Goal: Task Accomplishment & Management: Complete application form

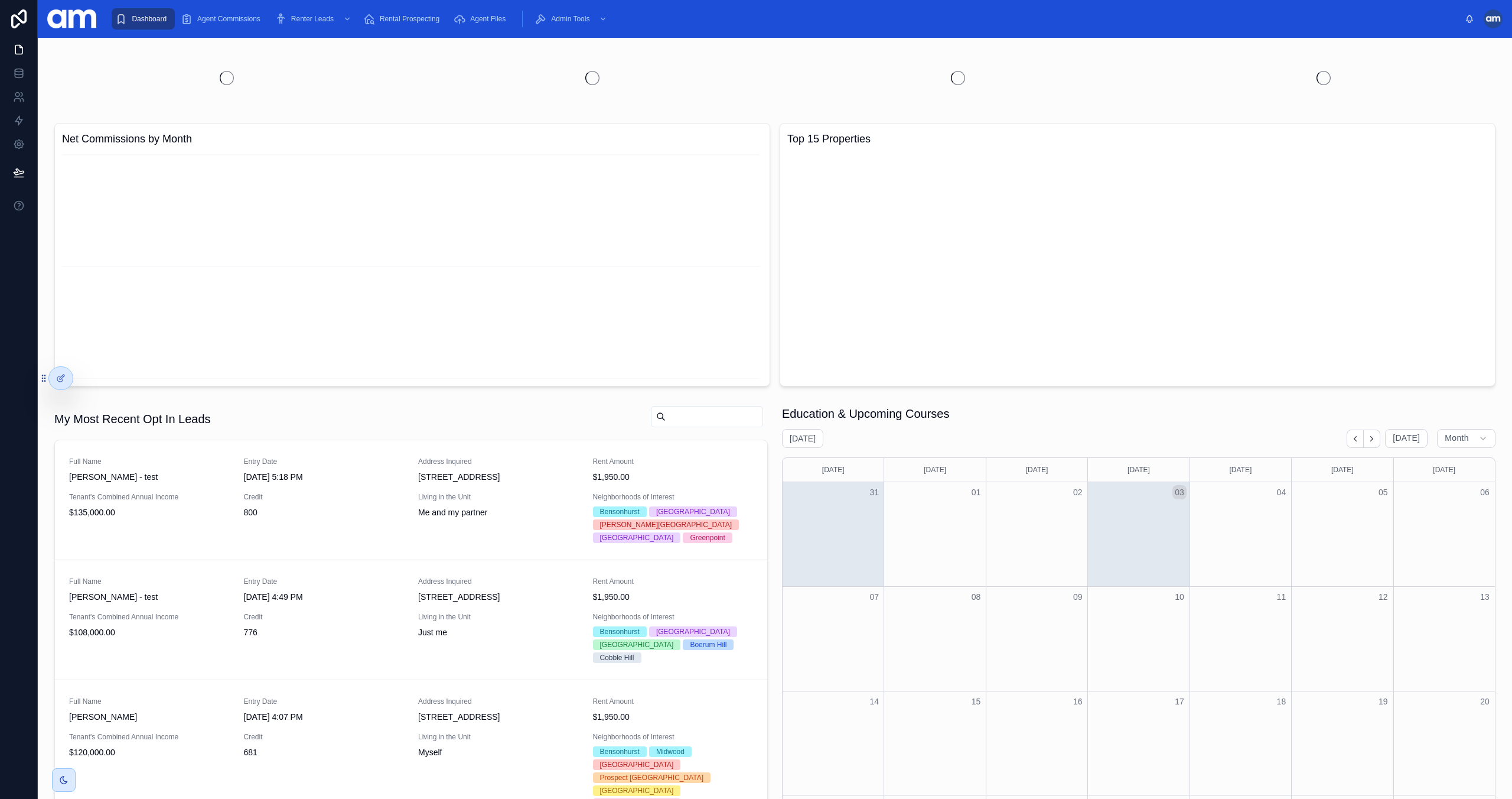
click at [1494, 18] on div at bounding box center [1493, 18] width 19 height 19
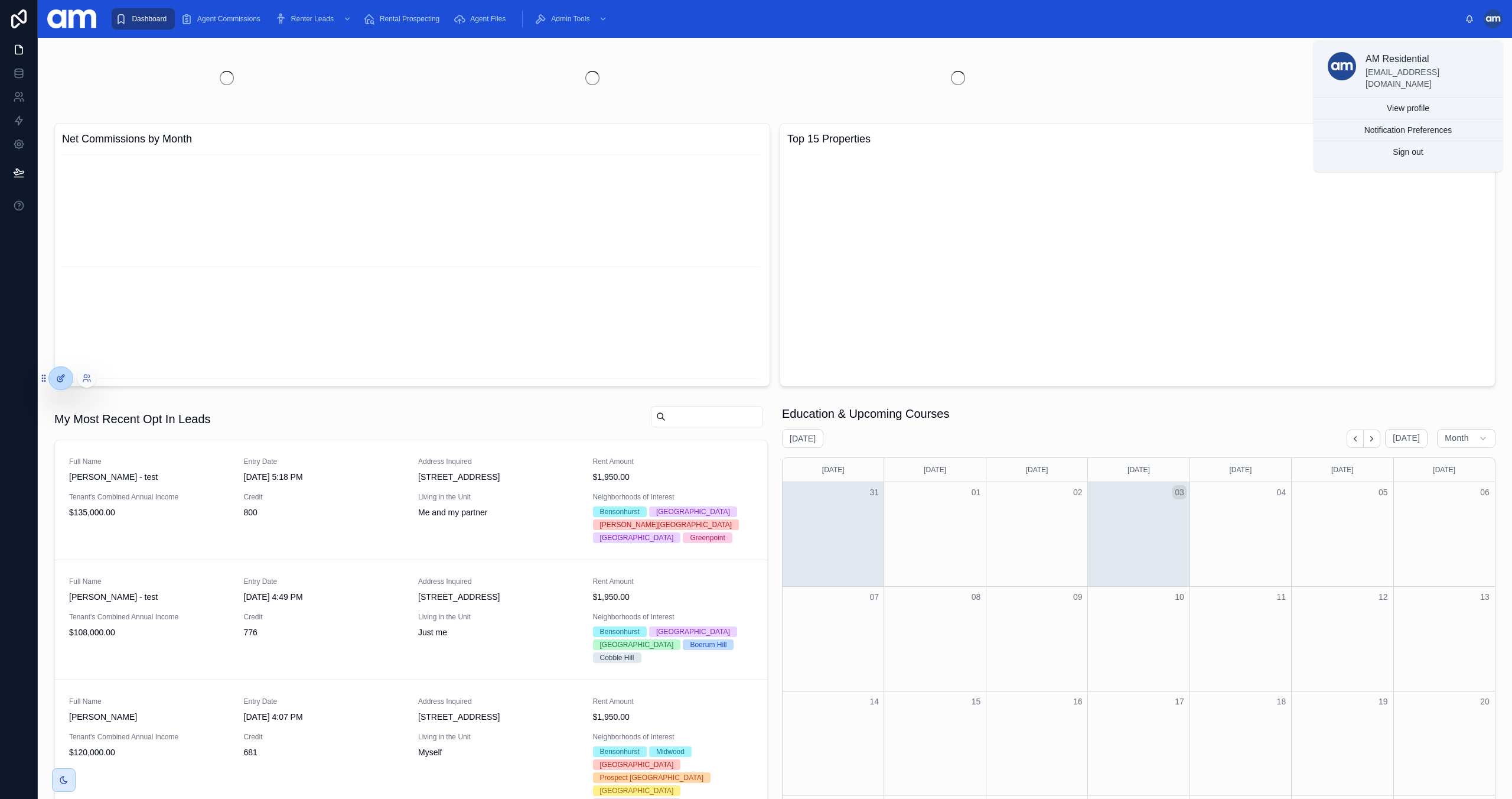
click at [57, 374] on icon at bounding box center [61, 378] width 9 height 9
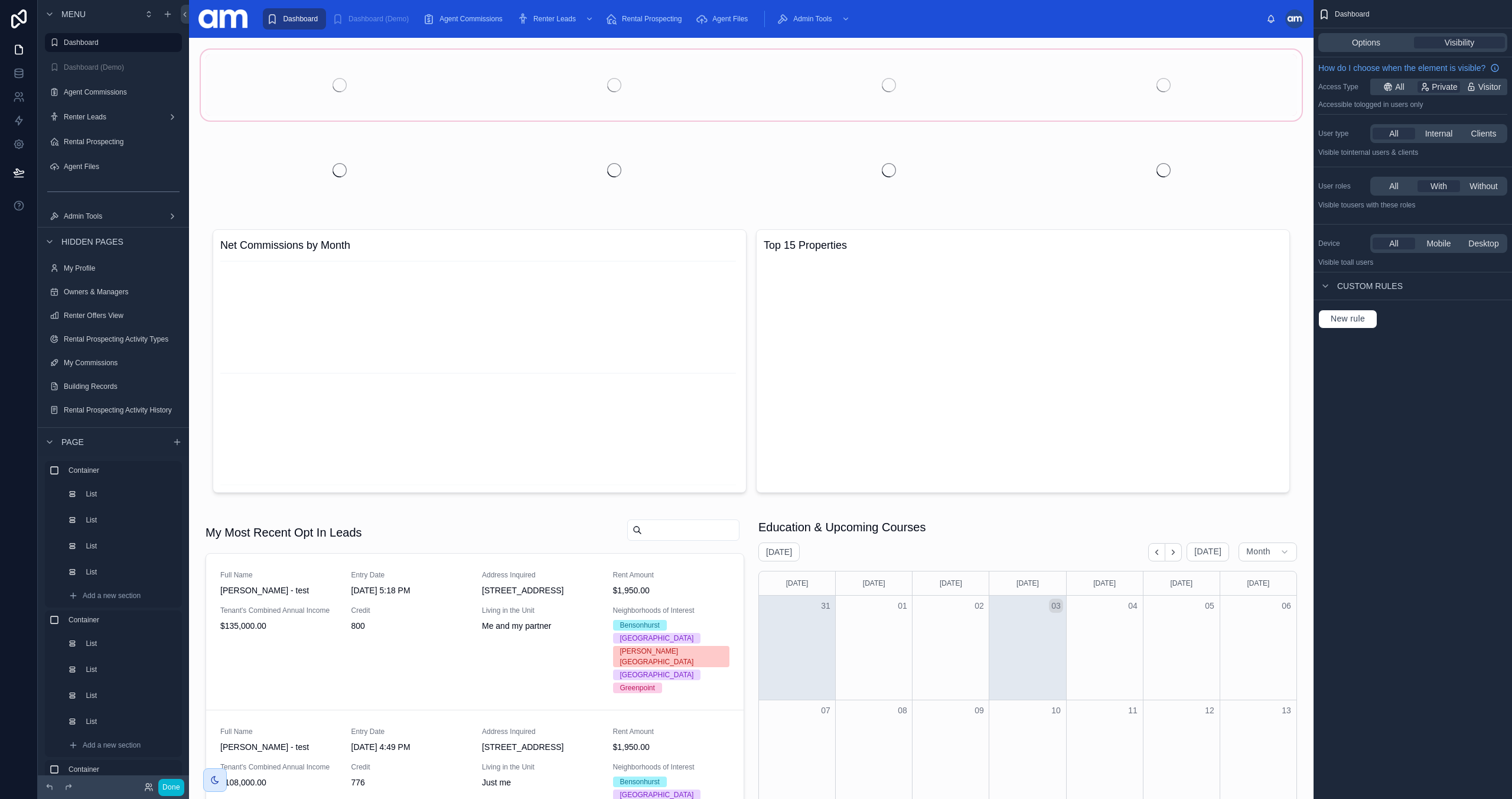
click at [337, 95] on div at bounding box center [752, 84] width 1106 height 75
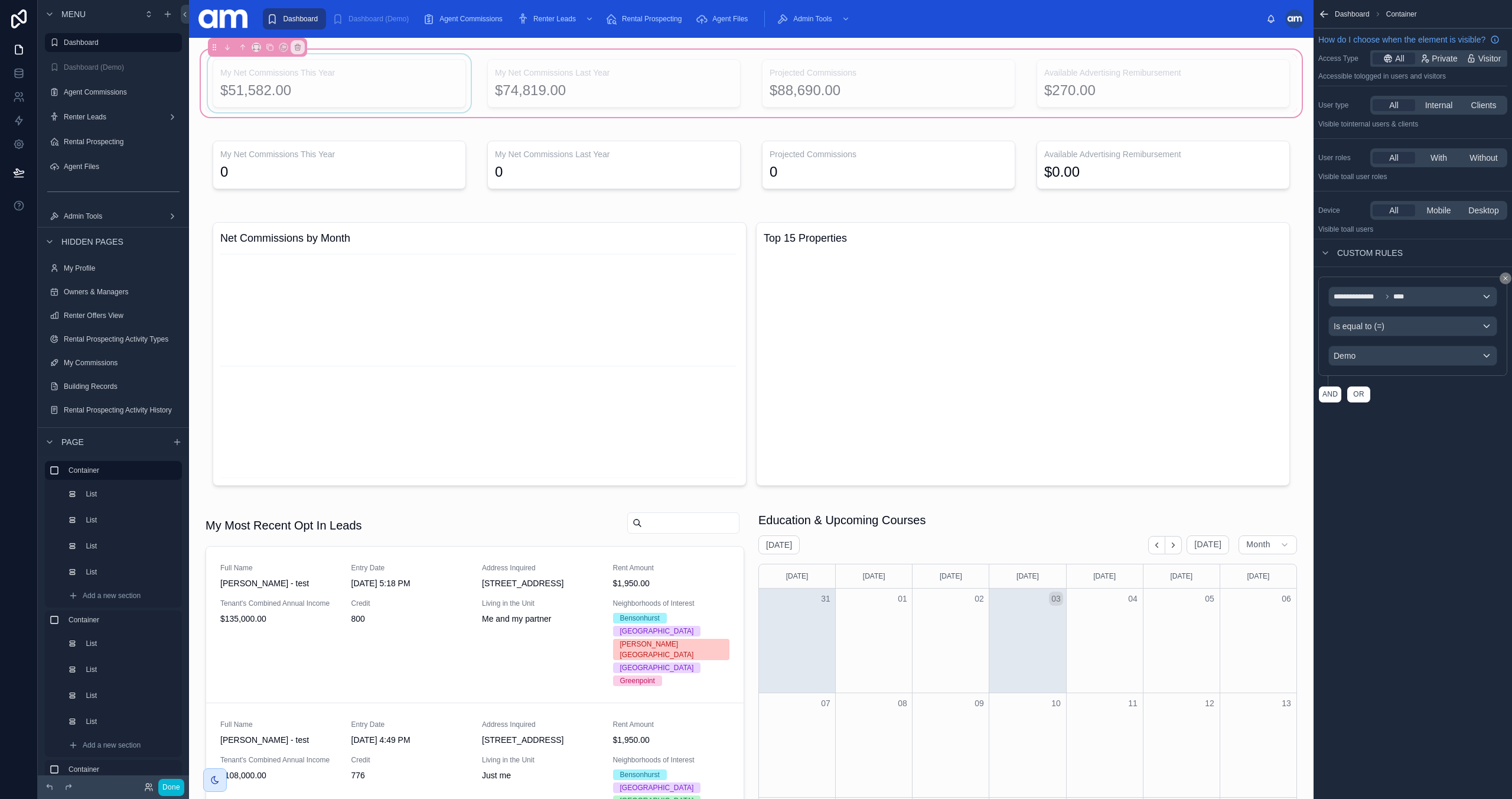
click at [379, 91] on div at bounding box center [339, 84] width 268 height 58
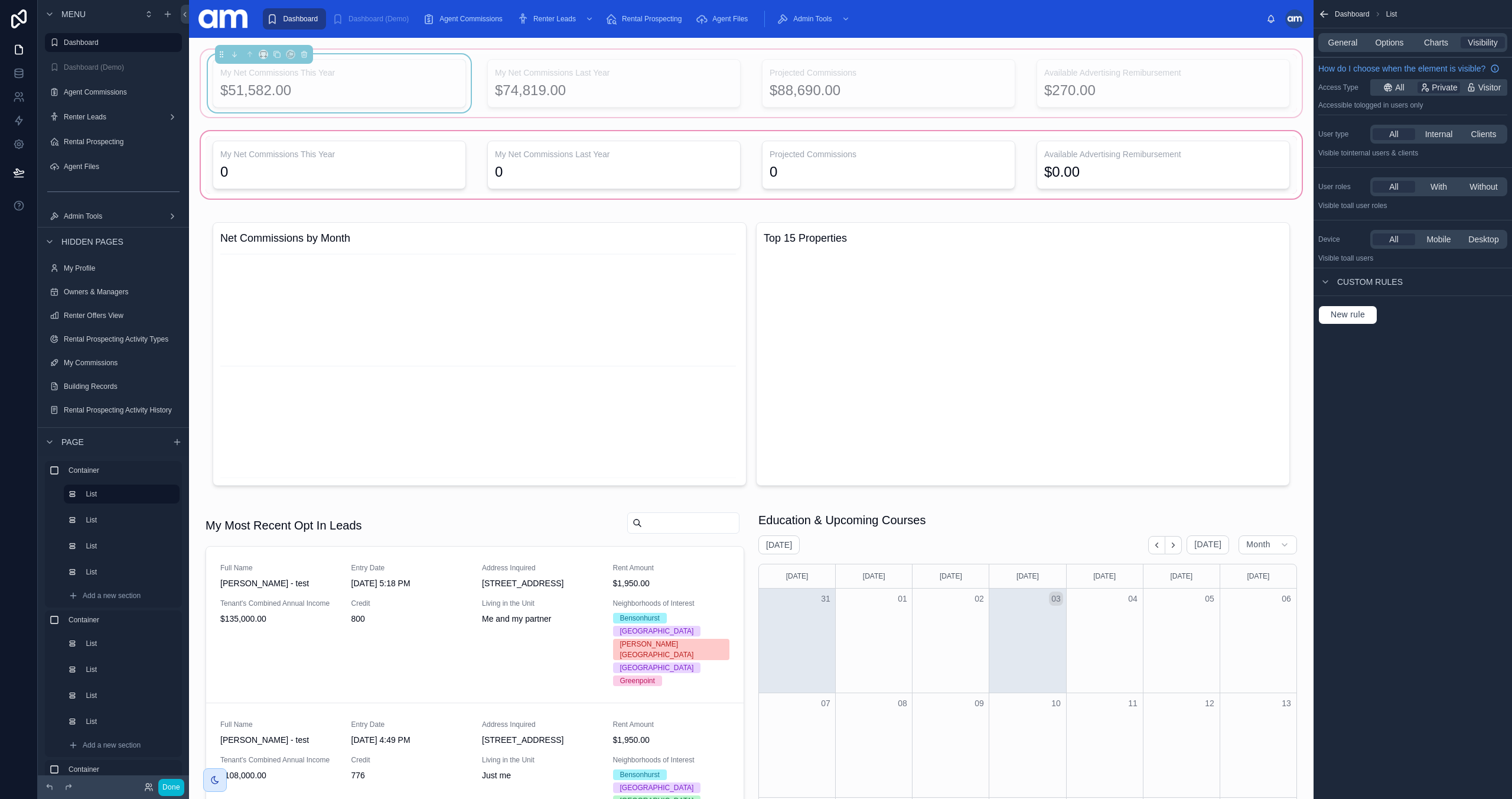
click at [370, 174] on div at bounding box center [752, 164] width 1106 height 72
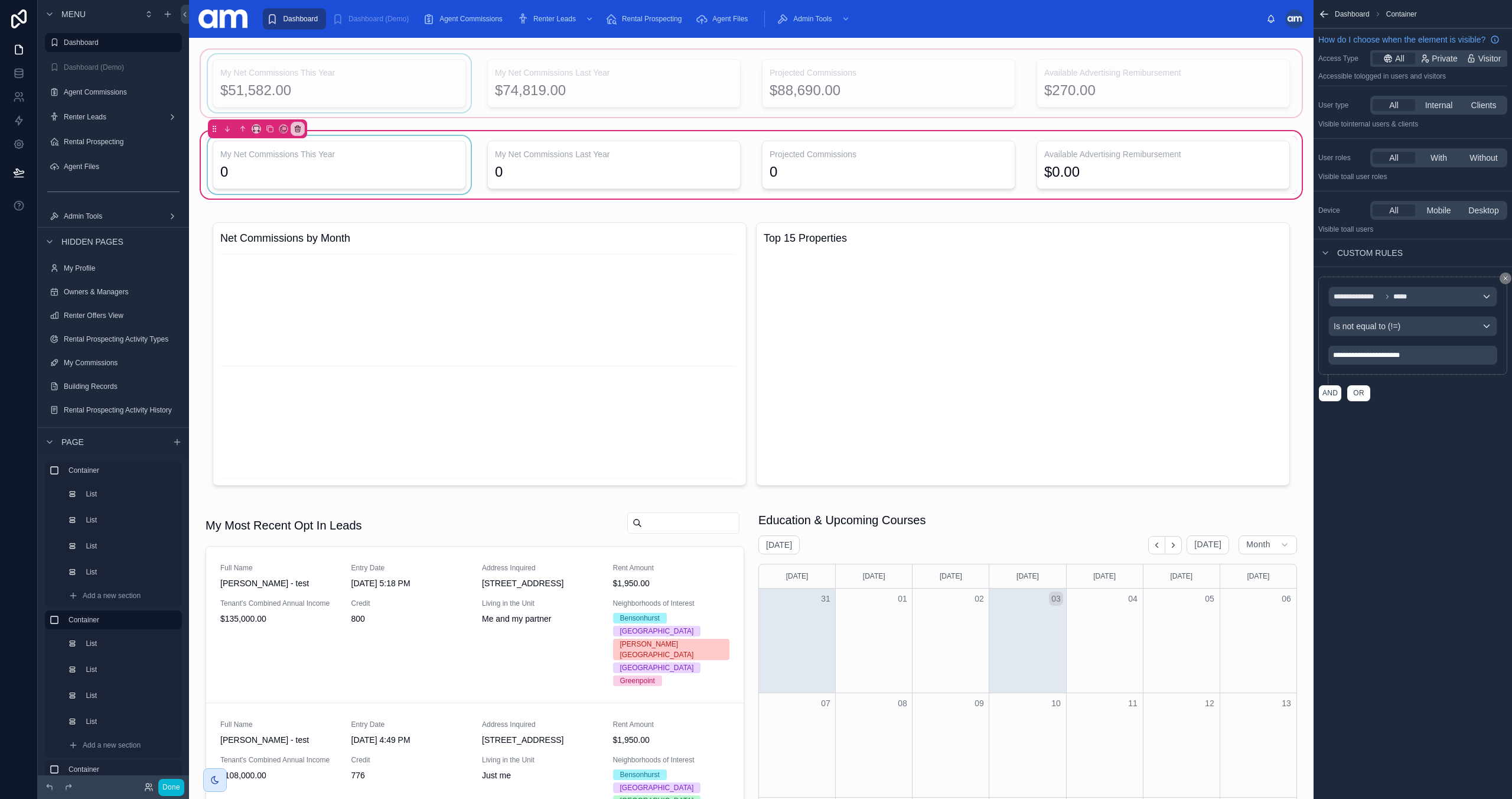
click at [375, 165] on div at bounding box center [339, 165] width 268 height 58
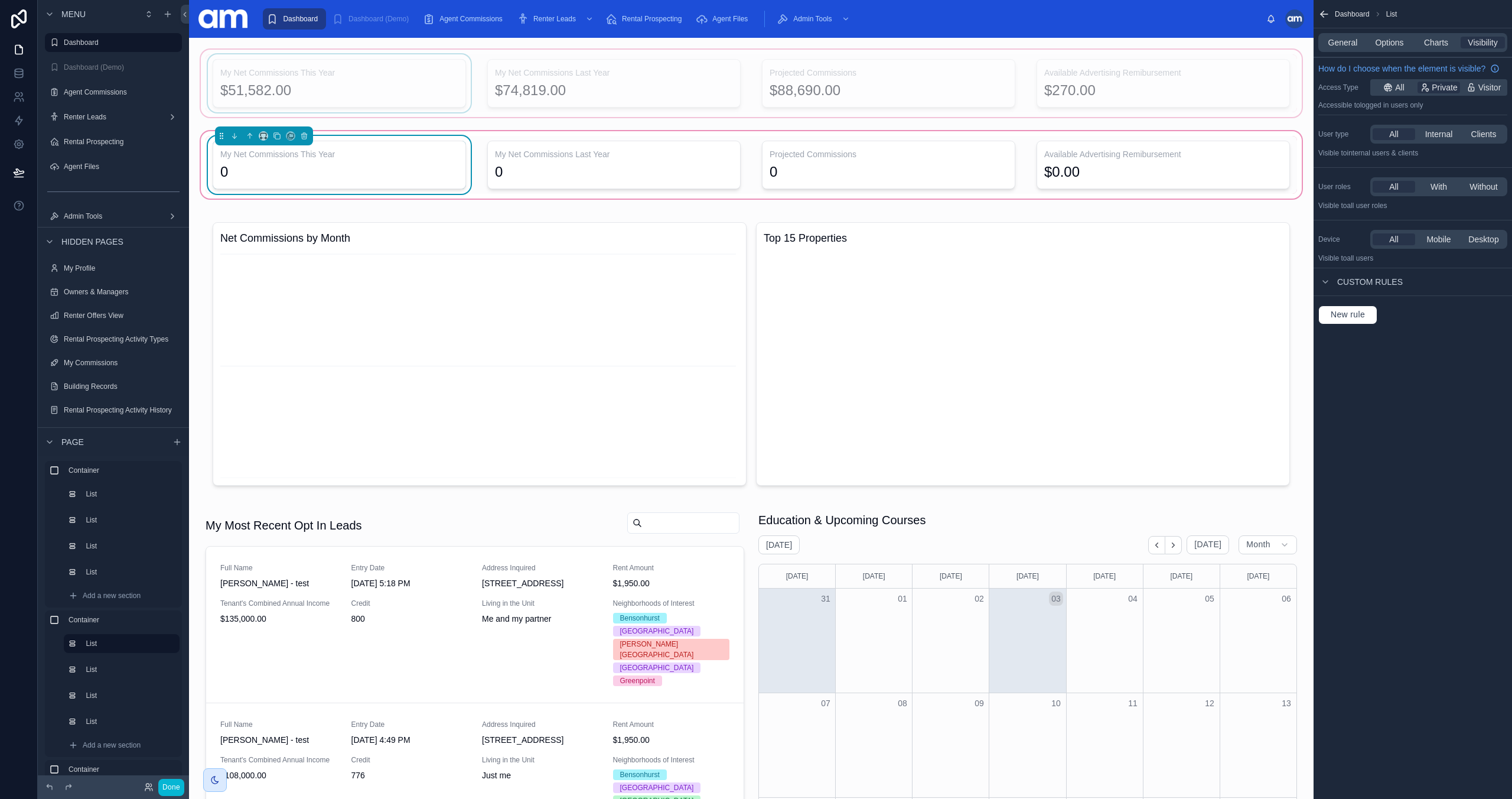
click at [380, 162] on div "My Net Commissions This Year 0" at bounding box center [339, 164] width 253 height 48
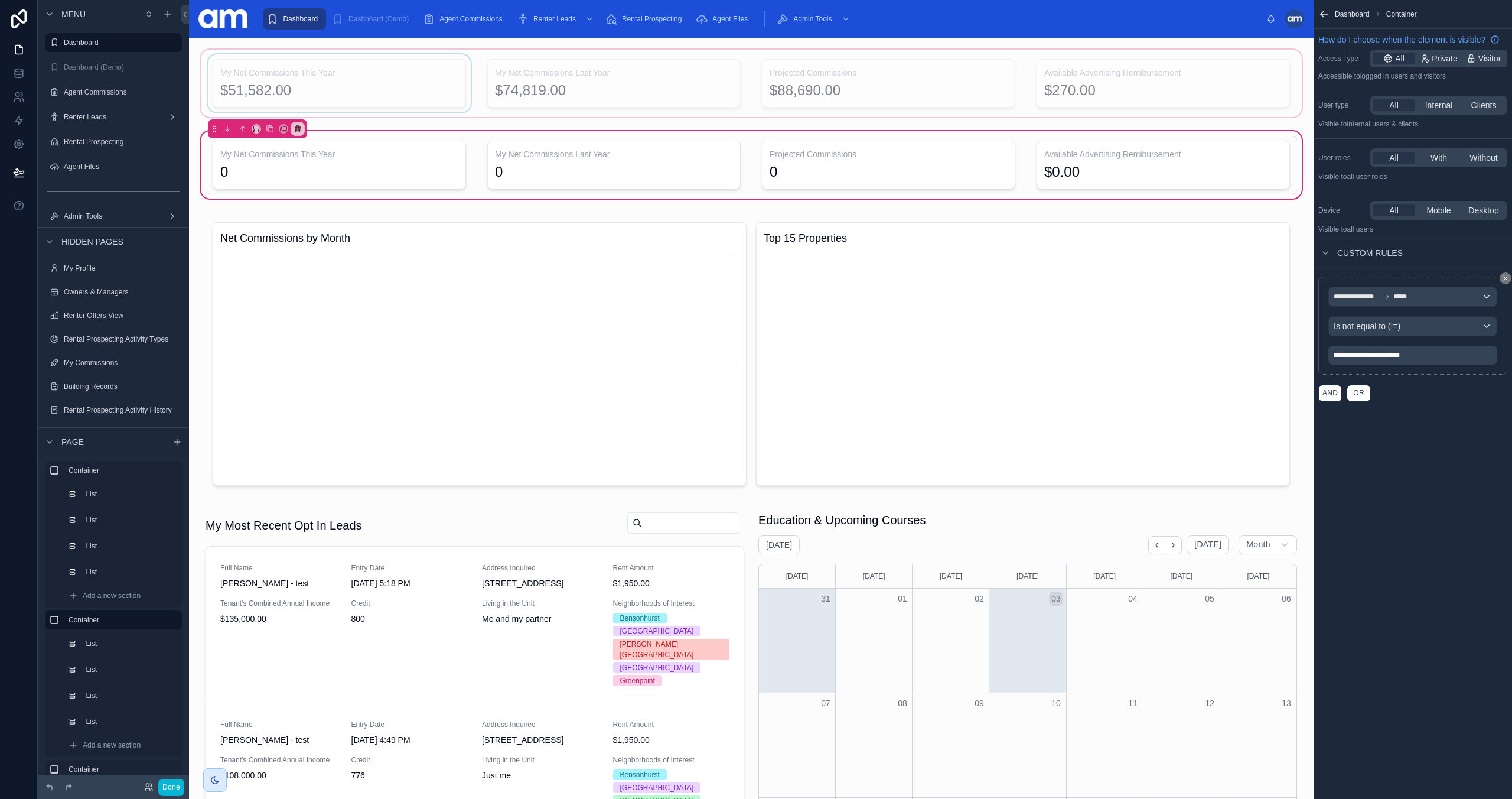
click at [830, 58] on div at bounding box center [752, 83] width 1106 height 72
click at [1122, 159] on div at bounding box center [1163, 165] width 268 height 58
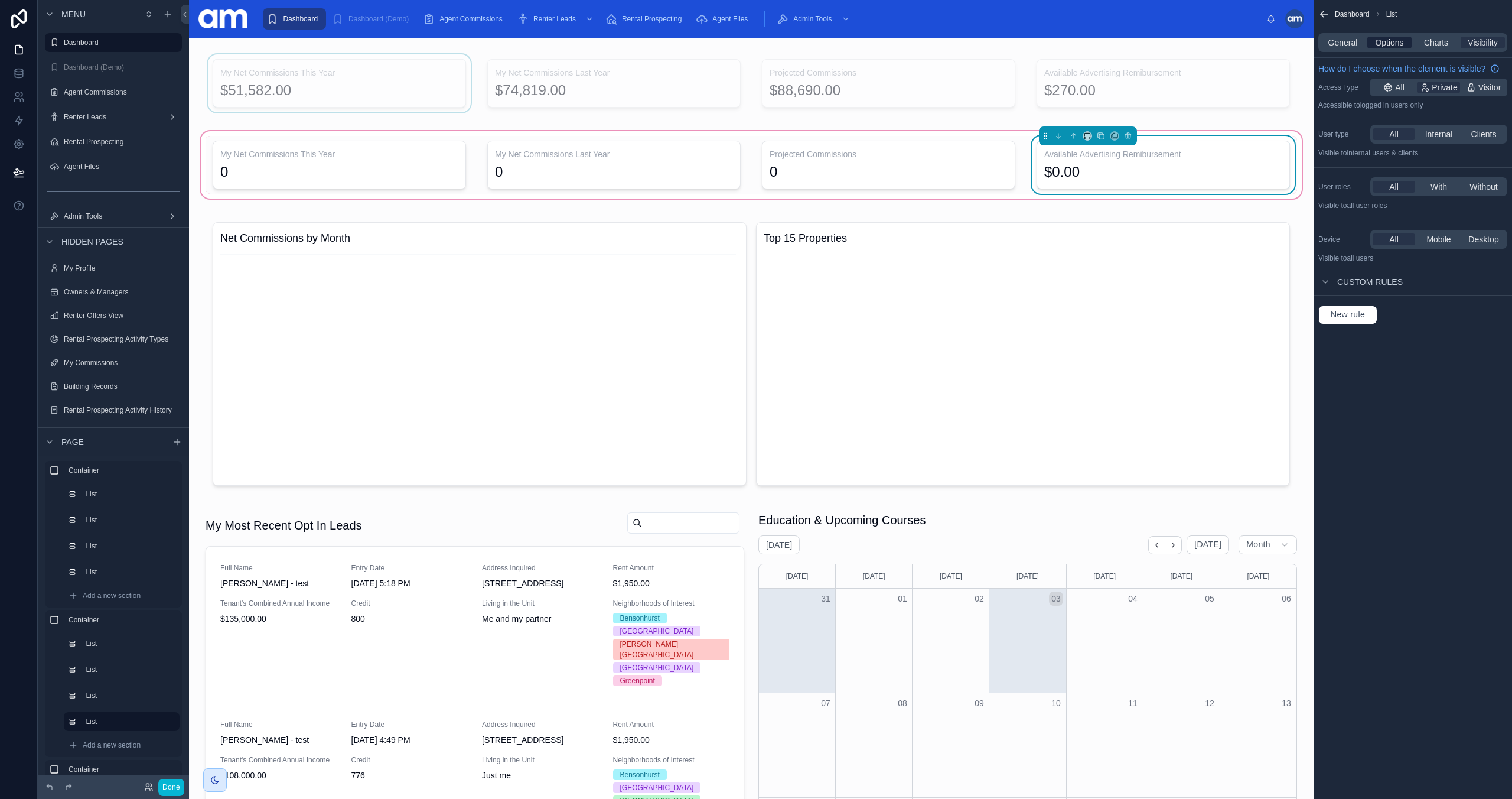
click at [1392, 43] on span "Options" at bounding box center [1389, 42] width 28 height 12
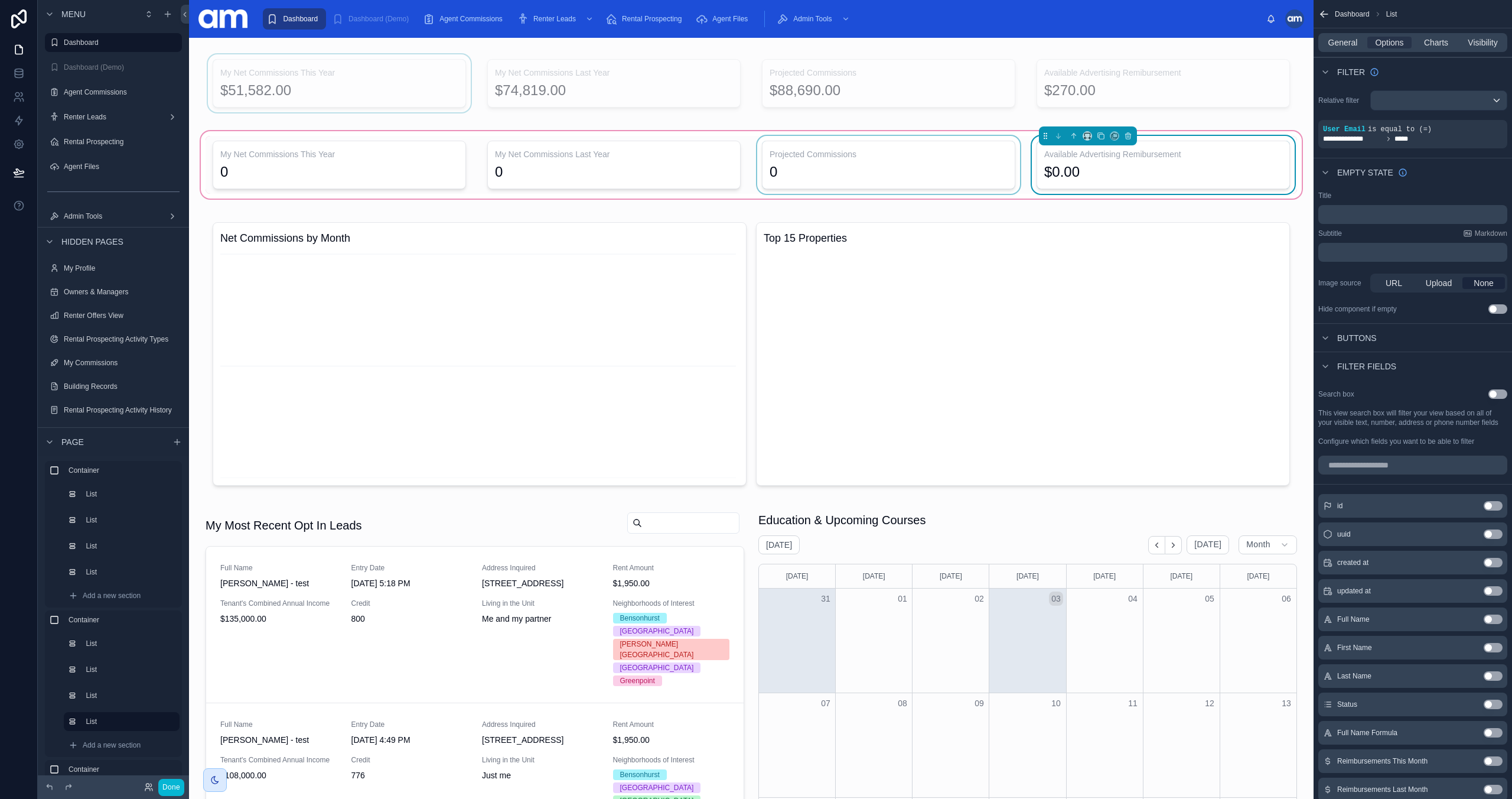
click at [882, 168] on div at bounding box center [888, 165] width 268 height 58
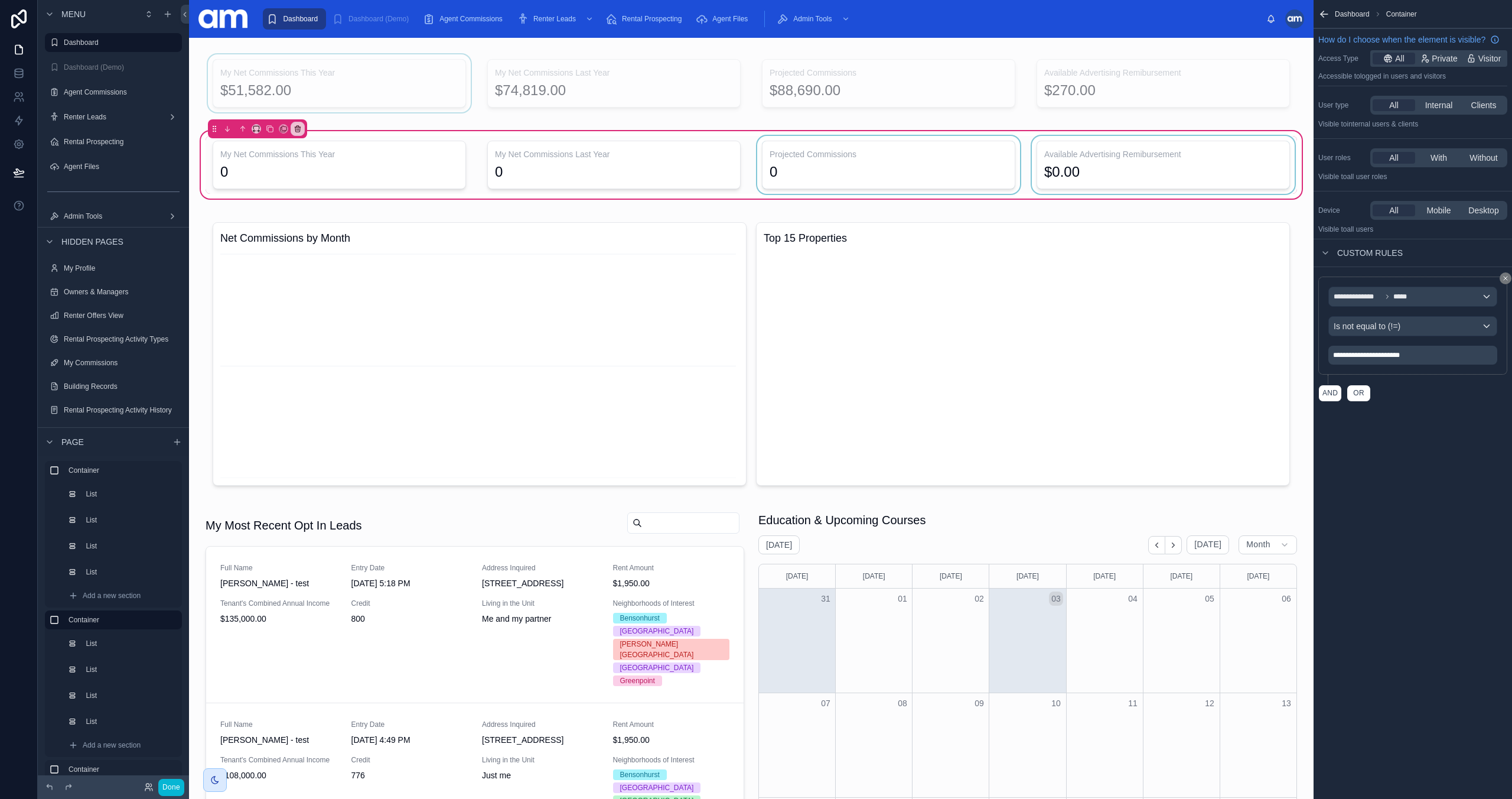
click at [885, 160] on div at bounding box center [888, 165] width 268 height 58
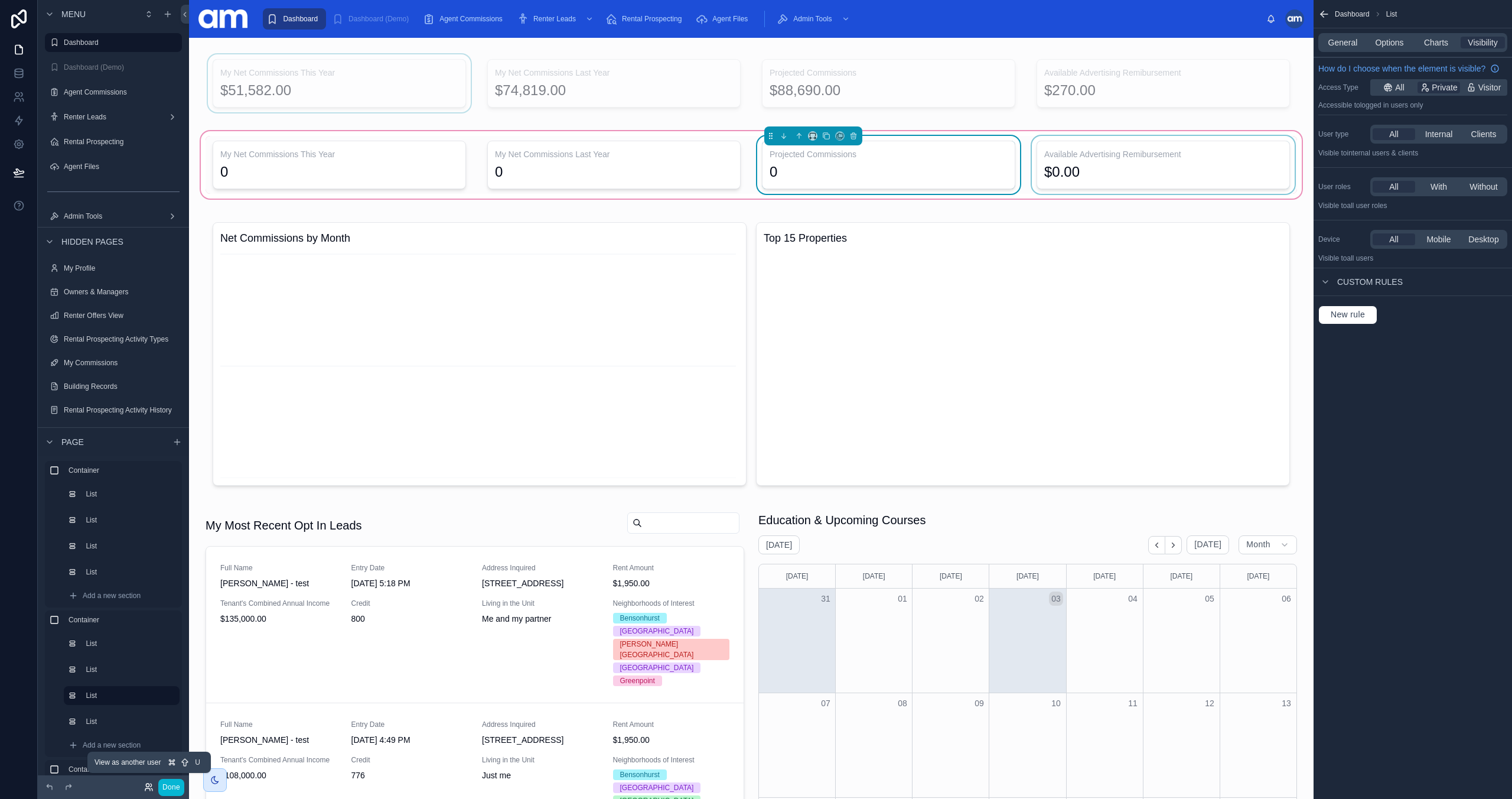
click at [152, 789] on icon at bounding box center [152, 789] width 1 height 3
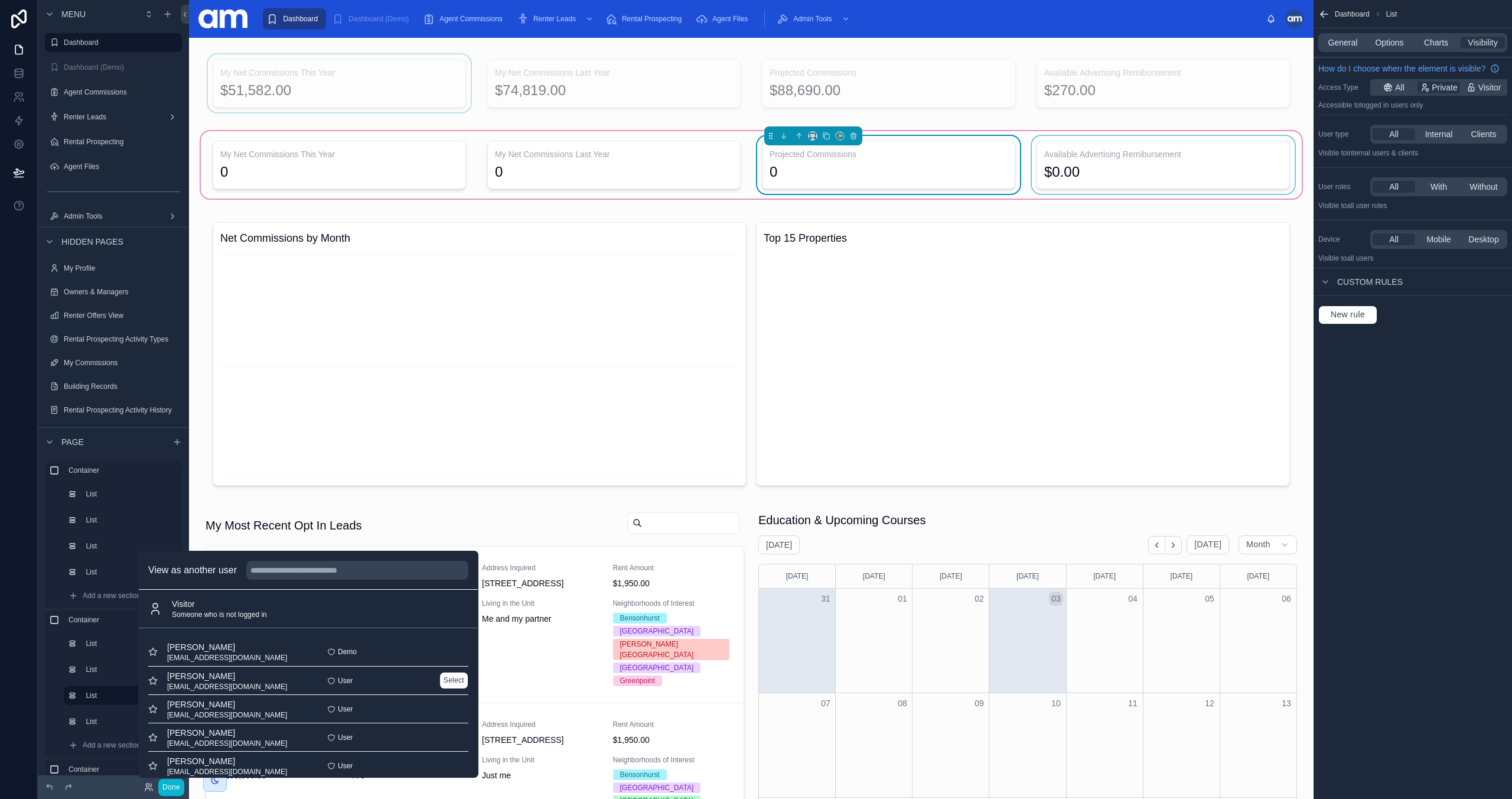
scroll to position [68, 0]
click at [459, 726] on button "Select" at bounding box center [454, 725] width 29 height 17
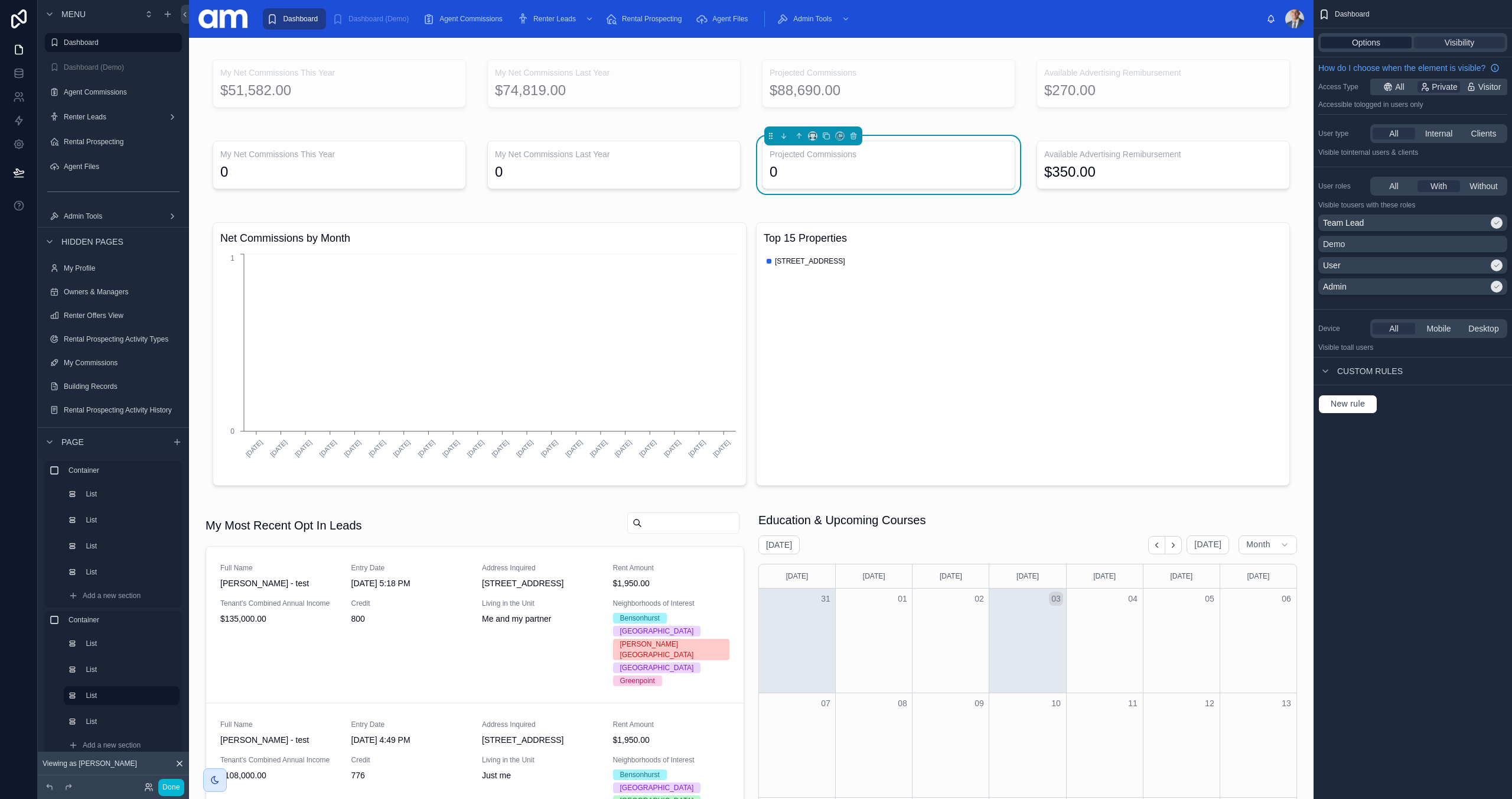
click at [1373, 46] on span "Options" at bounding box center [1366, 42] width 28 height 12
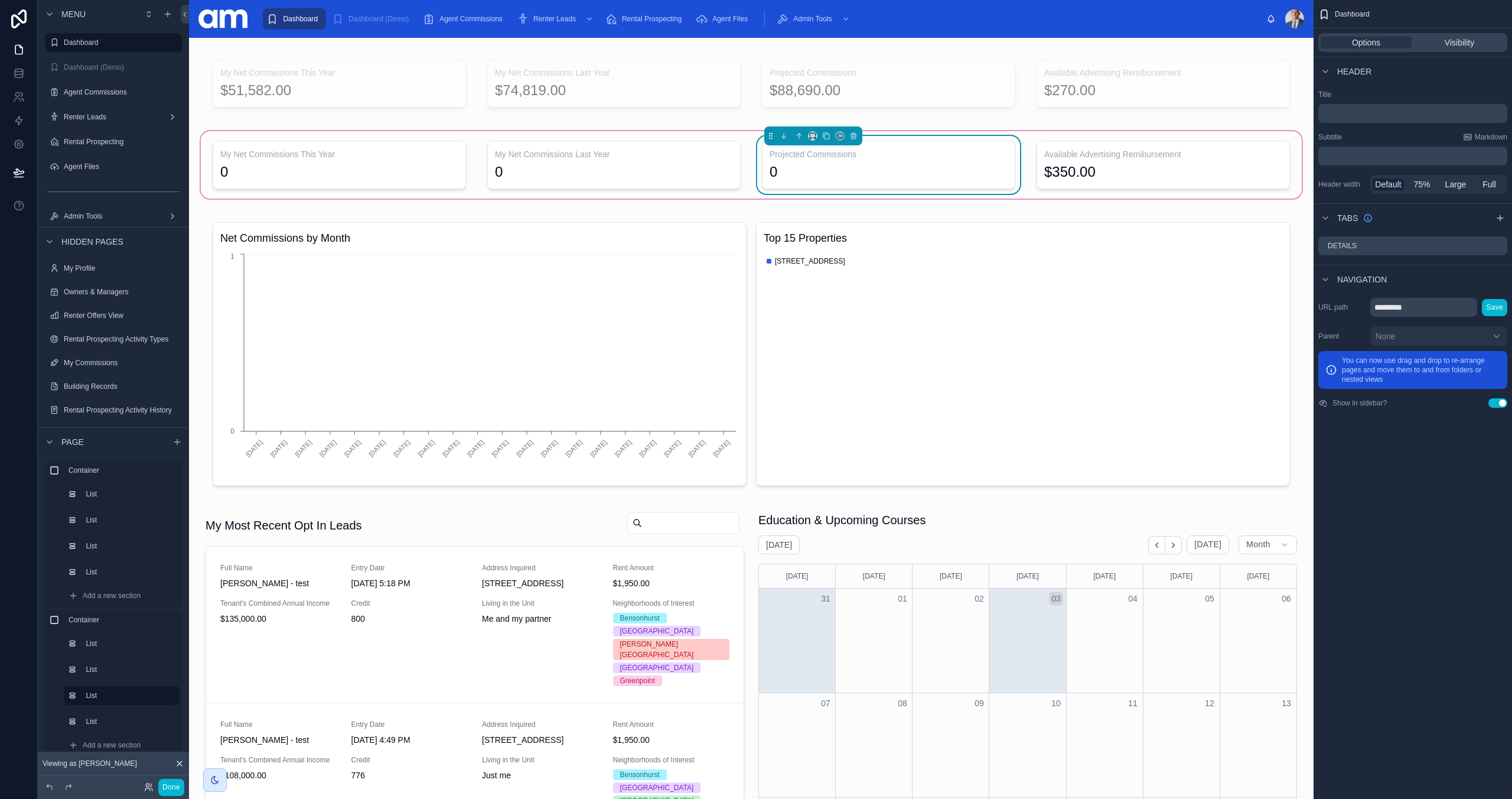
click at [845, 160] on div "Projected Commissions 0" at bounding box center [888, 164] width 253 height 48
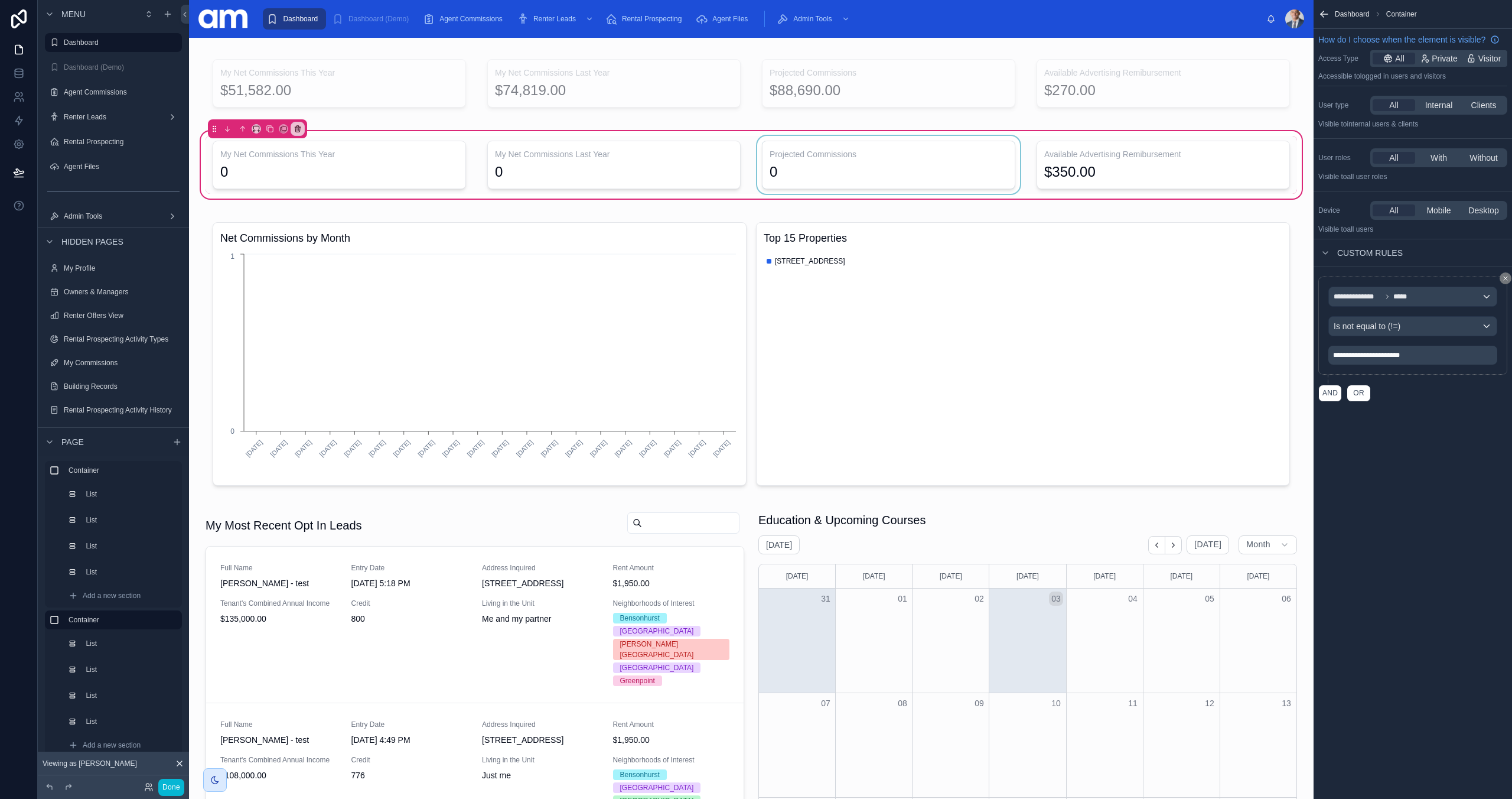
click at [868, 157] on div at bounding box center [888, 165] width 268 height 58
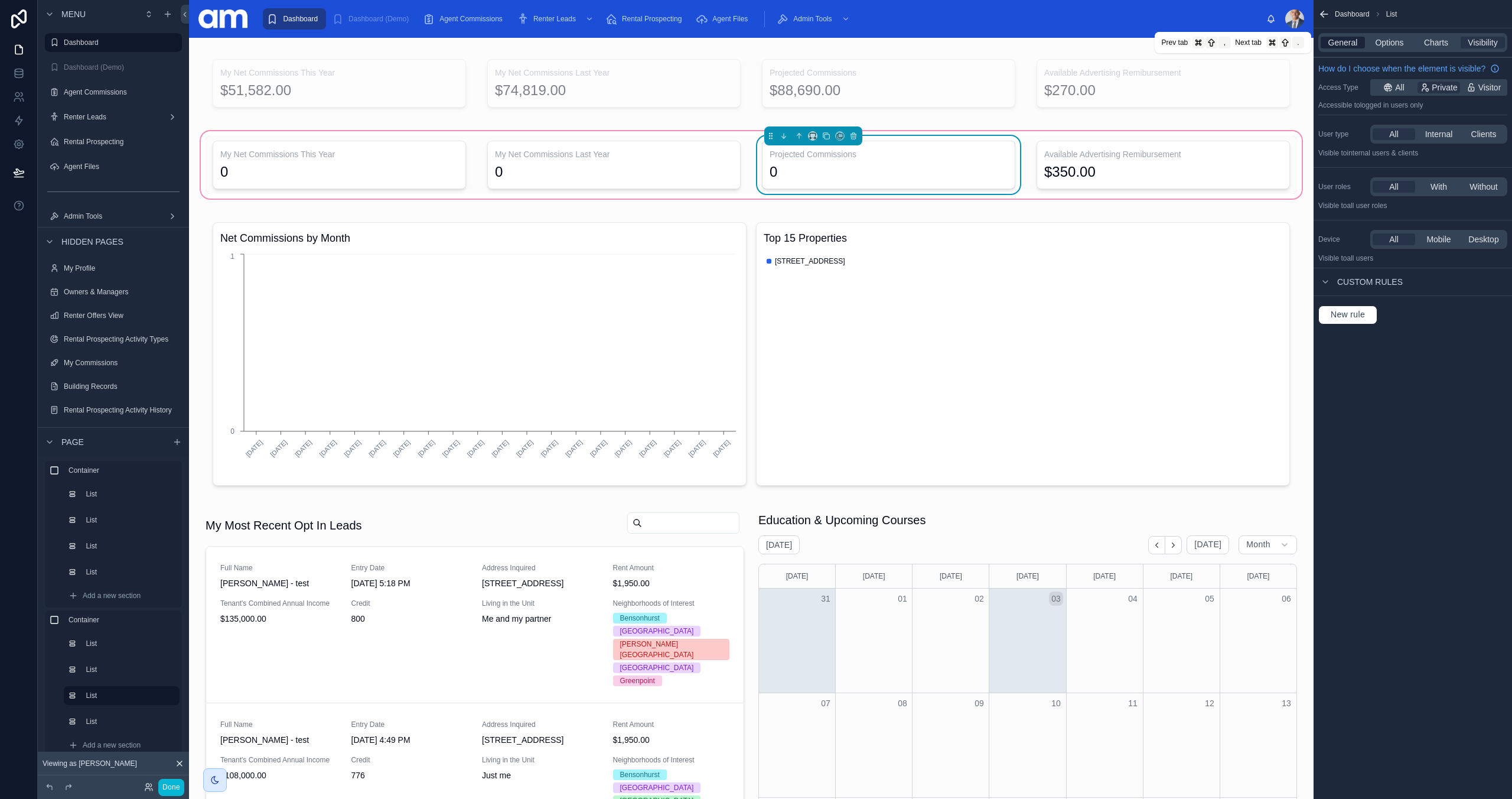
click at [1343, 44] on span "General" at bounding box center [1343, 42] width 30 height 12
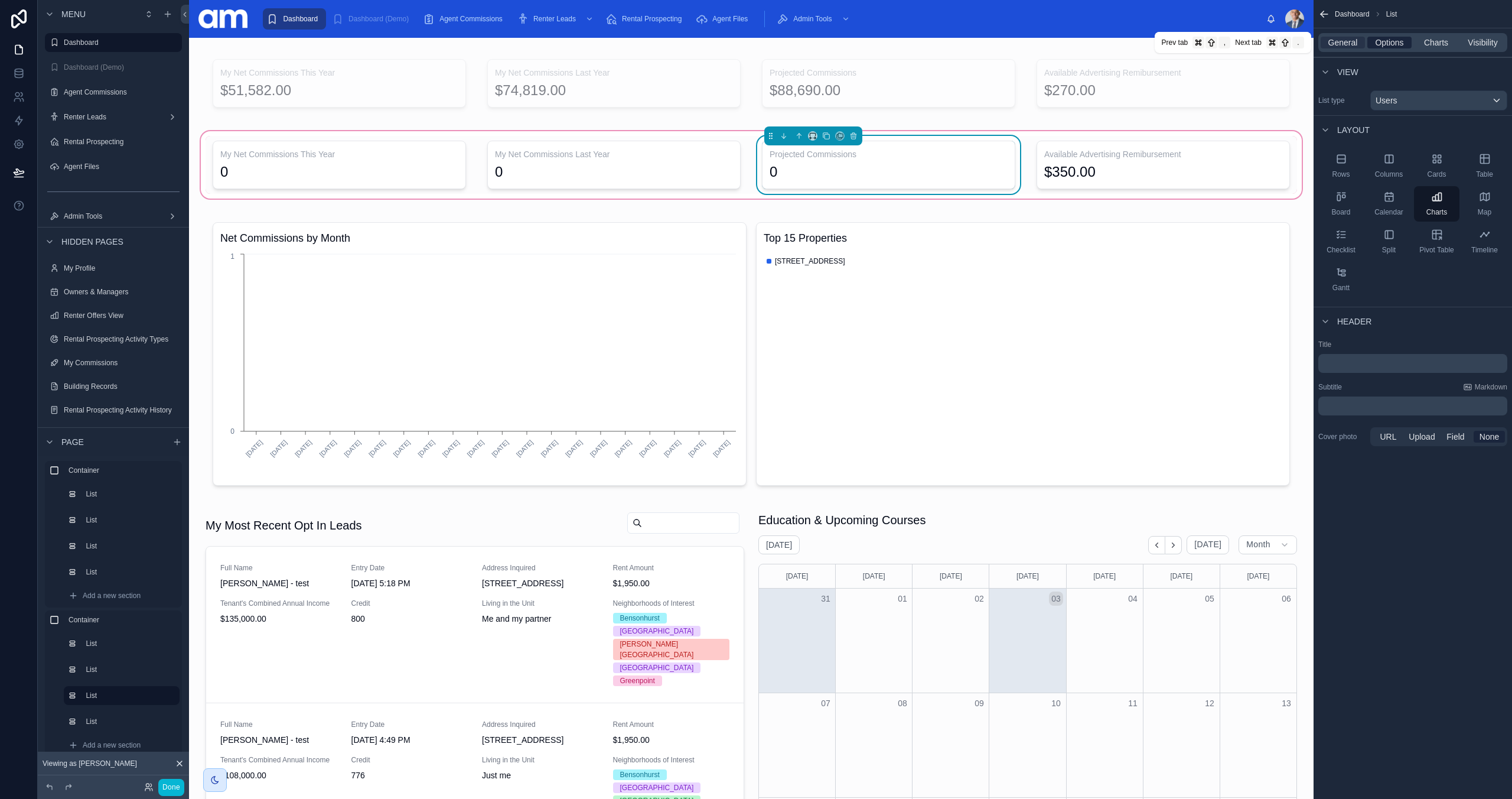
click at [1389, 45] on span "Options" at bounding box center [1389, 42] width 28 height 12
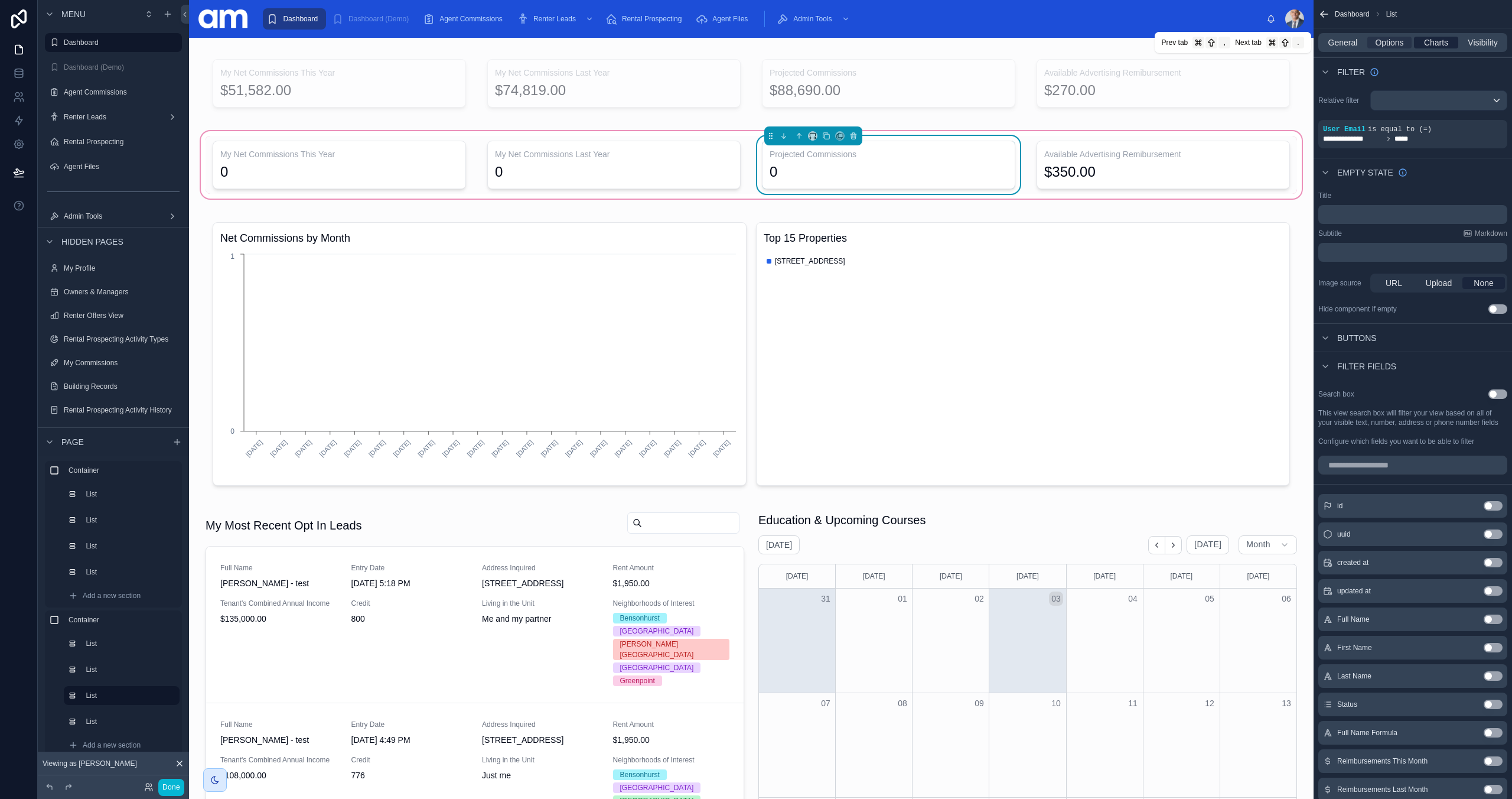
click at [1430, 44] on span "Charts" at bounding box center [1437, 42] width 25 height 12
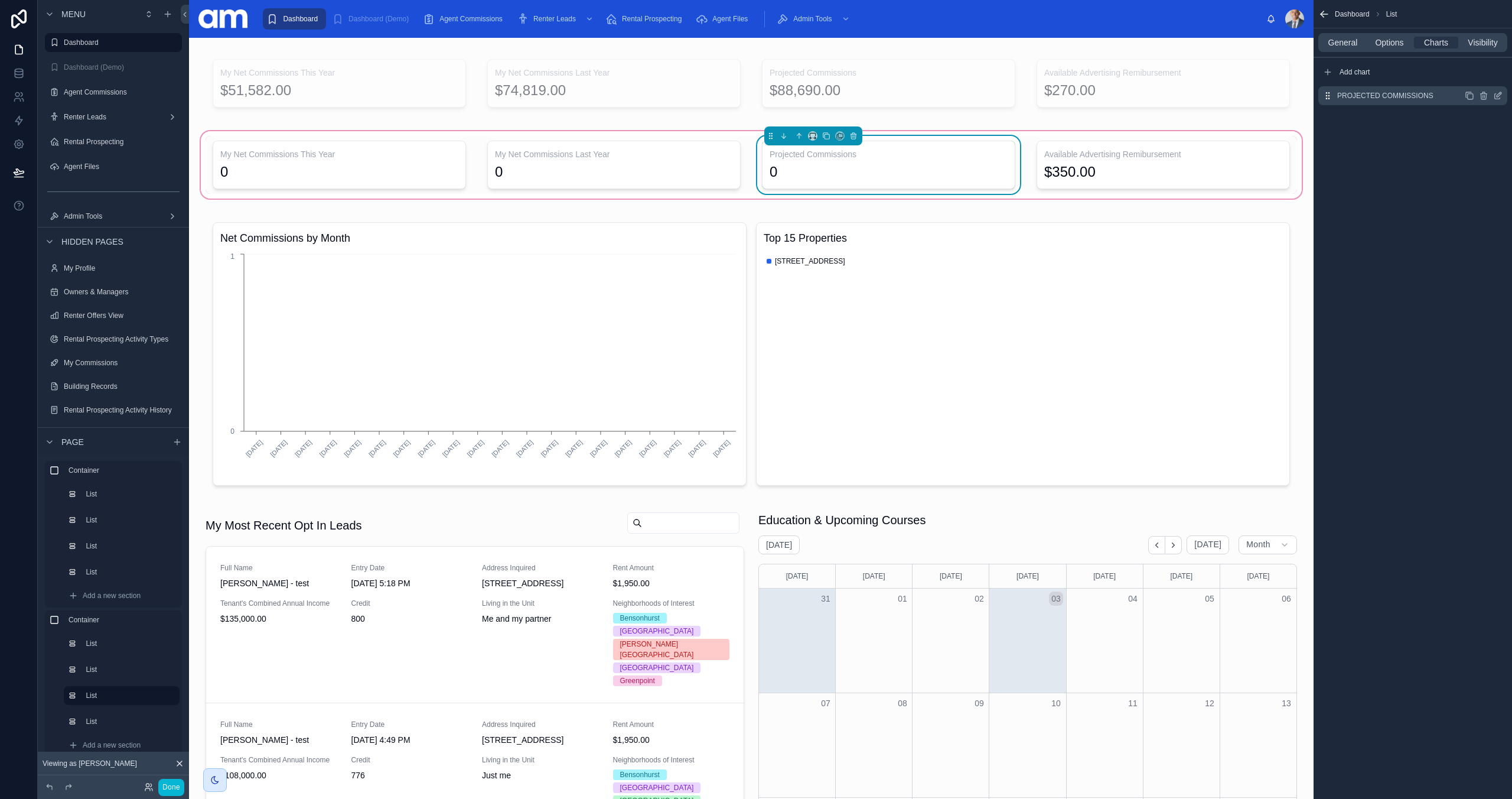
click at [1498, 97] on icon "scrollable content" at bounding box center [1498, 95] width 9 height 9
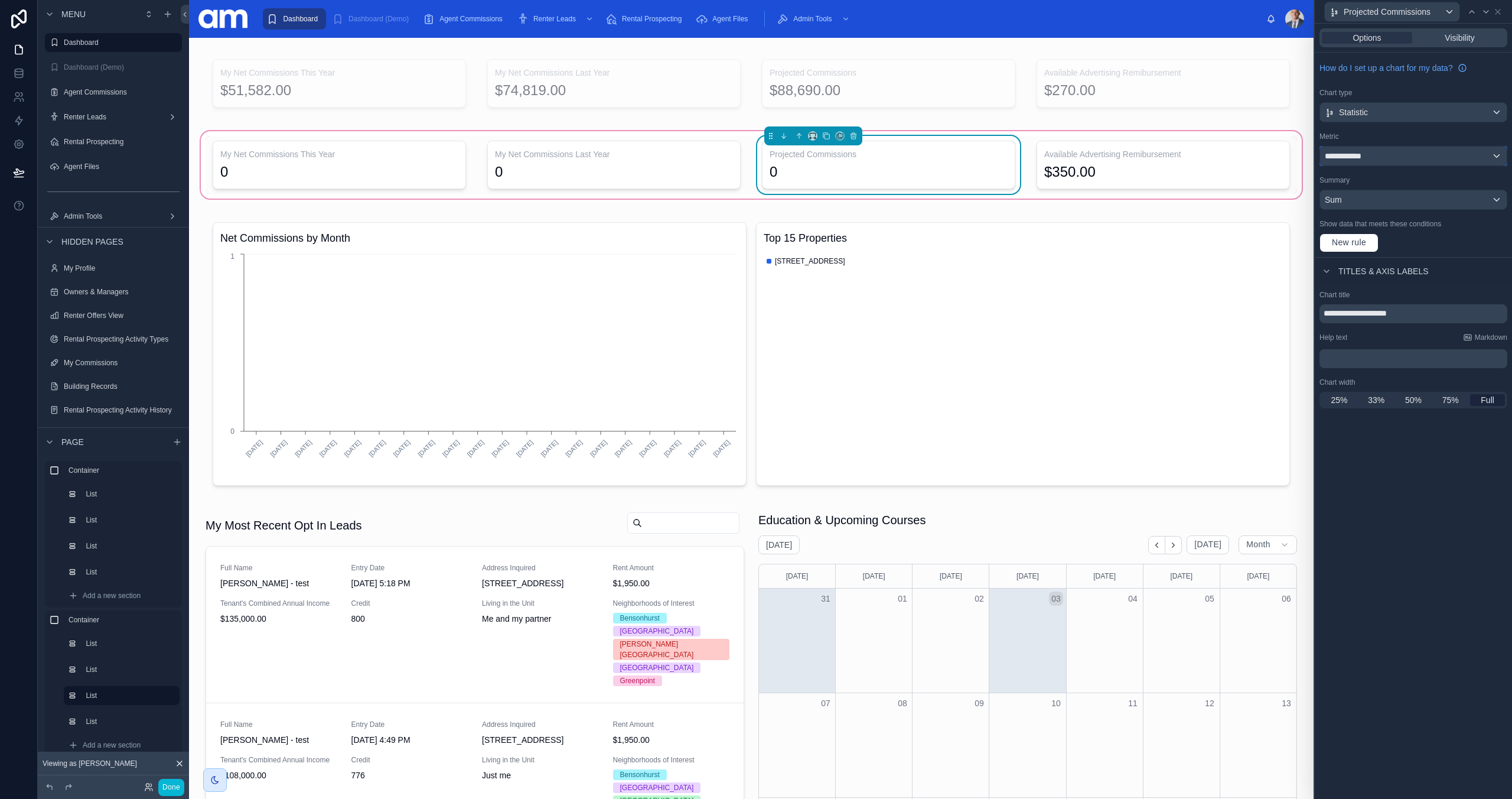
click at [1384, 154] on div "**********" at bounding box center [1414, 155] width 187 height 19
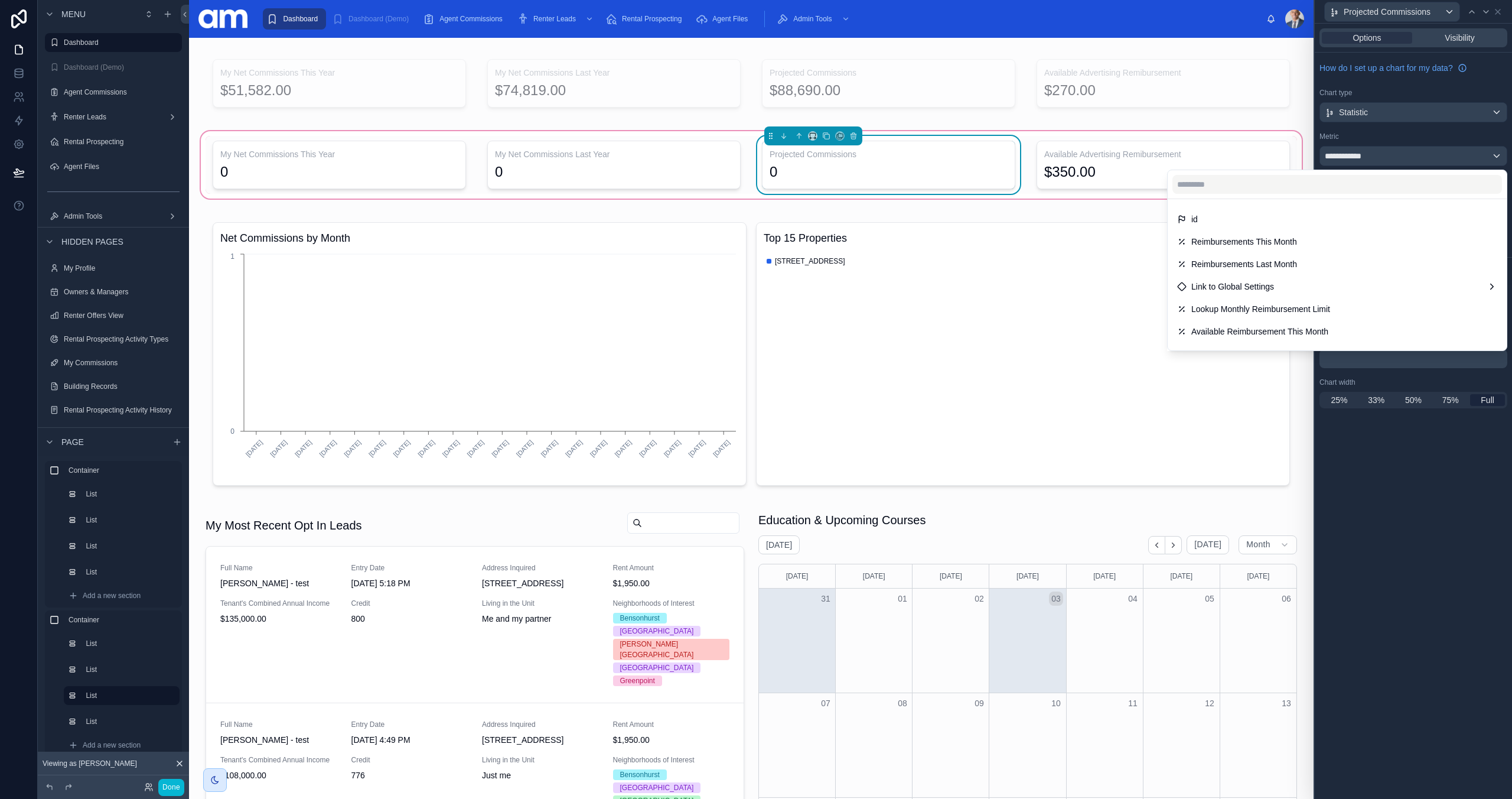
click at [1387, 135] on div at bounding box center [1413, 400] width 197 height 799
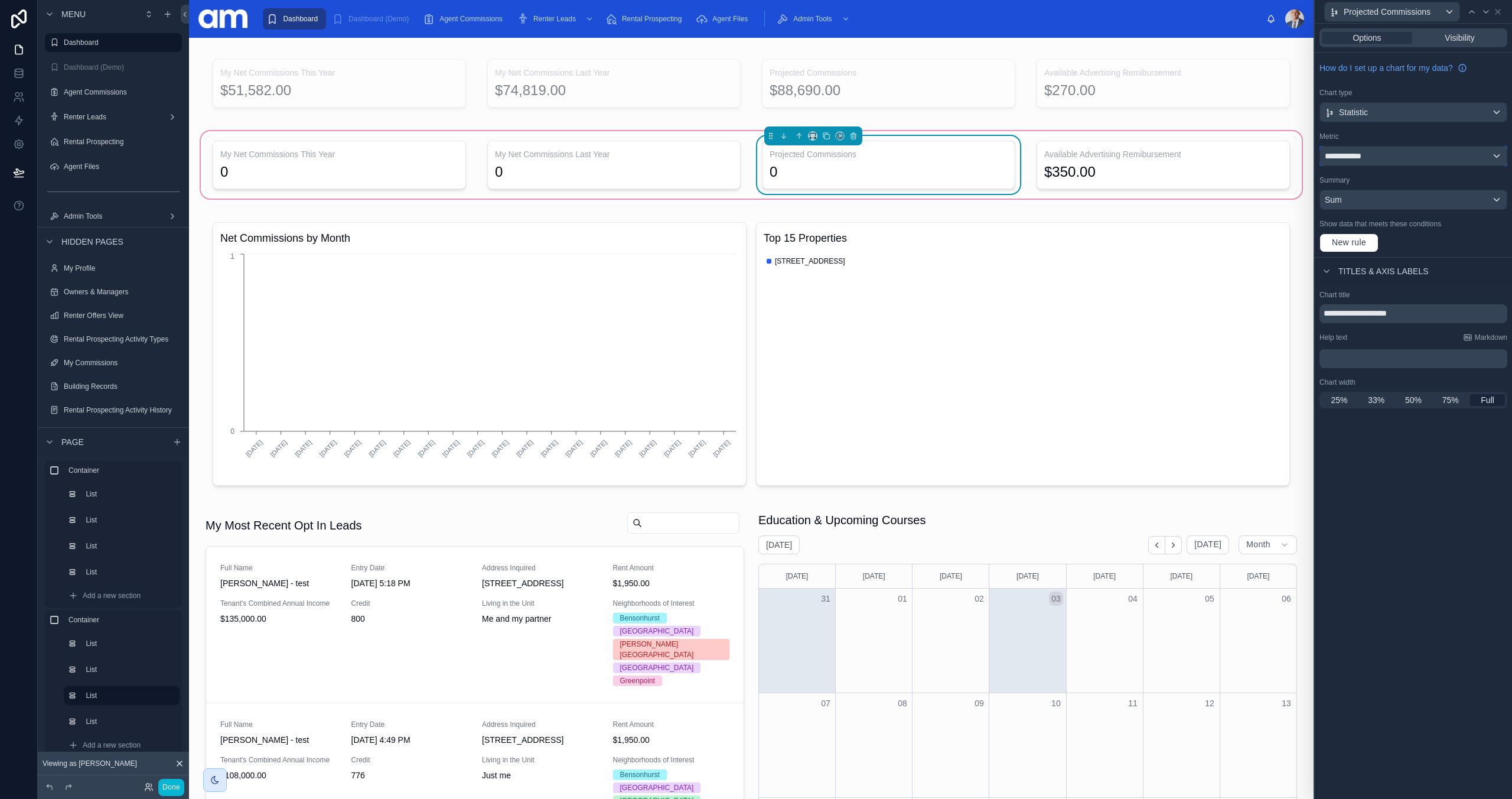
click at [1373, 156] on div "**********" at bounding box center [1414, 155] width 187 height 19
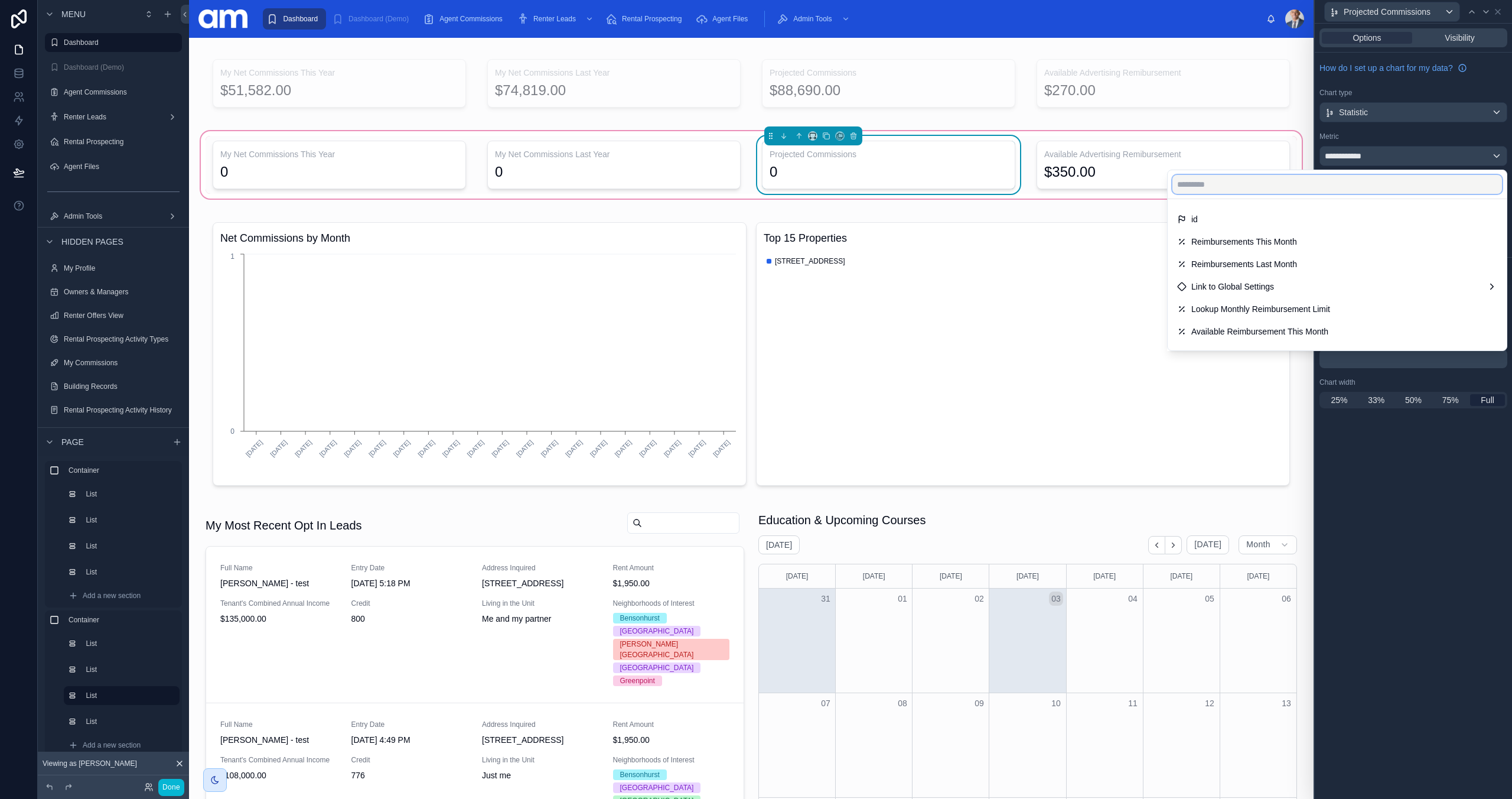
click at [1329, 180] on input "text" at bounding box center [1337, 184] width 330 height 19
type input "*"
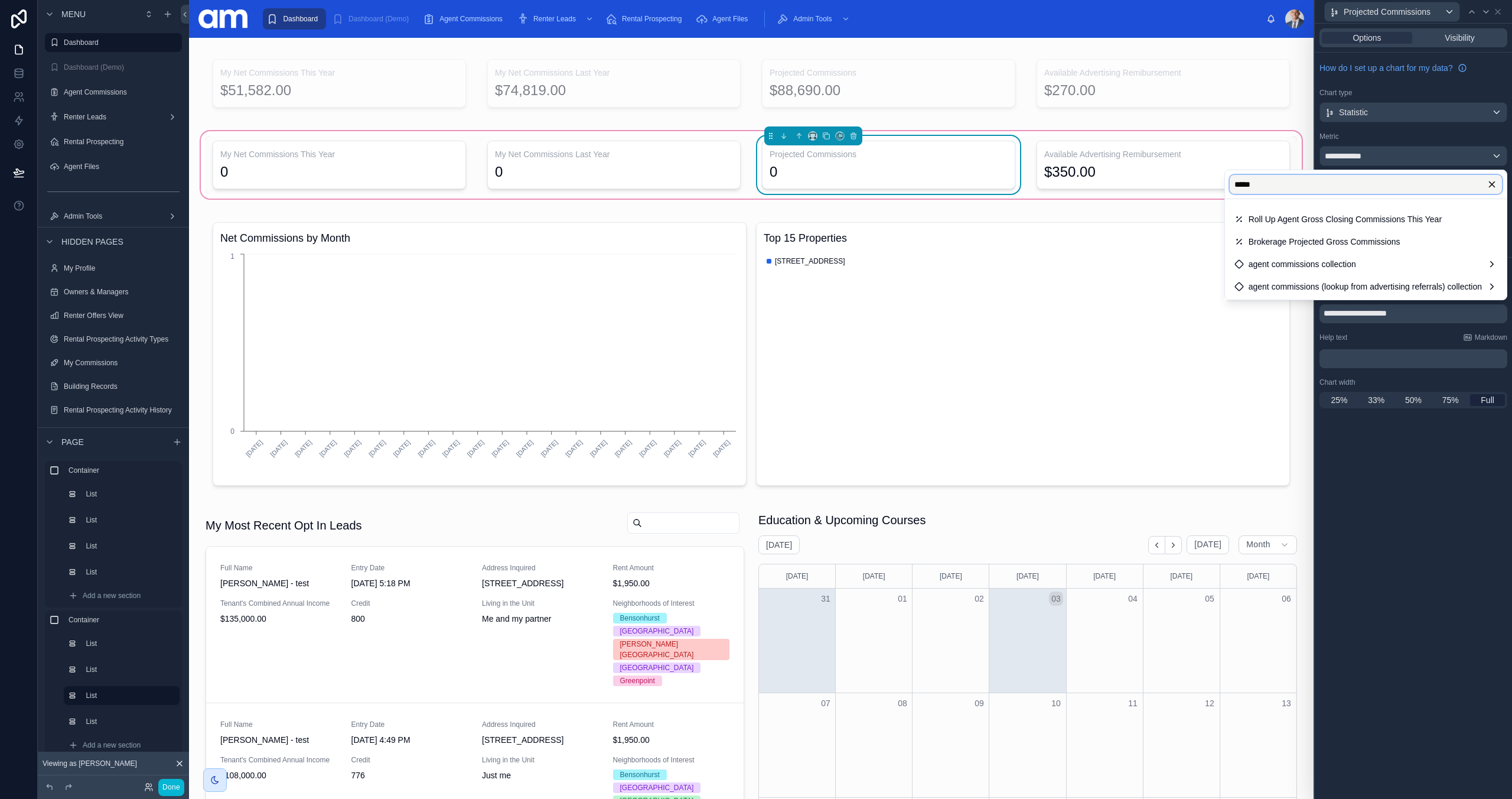
type input "*****"
click at [1390, 138] on div at bounding box center [1413, 400] width 197 height 799
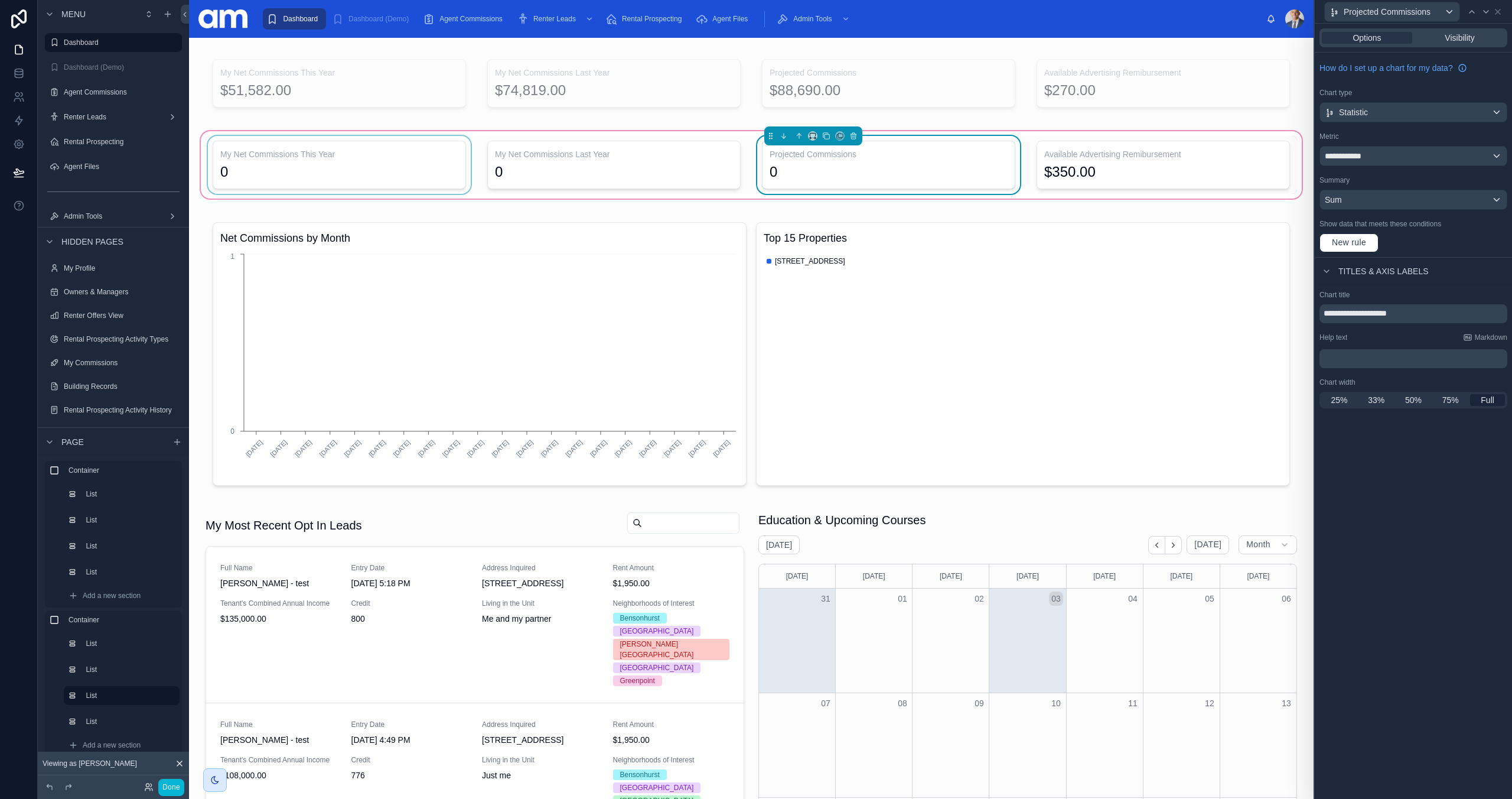
click at [355, 180] on div at bounding box center [339, 165] width 268 height 58
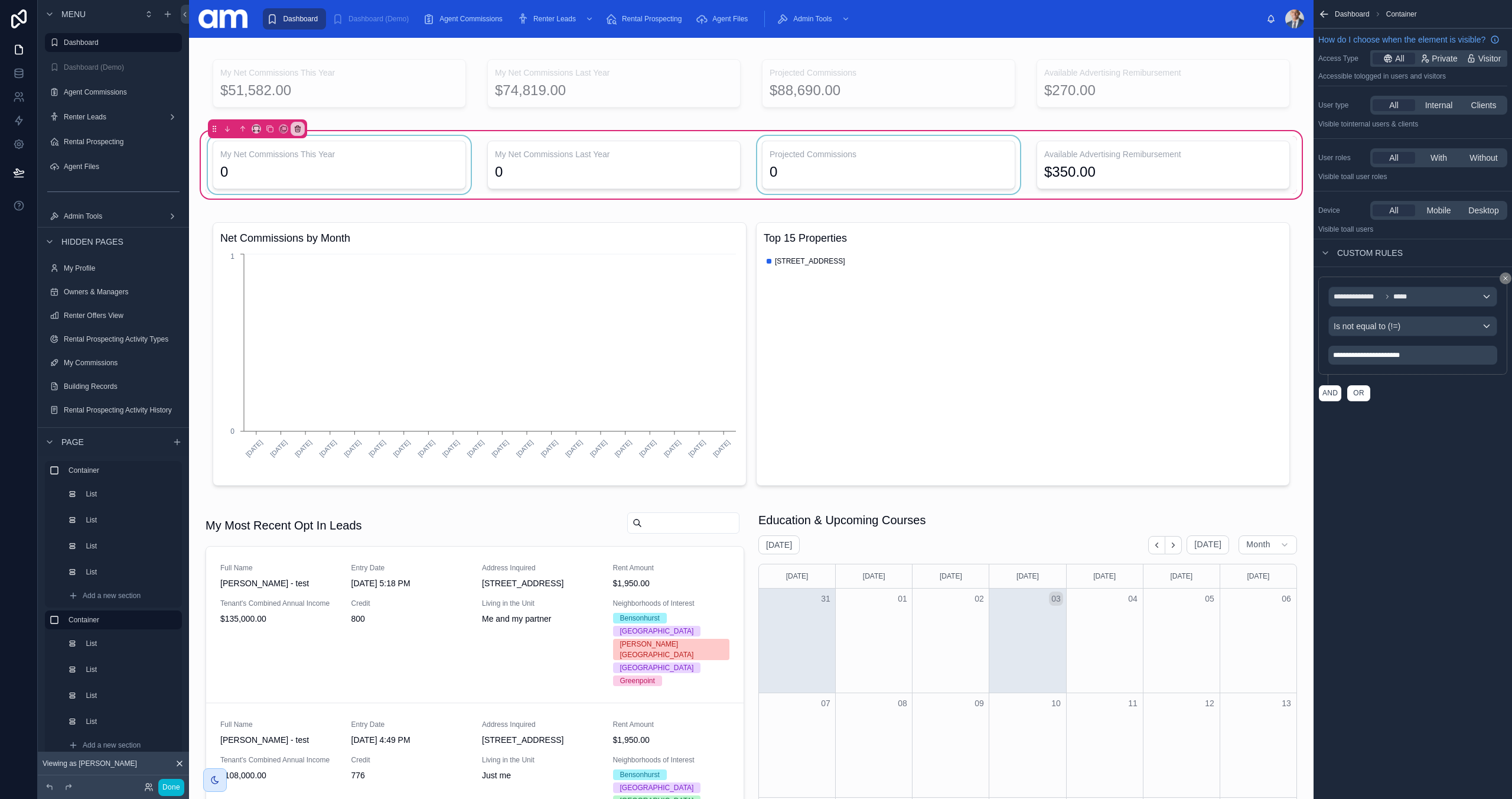
click at [360, 173] on div at bounding box center [339, 165] width 268 height 58
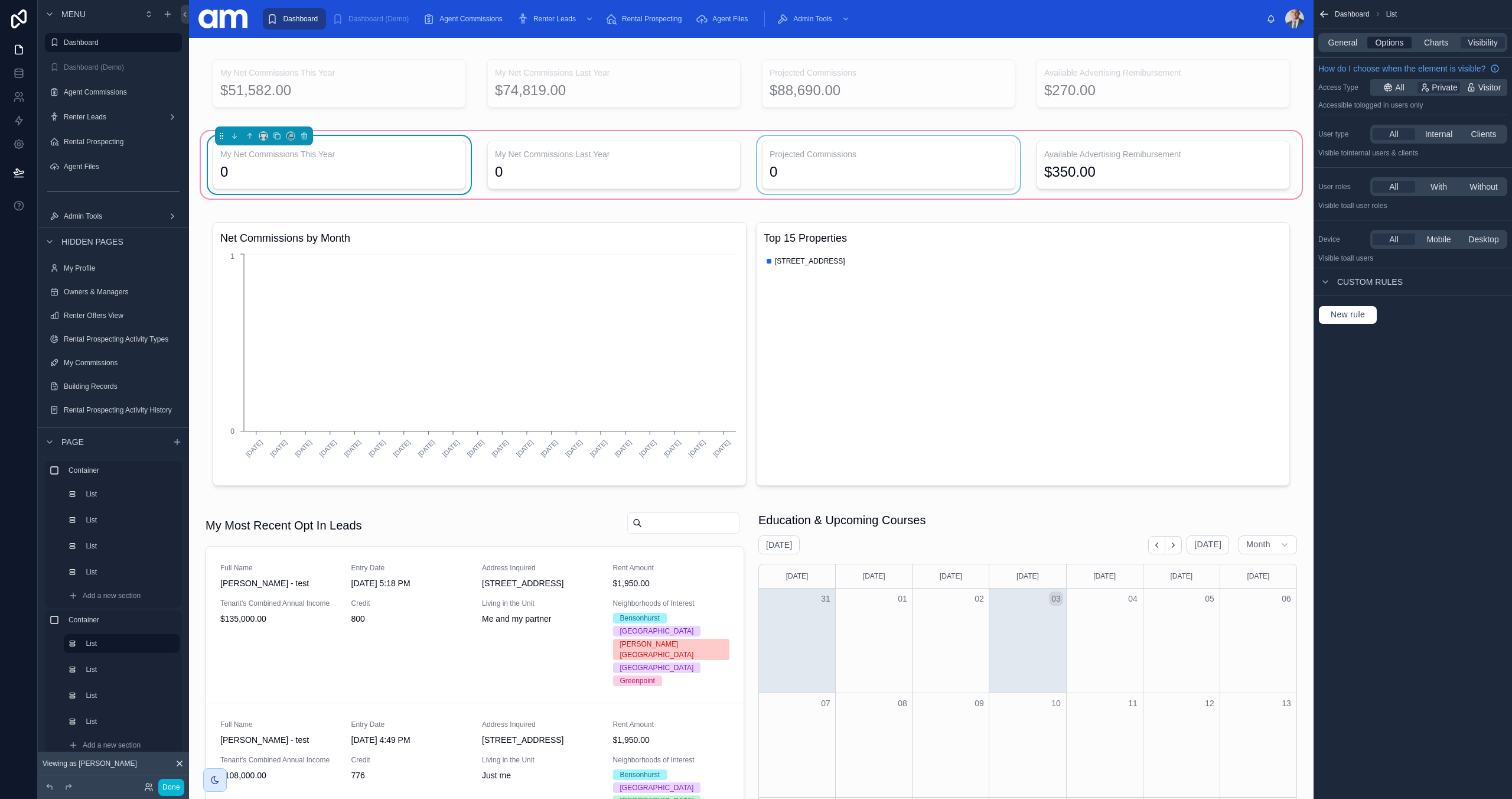
click at [1389, 37] on span "Options" at bounding box center [1389, 42] width 28 height 12
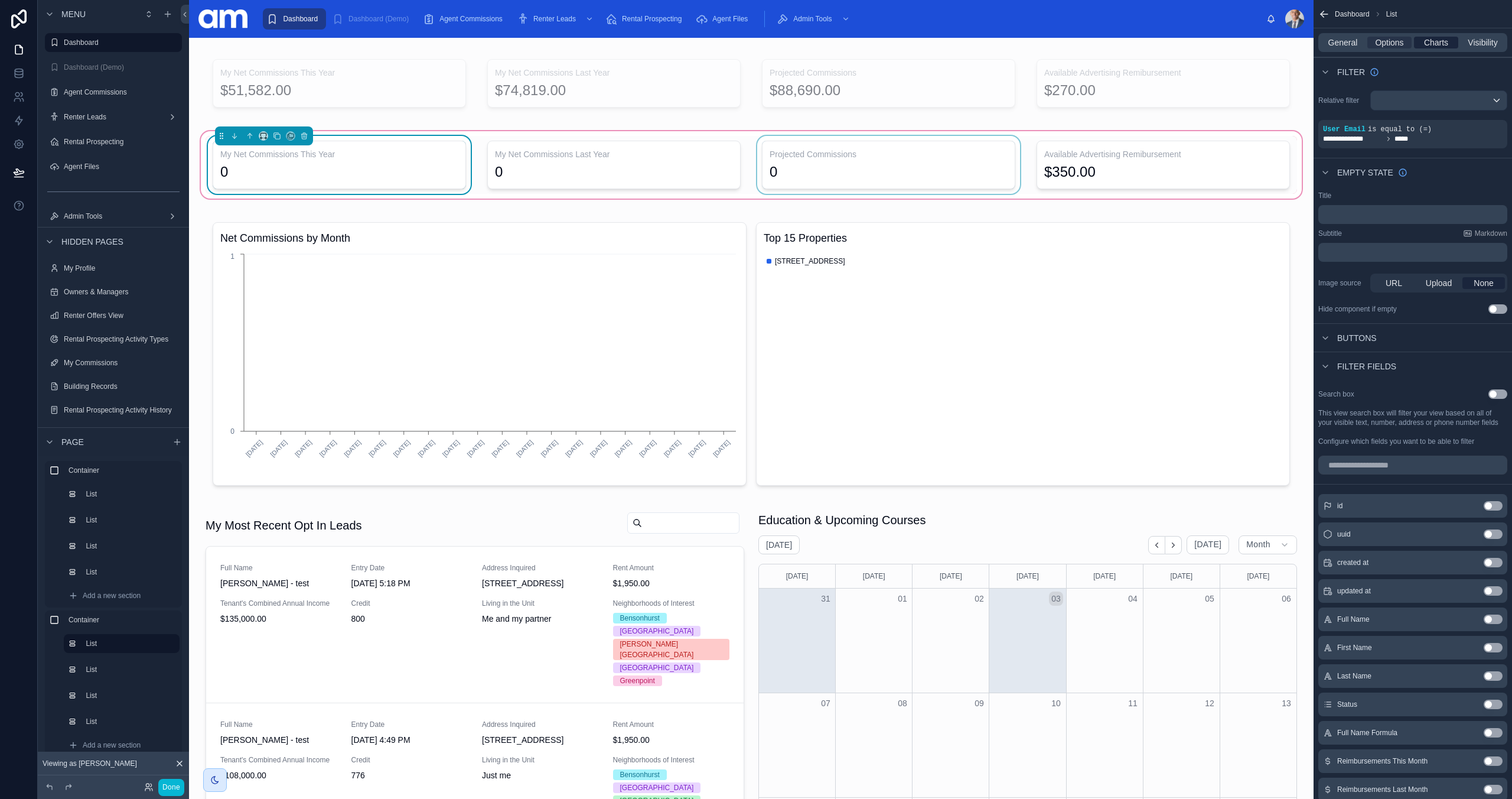
click at [1442, 44] on span "Charts" at bounding box center [1437, 42] width 25 height 12
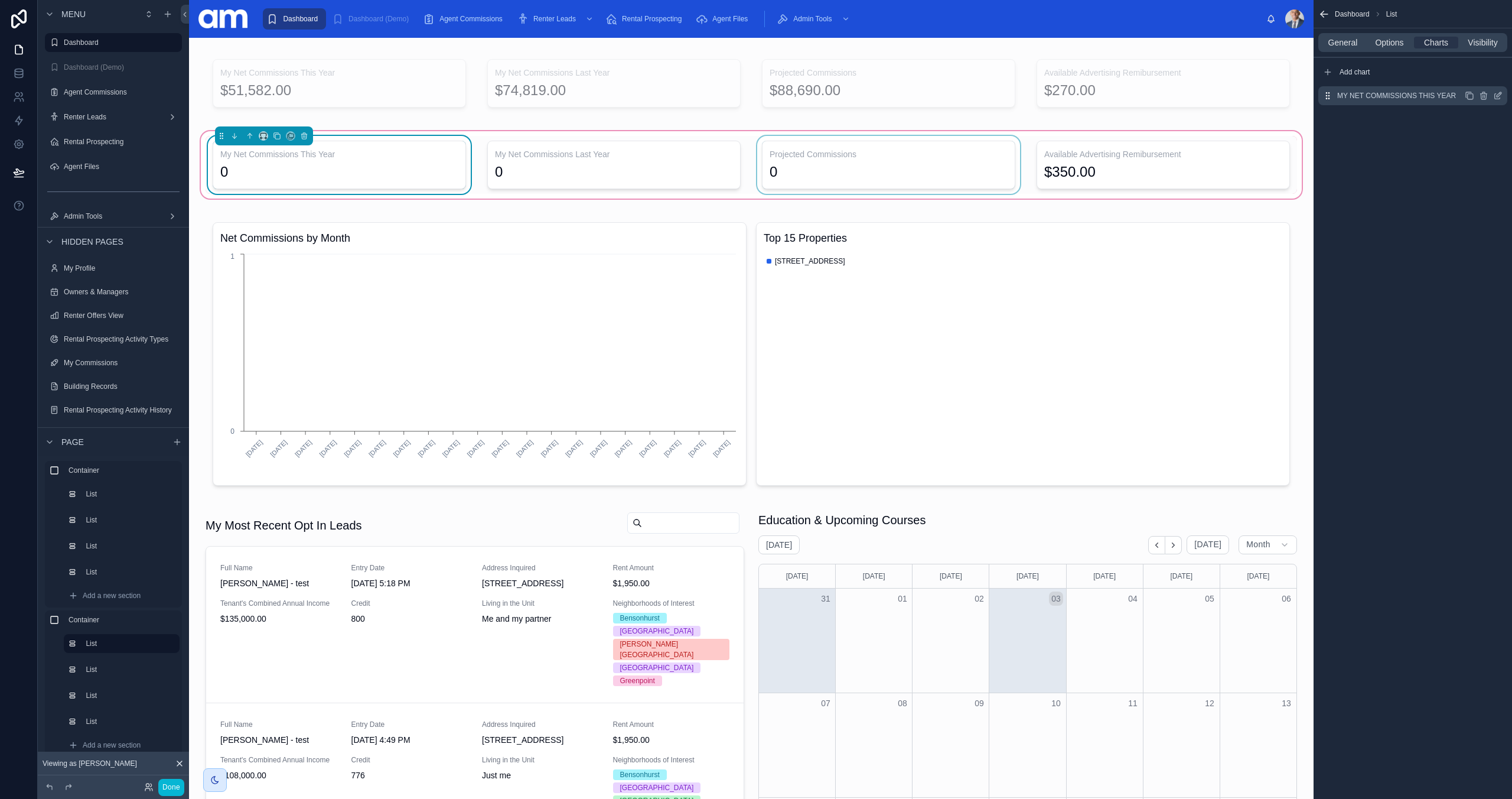
click at [1496, 94] on icon "scrollable content" at bounding box center [1498, 96] width 5 height 5
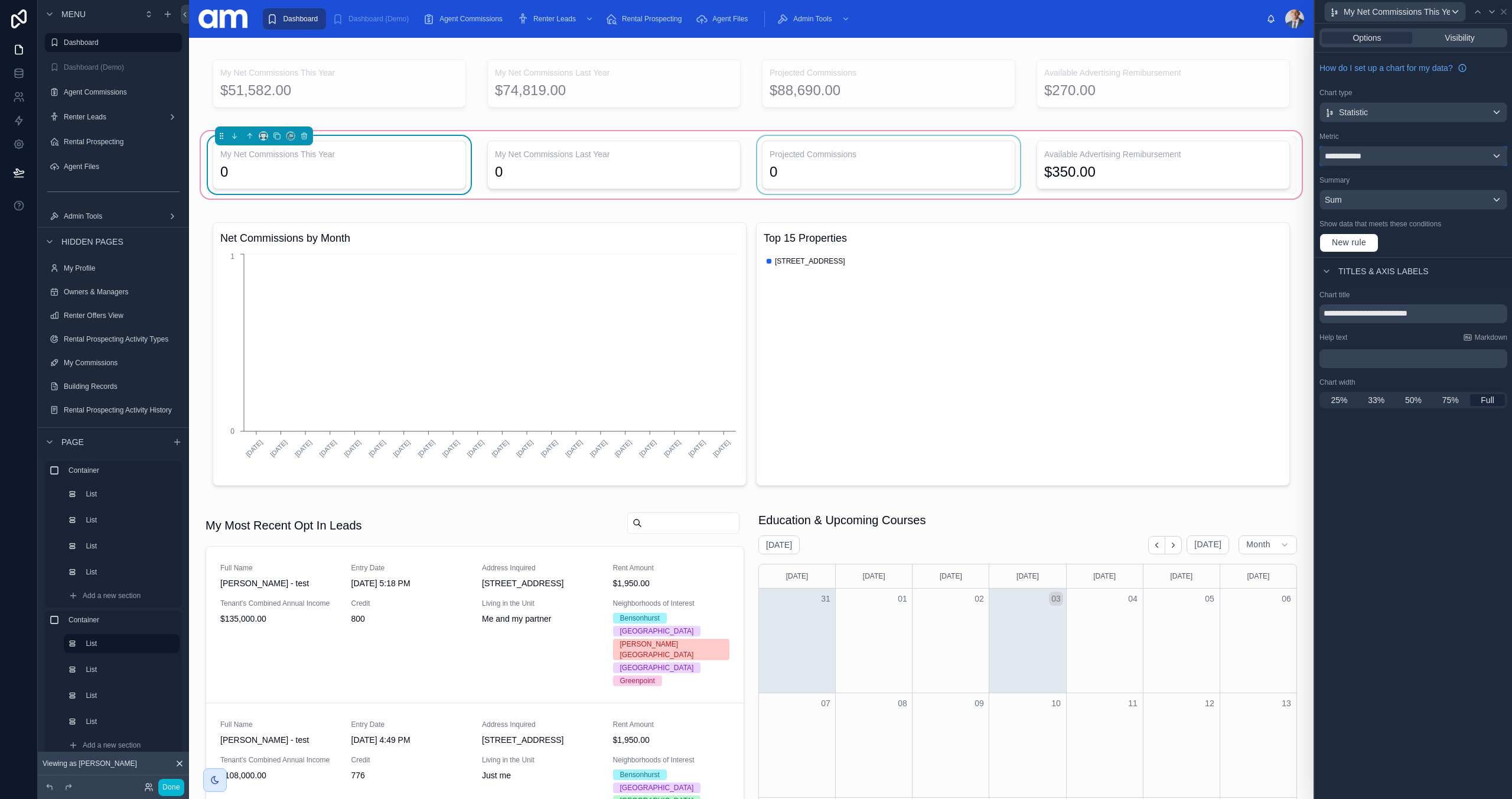
click at [1360, 161] on span "**********" at bounding box center [1346, 155] width 42 height 12
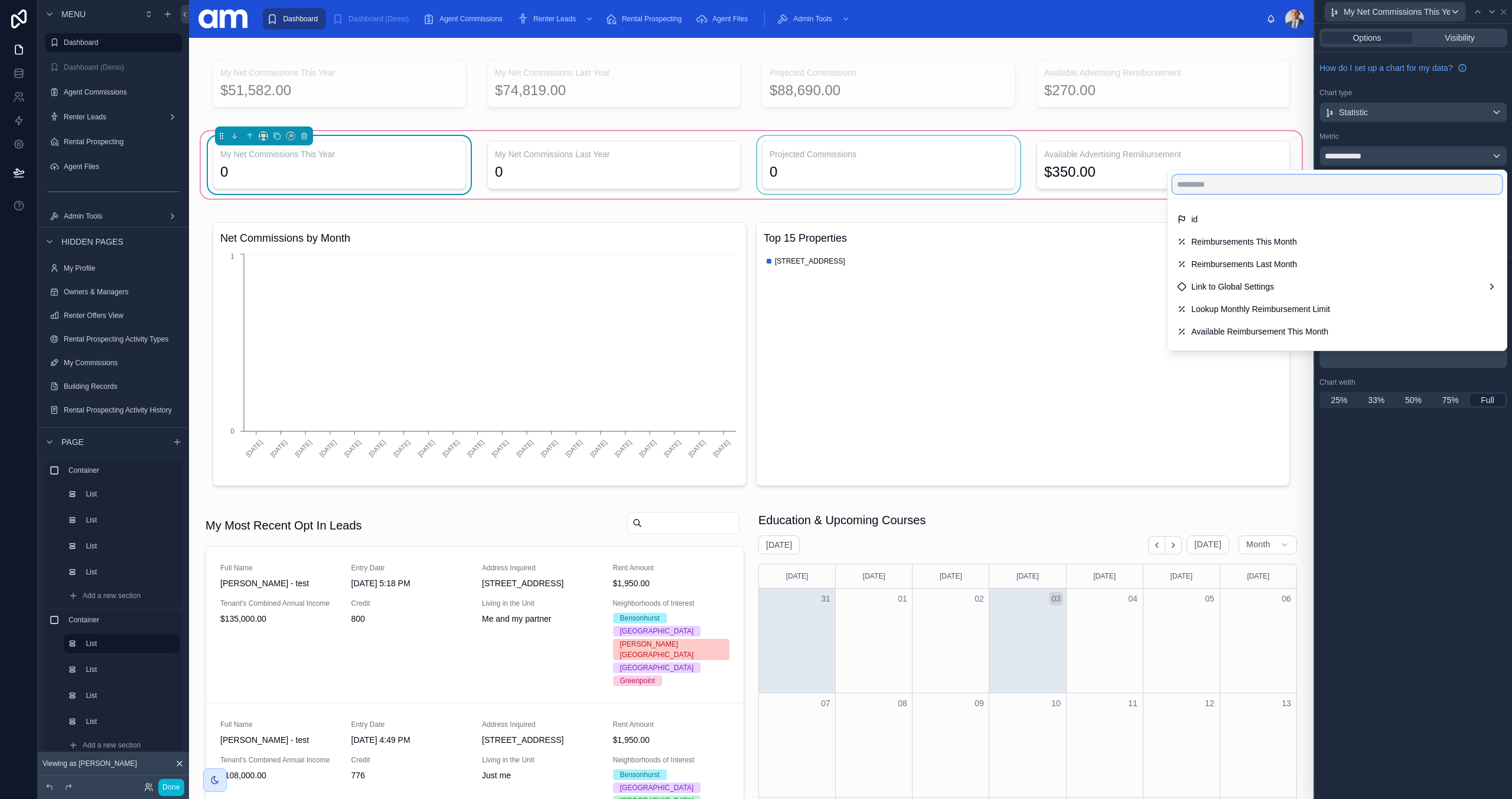
click at [1327, 186] on input "text" at bounding box center [1337, 184] width 330 height 19
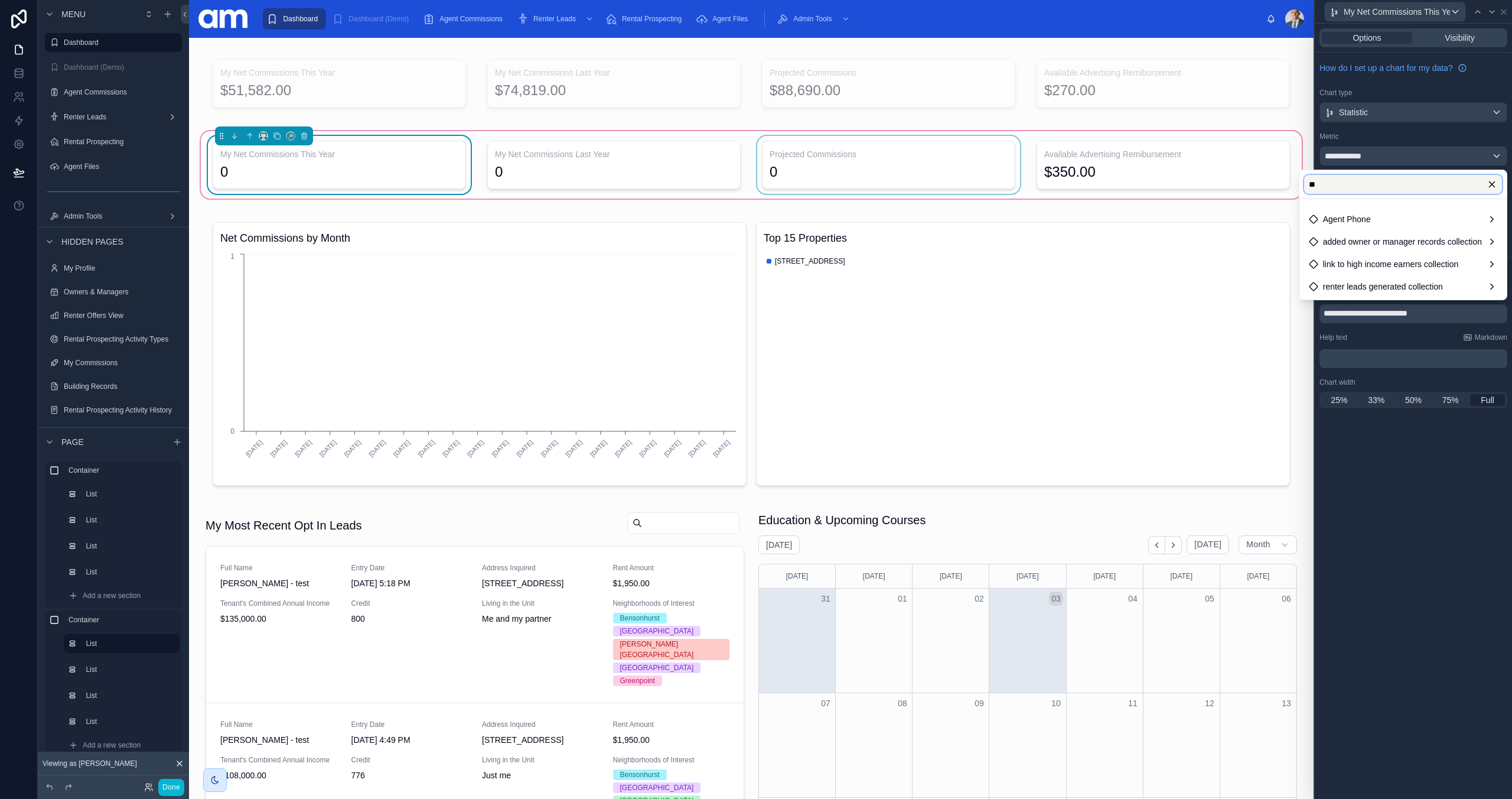
type input "*"
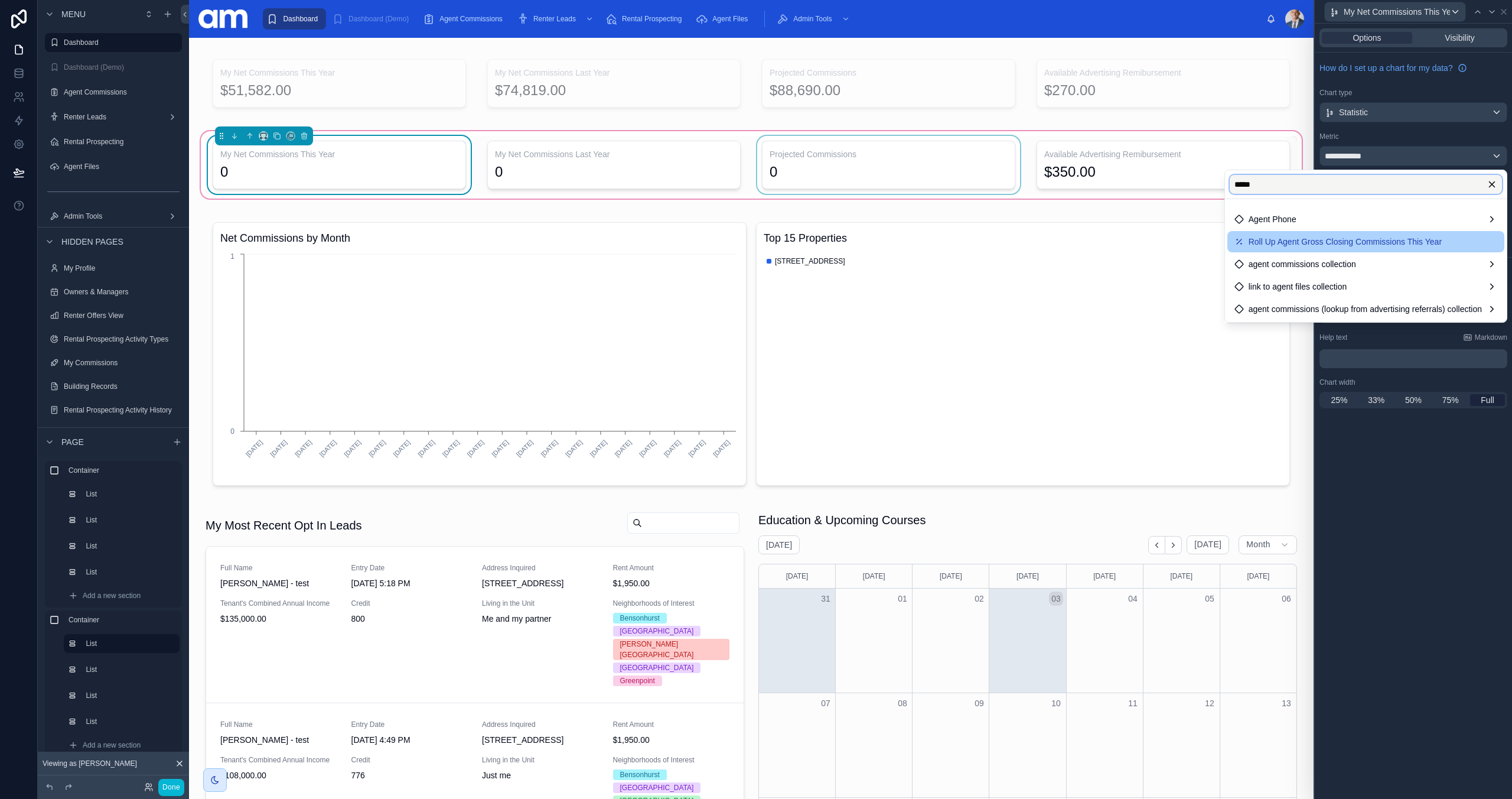
type input "*****"
click at [1339, 242] on span "Roll Up Agent Gross Closing Commissions This Year" at bounding box center [1345, 242] width 193 height 15
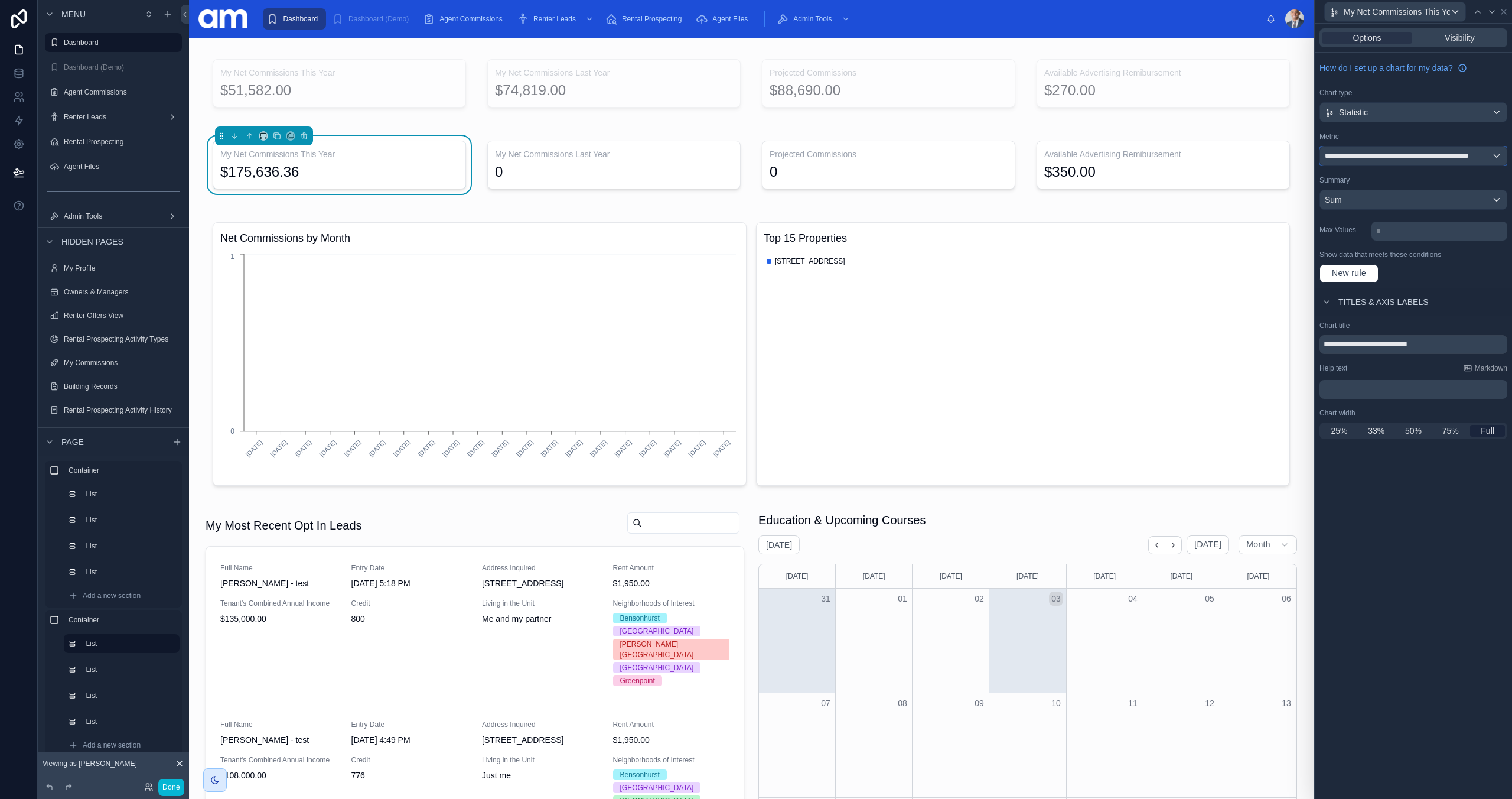
click at [1385, 156] on span "**********" at bounding box center [1408, 156] width 166 height 9
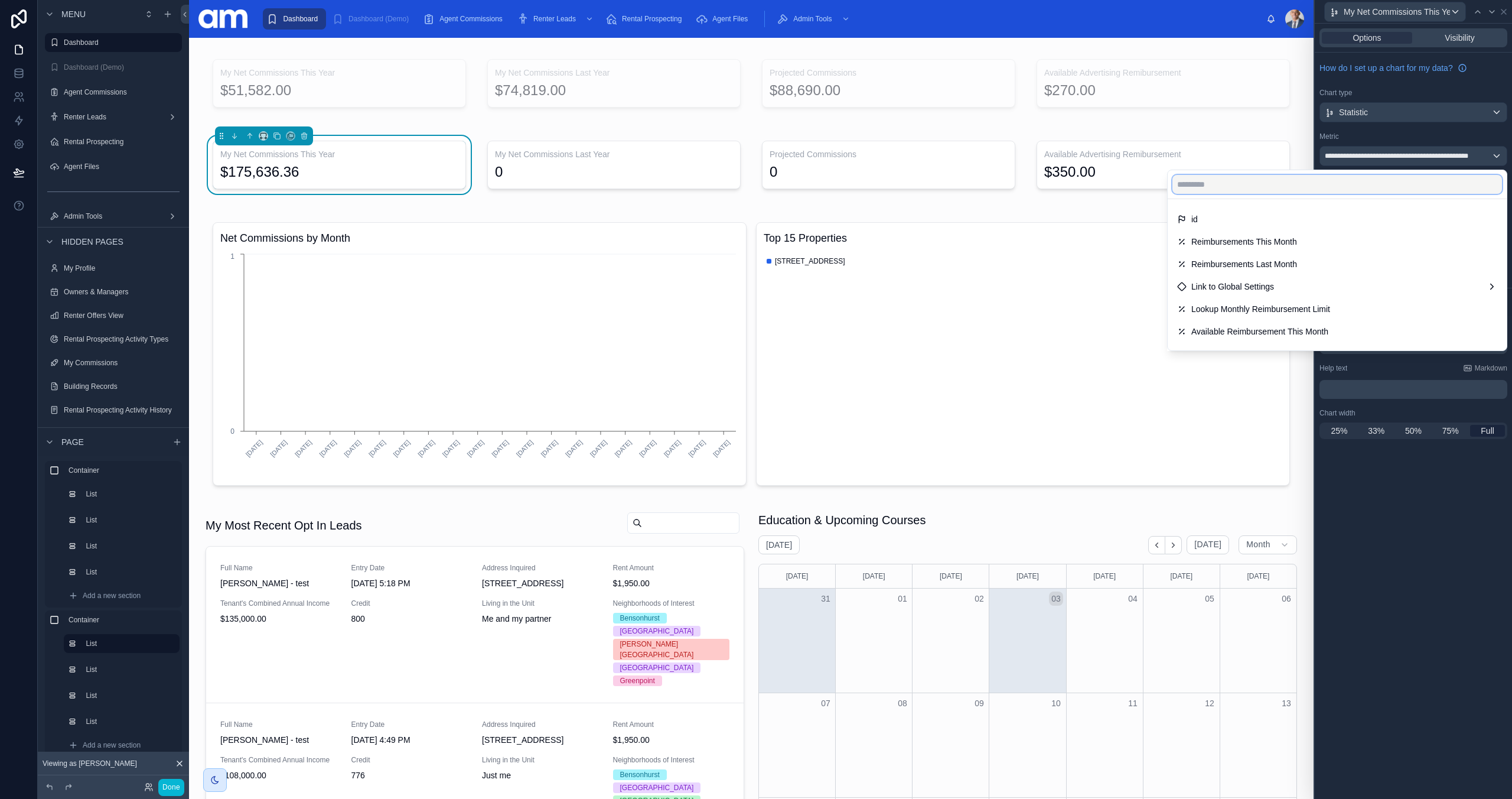
click at [1260, 185] on input "text" at bounding box center [1337, 184] width 330 height 19
type input "*"
click at [1428, 589] on div at bounding box center [1413, 400] width 197 height 799
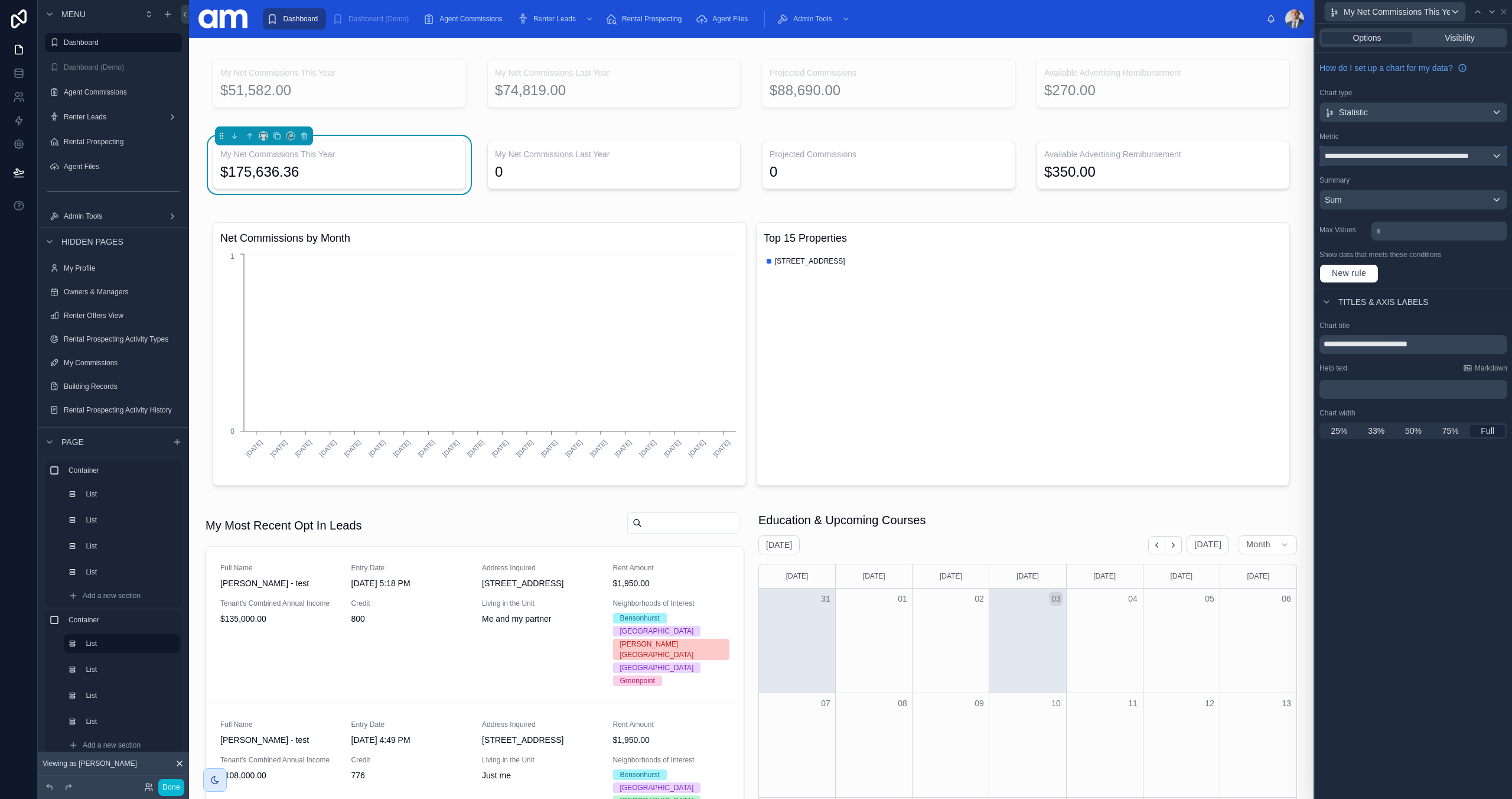
click at [1428, 157] on span "**********" at bounding box center [1408, 156] width 166 height 9
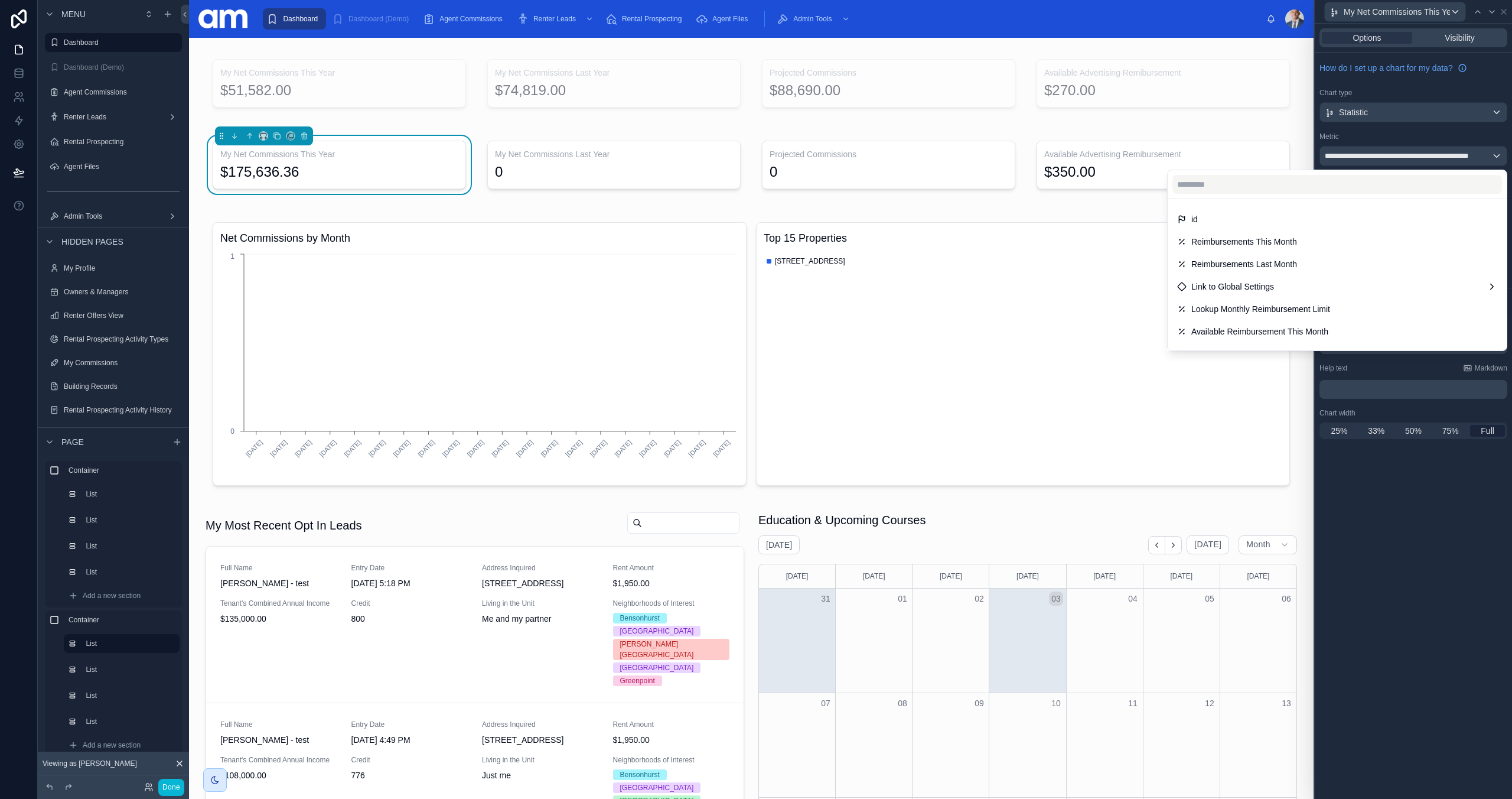
click at [1426, 156] on div at bounding box center [1413, 400] width 197 height 799
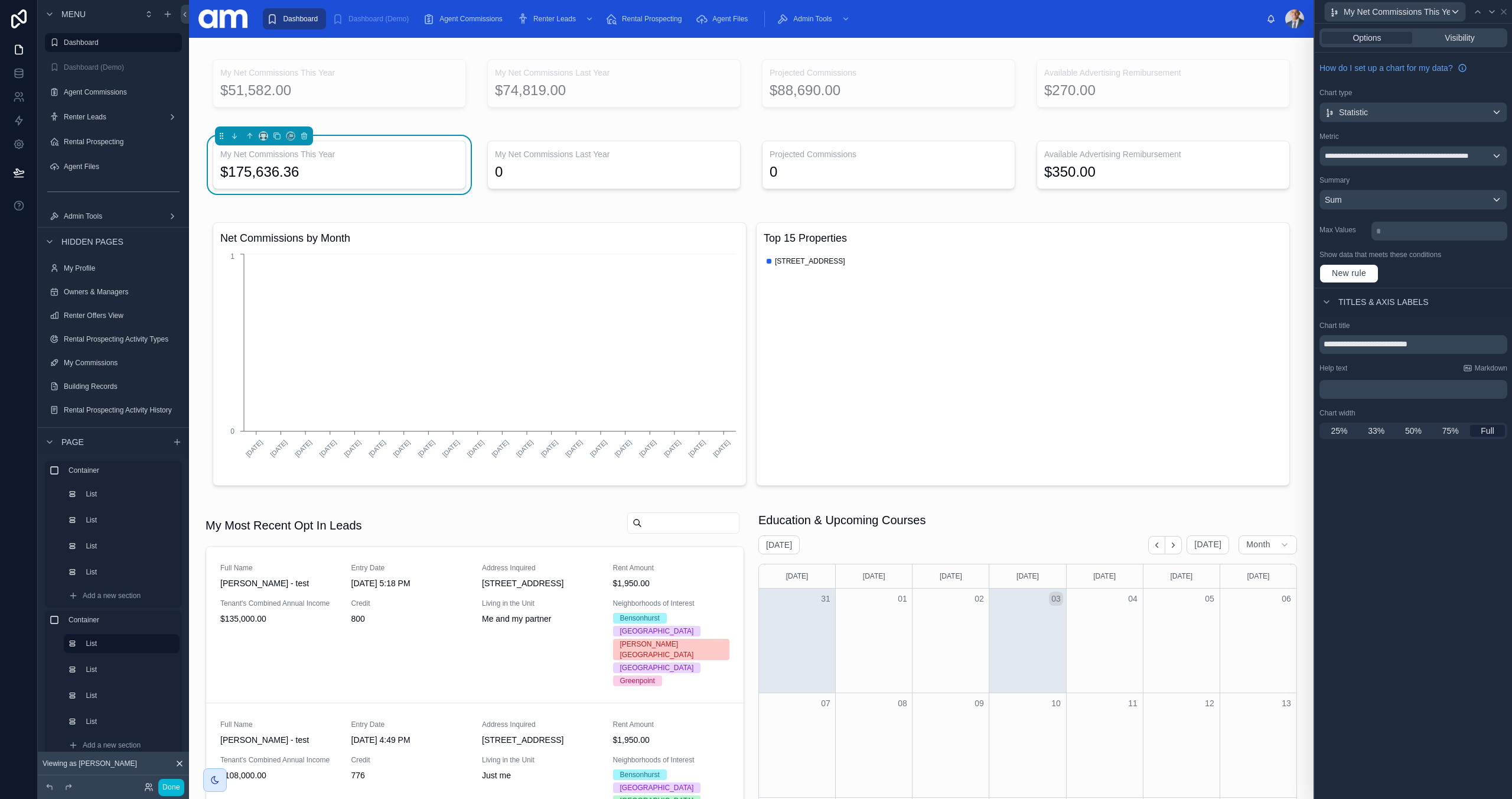
click at [1432, 131] on div "**********" at bounding box center [1413, 170] width 197 height 235
click at [1397, 159] on span "**********" at bounding box center [1408, 156] width 166 height 9
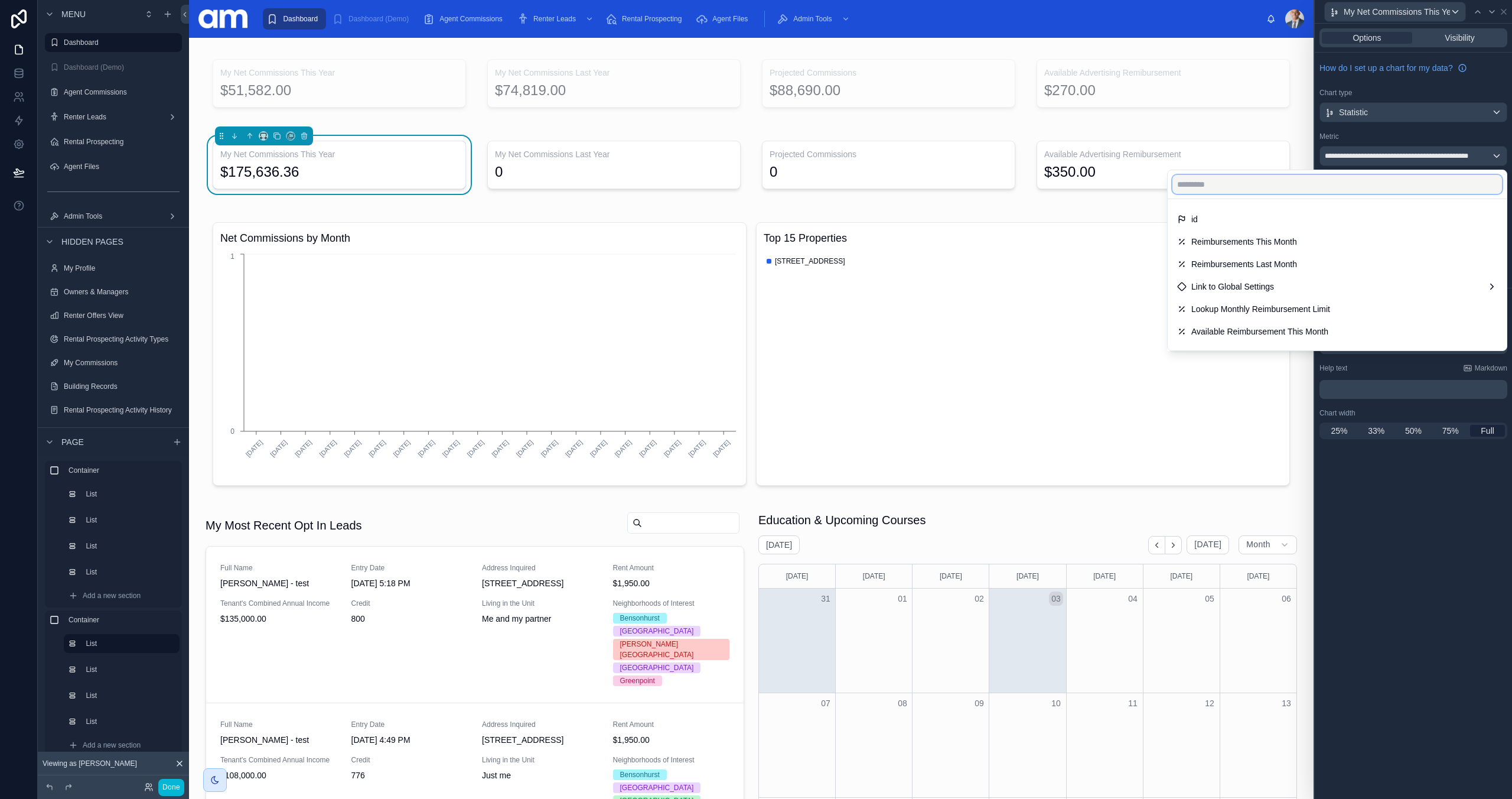
click at [1326, 187] on input "text" at bounding box center [1337, 184] width 330 height 19
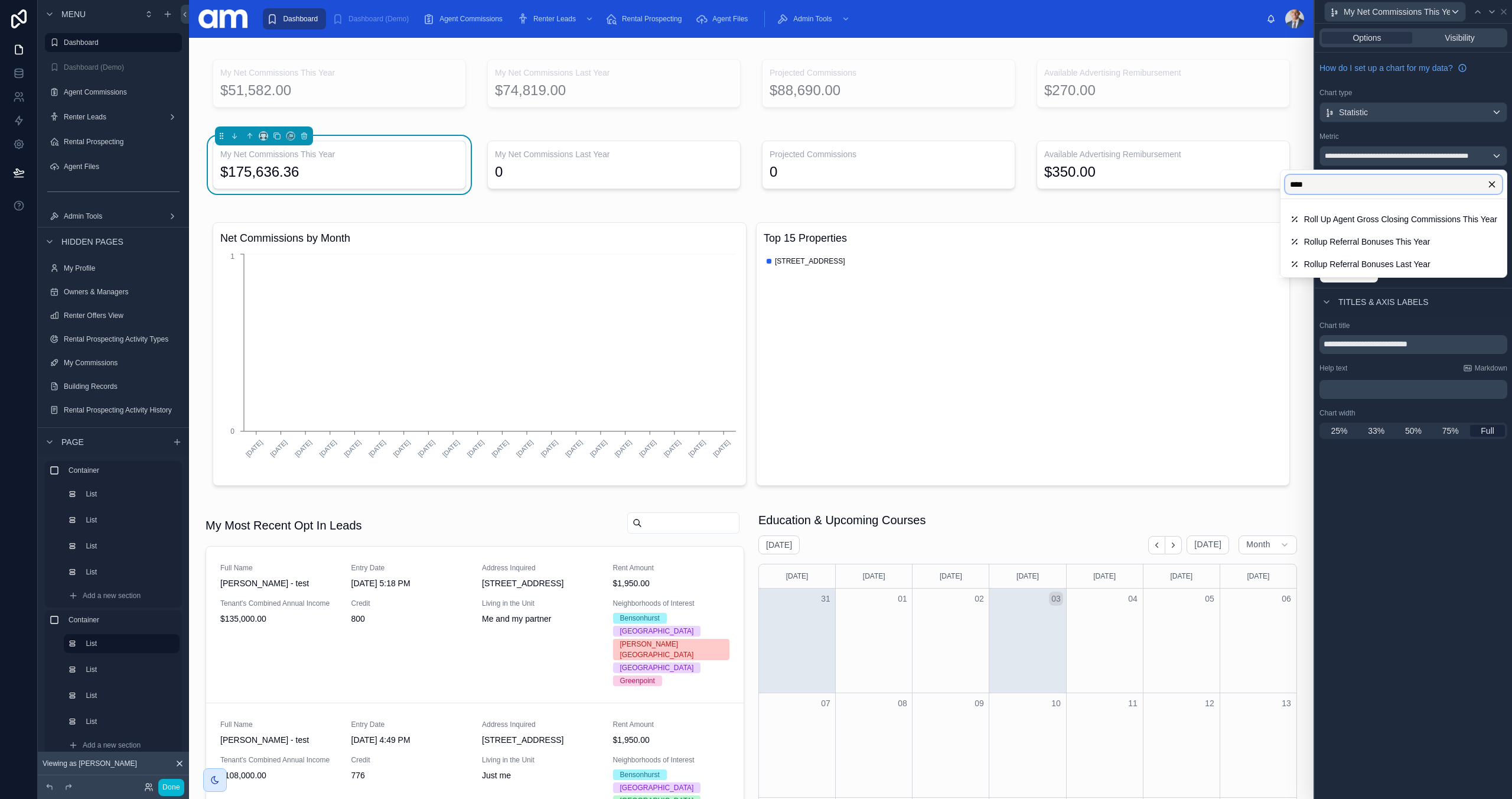
type input "****"
click at [1457, 568] on div at bounding box center [1413, 400] width 197 height 799
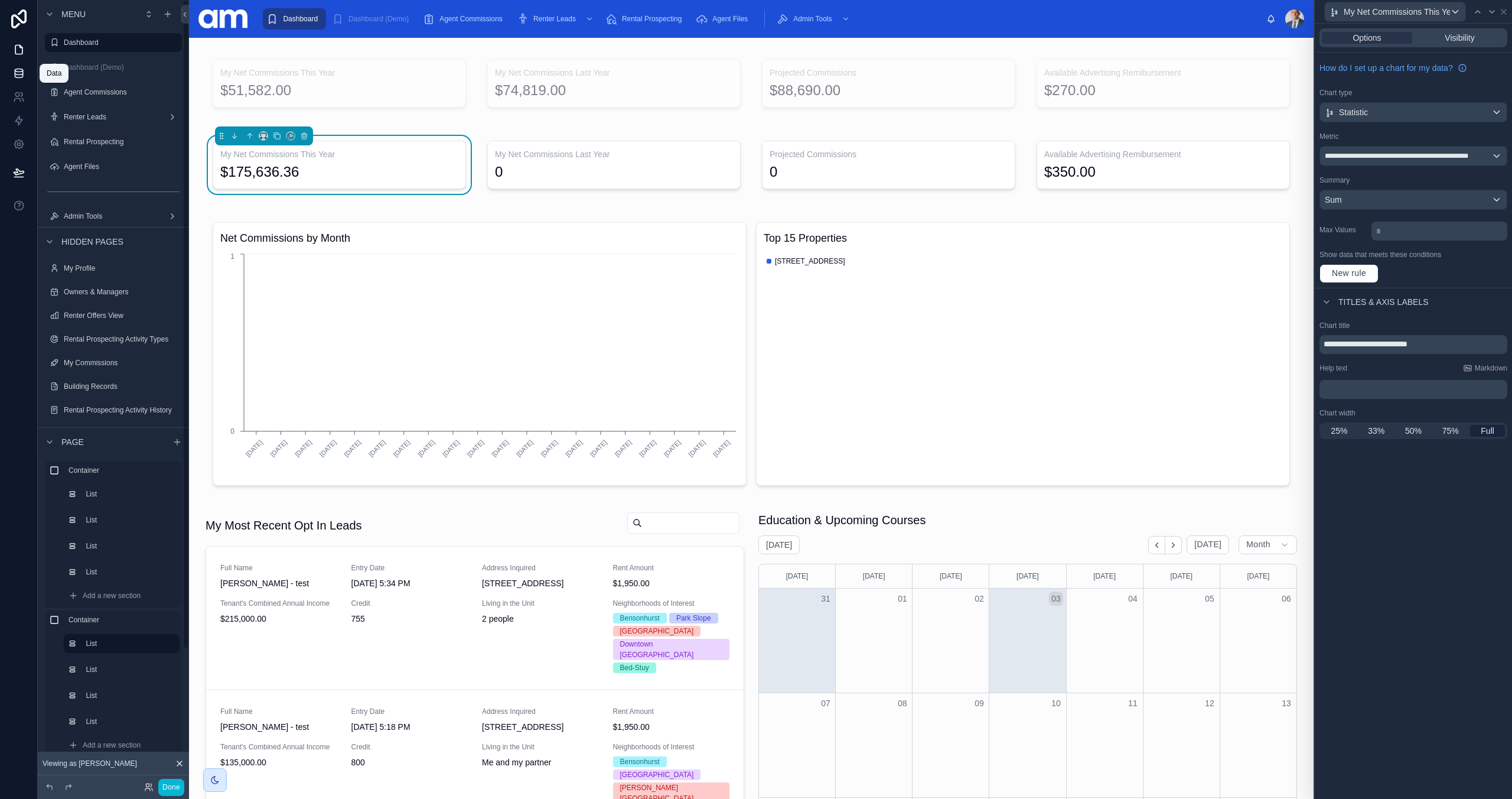
click at [21, 74] on icon at bounding box center [18, 72] width 7 height 5
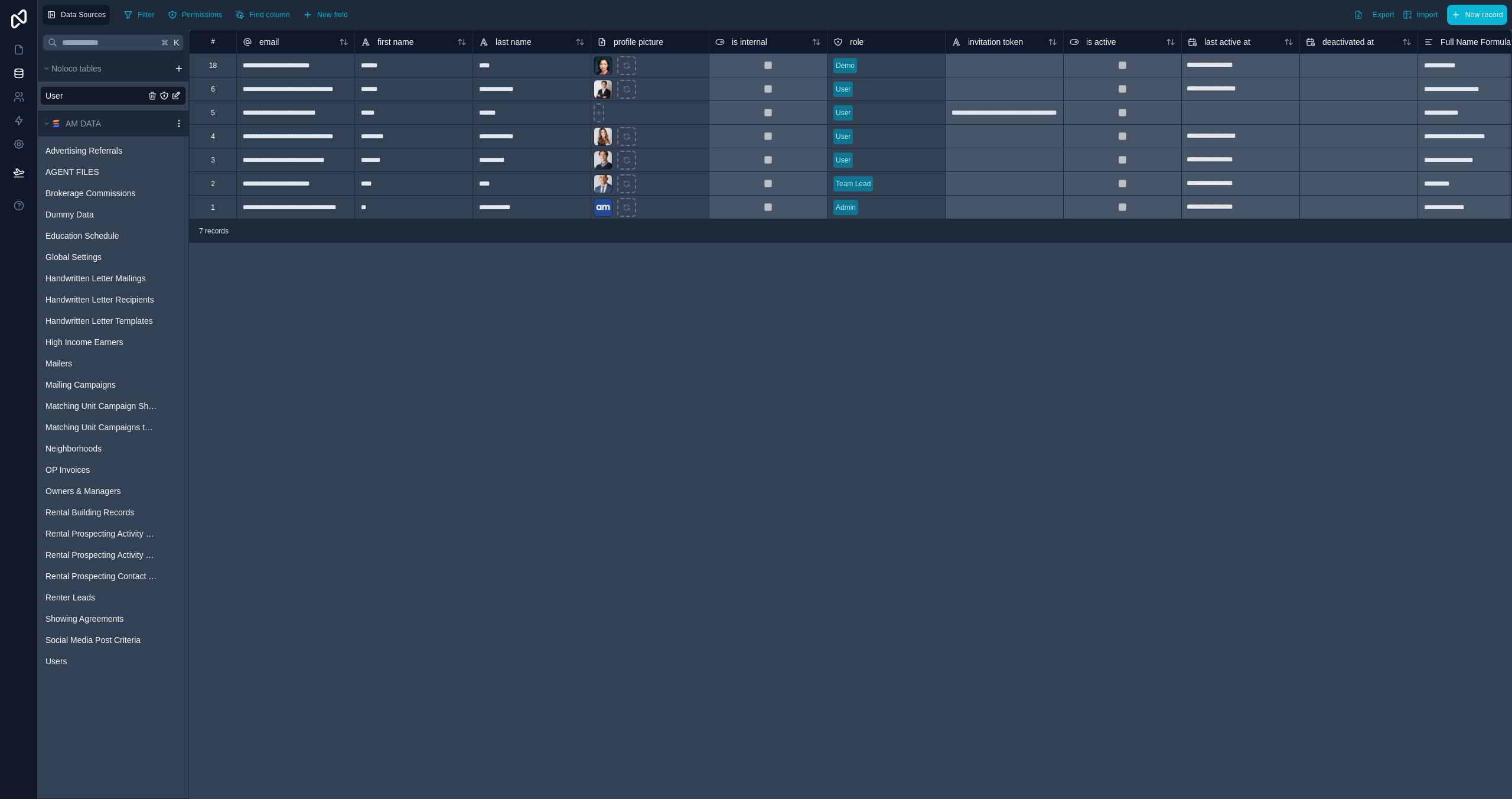
click at [175, 123] on icon "scrollable content" at bounding box center [179, 123] width 9 height 9
click at [240, 166] on span "Queue data sync" at bounding box center [240, 167] width 85 height 9
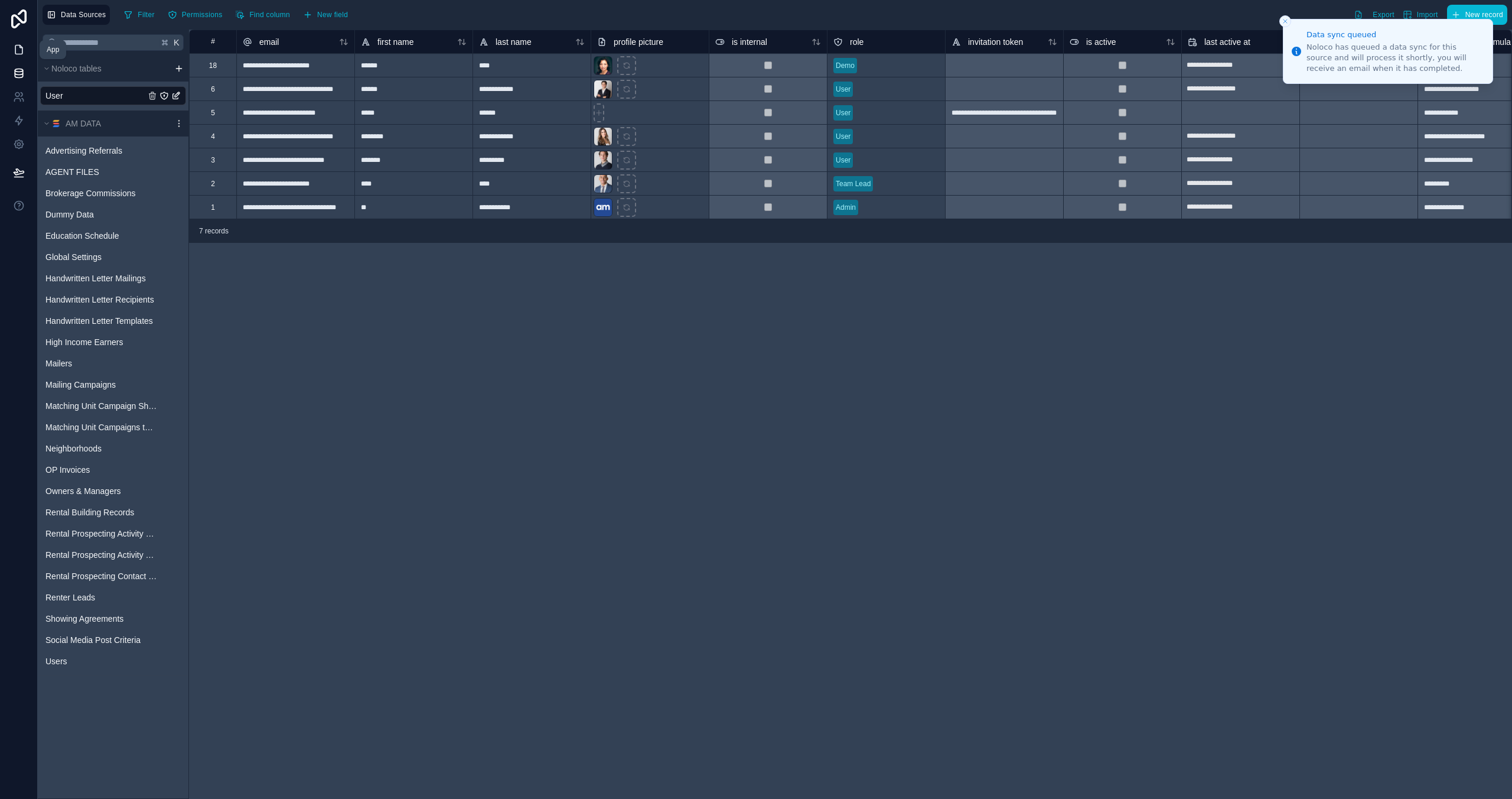
click at [16, 48] on icon at bounding box center [18, 49] width 12 height 12
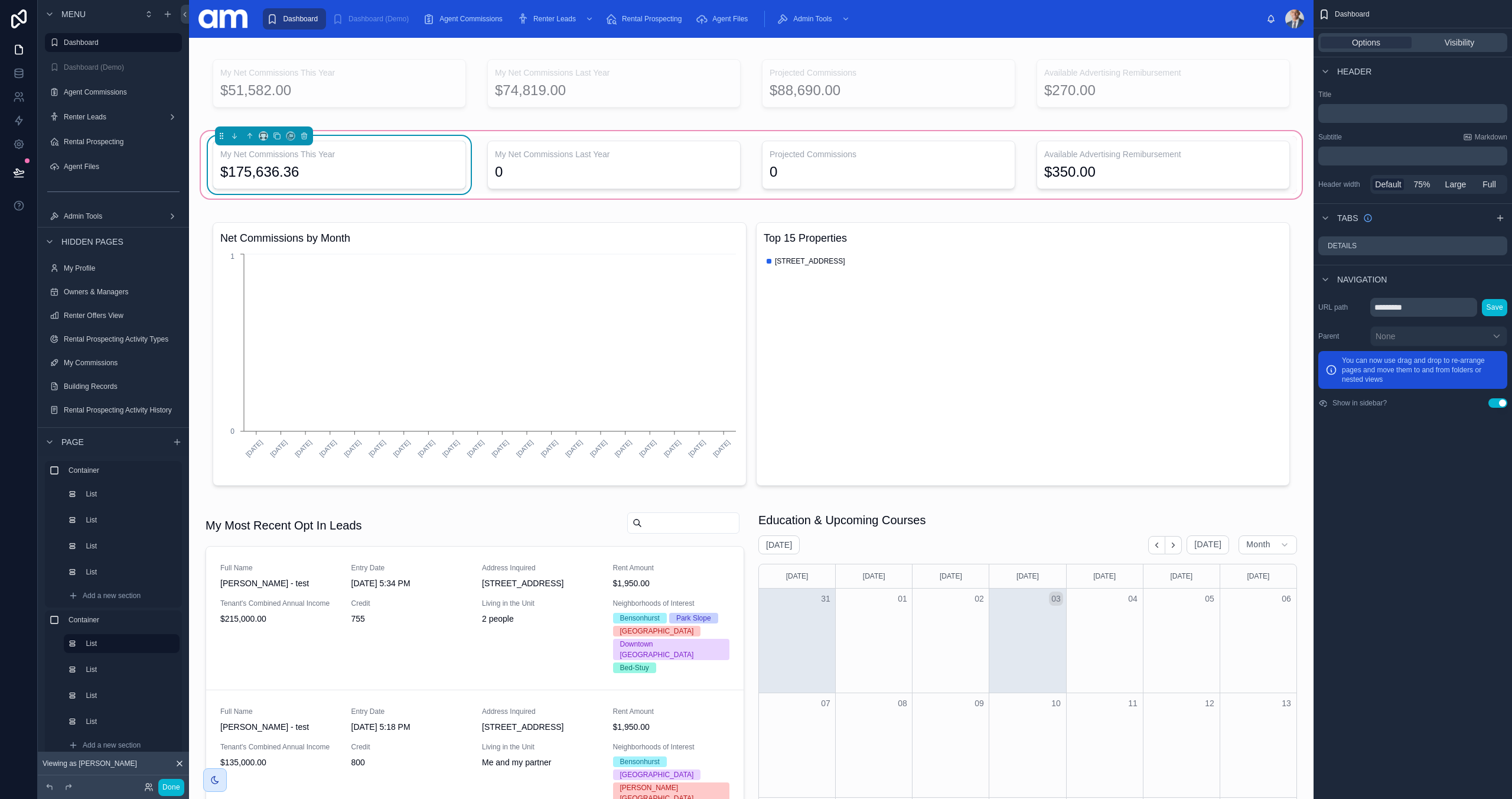
click at [360, 162] on div "My Net Commissions This Year $175,636.36" at bounding box center [339, 164] width 253 height 48
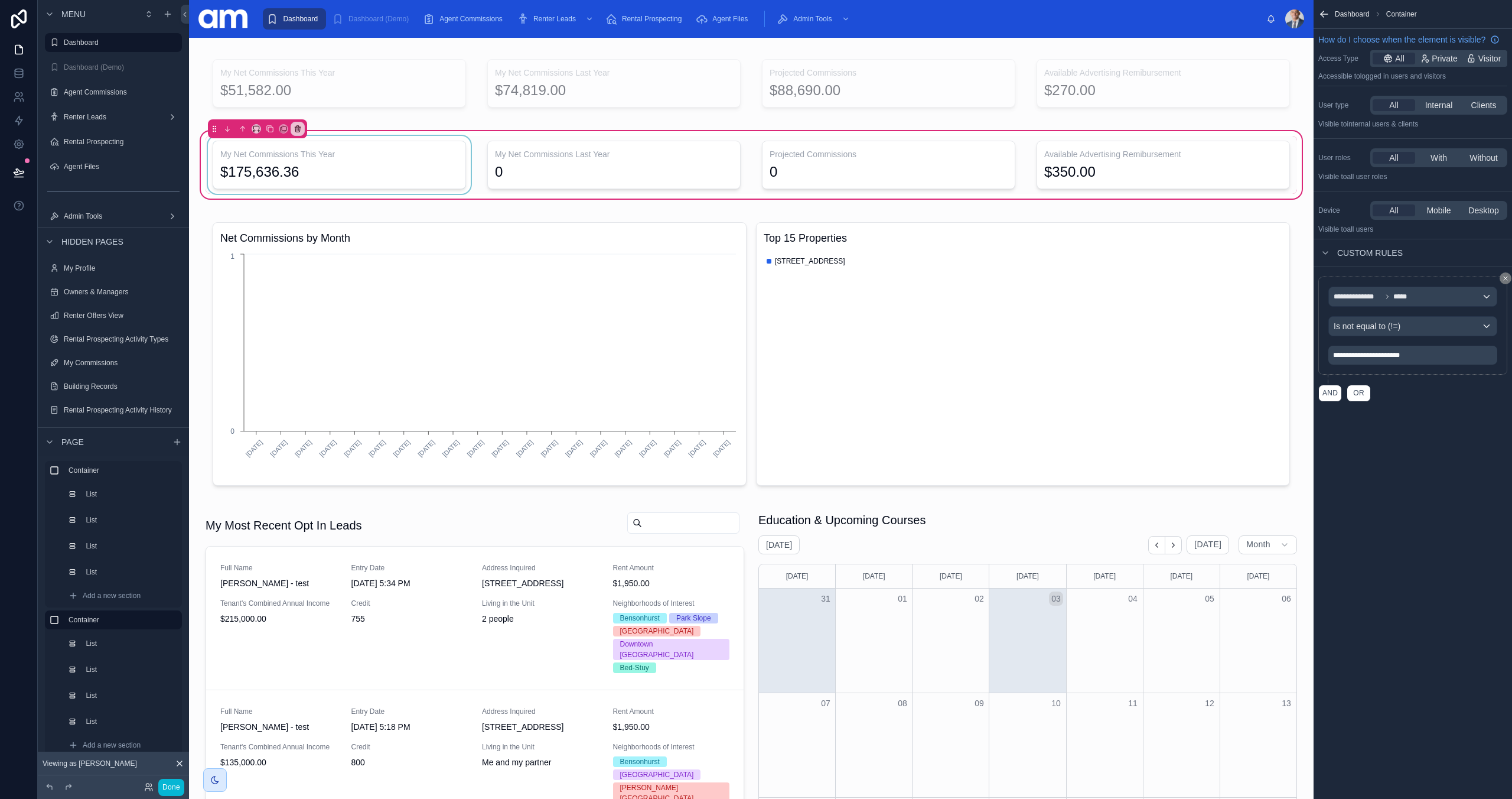
click at [370, 168] on div at bounding box center [339, 165] width 268 height 58
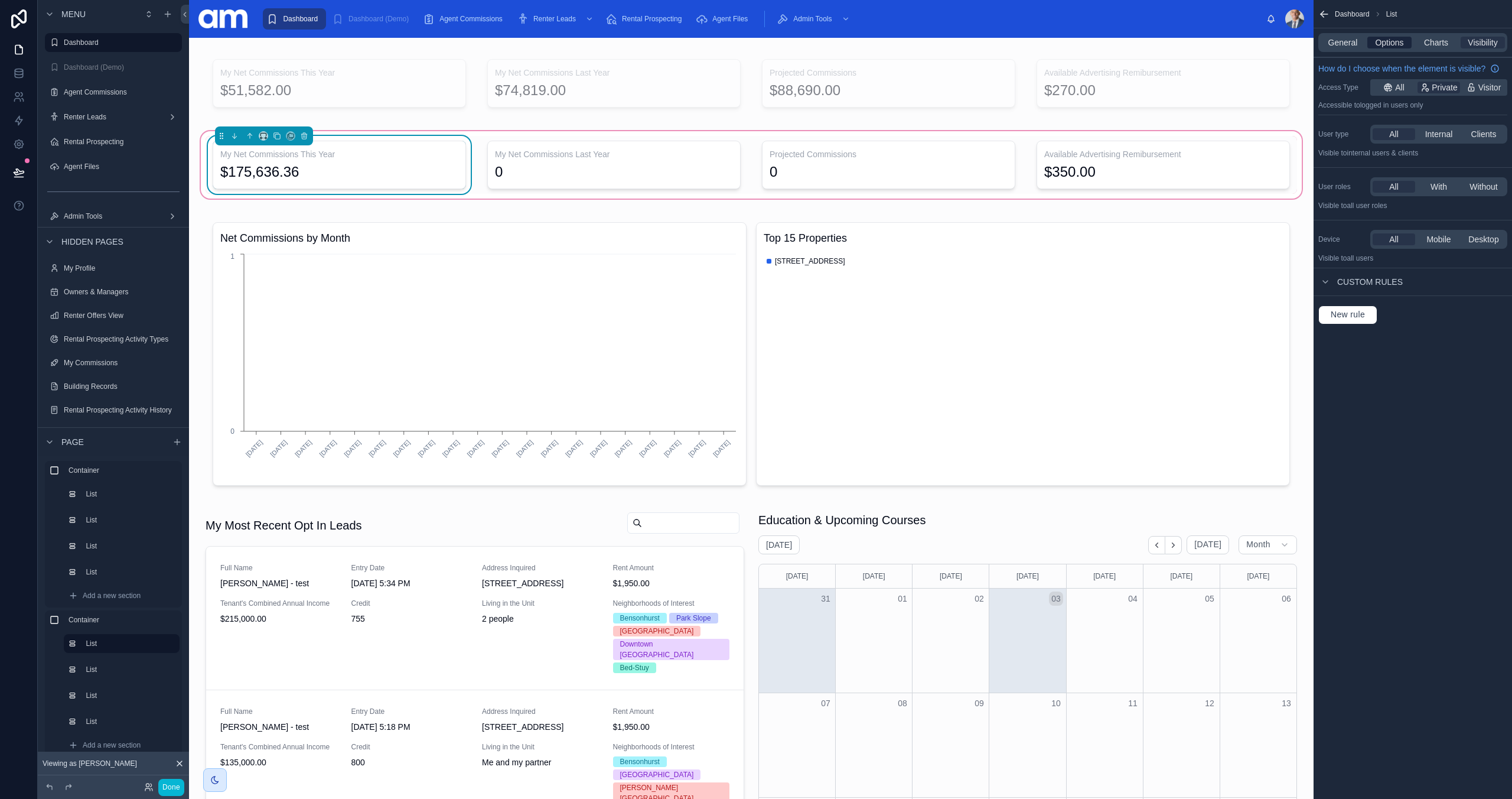
click at [1395, 40] on span "Options" at bounding box center [1389, 42] width 28 height 12
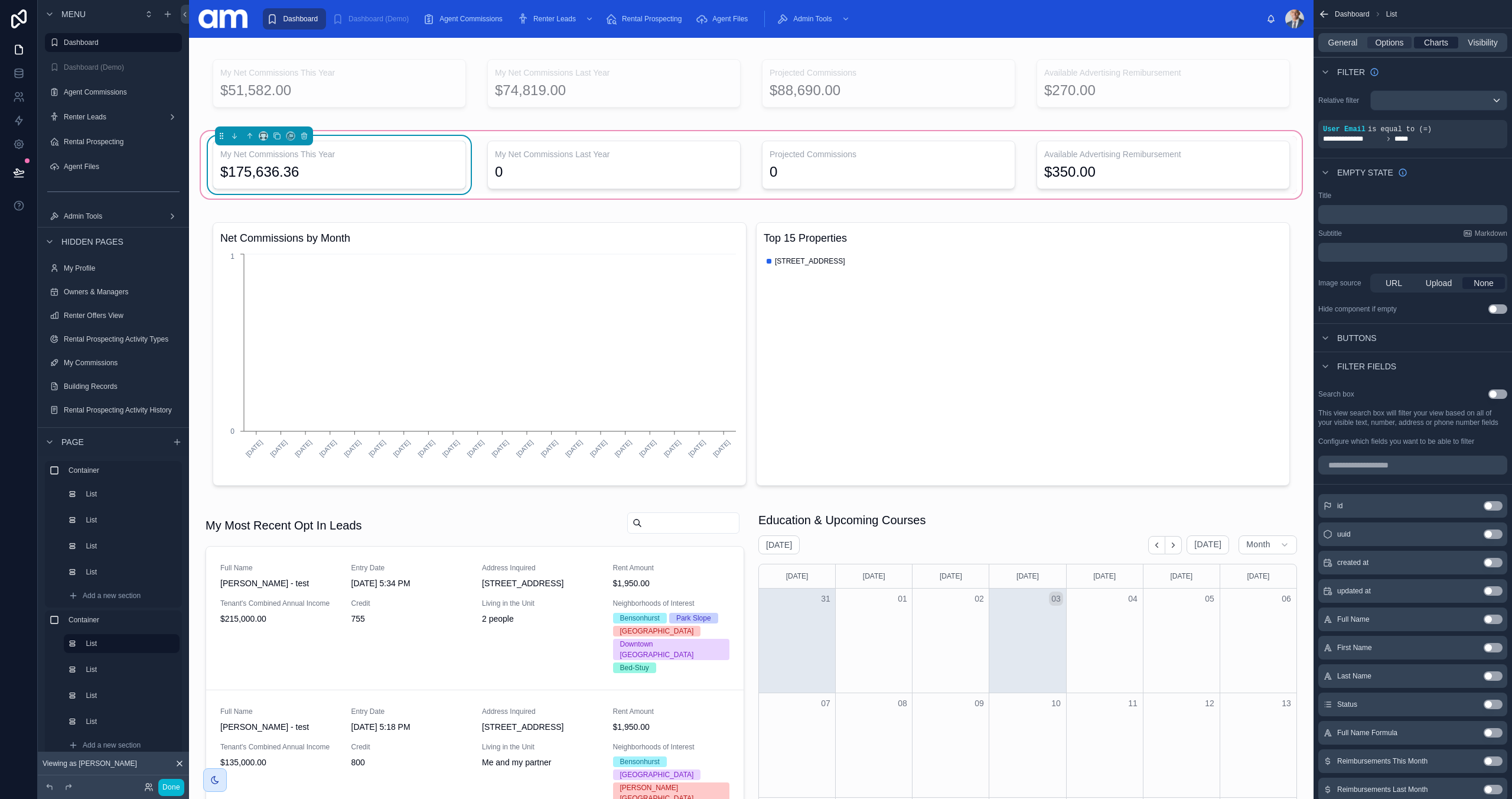
click at [1436, 46] on span "Charts" at bounding box center [1437, 42] width 25 height 12
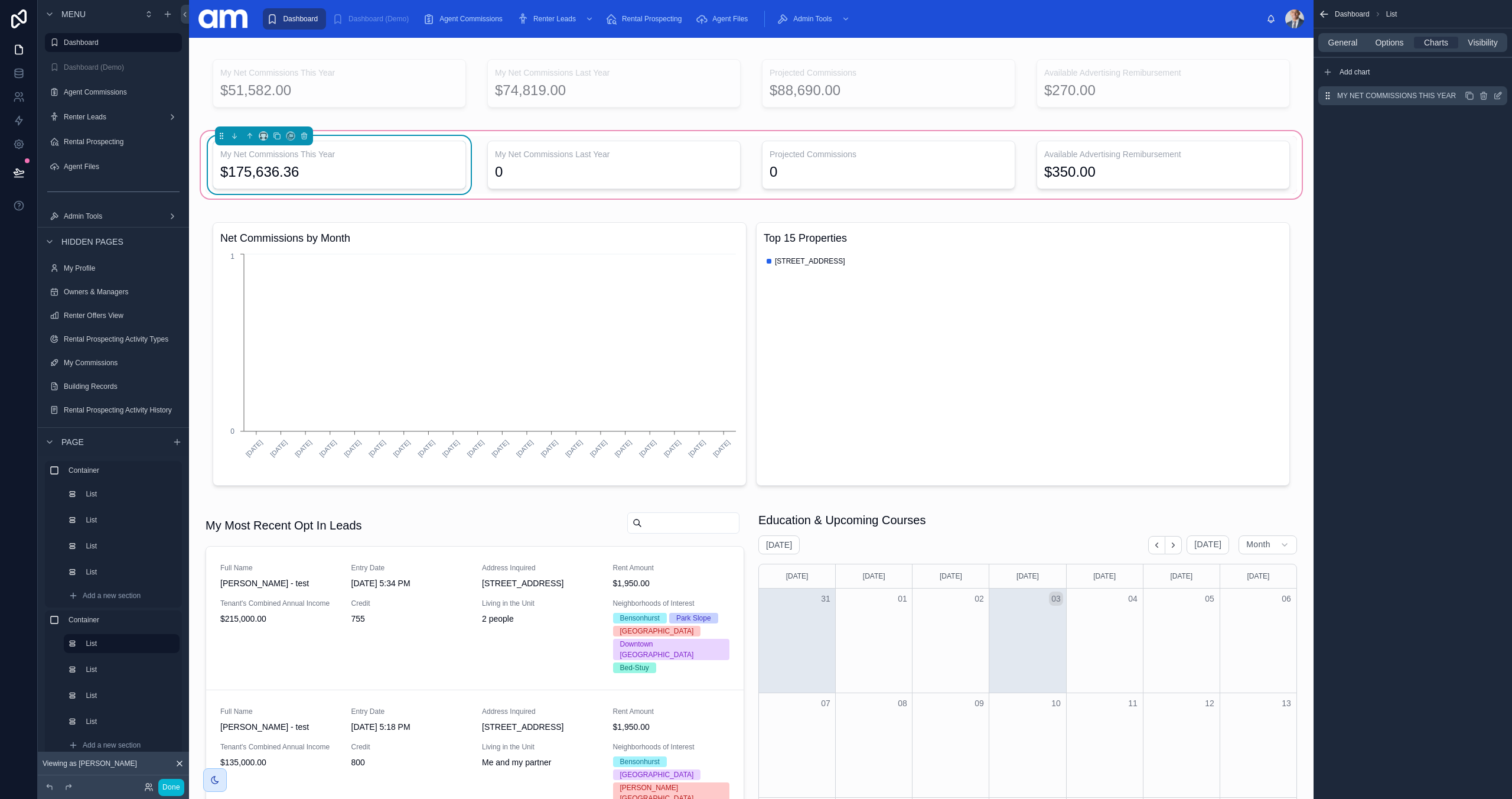
click at [1438, 87] on div "My Net Commissions This Year" at bounding box center [1413, 95] width 189 height 19
click at [1499, 95] on icon "scrollable content" at bounding box center [1499, 94] width 5 height 5
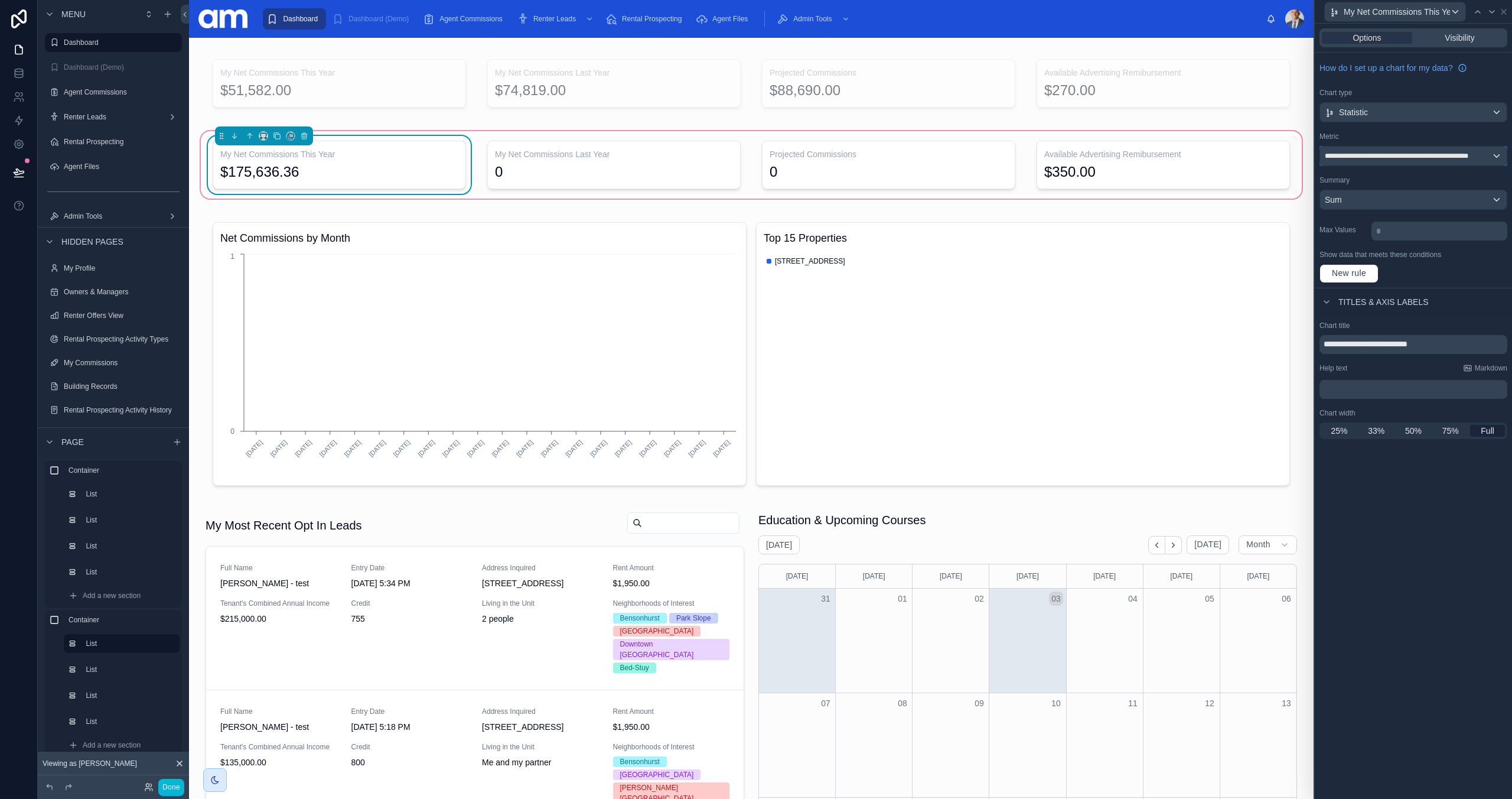
click at [1410, 156] on span "**********" at bounding box center [1408, 156] width 166 height 9
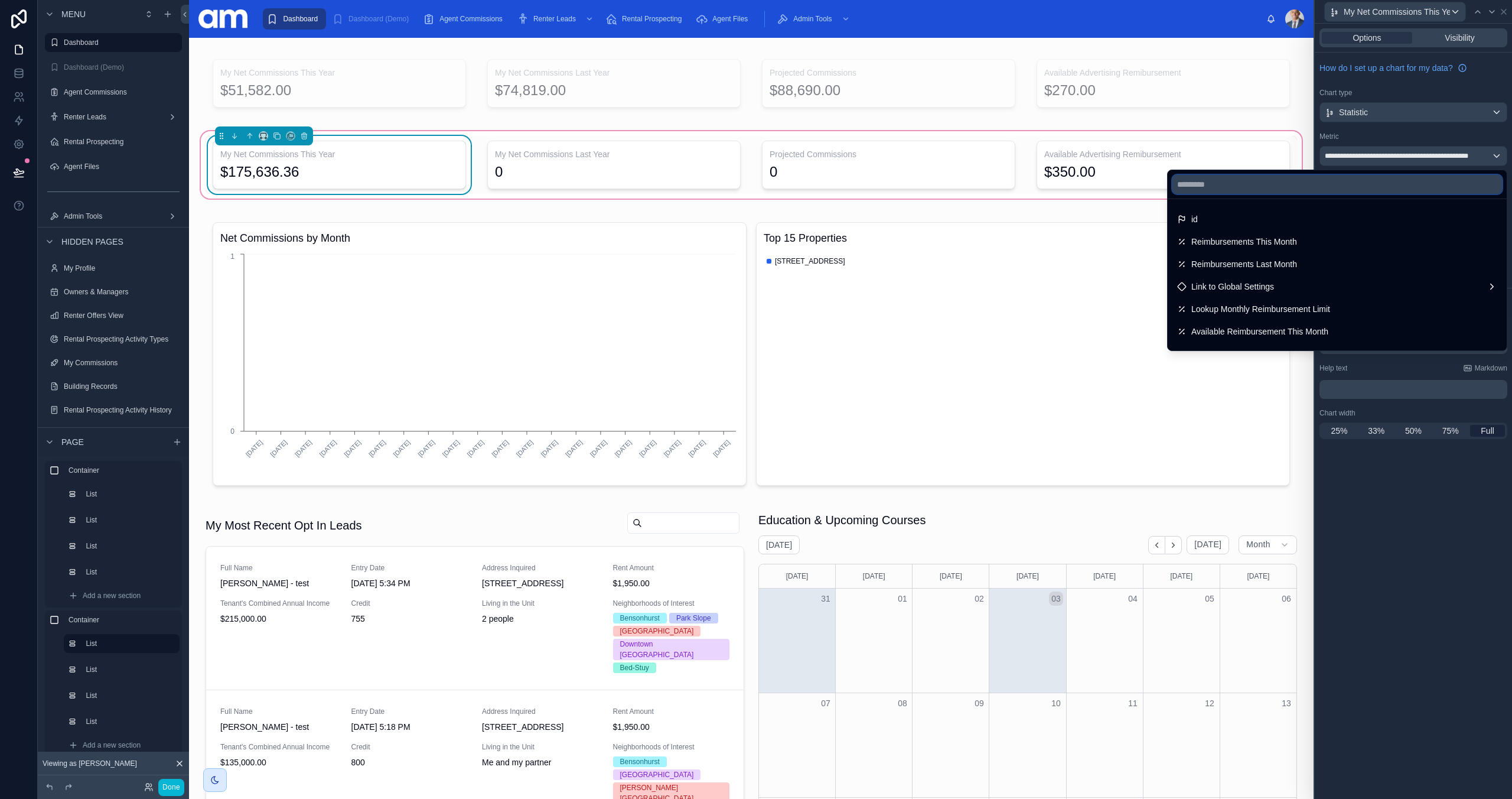
click at [1259, 187] on input "text" at bounding box center [1337, 184] width 330 height 19
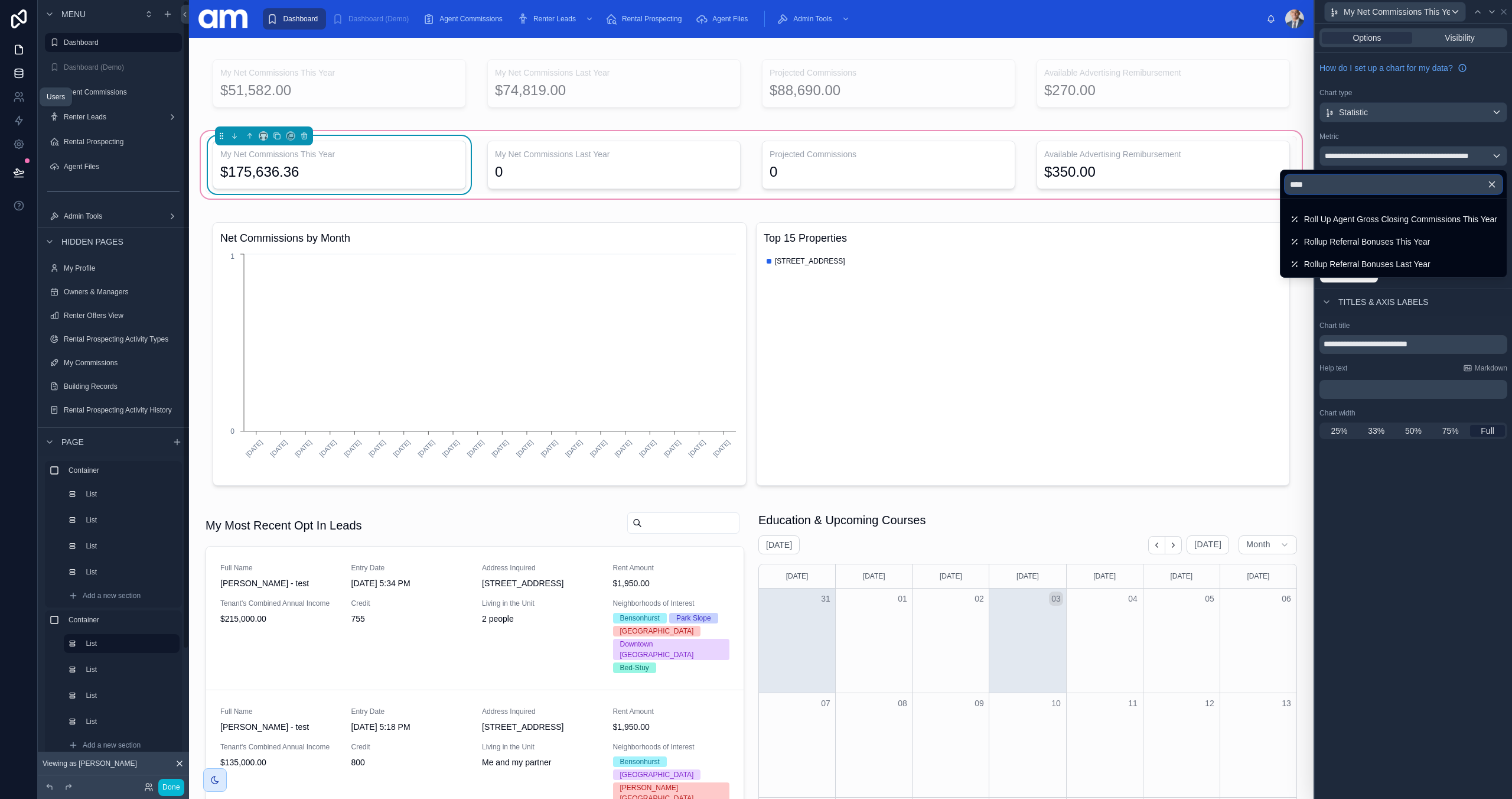
type input "****"
click at [16, 89] on link at bounding box center [18, 97] width 37 height 24
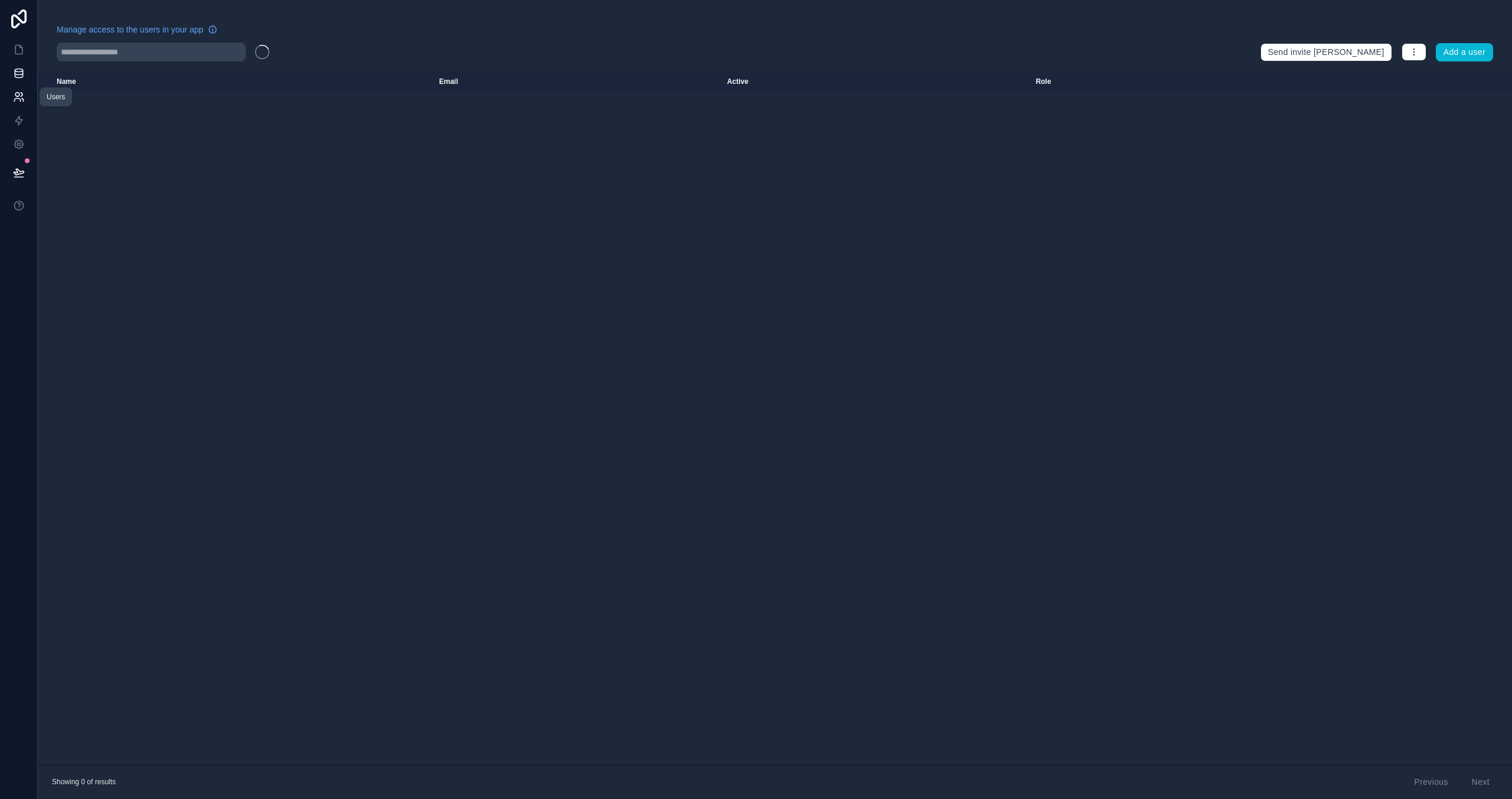
click at [18, 72] on icon at bounding box center [18, 70] width 7 height 3
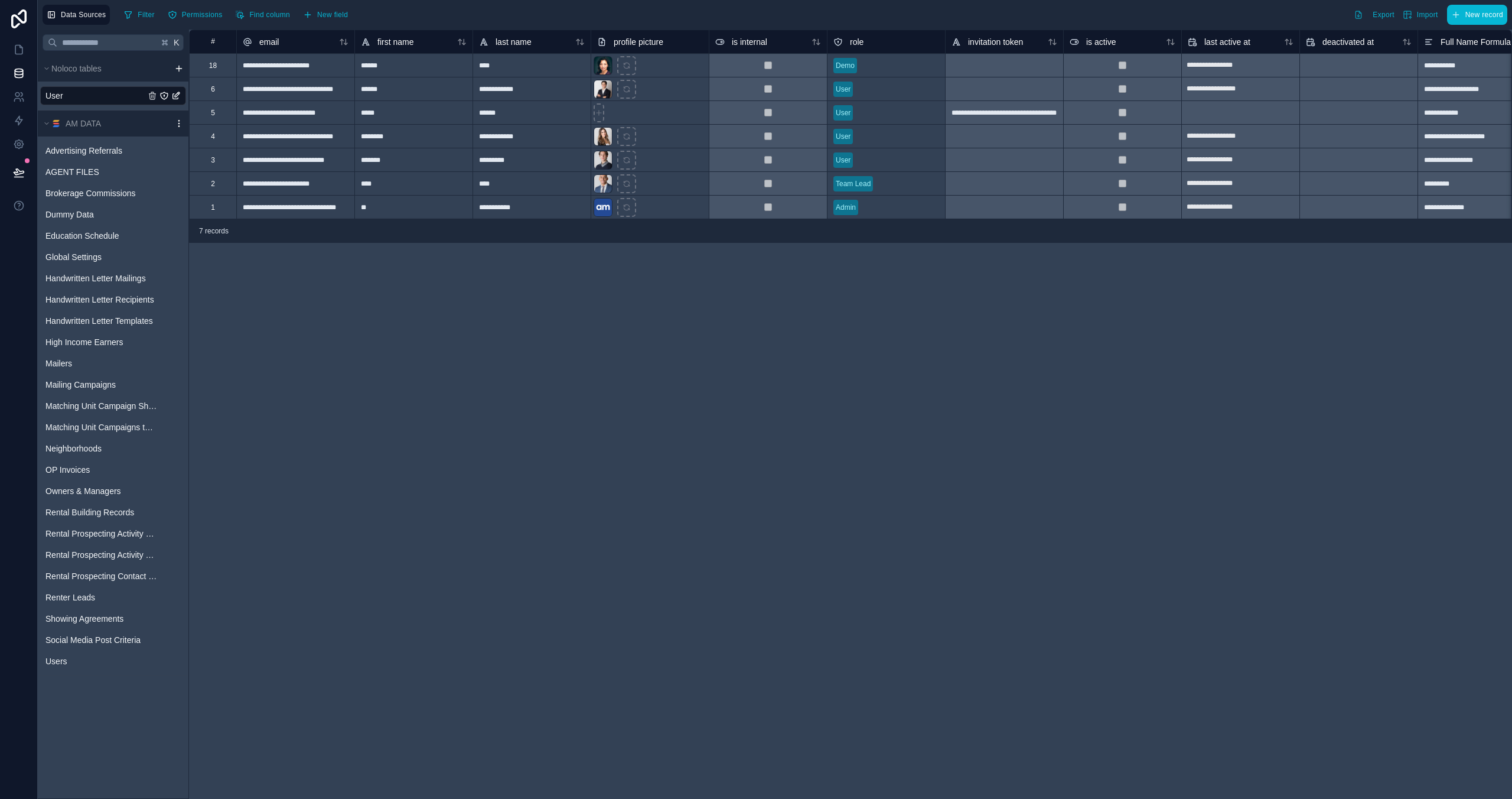
click at [176, 123] on icon "scrollable content" at bounding box center [179, 123] width 9 height 9
click at [223, 189] on span "Queue schema sync" at bounding box center [240, 187] width 85 height 9
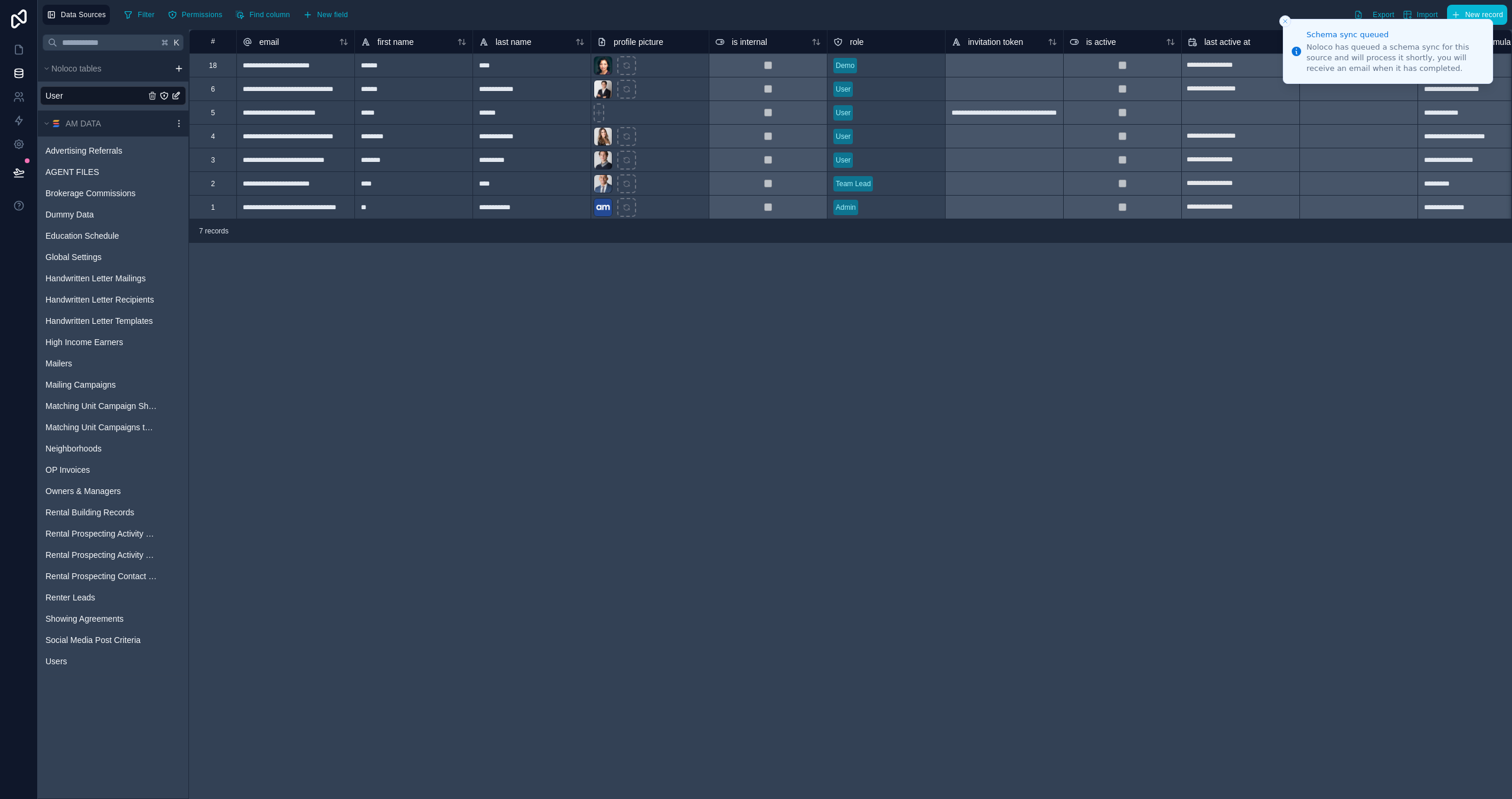
click at [300, 315] on div "**********" at bounding box center [850, 414] width 1323 height 769
click at [15, 52] on icon at bounding box center [18, 49] width 12 height 12
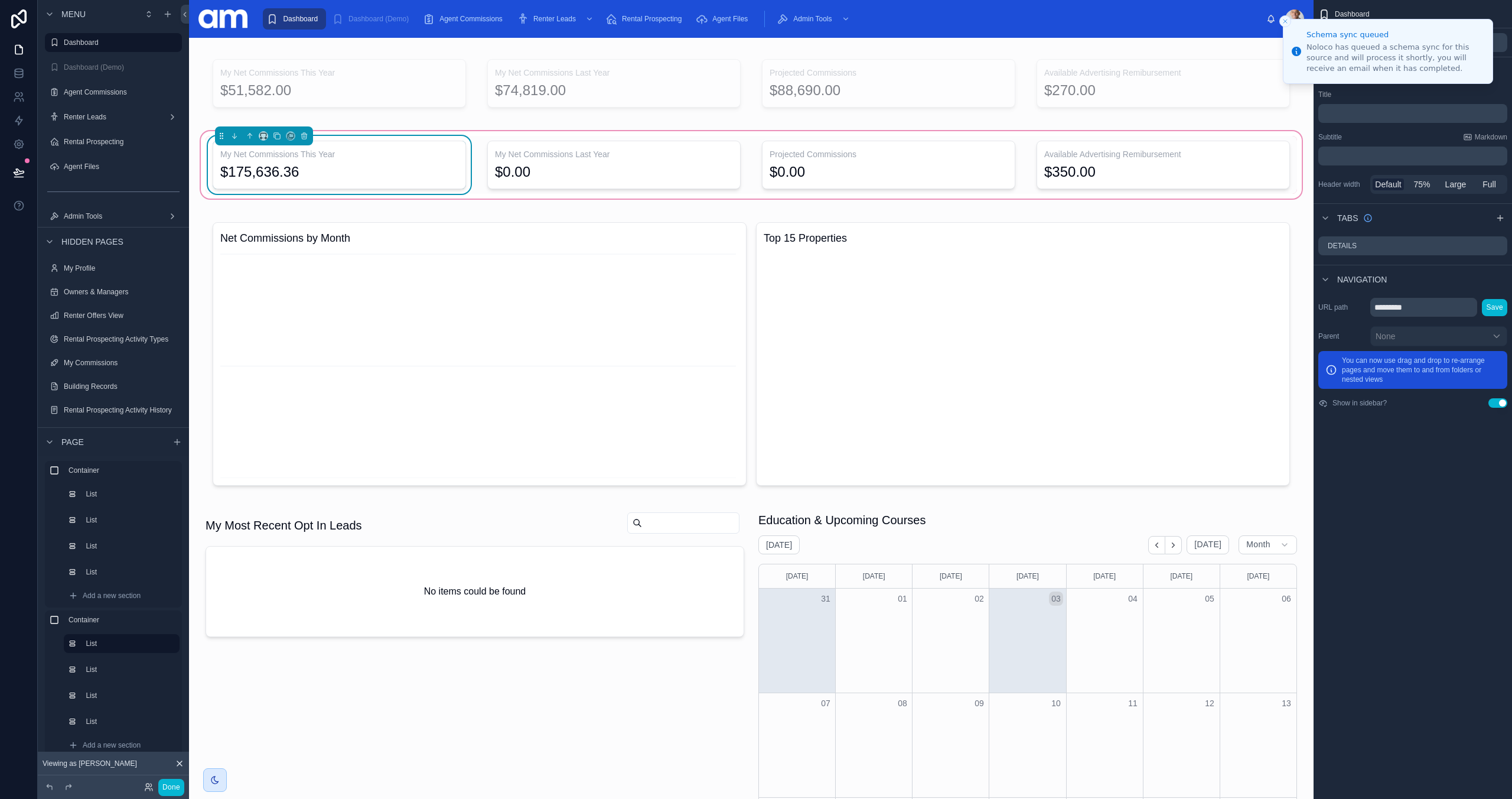
click at [444, 165] on div "$175,636.36" at bounding box center [340, 172] width 238 height 19
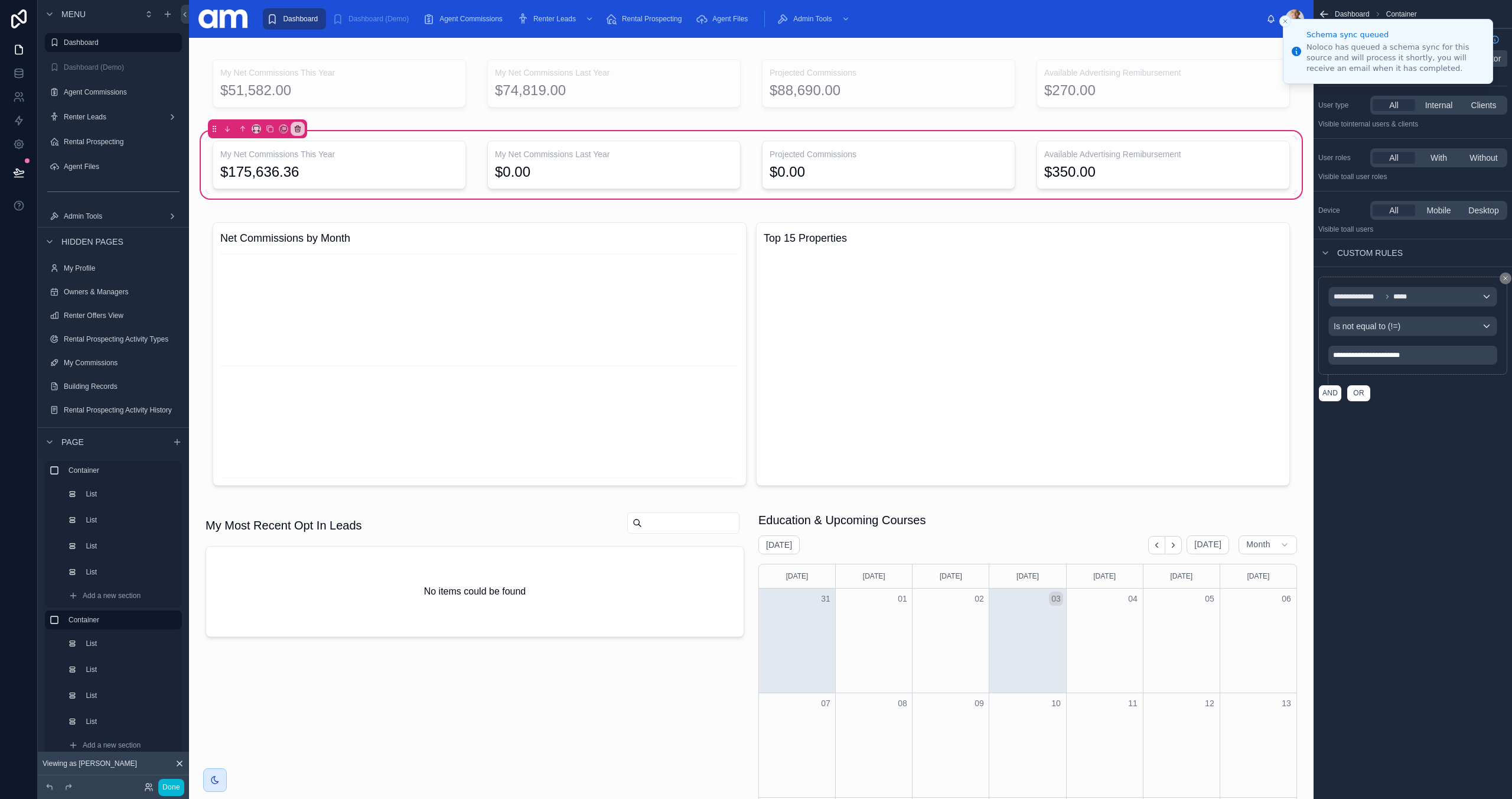
click at [1285, 22] on icon "Close toast" at bounding box center [1286, 22] width 7 height 7
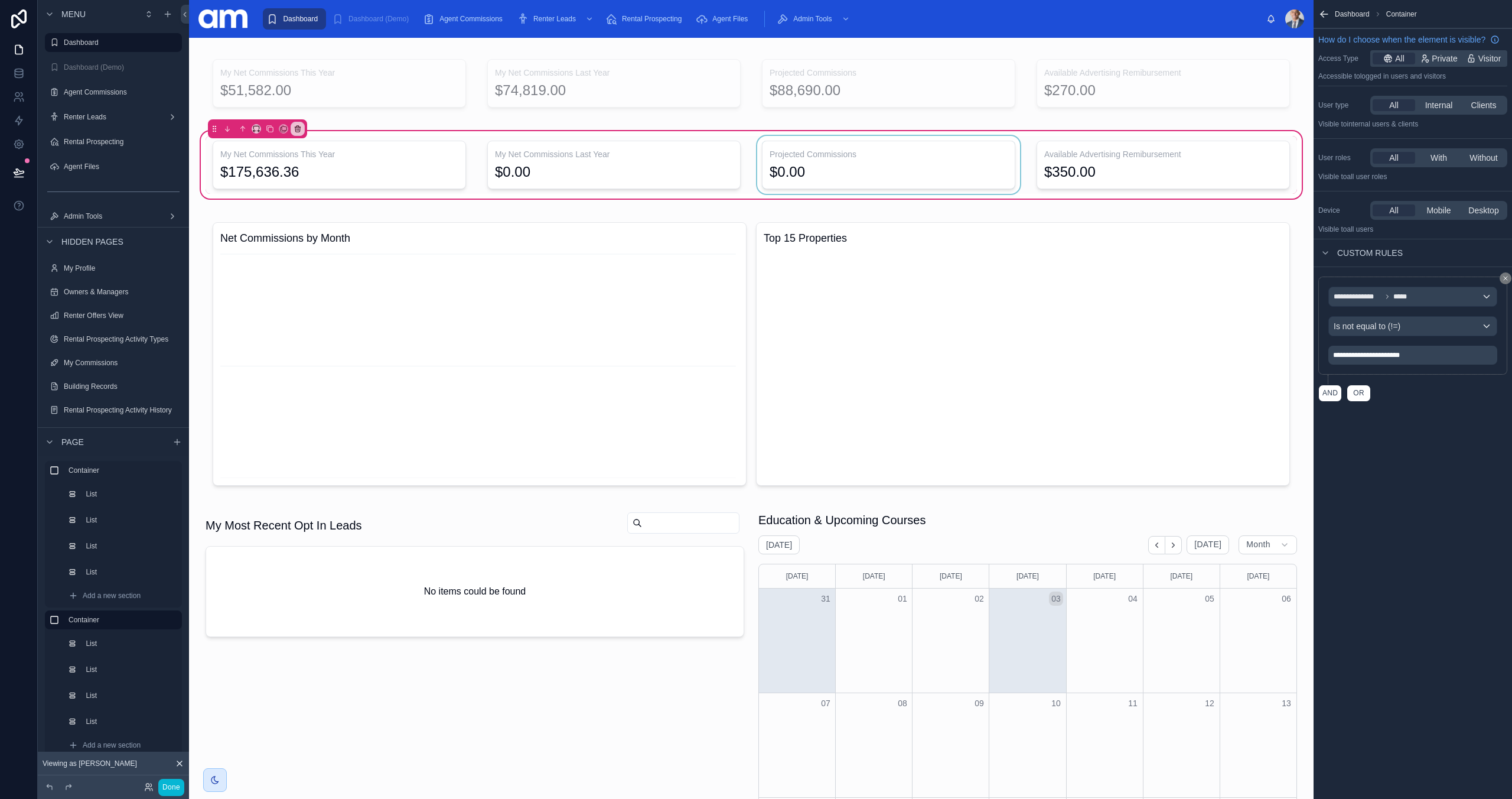
drag, startPoint x: 865, startPoint y: 163, endPoint x: 831, endPoint y: 158, distance: 34.4
click at [865, 163] on div at bounding box center [888, 165] width 268 height 58
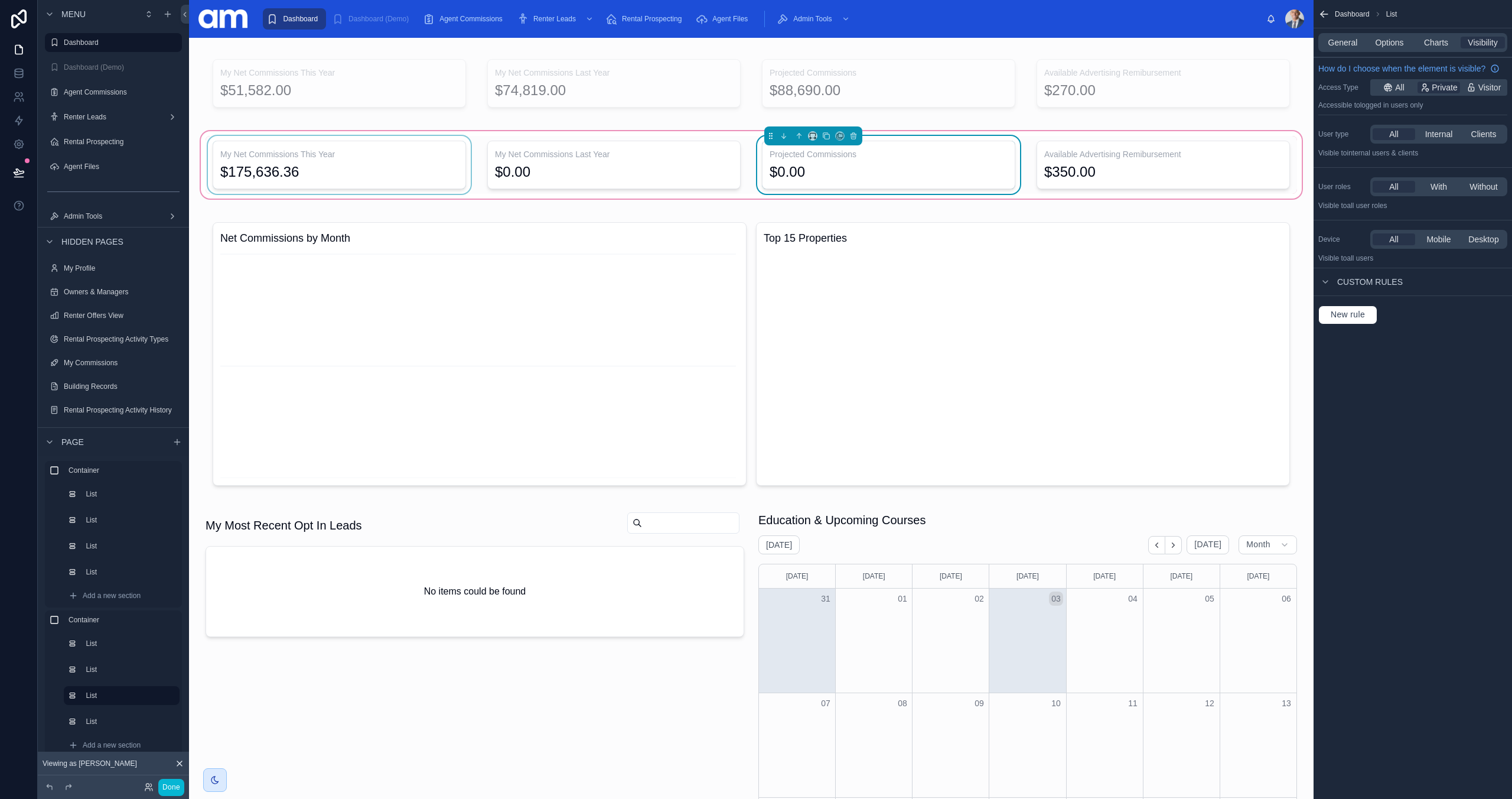
click at [336, 153] on div at bounding box center [339, 165] width 268 height 58
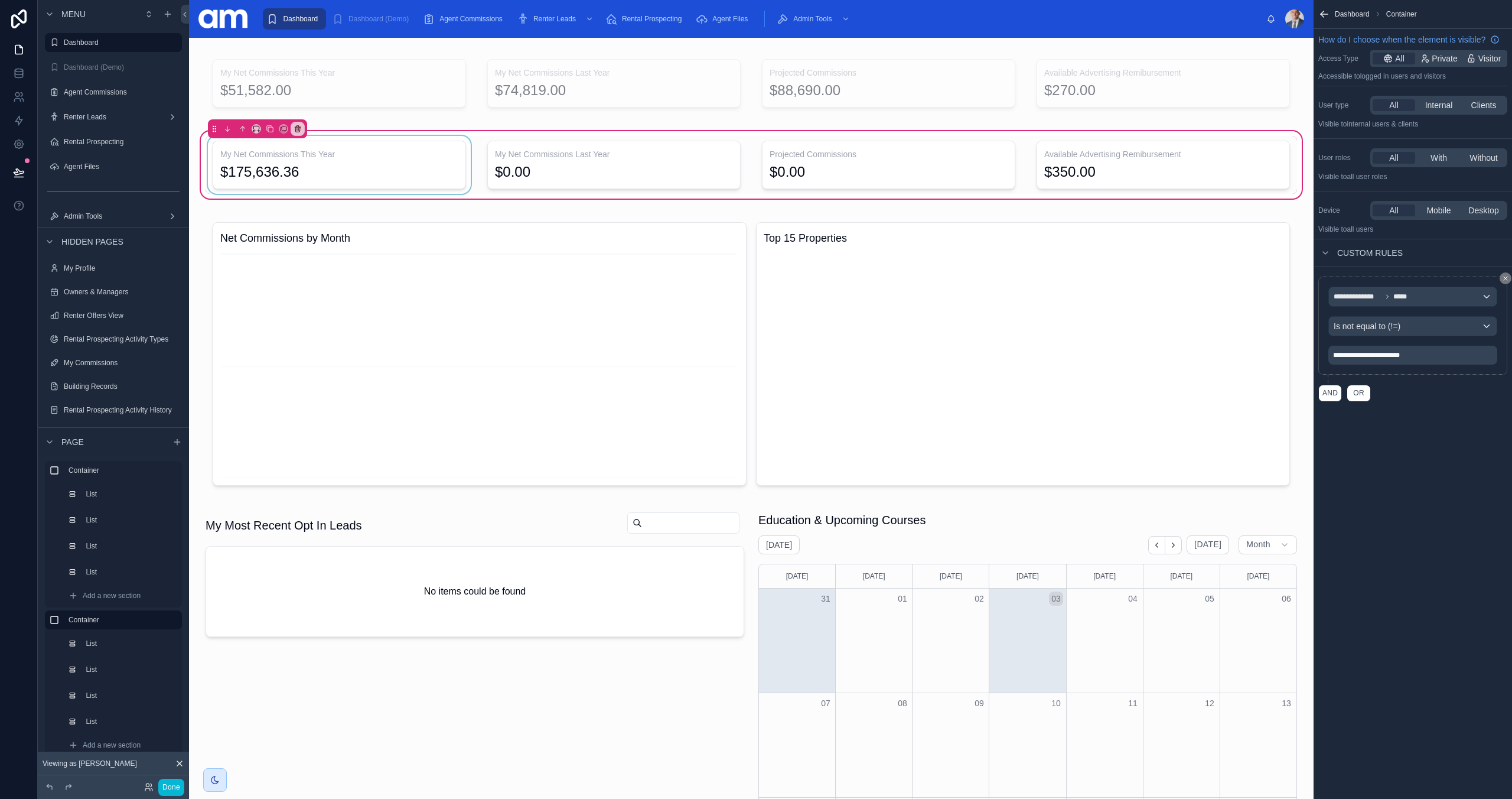
click at [414, 153] on div at bounding box center [339, 165] width 268 height 58
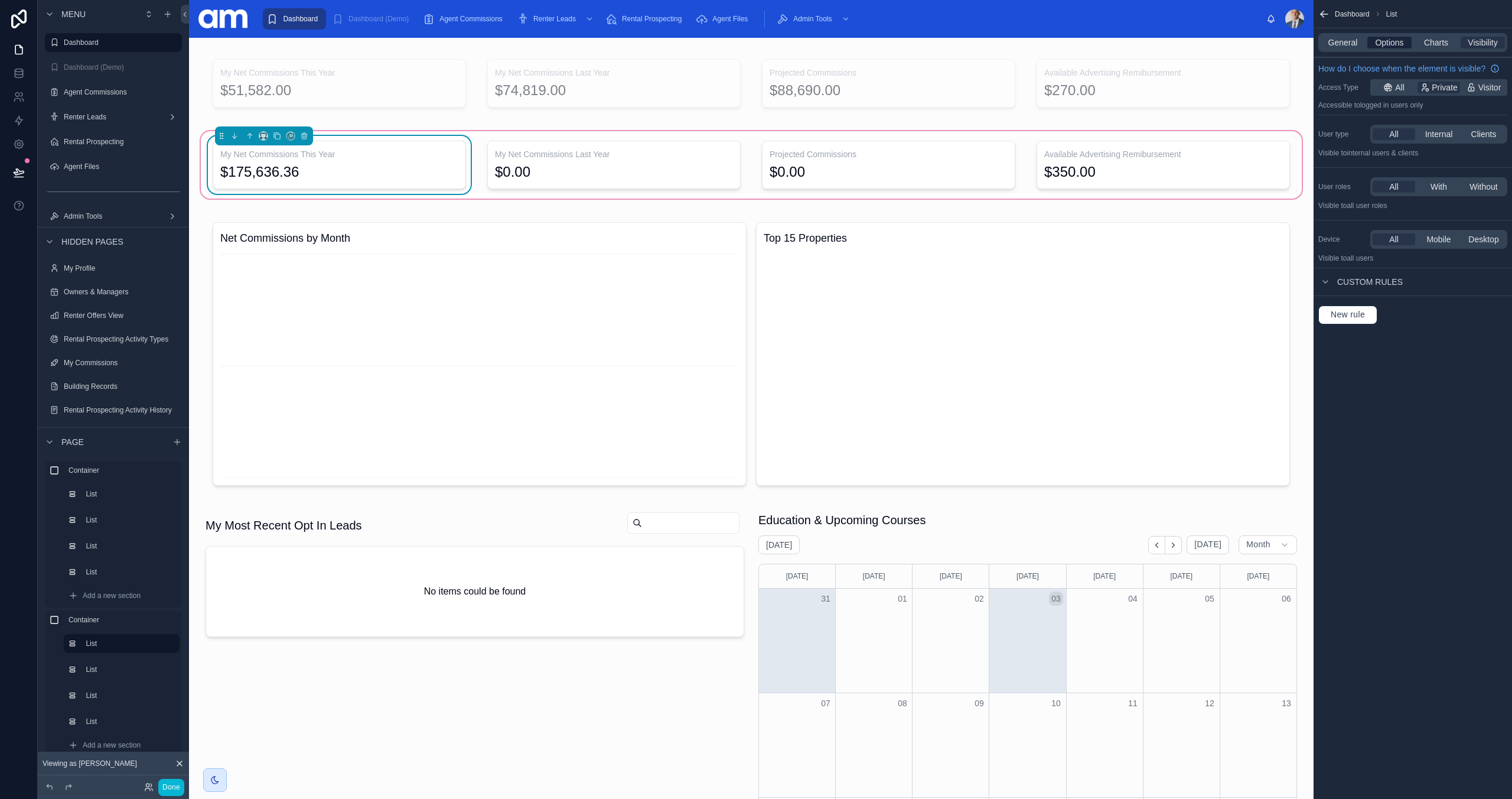
click at [1384, 43] on span "Options" at bounding box center [1389, 42] width 28 height 12
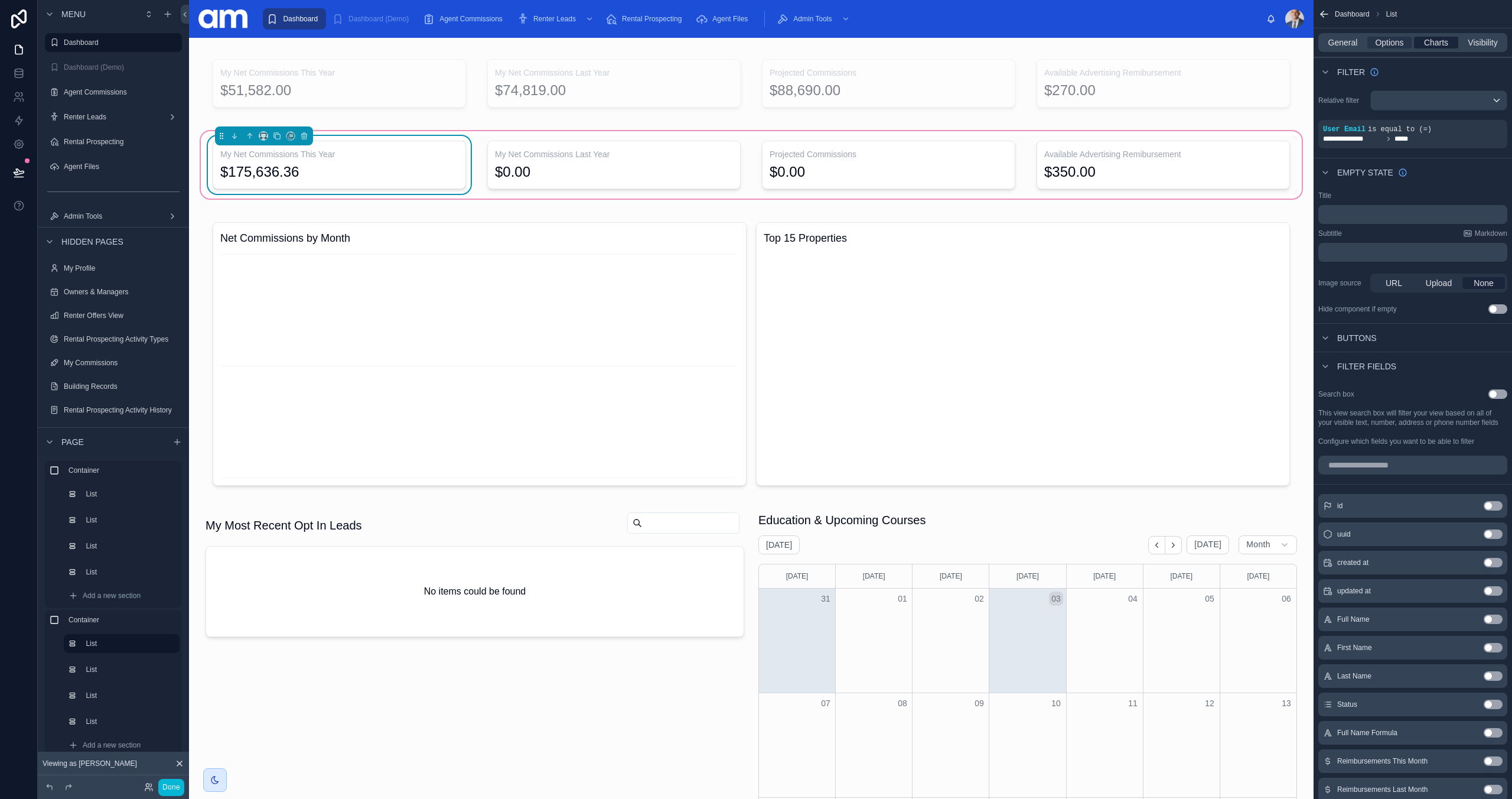
click at [1449, 40] on div "Charts" at bounding box center [1436, 42] width 44 height 12
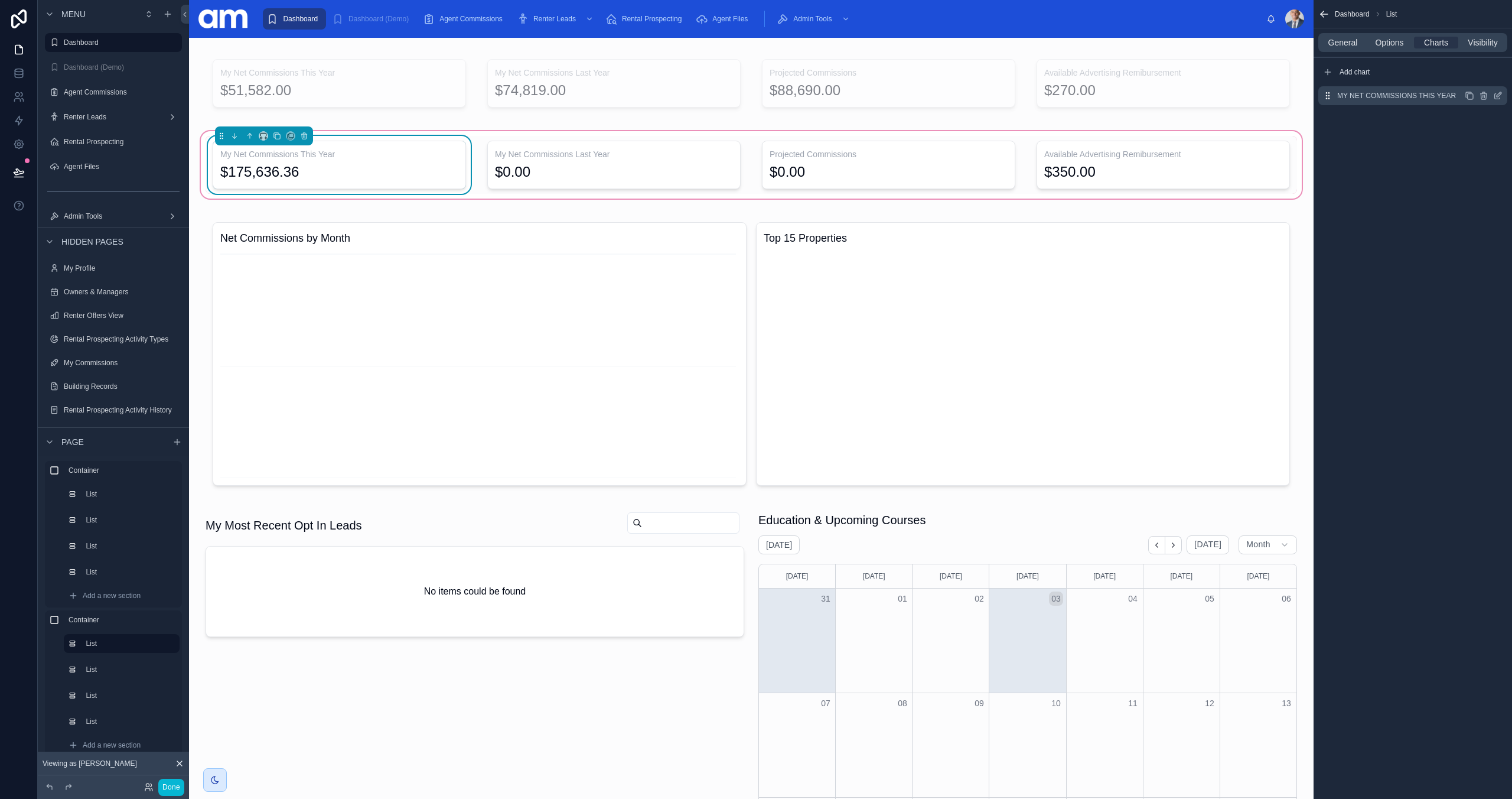
click at [1499, 99] on icon "scrollable content" at bounding box center [1498, 96] width 5 height 5
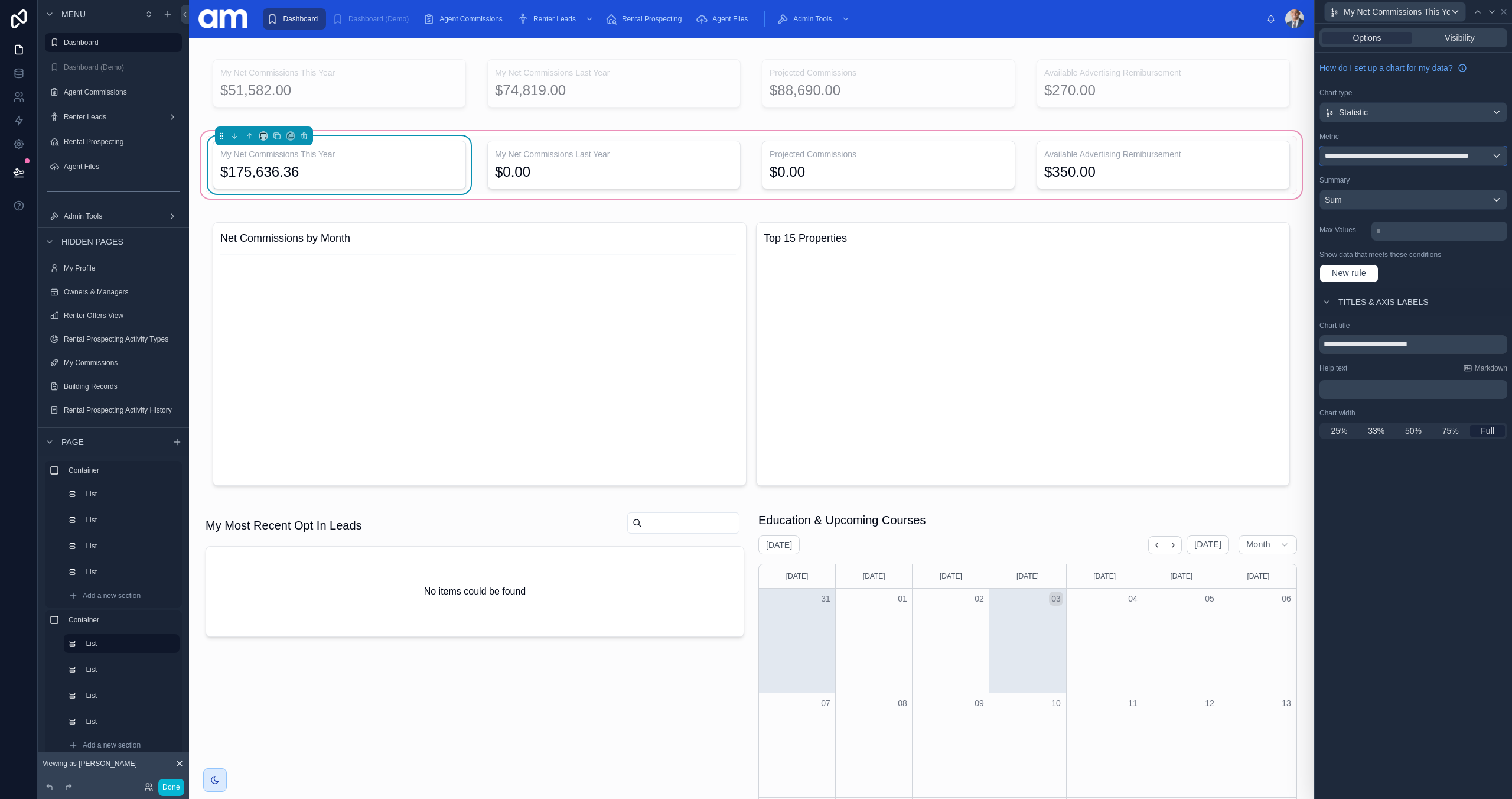
click at [1382, 158] on span "**********" at bounding box center [1408, 156] width 166 height 9
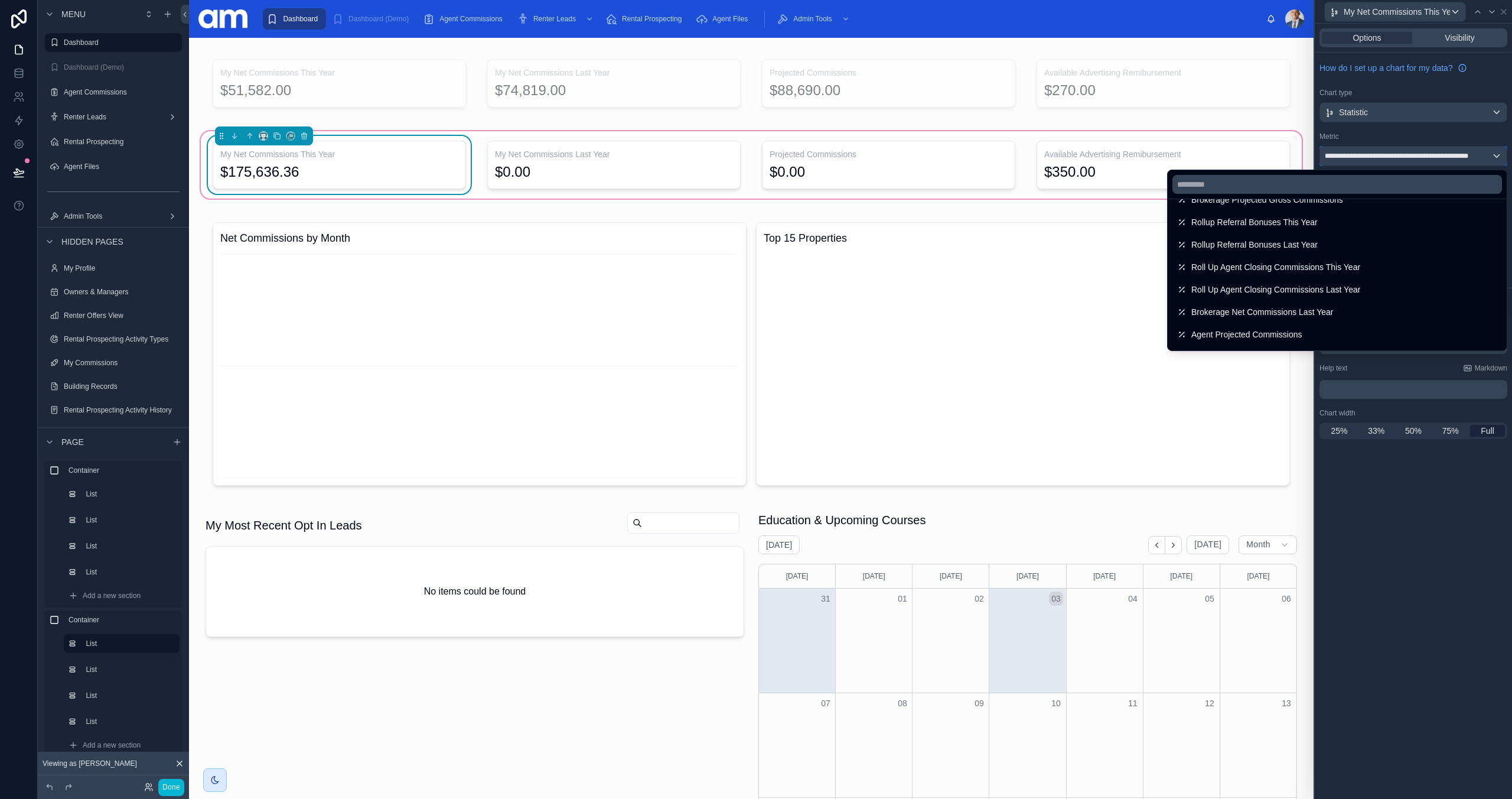
scroll to position [631, 0]
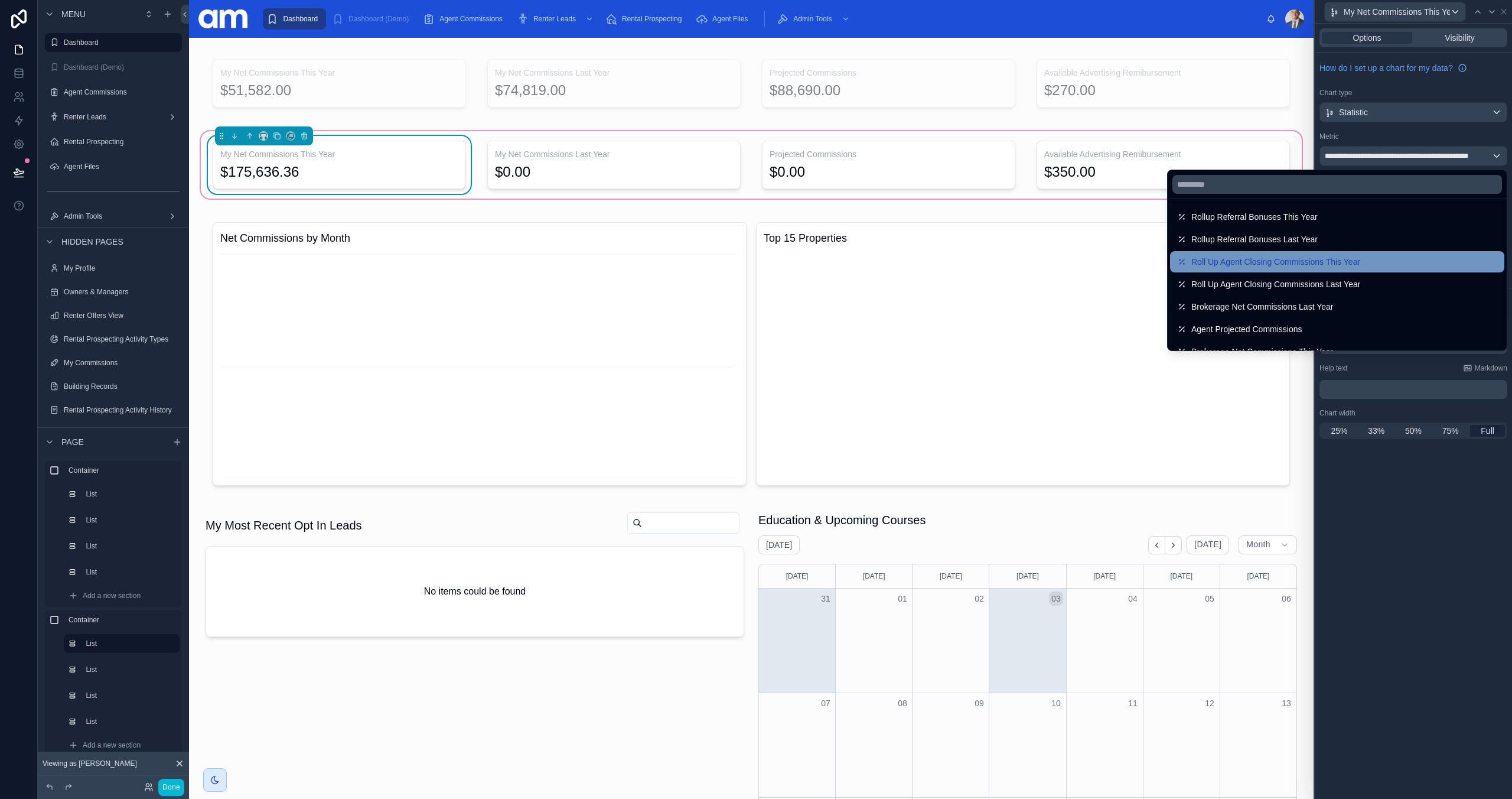
click at [1339, 261] on span "Roll Up Agent Closing Commissions This Year" at bounding box center [1276, 261] width 169 height 15
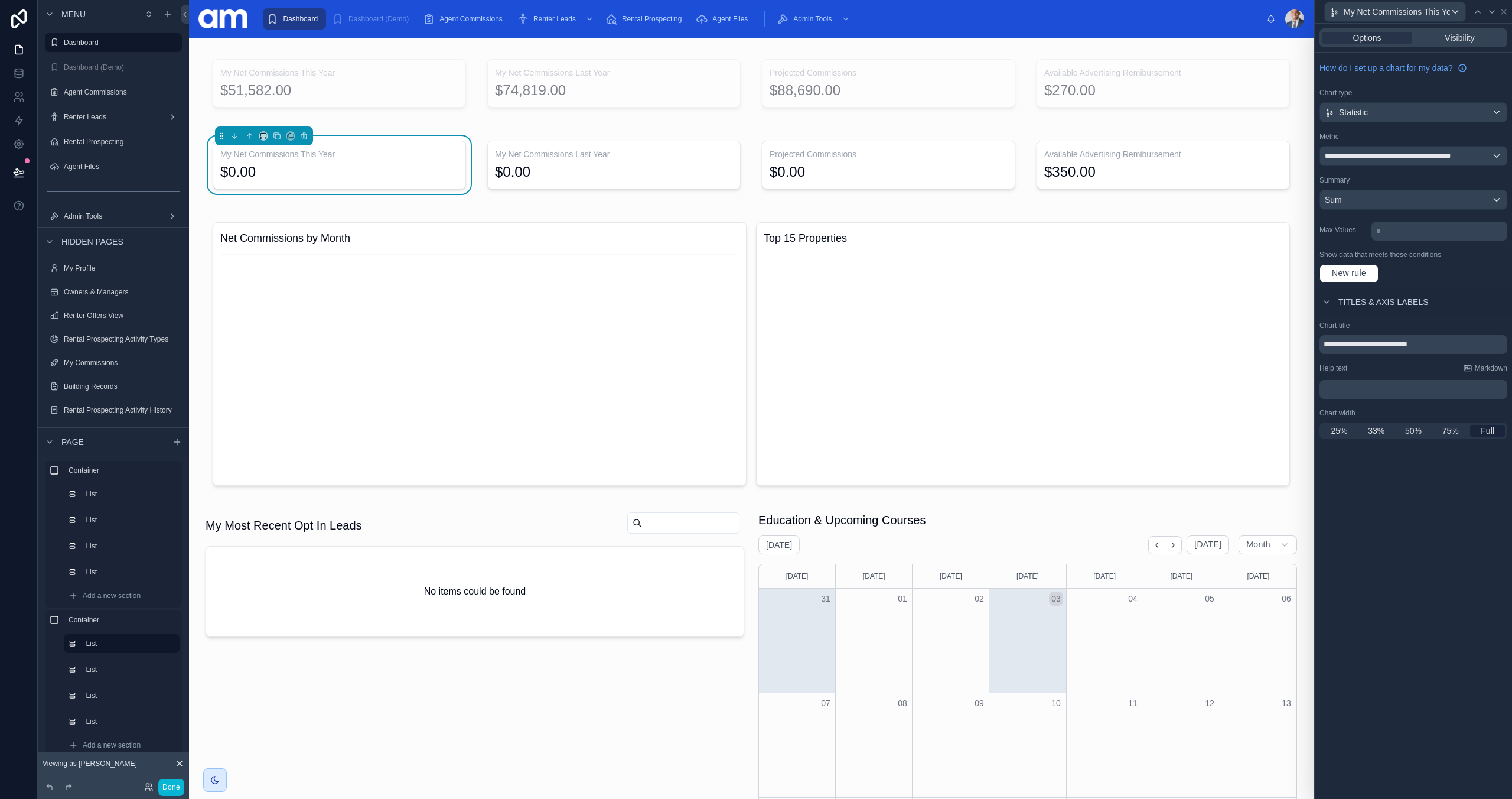
click at [1423, 133] on div "Metric" at bounding box center [1413, 136] width 188 height 9
drag, startPoint x: 1406, startPoint y: 554, endPoint x: 1408, endPoint y: 547, distance: 7.3
click at [1406, 554] on div "**********" at bounding box center [1413, 411] width 197 height 775
click at [19, 71] on icon at bounding box center [18, 70] width 7 height 3
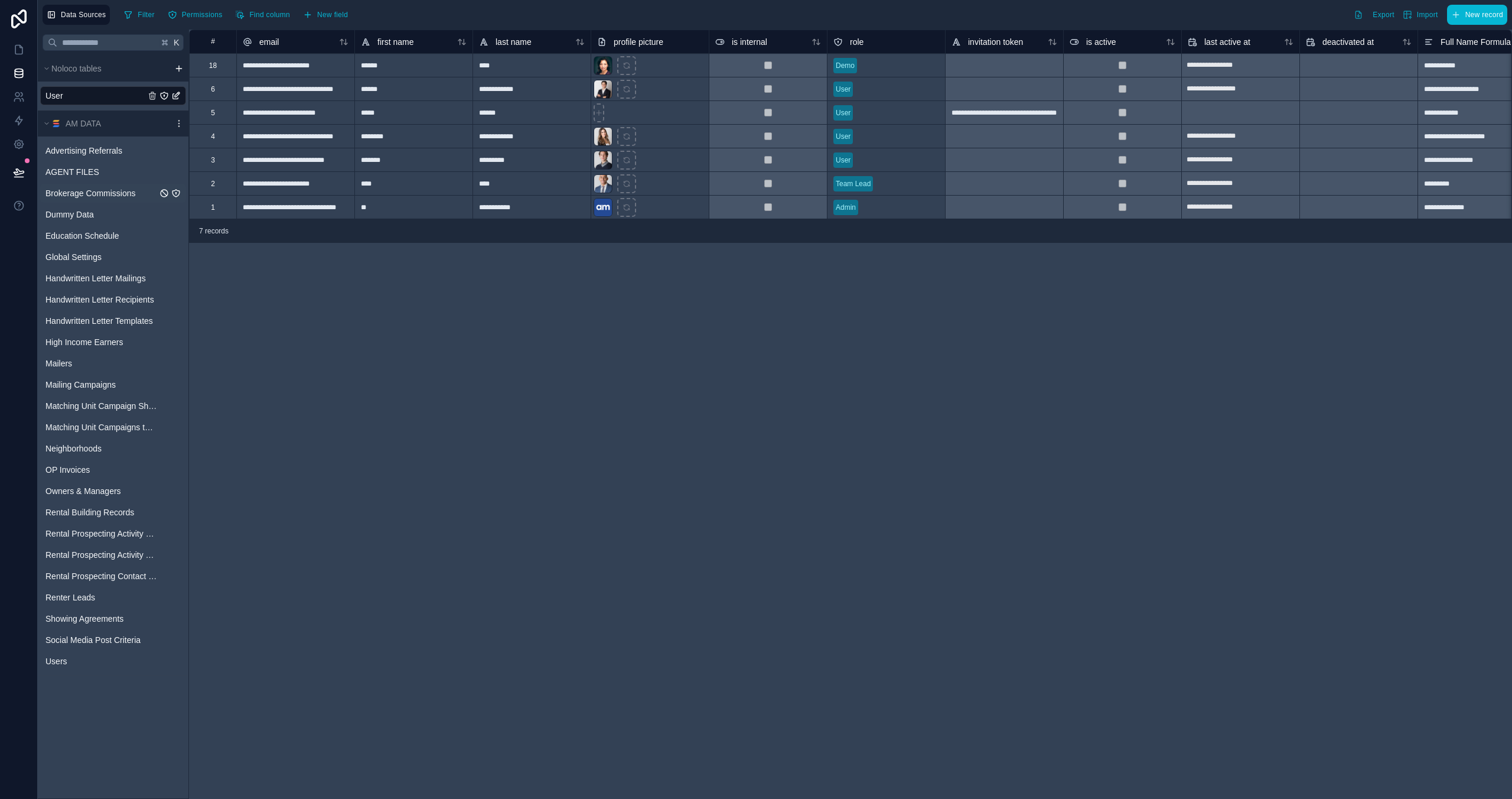
click at [90, 195] on span "Brokerage Commissions" at bounding box center [91, 192] width 91 height 12
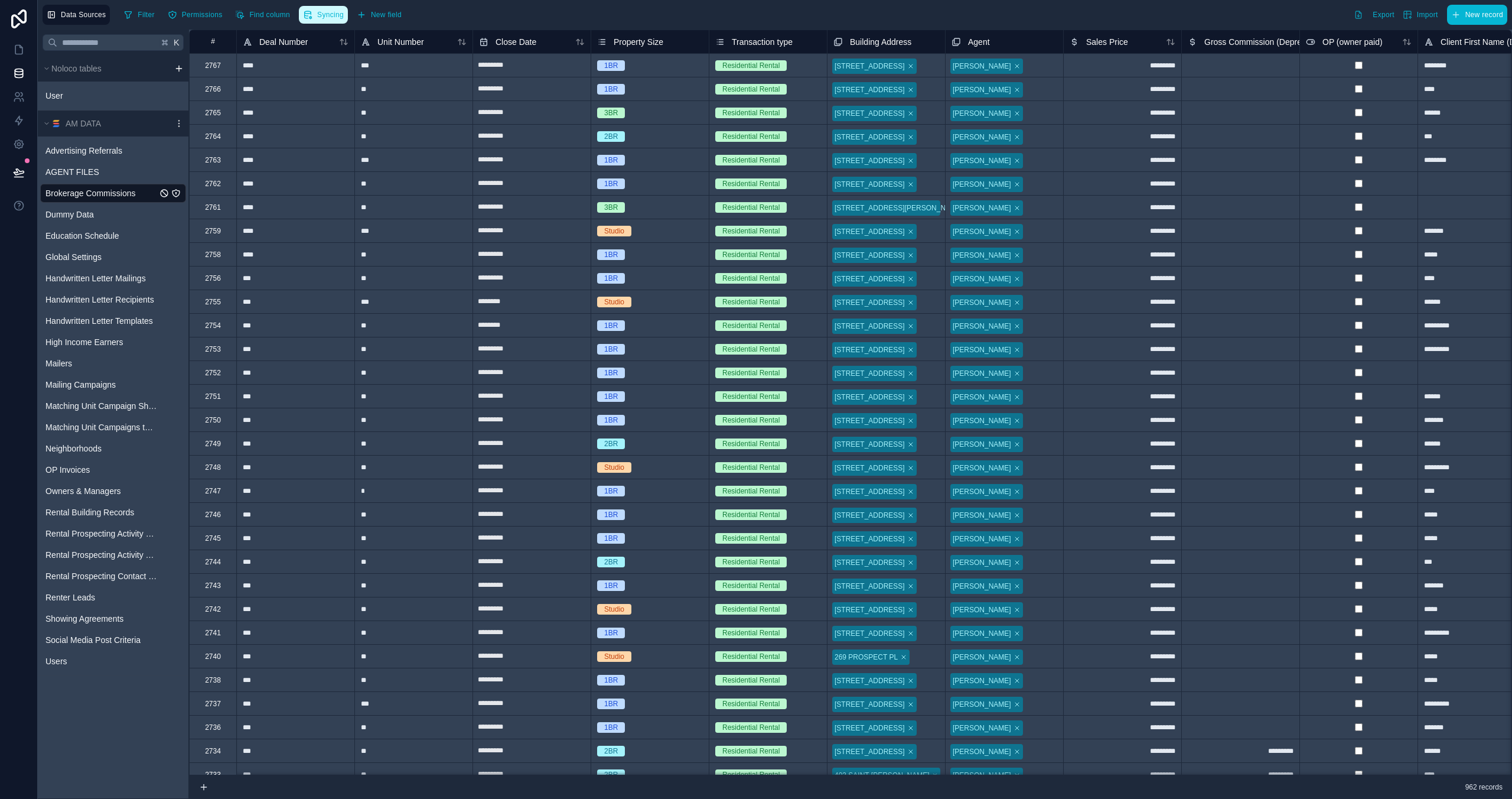
click at [314, 13] on button "Syncing" at bounding box center [323, 15] width 49 height 18
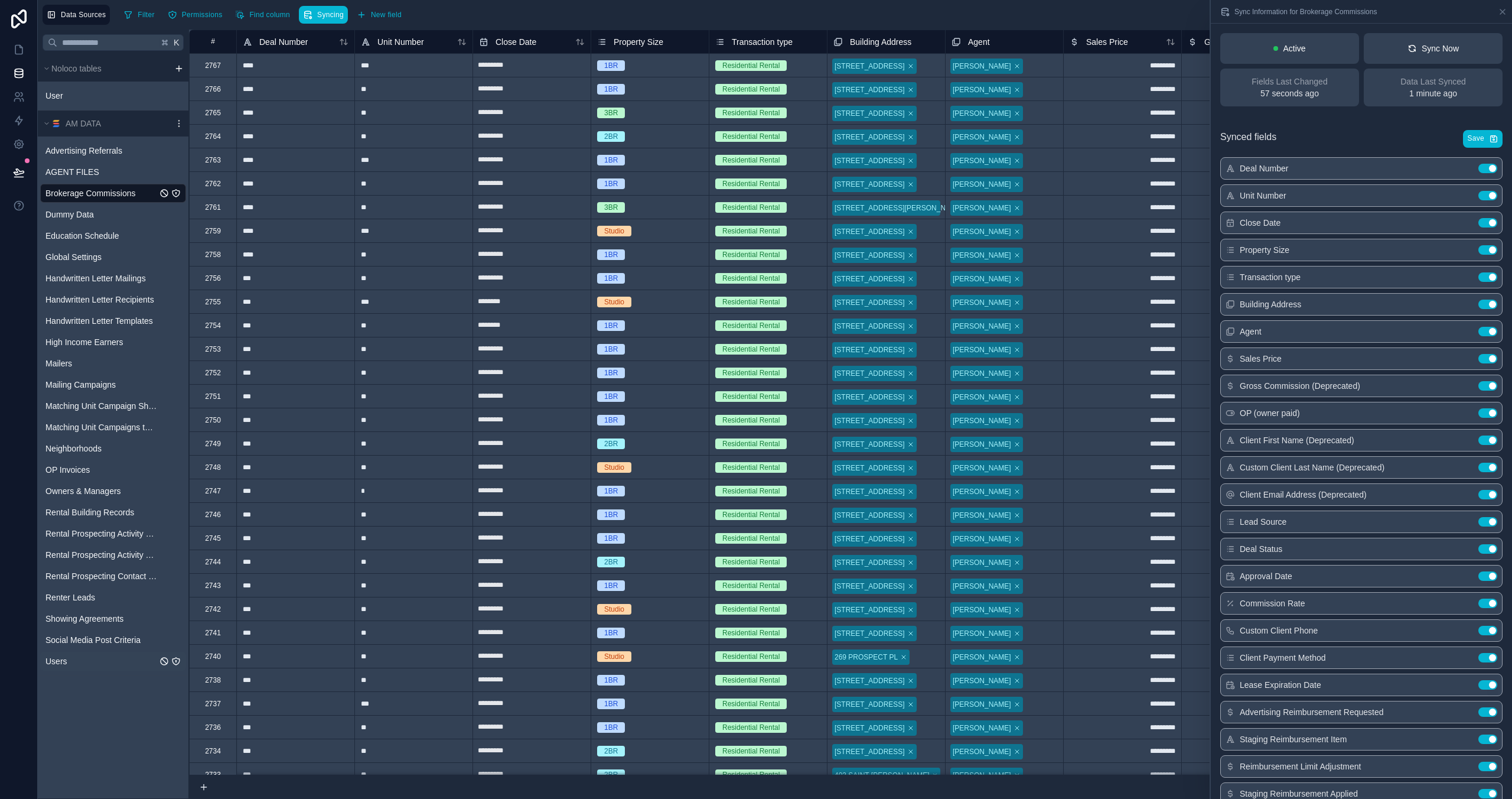
click at [94, 659] on link "Users" at bounding box center [113, 661] width 146 height 19
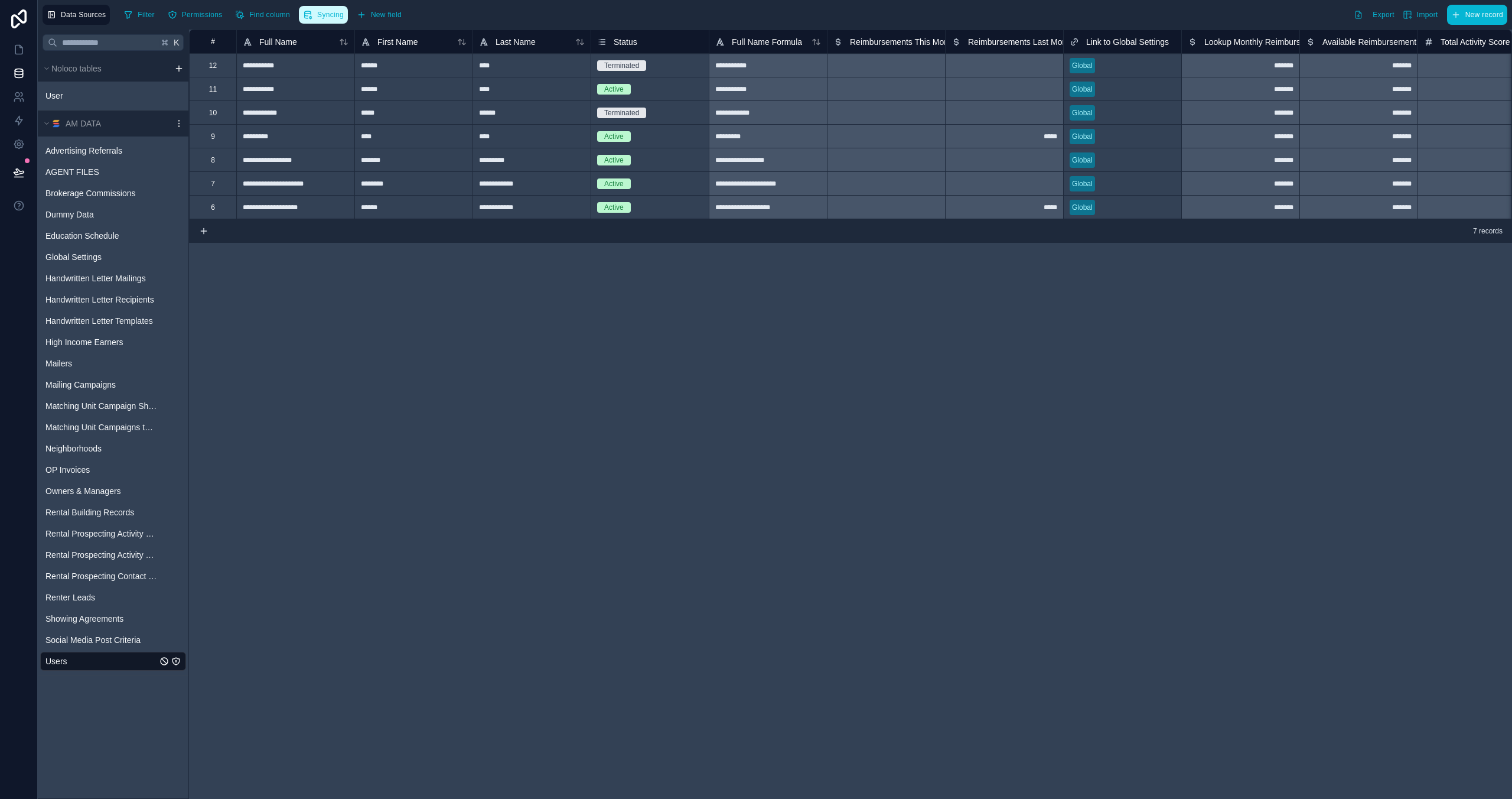
click at [325, 13] on span "Syncing" at bounding box center [330, 15] width 26 height 9
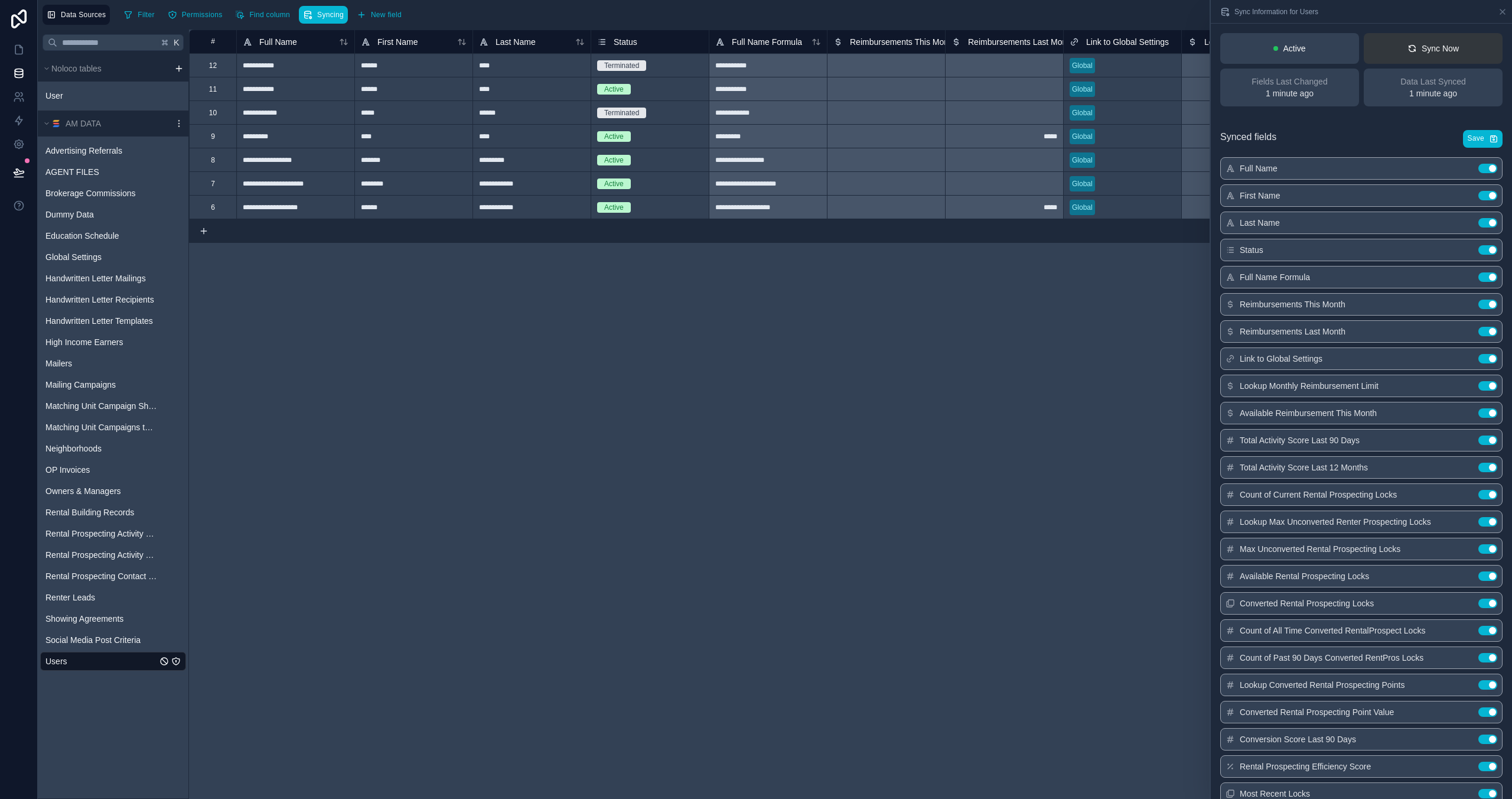
click at [1427, 51] on div "Sync Now" at bounding box center [1433, 48] width 52 height 12
click at [15, 45] on icon at bounding box center [18, 49] width 12 height 12
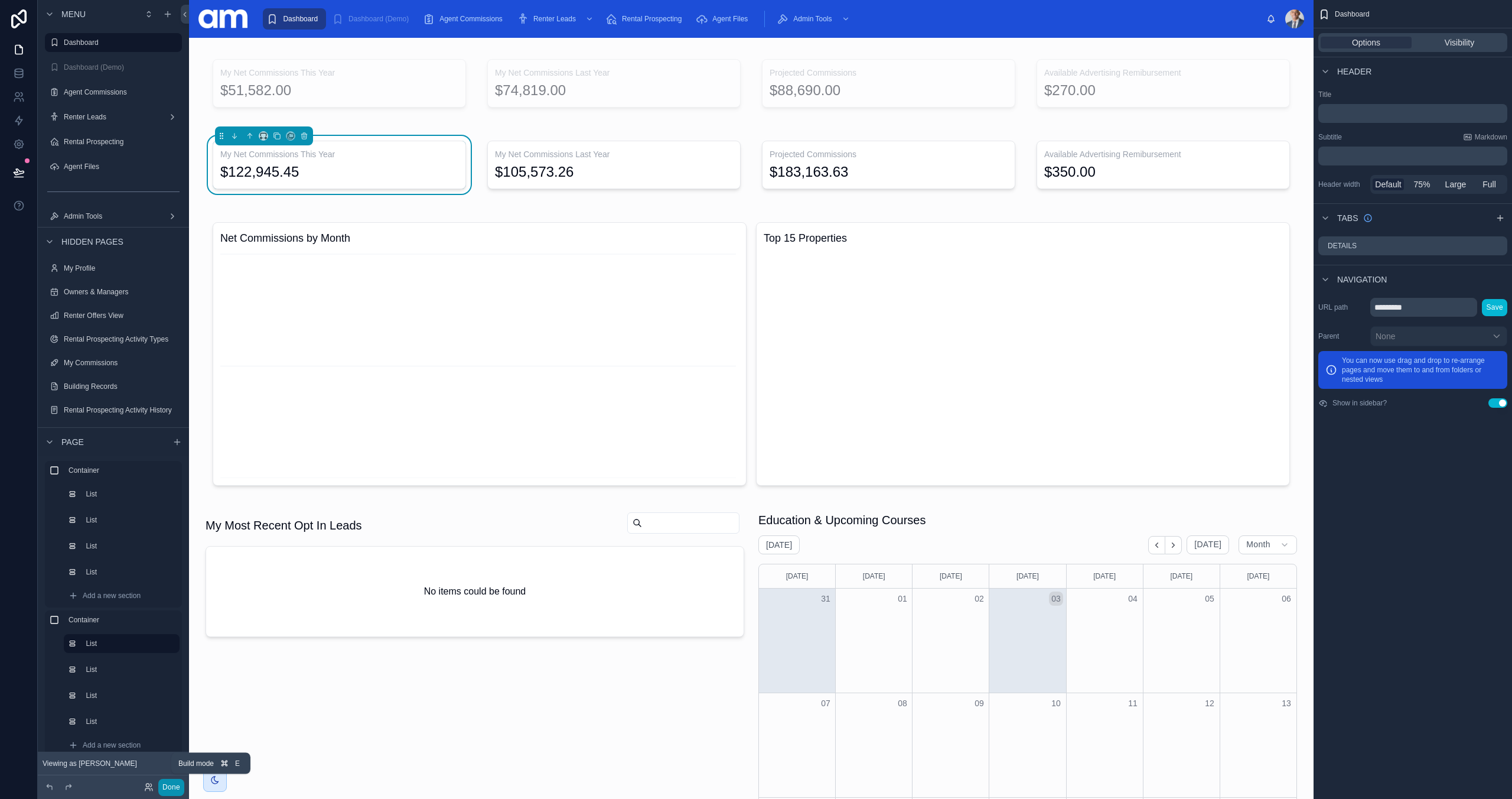
click at [172, 790] on button "Done" at bounding box center [171, 786] width 26 height 17
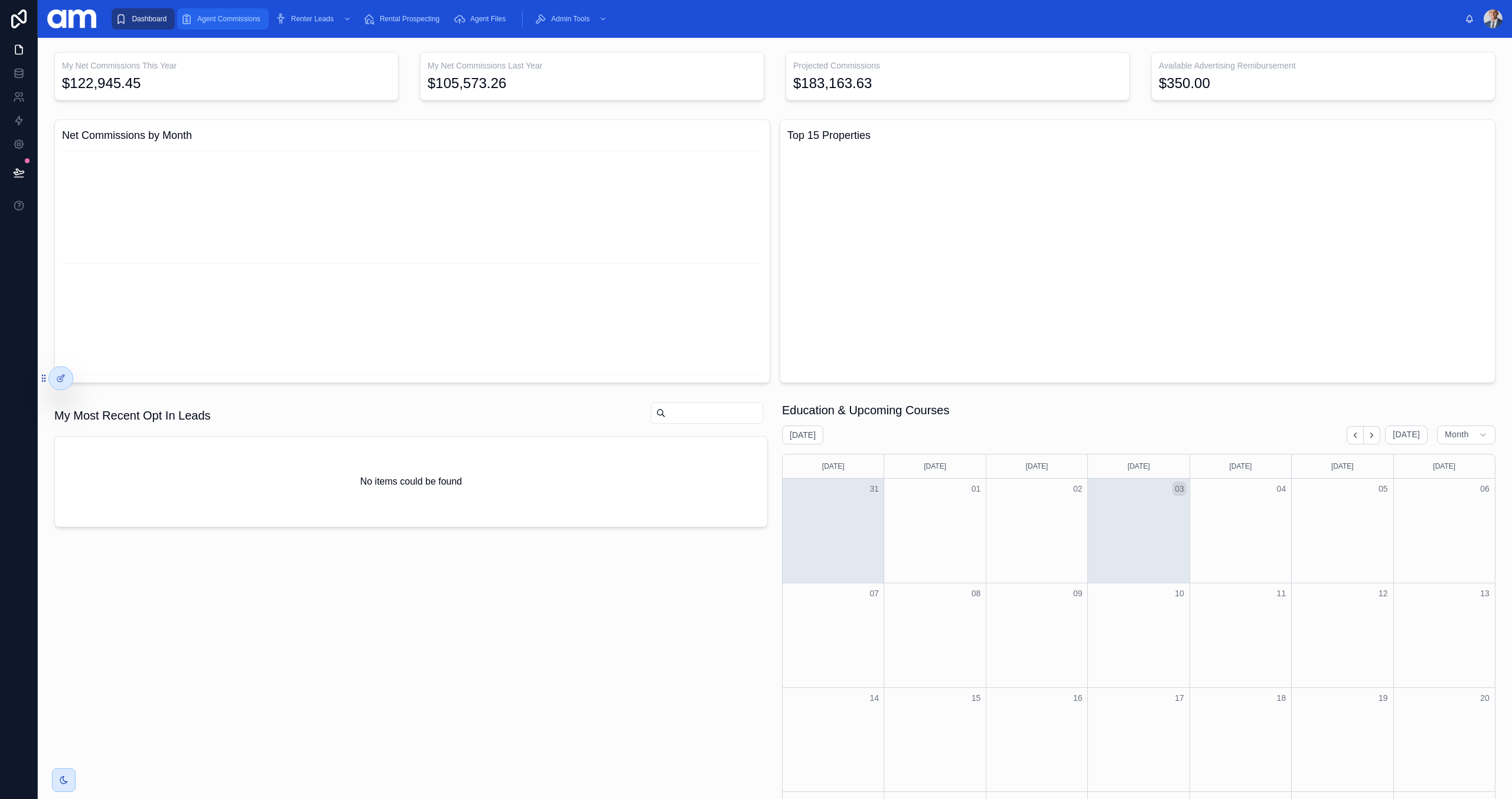
click at [224, 16] on span "Agent Commissions" at bounding box center [229, 19] width 64 height 9
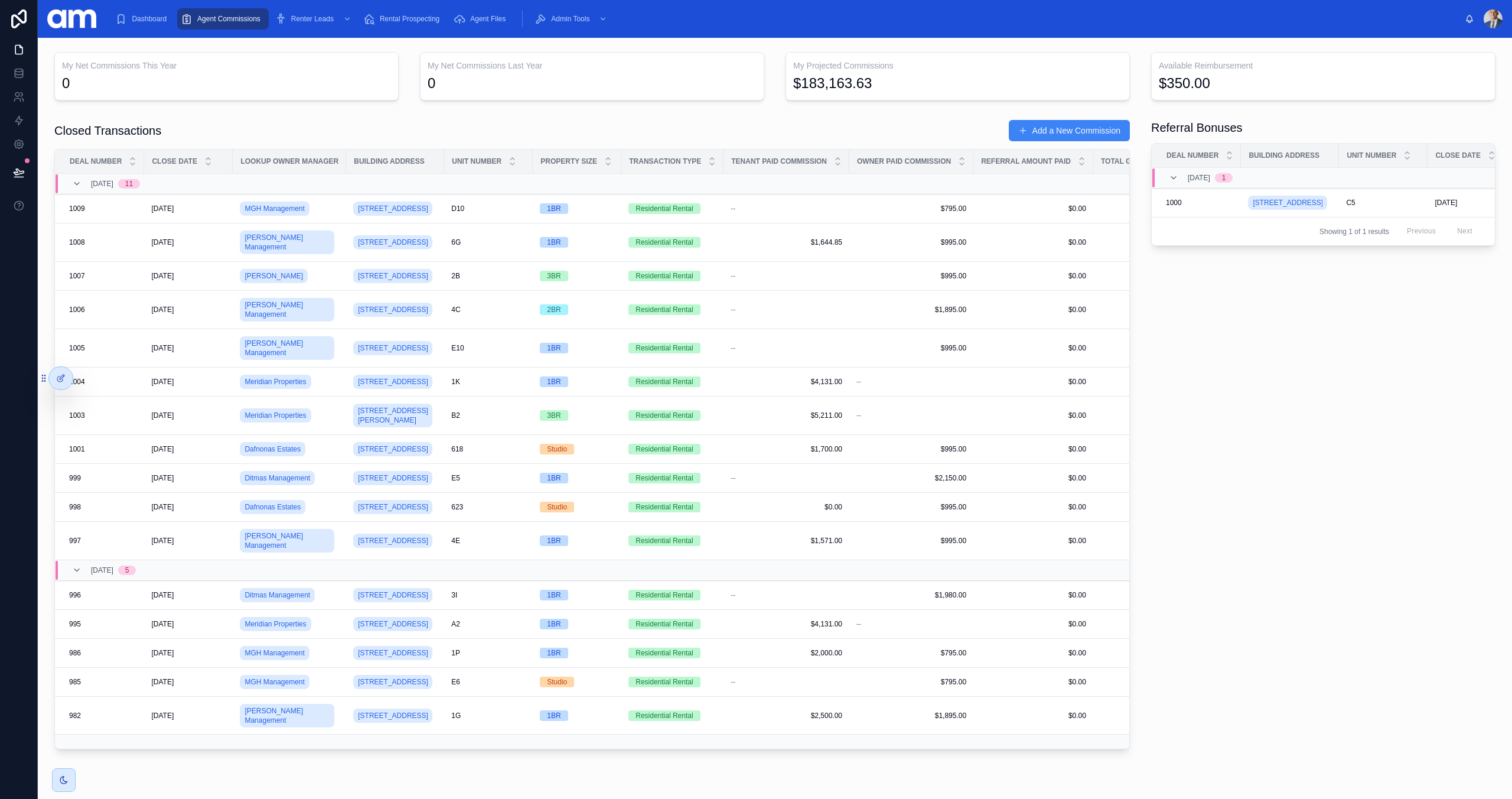
click at [275, 74] on div "0" at bounding box center [226, 83] width 329 height 19
click at [281, 64] on h3 "My Net Commissions This Year" at bounding box center [226, 65] width 329 height 12
click at [89, 380] on icon at bounding box center [86, 378] width 9 height 9
click at [60, 376] on icon at bounding box center [62, 376] width 5 height 5
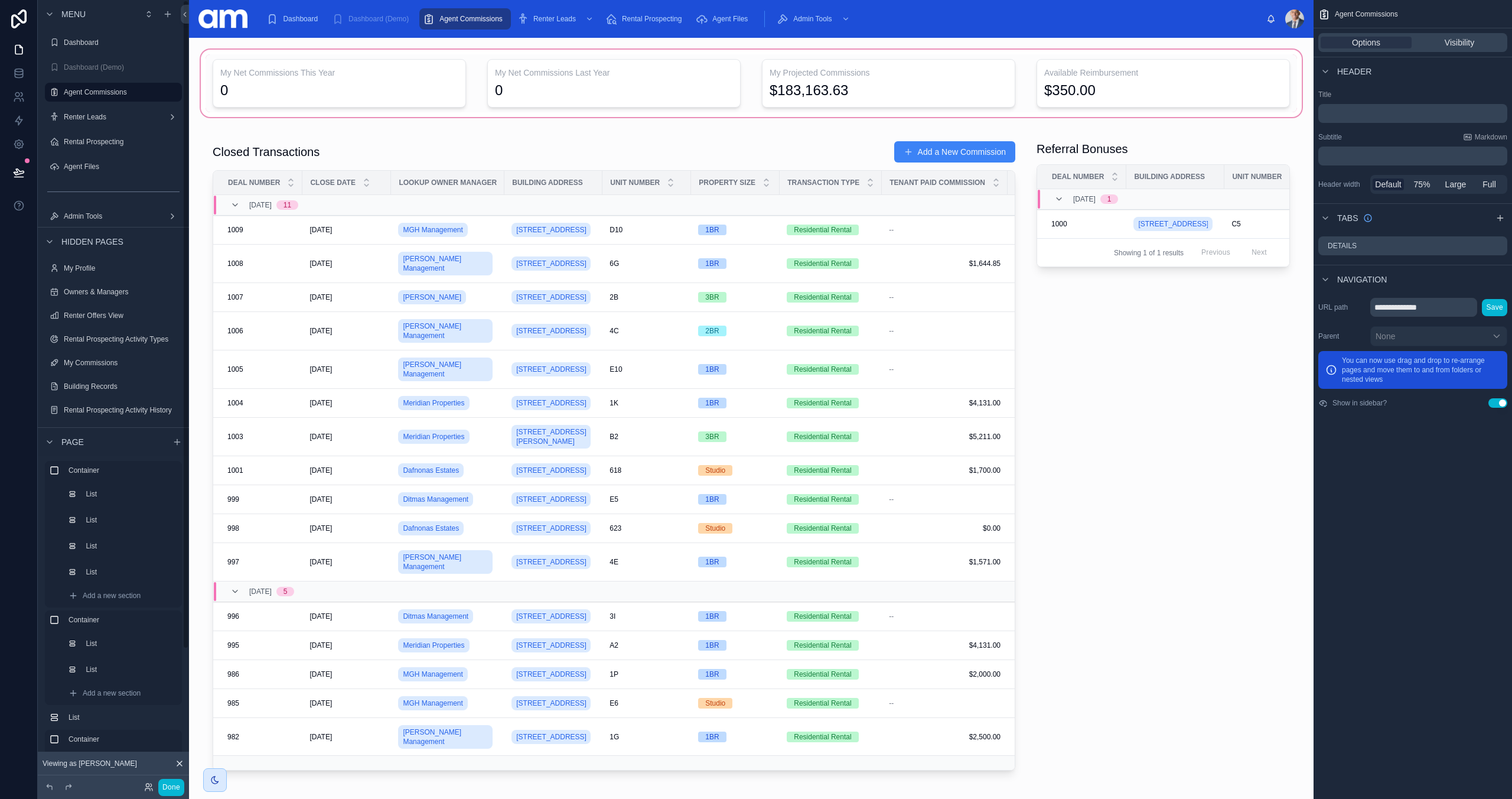
click at [356, 94] on div at bounding box center [752, 83] width 1106 height 72
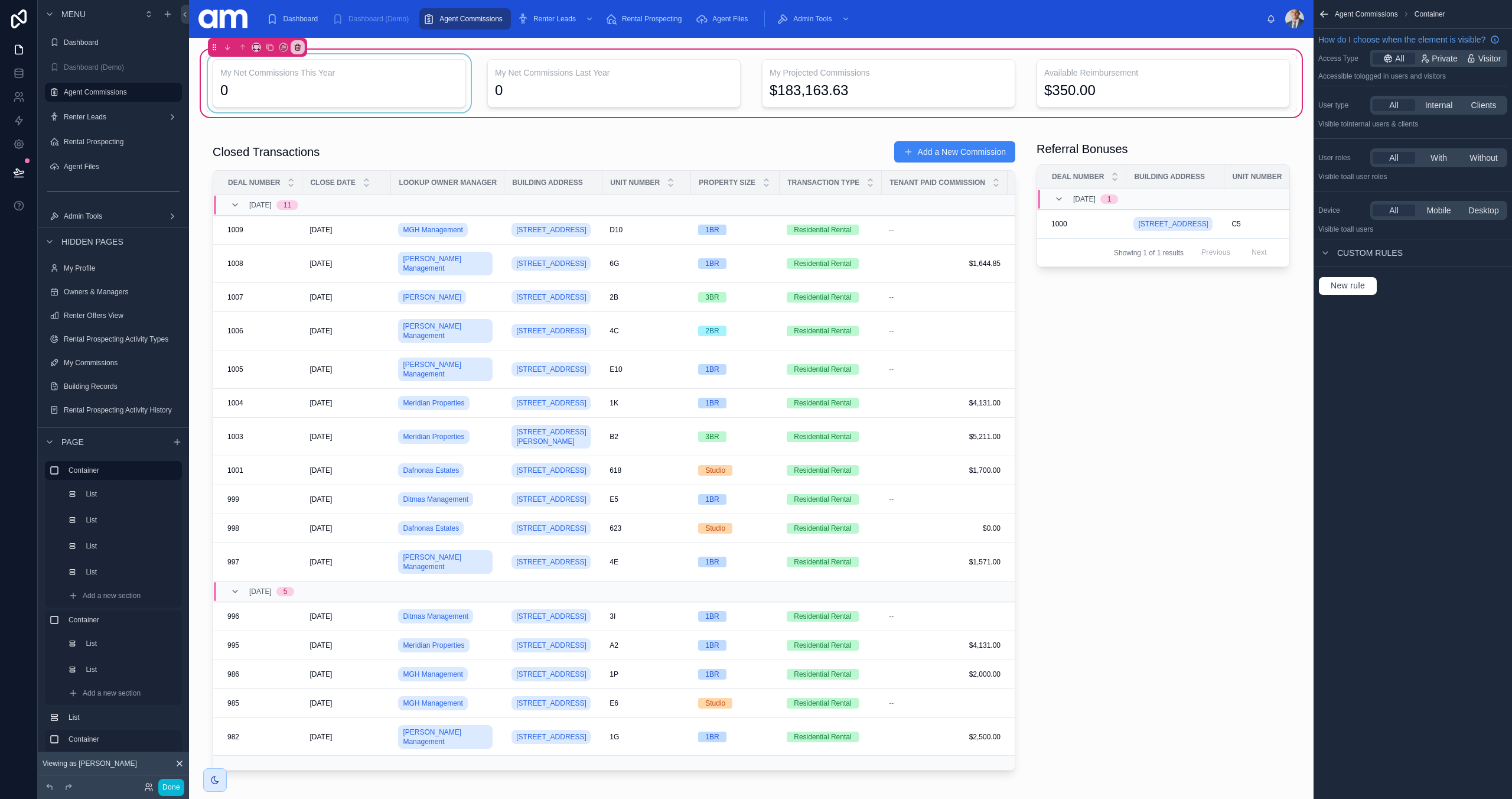
click at [383, 94] on div at bounding box center [339, 84] width 268 height 58
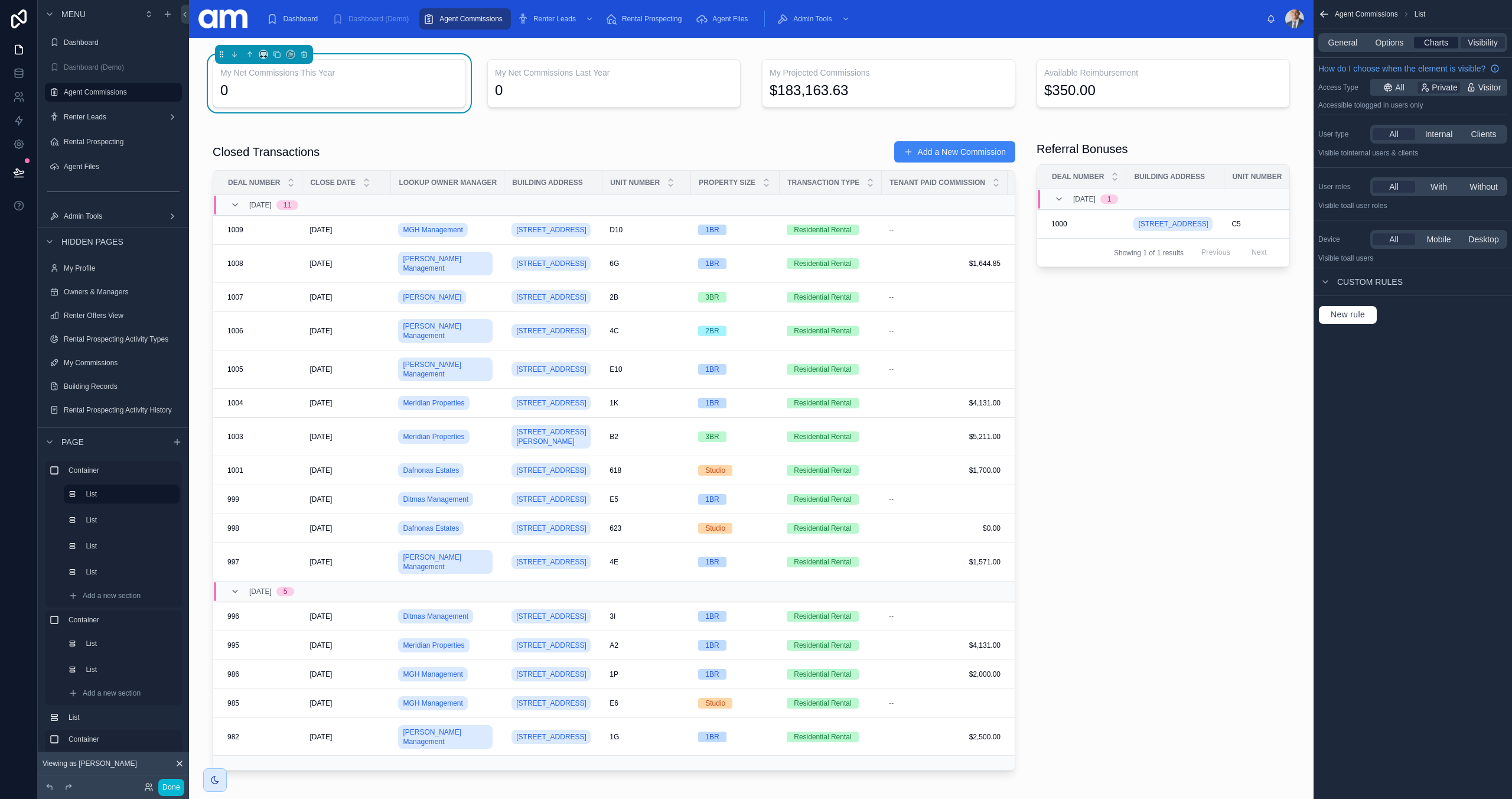
click at [1438, 43] on span "Charts" at bounding box center [1437, 42] width 25 height 12
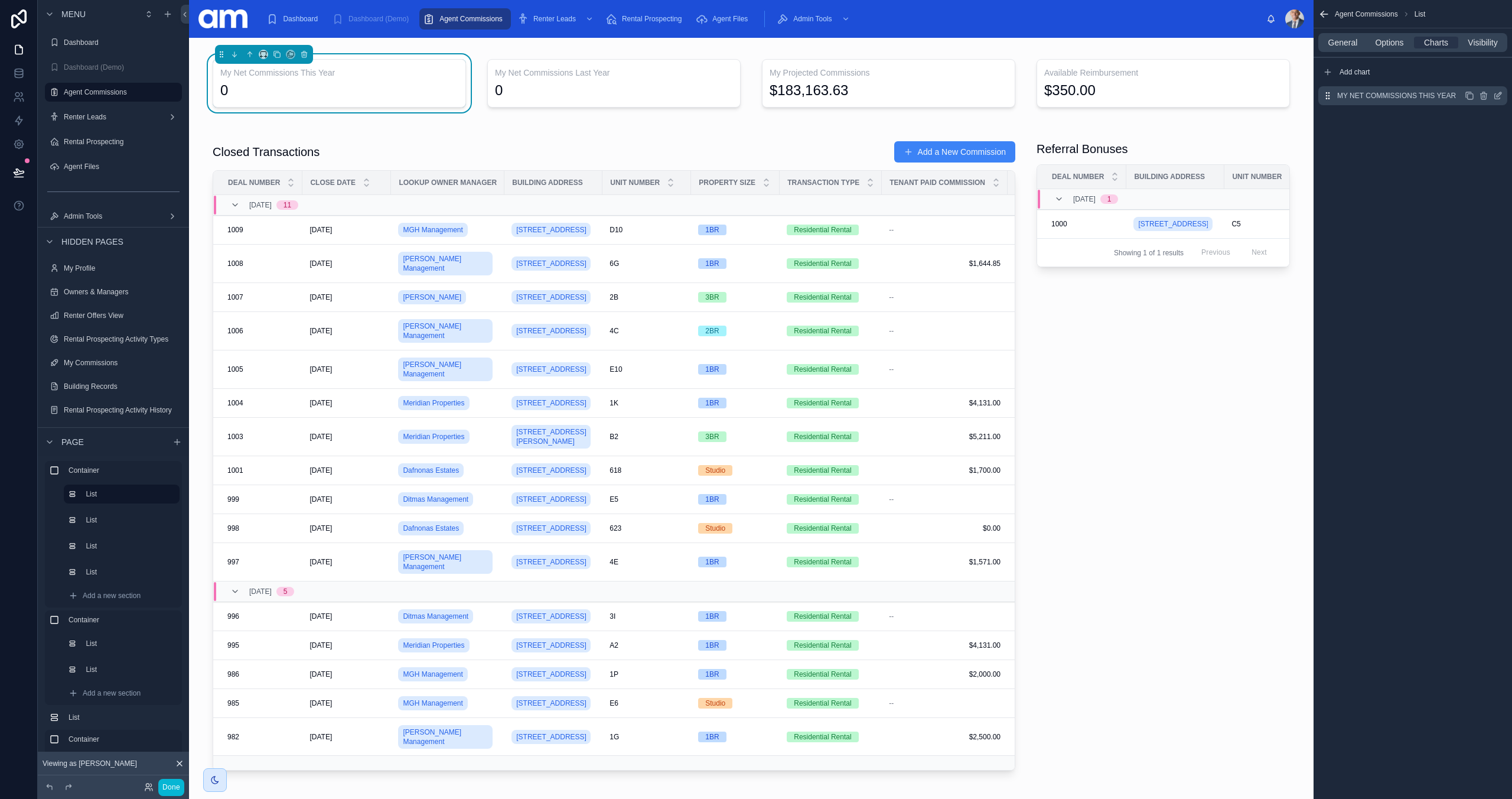
click at [1497, 97] on icon "scrollable content" at bounding box center [1498, 95] width 9 height 9
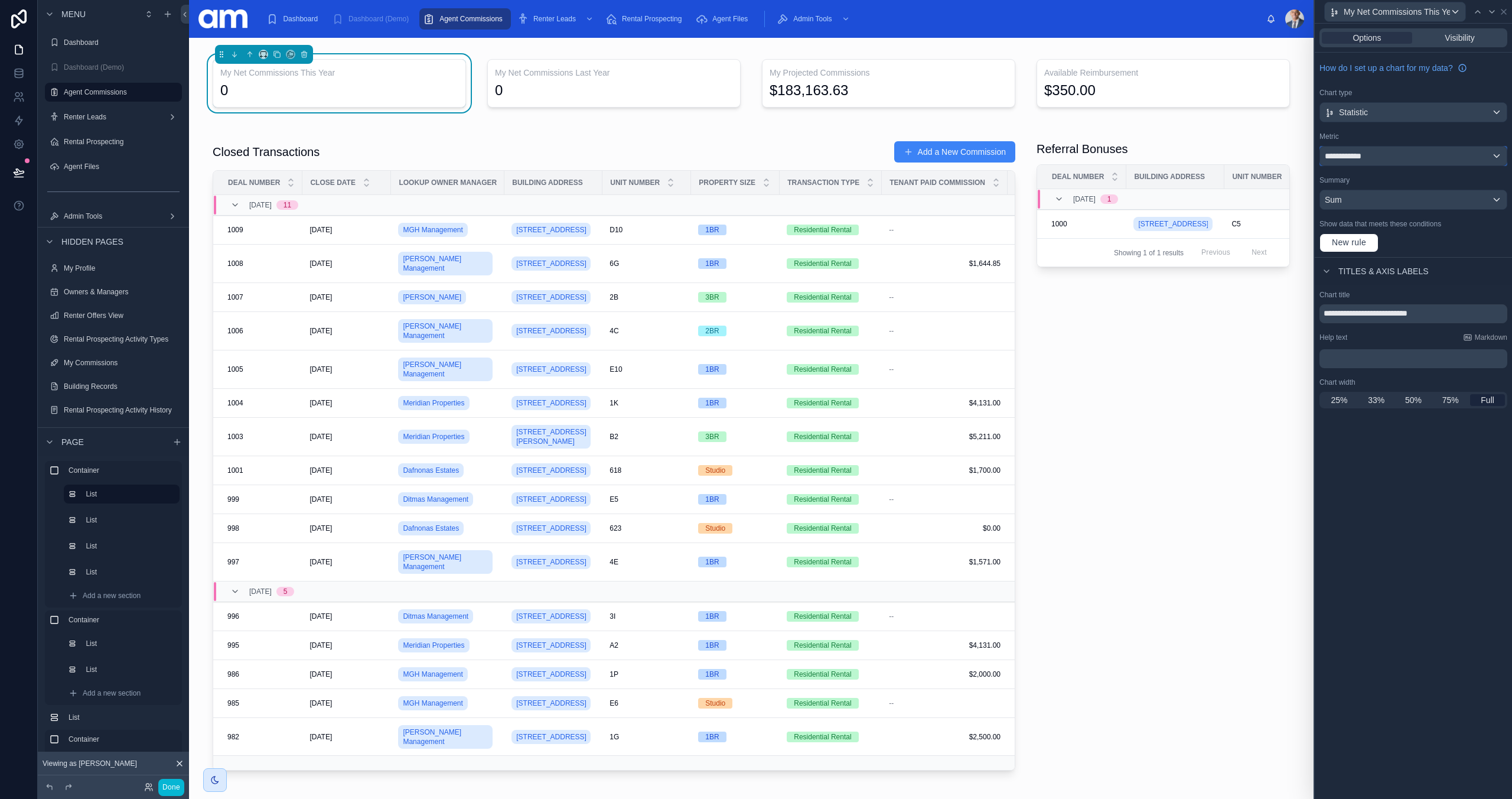
click at [1394, 160] on div "**********" at bounding box center [1414, 155] width 187 height 19
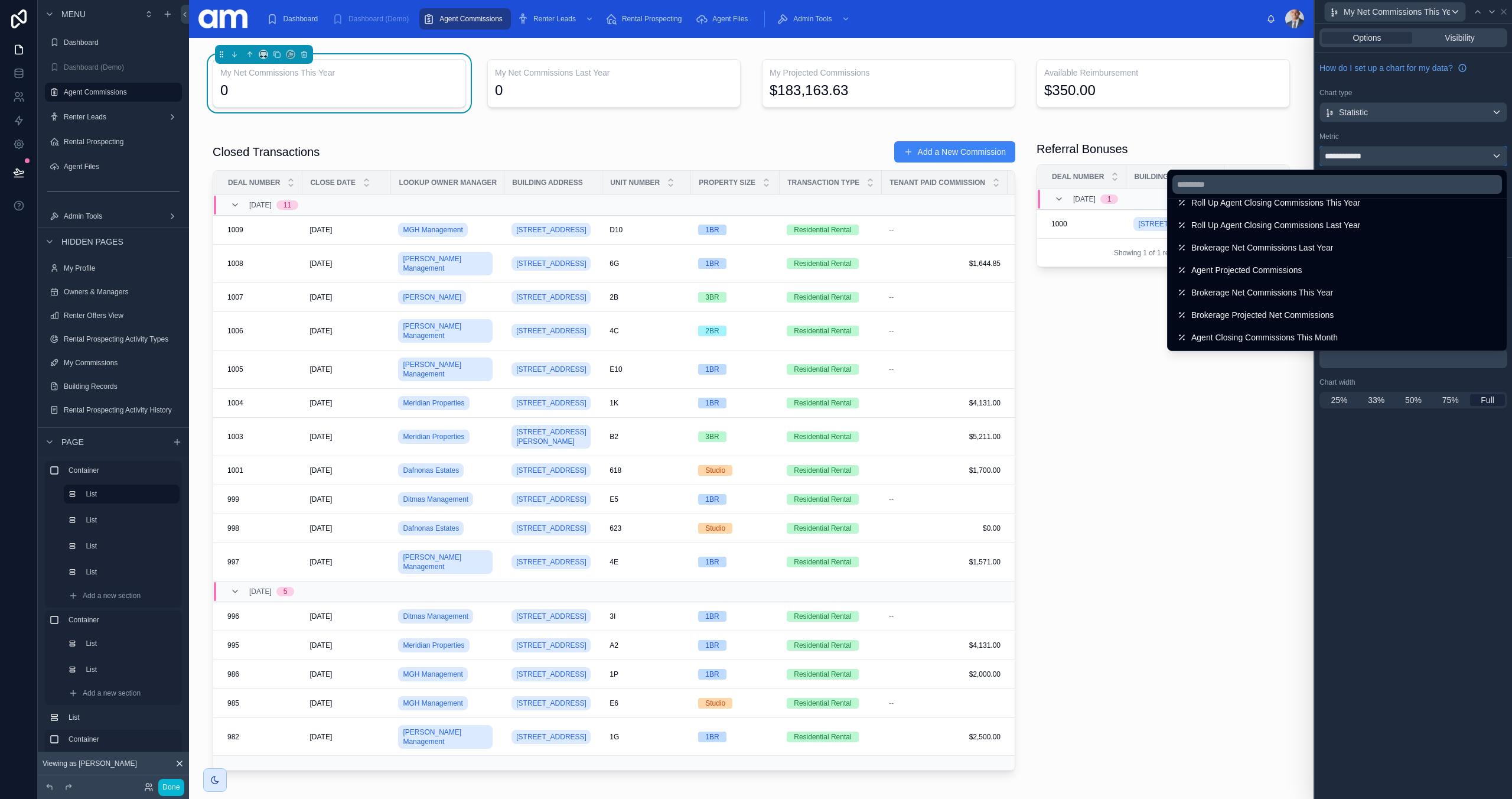
scroll to position [662, 0]
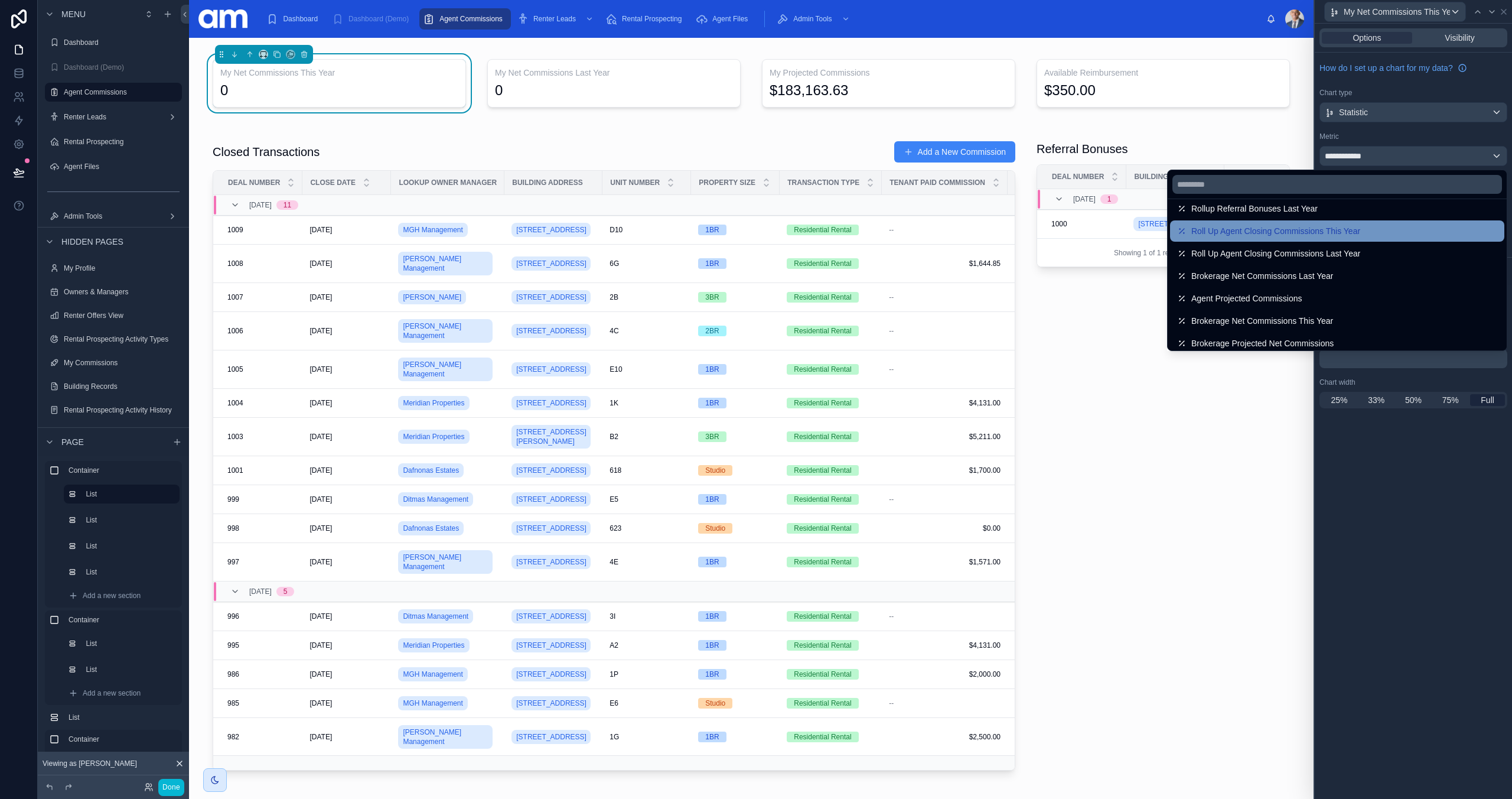
click at [1315, 231] on span "Roll Up Agent Closing Commissions This Year" at bounding box center [1276, 232] width 169 height 15
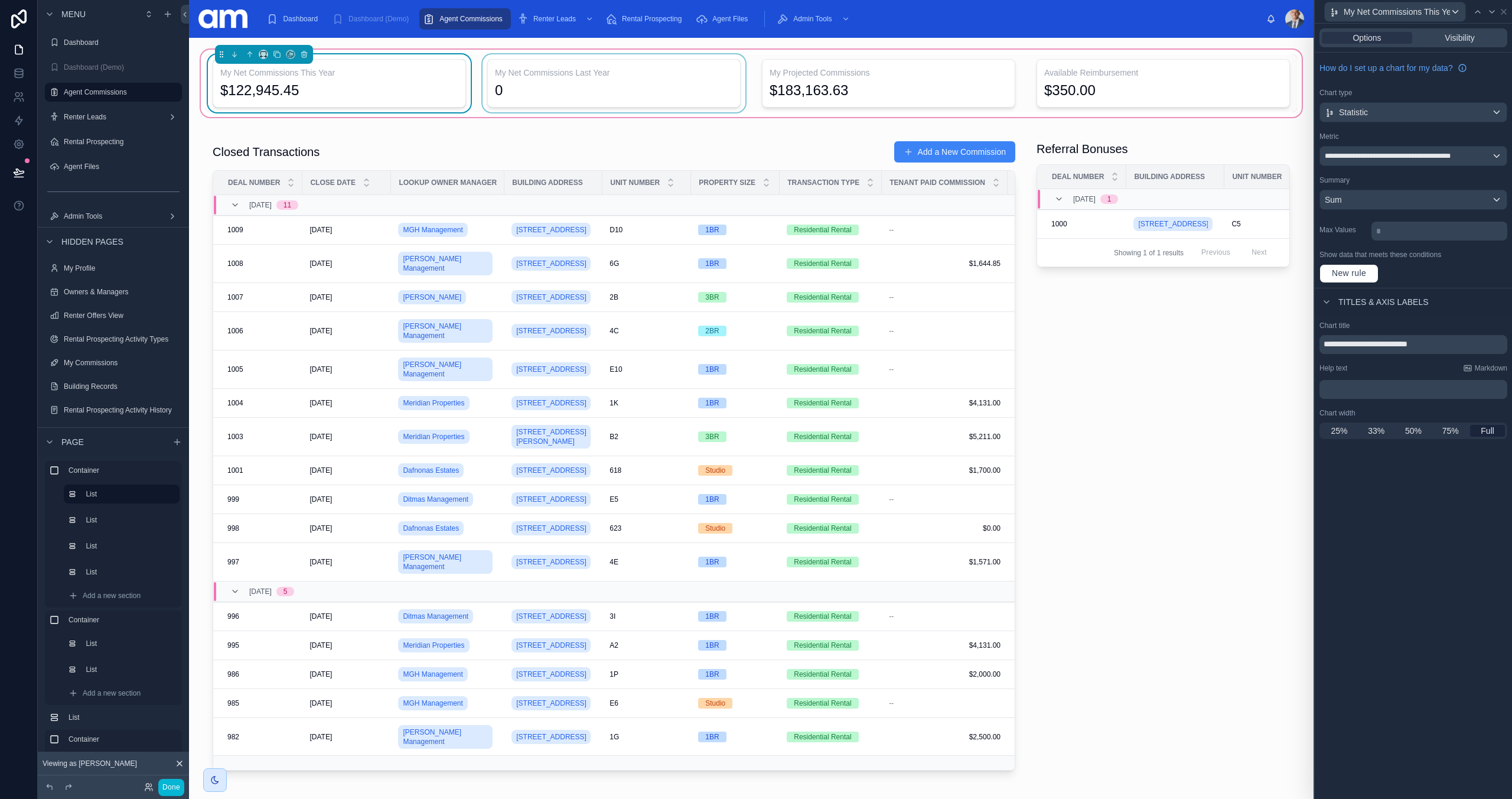
drag, startPoint x: 617, startPoint y: 80, endPoint x: 625, endPoint y: 79, distance: 8.1
click at [617, 80] on div at bounding box center [614, 84] width 268 height 58
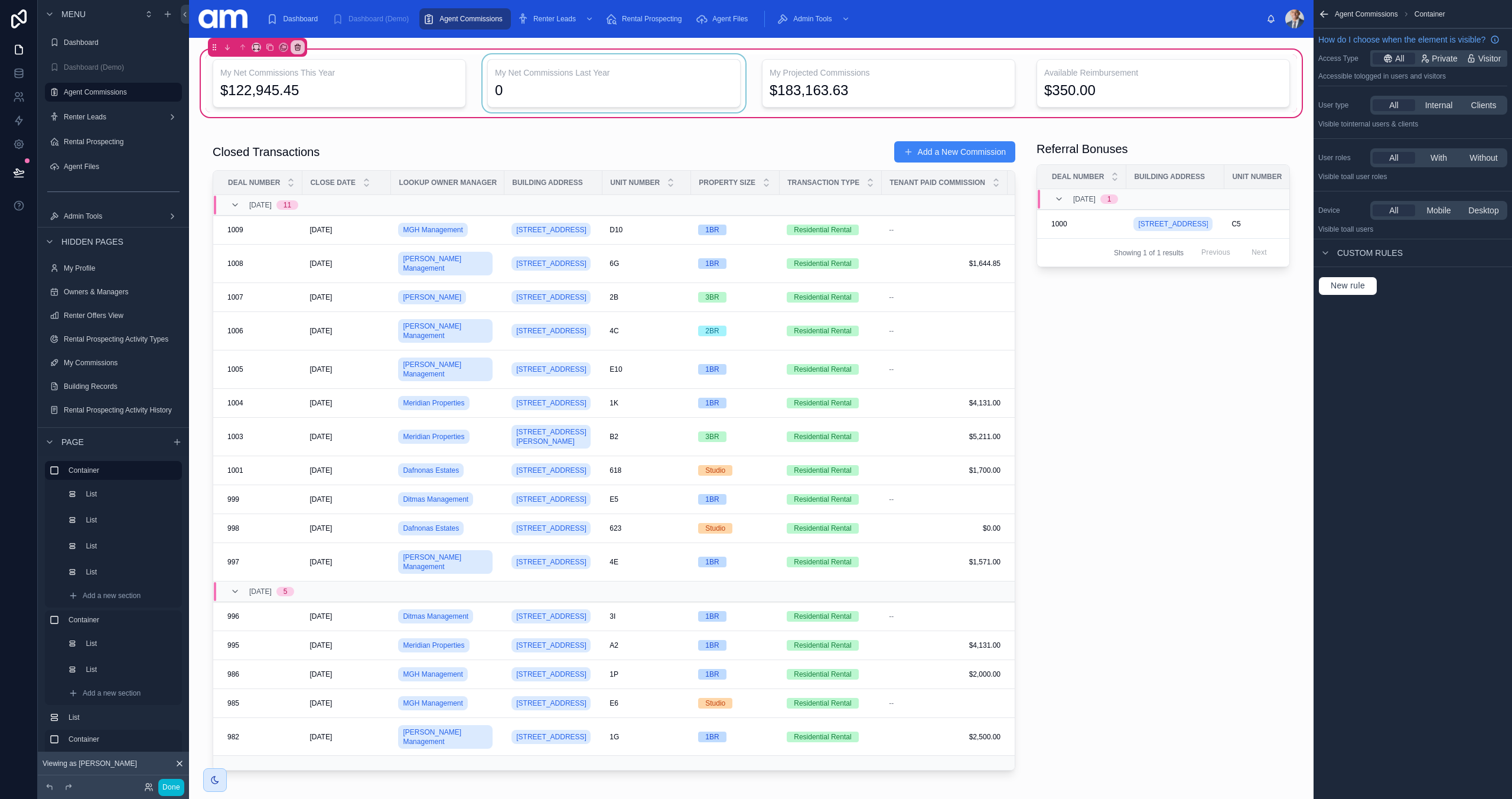
click at [601, 91] on div at bounding box center [614, 84] width 268 height 58
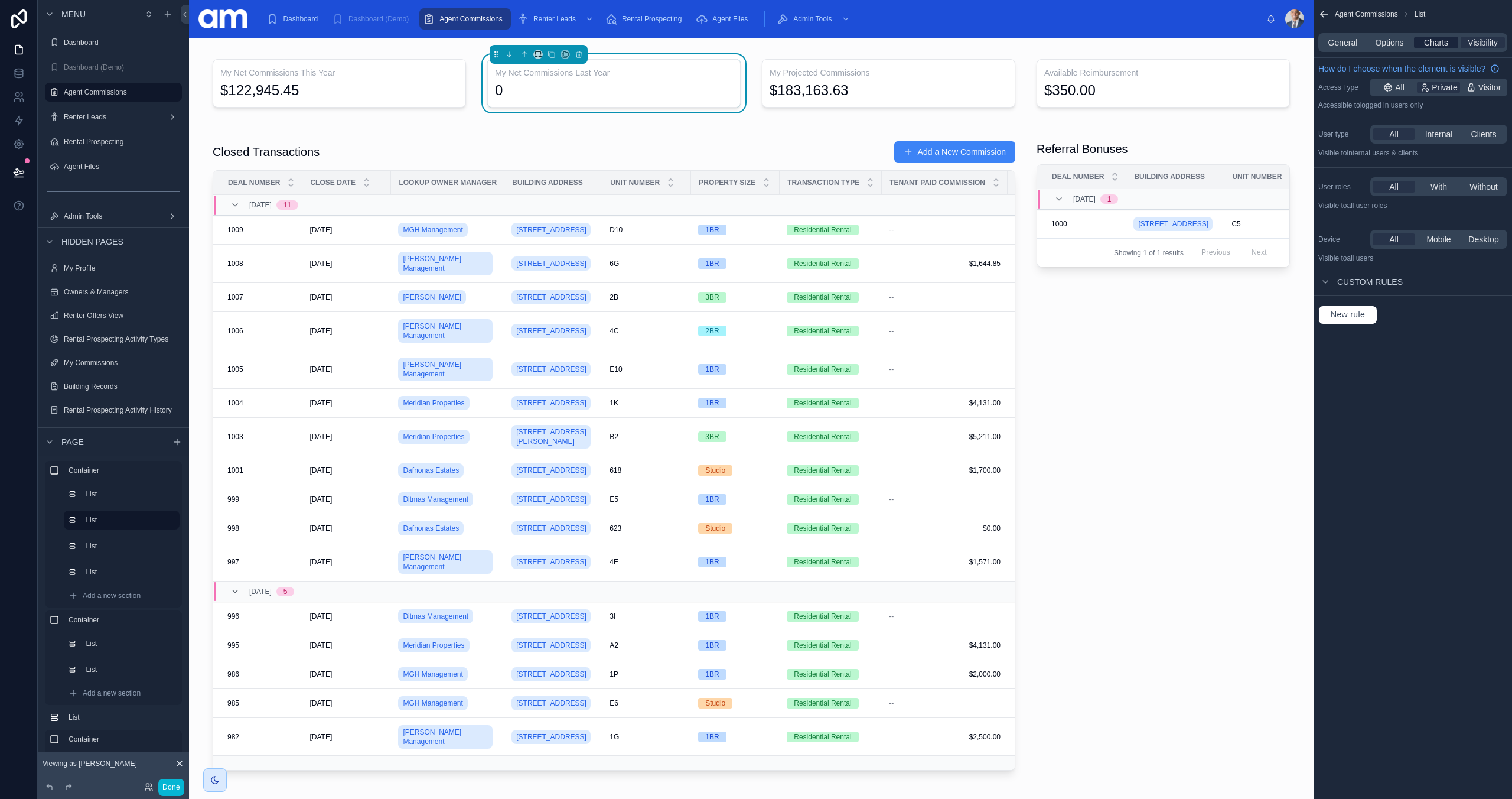
click at [1440, 43] on span "Charts" at bounding box center [1437, 42] width 25 height 12
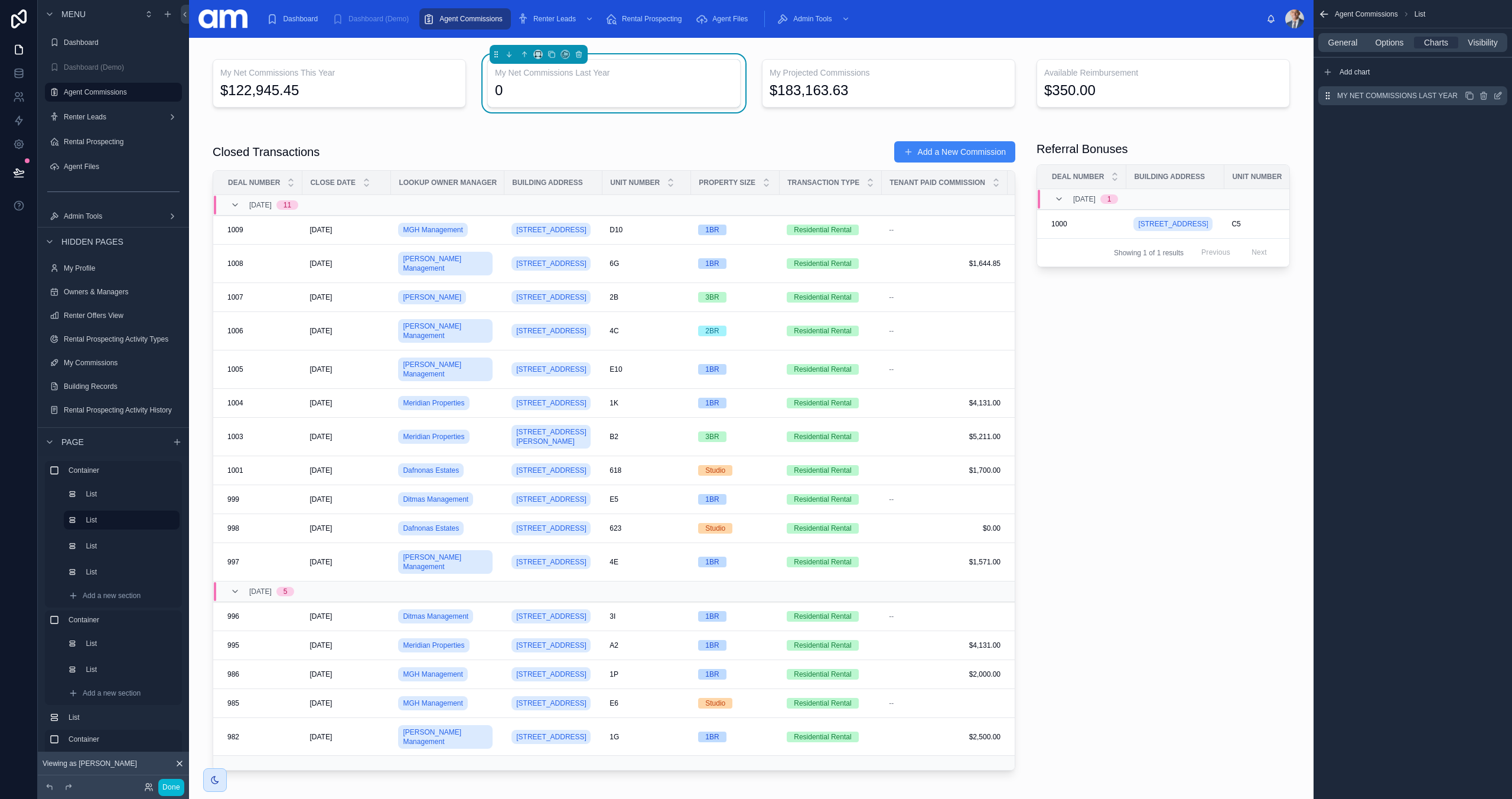
click at [1497, 92] on icon "scrollable content" at bounding box center [1498, 95] width 9 height 9
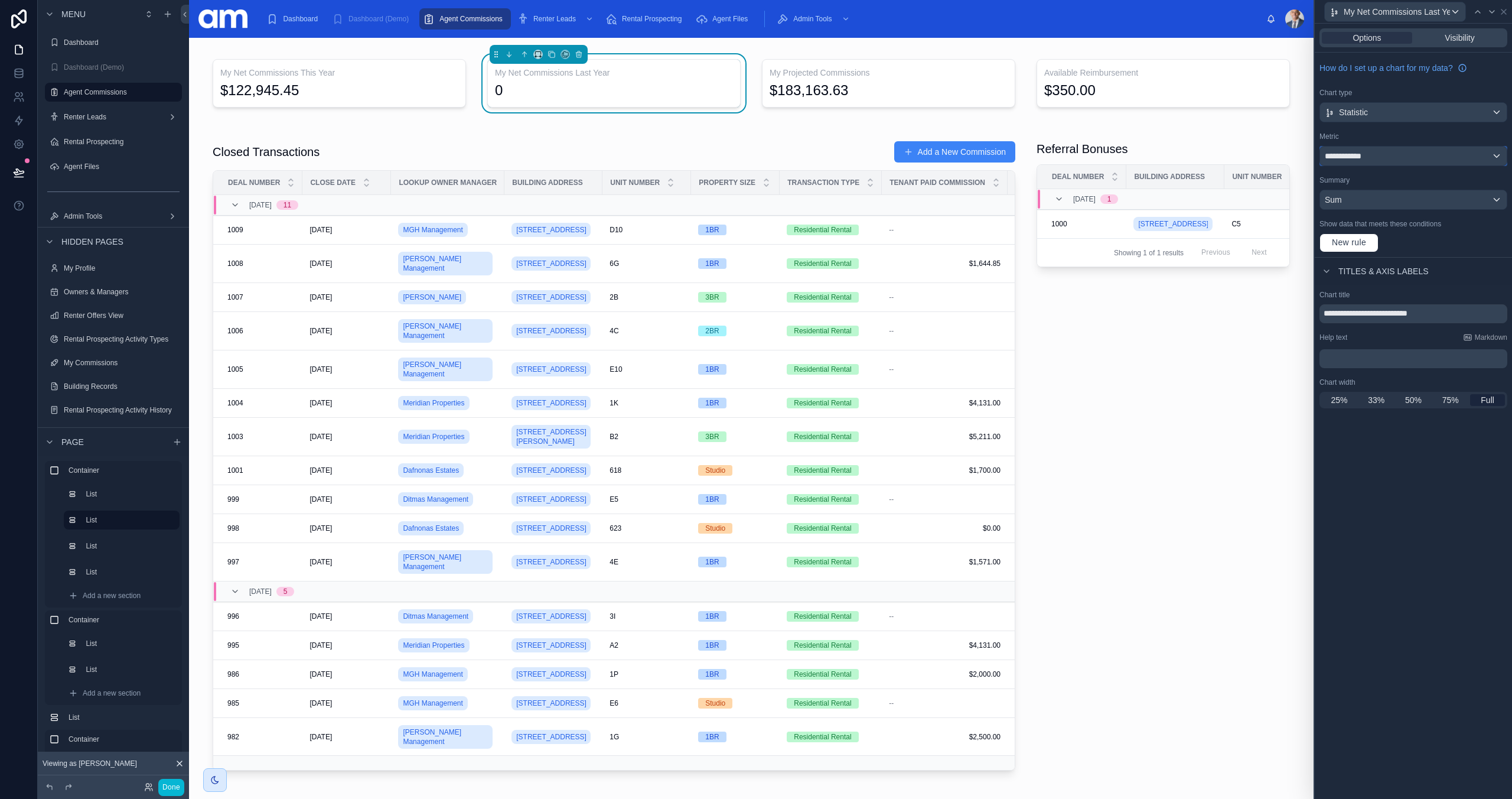
click at [1387, 160] on div "**********" at bounding box center [1414, 155] width 187 height 19
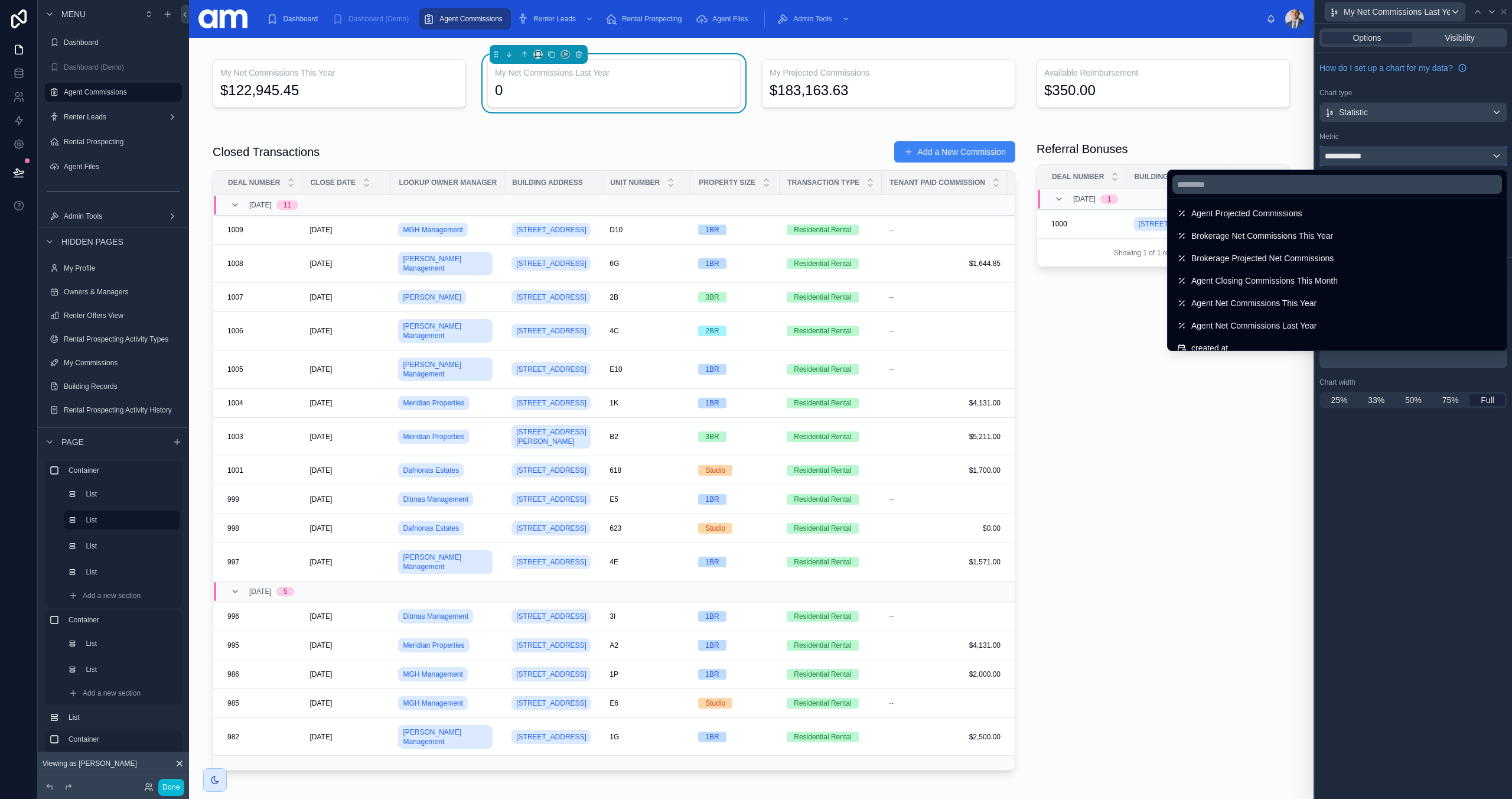
scroll to position [742, 0]
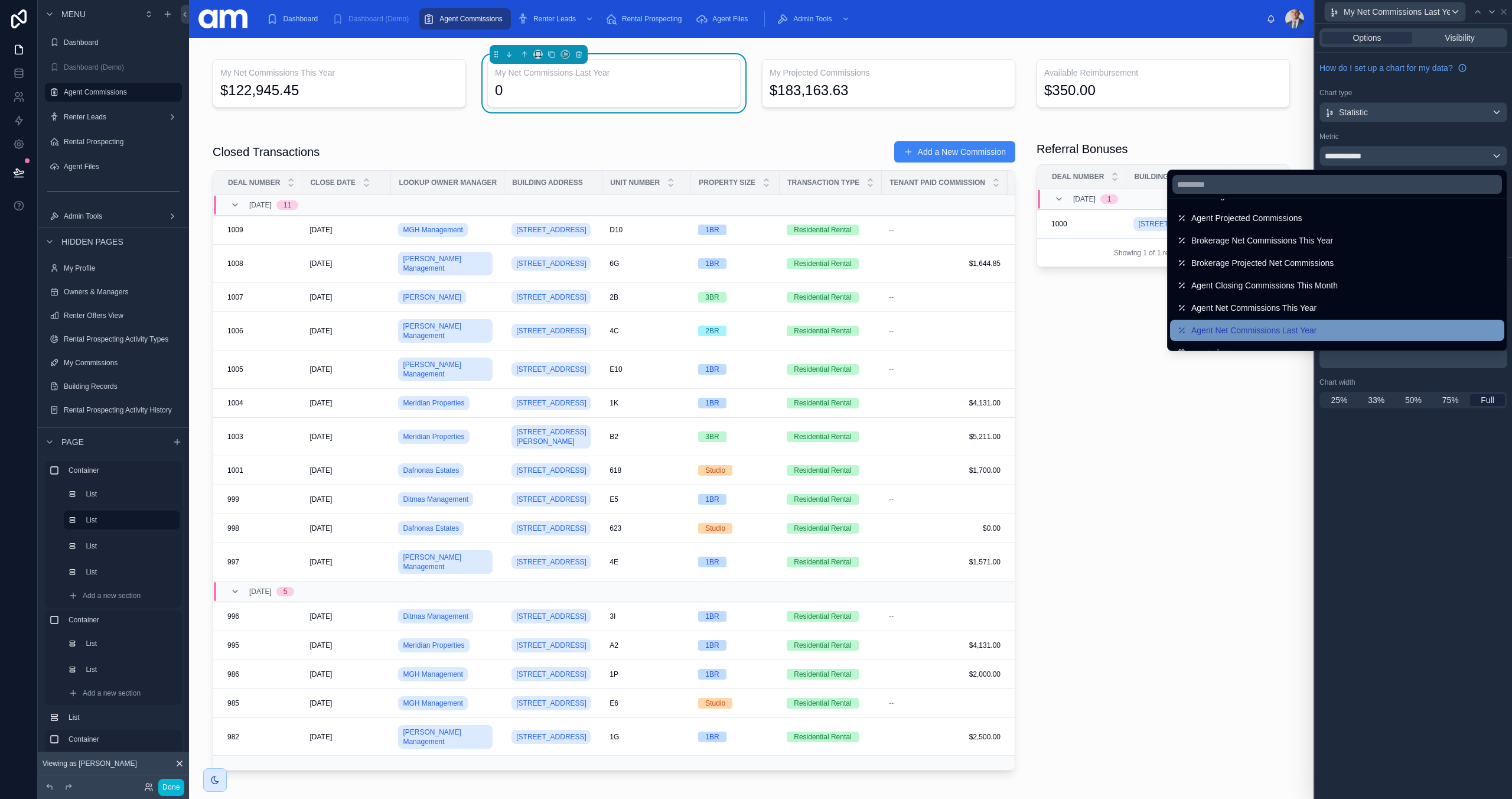
click at [1314, 330] on span "Agent Net Commissions Last Year" at bounding box center [1254, 330] width 125 height 15
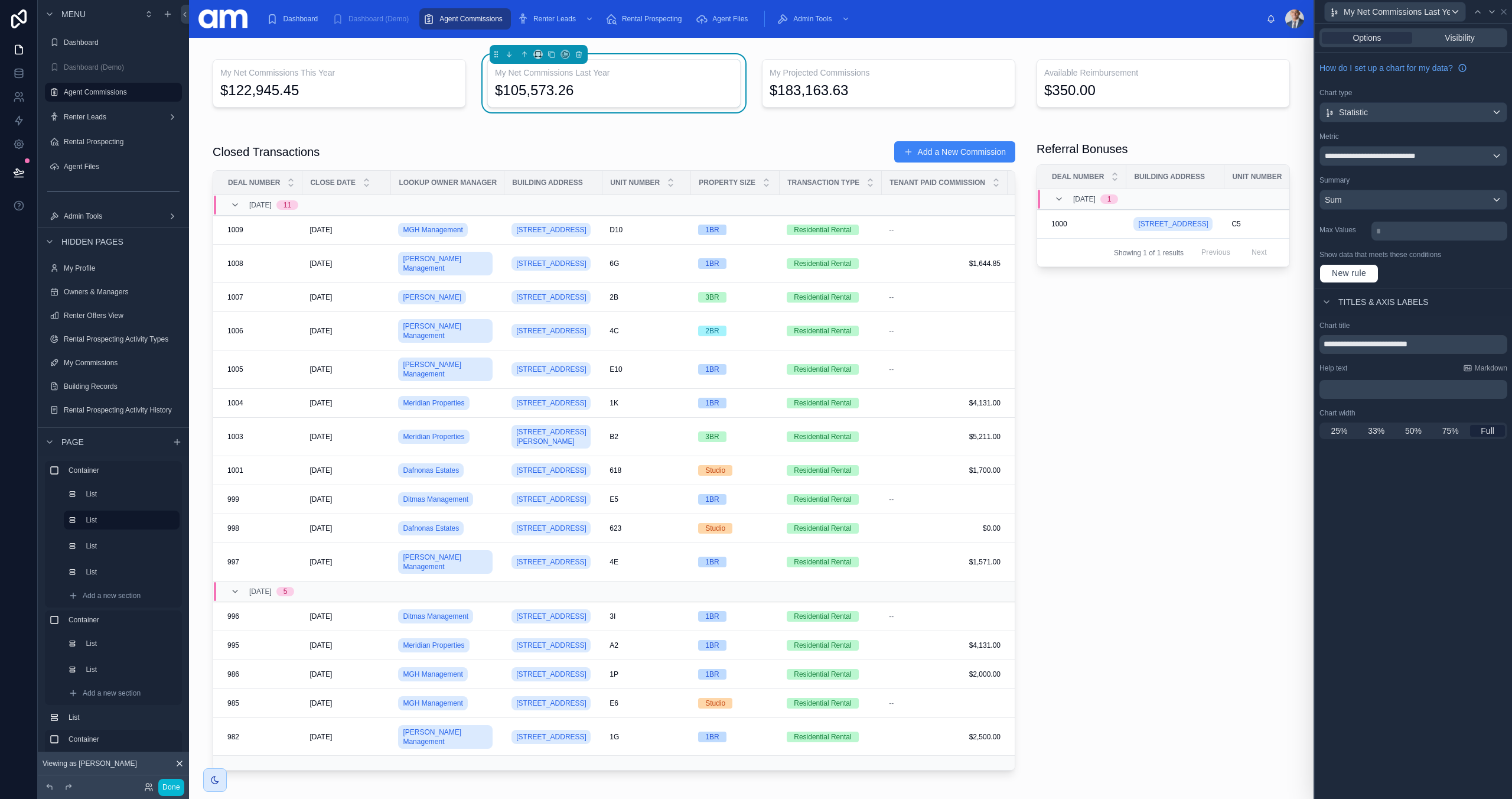
click at [1404, 558] on div "**********" at bounding box center [1413, 411] width 197 height 775
click at [1183, 147] on div at bounding box center [752, 456] width 1106 height 654
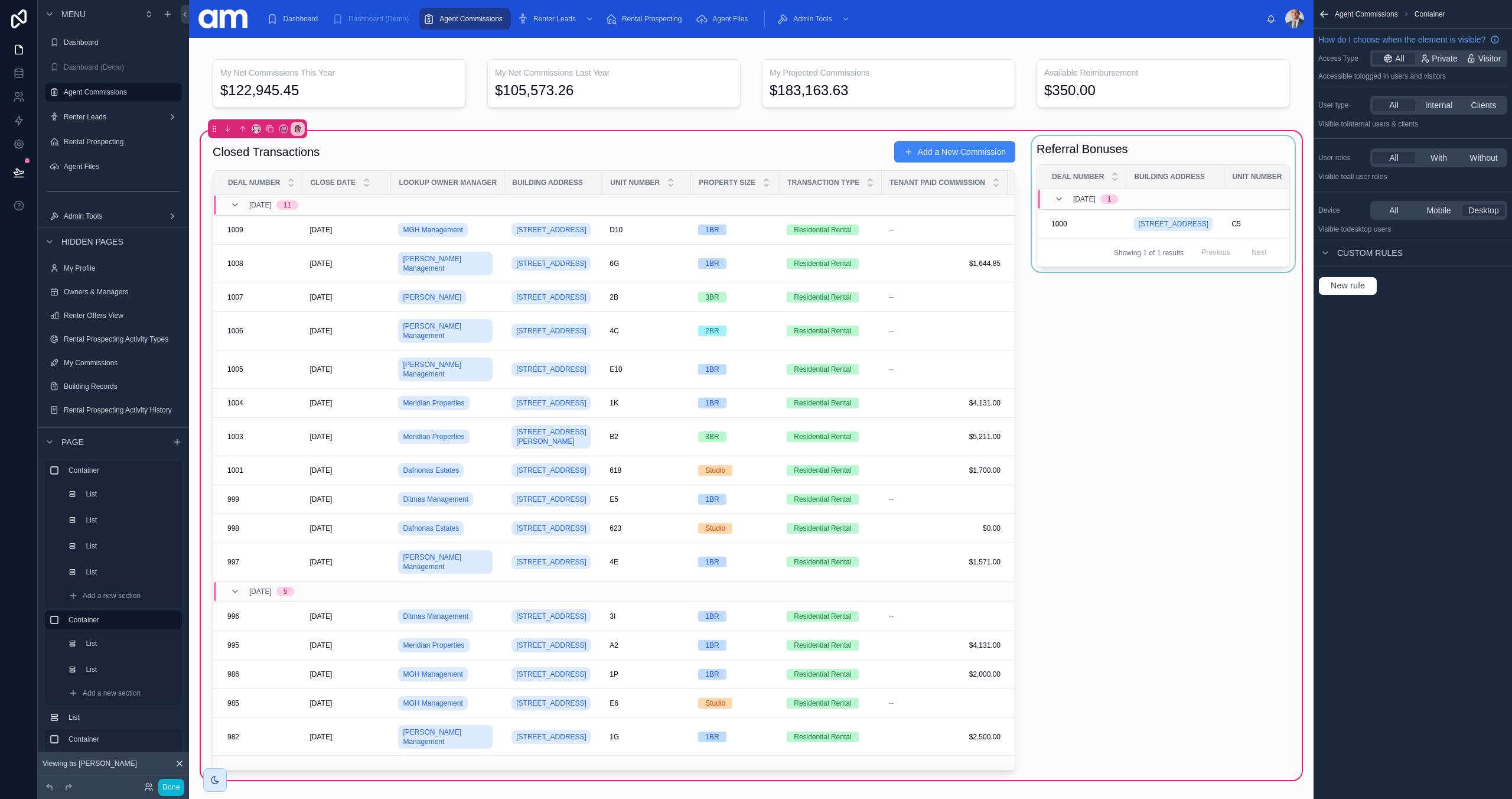
click at [1184, 155] on div at bounding box center [1163, 456] width 268 height 639
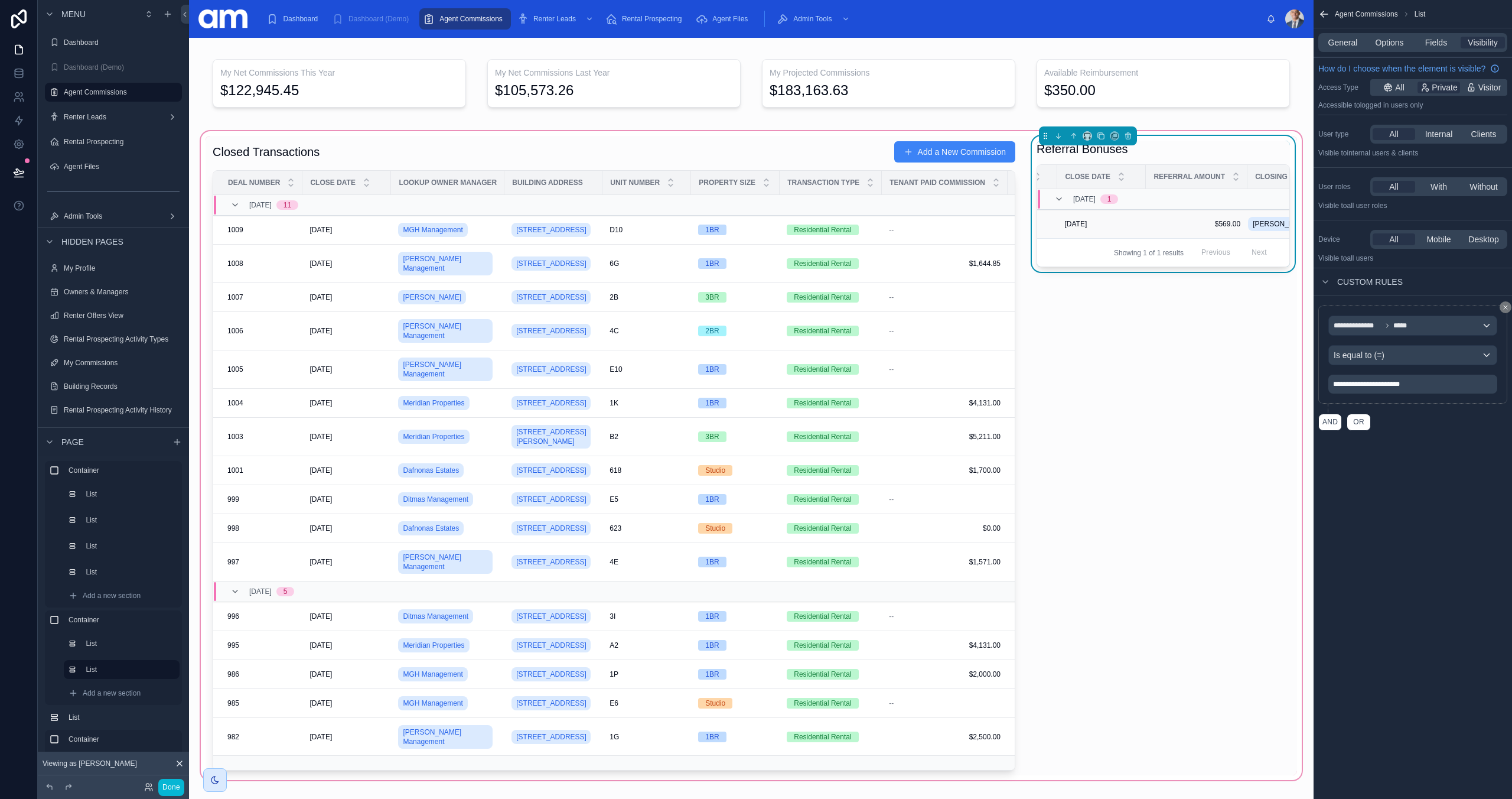
scroll to position [0, 294]
click at [1153, 143] on div "Referral Bonuses" at bounding box center [1163, 149] width 253 height 16
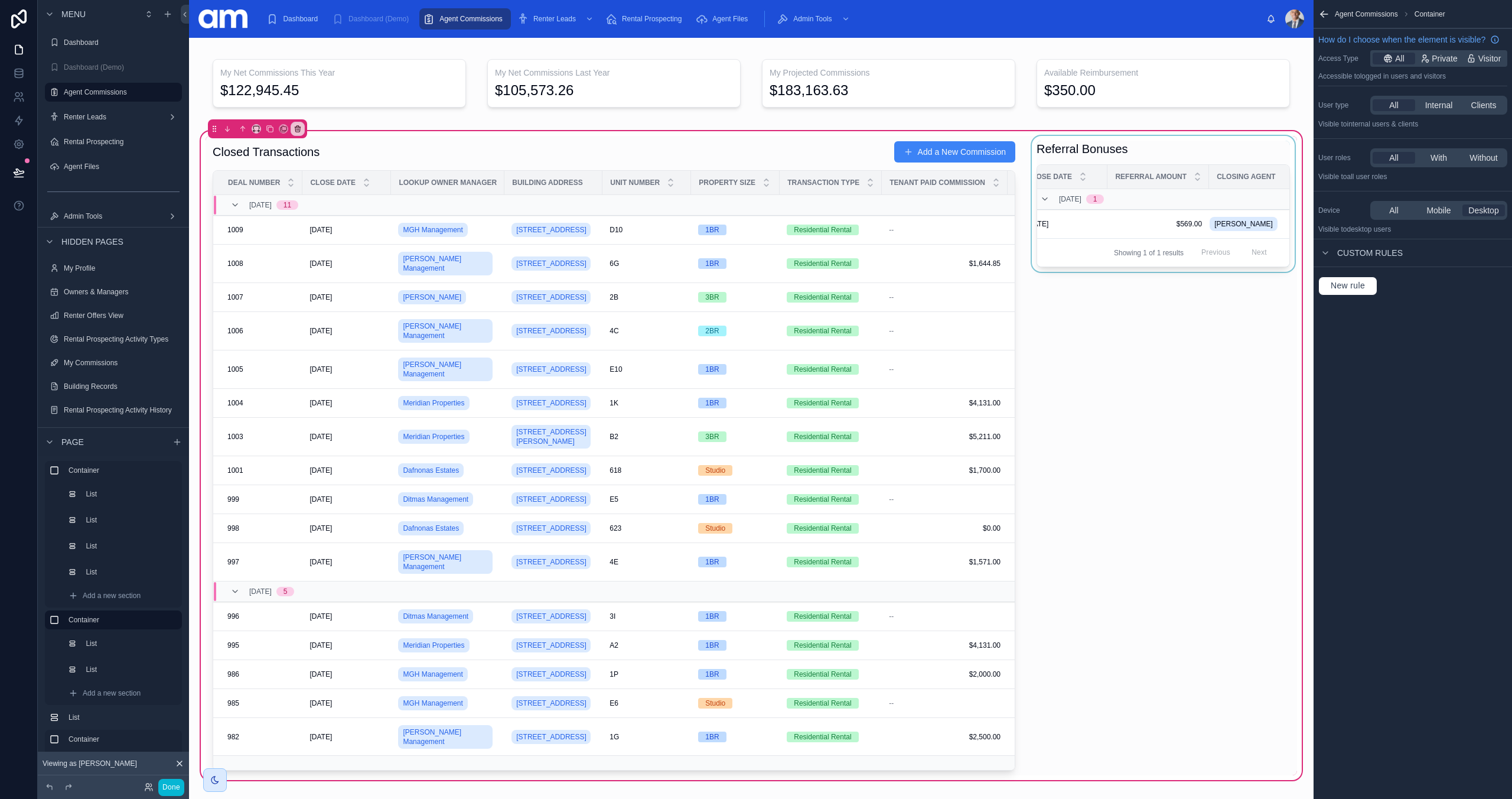
click at [1211, 147] on div at bounding box center [1163, 456] width 268 height 639
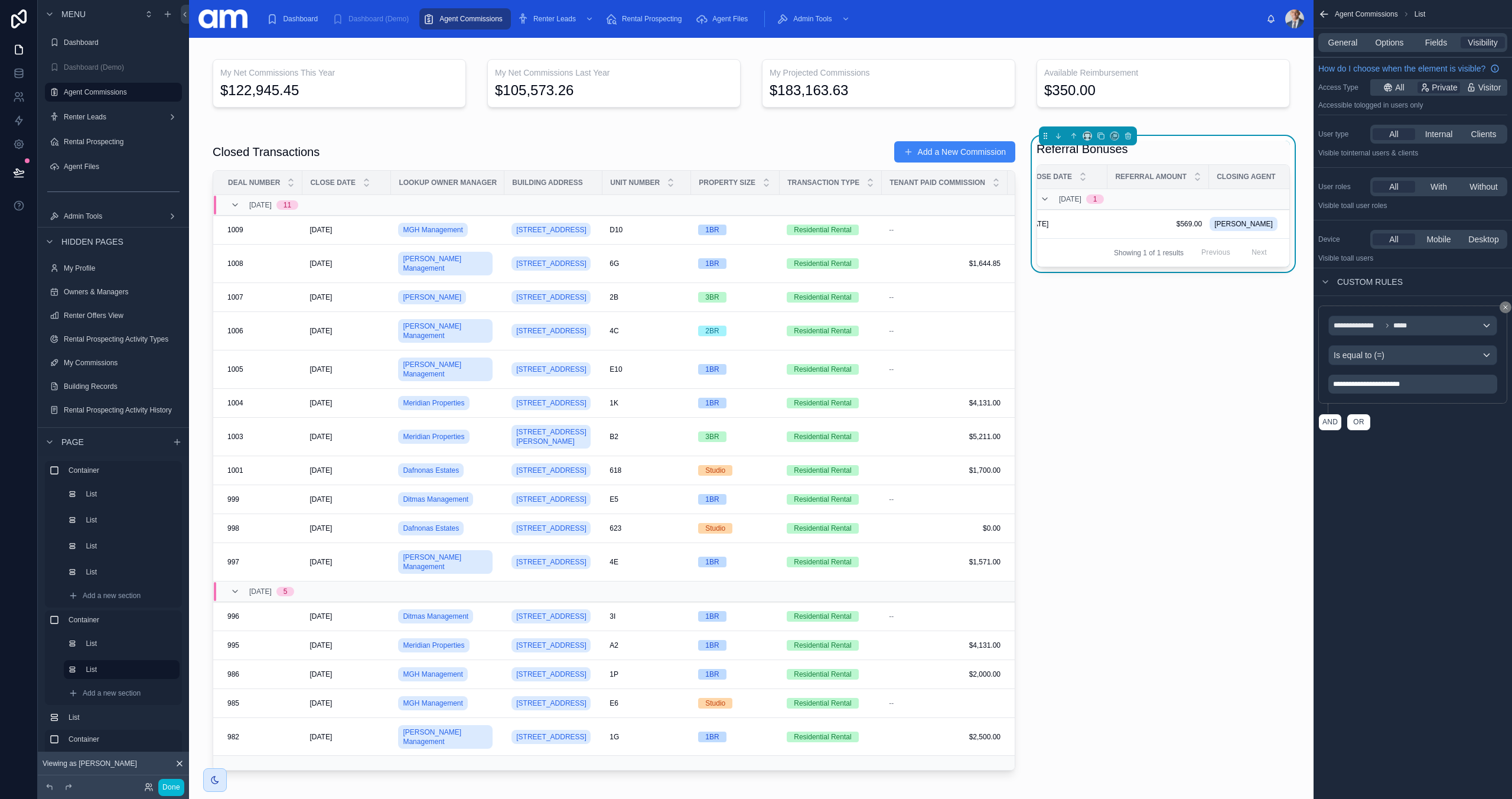
scroll to position [388, 0]
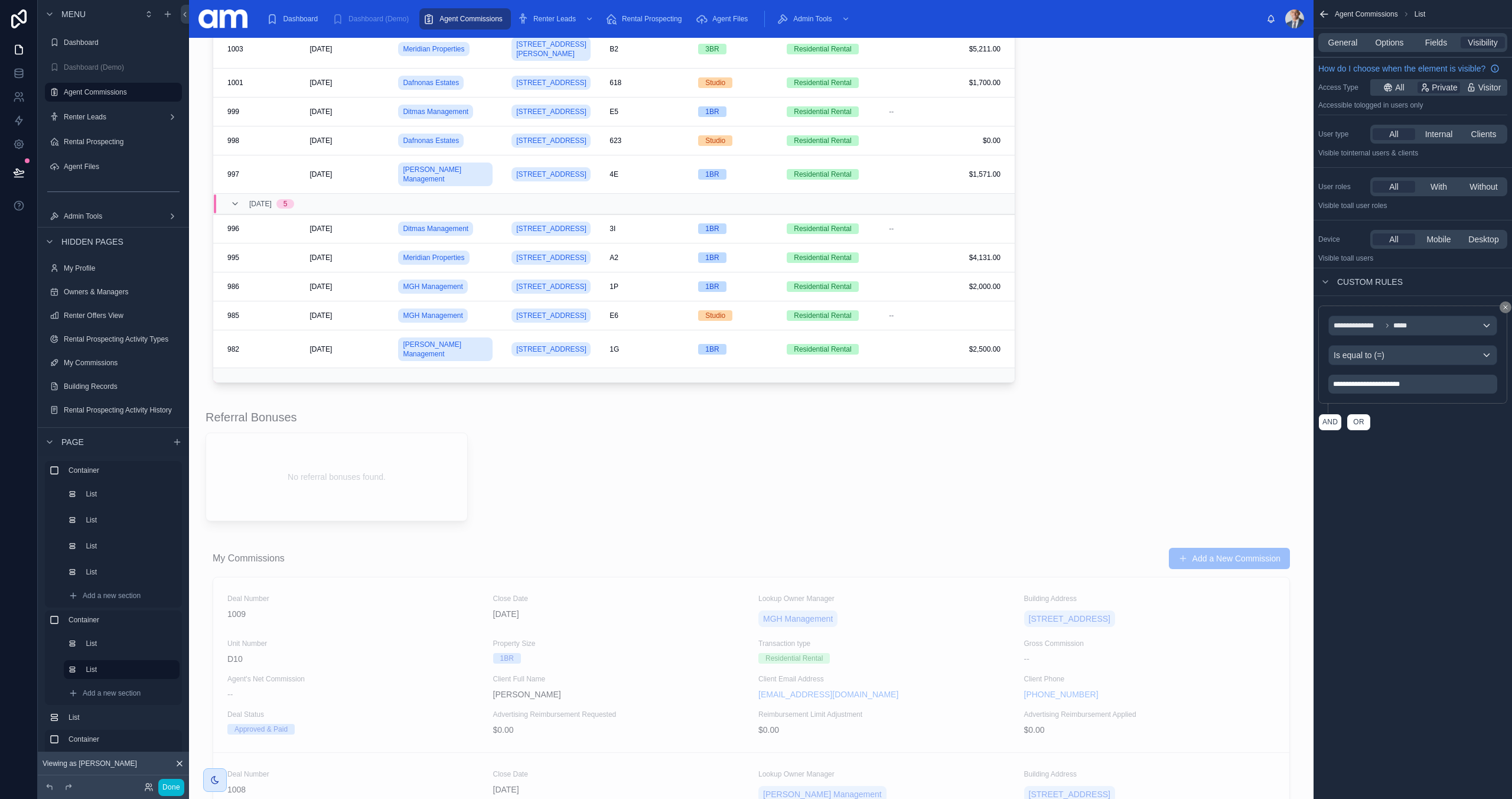
click at [154, 785] on div "Done" at bounding box center [161, 786] width 47 height 17
click at [151, 786] on icon at bounding box center [149, 786] width 9 height 9
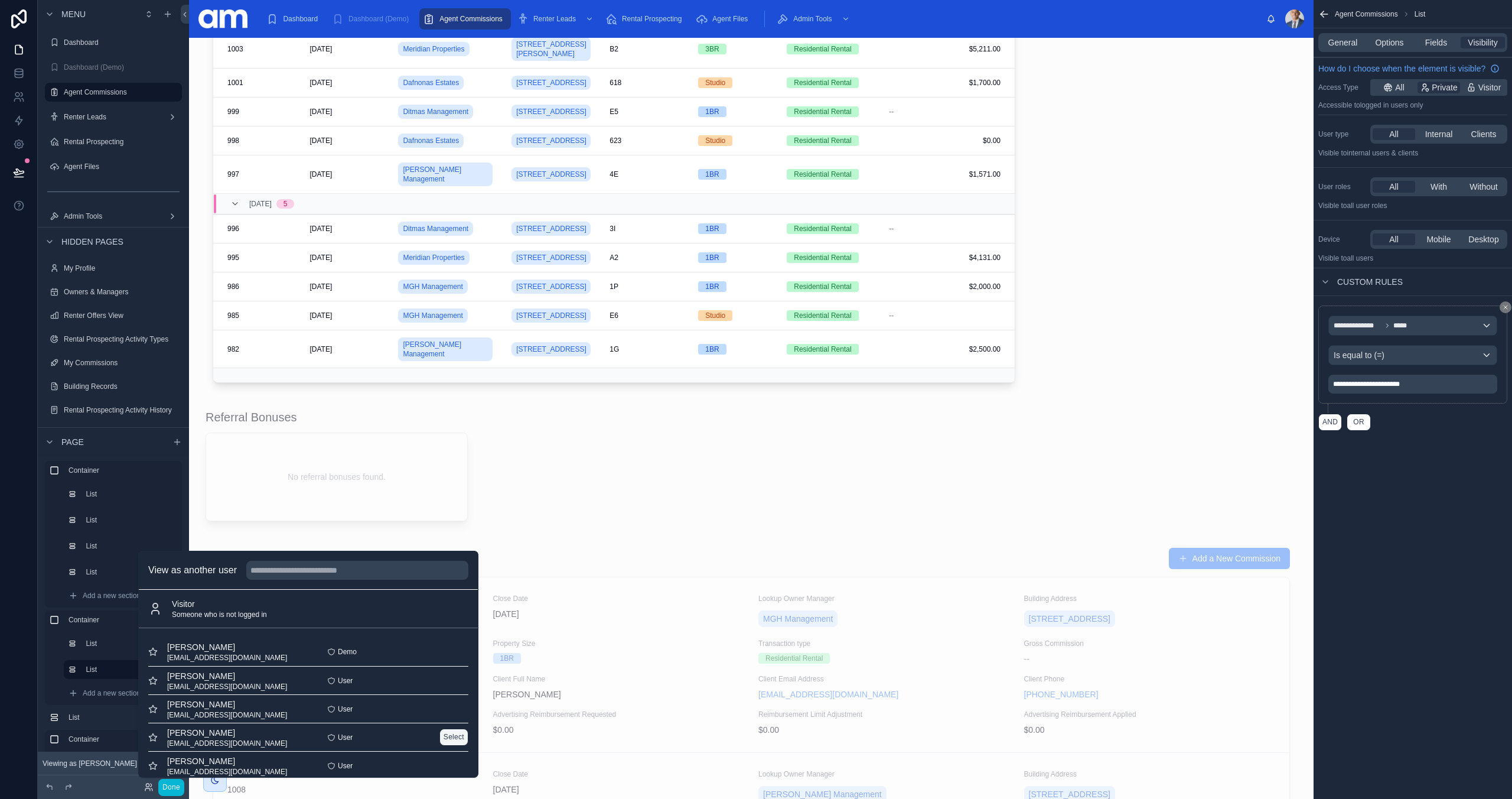
click at [454, 735] on button "Select" at bounding box center [454, 736] width 29 height 17
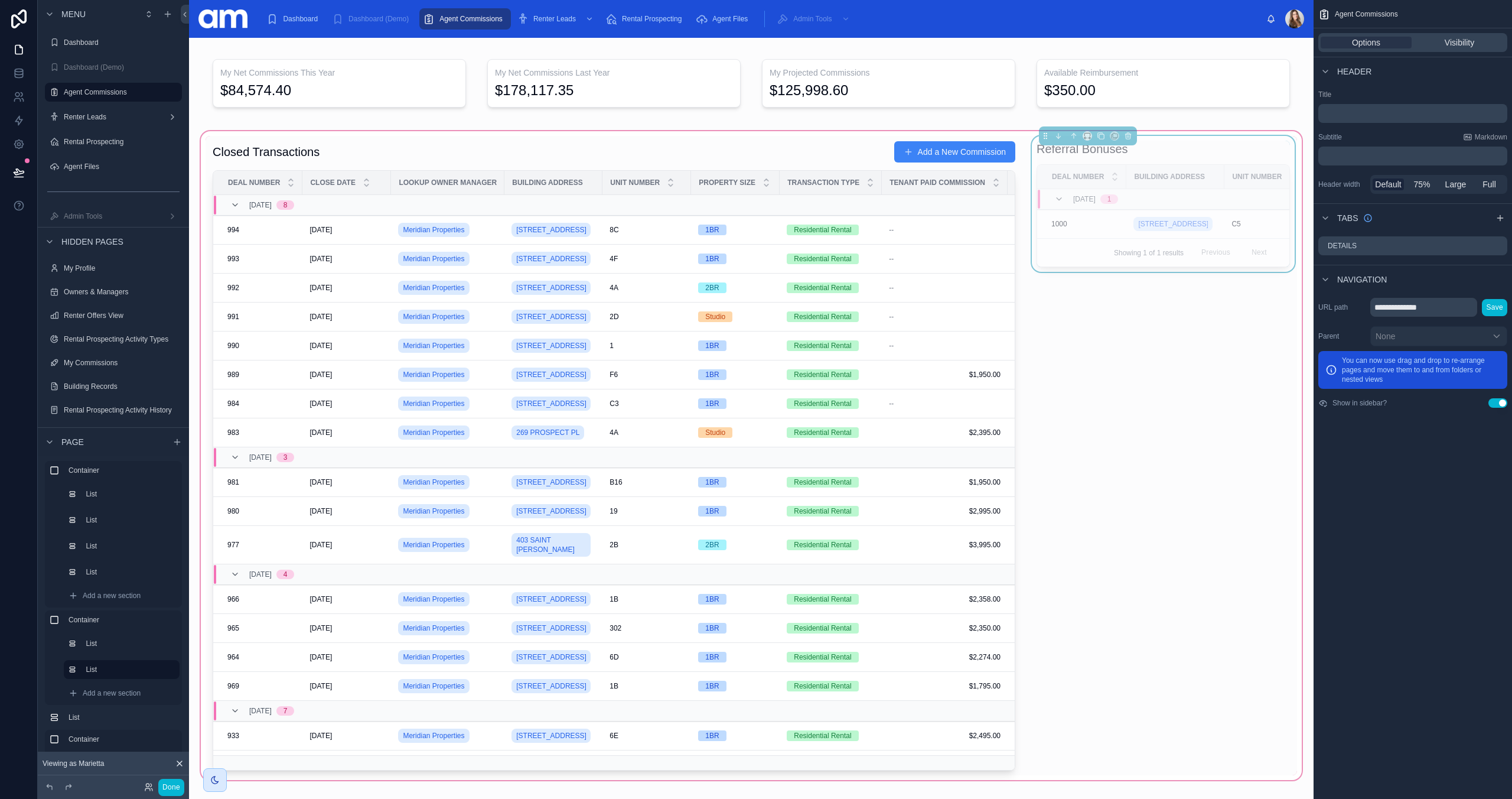
click at [1189, 153] on div "Referral Bonuses" at bounding box center [1163, 149] width 253 height 16
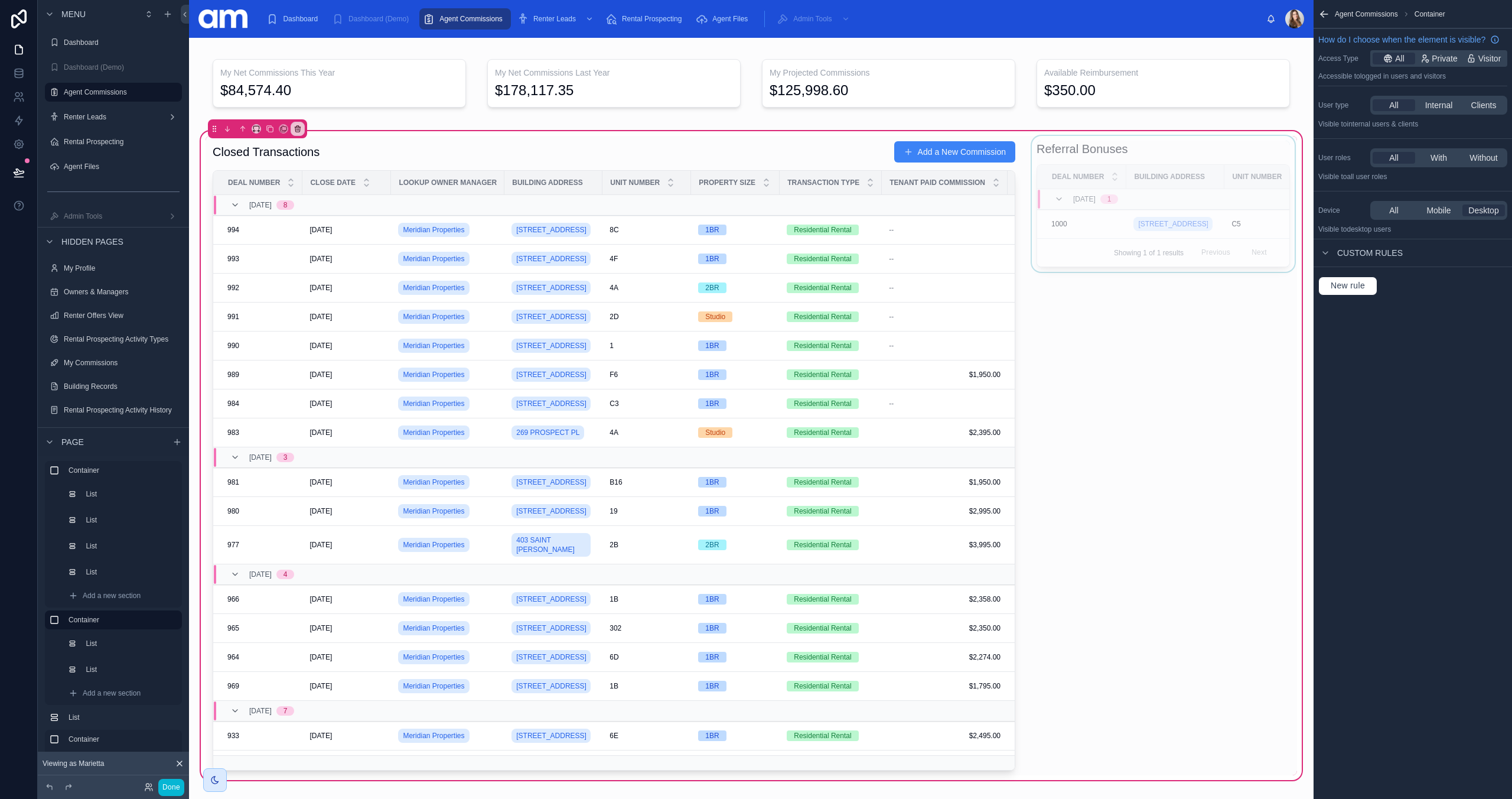
click at [1190, 147] on div at bounding box center [1163, 456] width 268 height 639
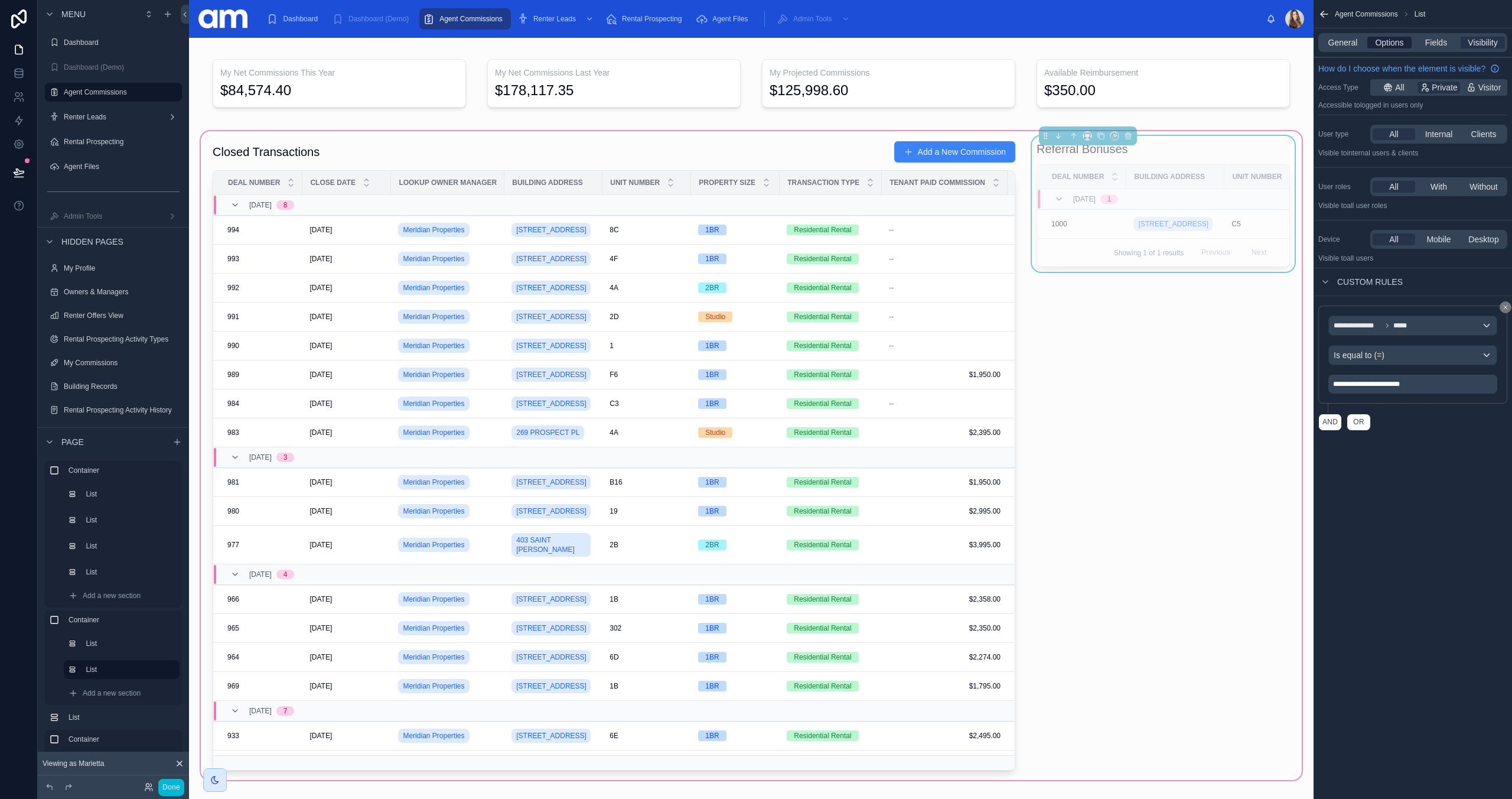
click at [1392, 42] on span "Options" at bounding box center [1389, 42] width 28 height 12
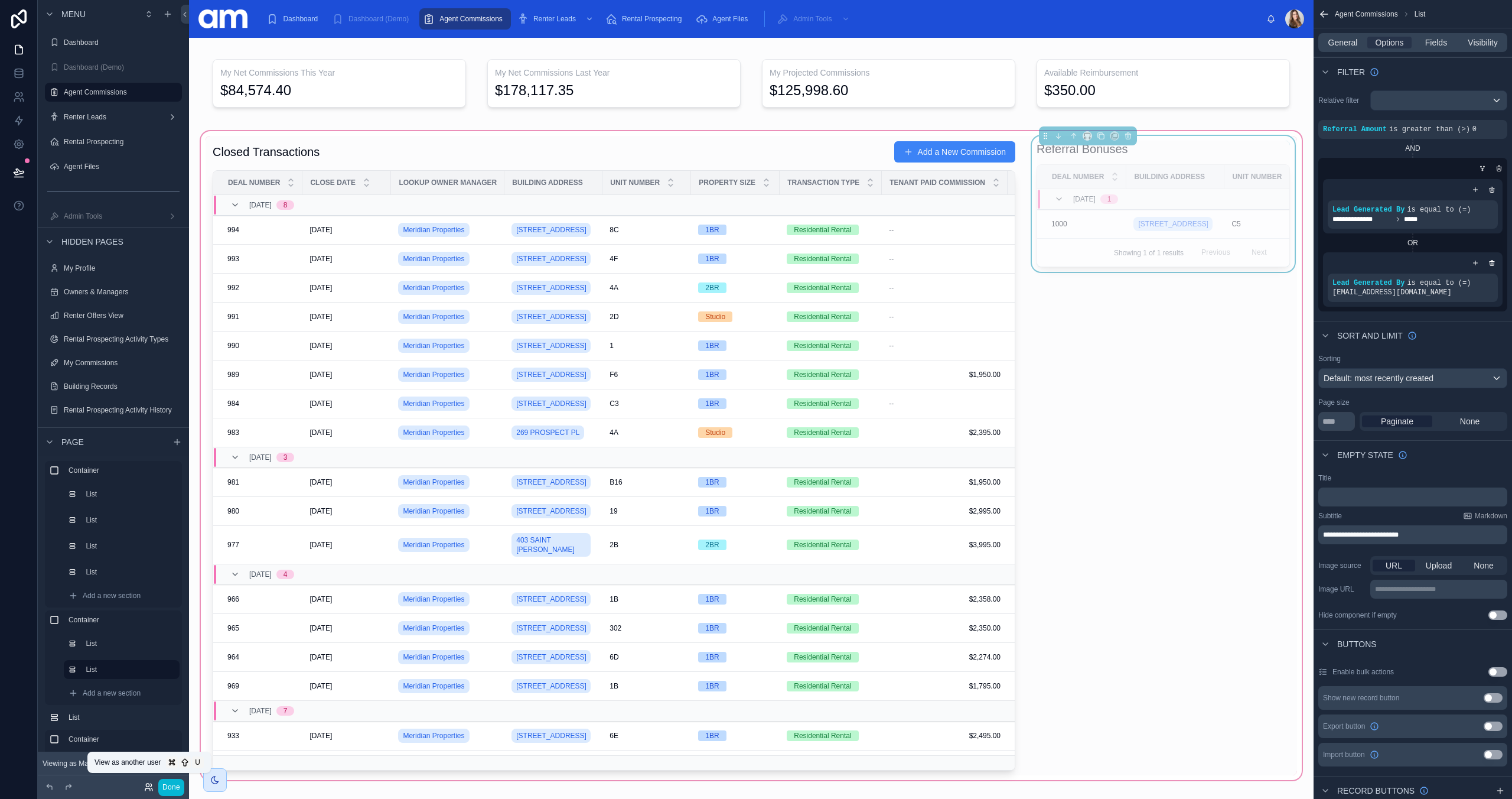
click at [146, 788] on icon at bounding box center [147, 789] width 5 height 3
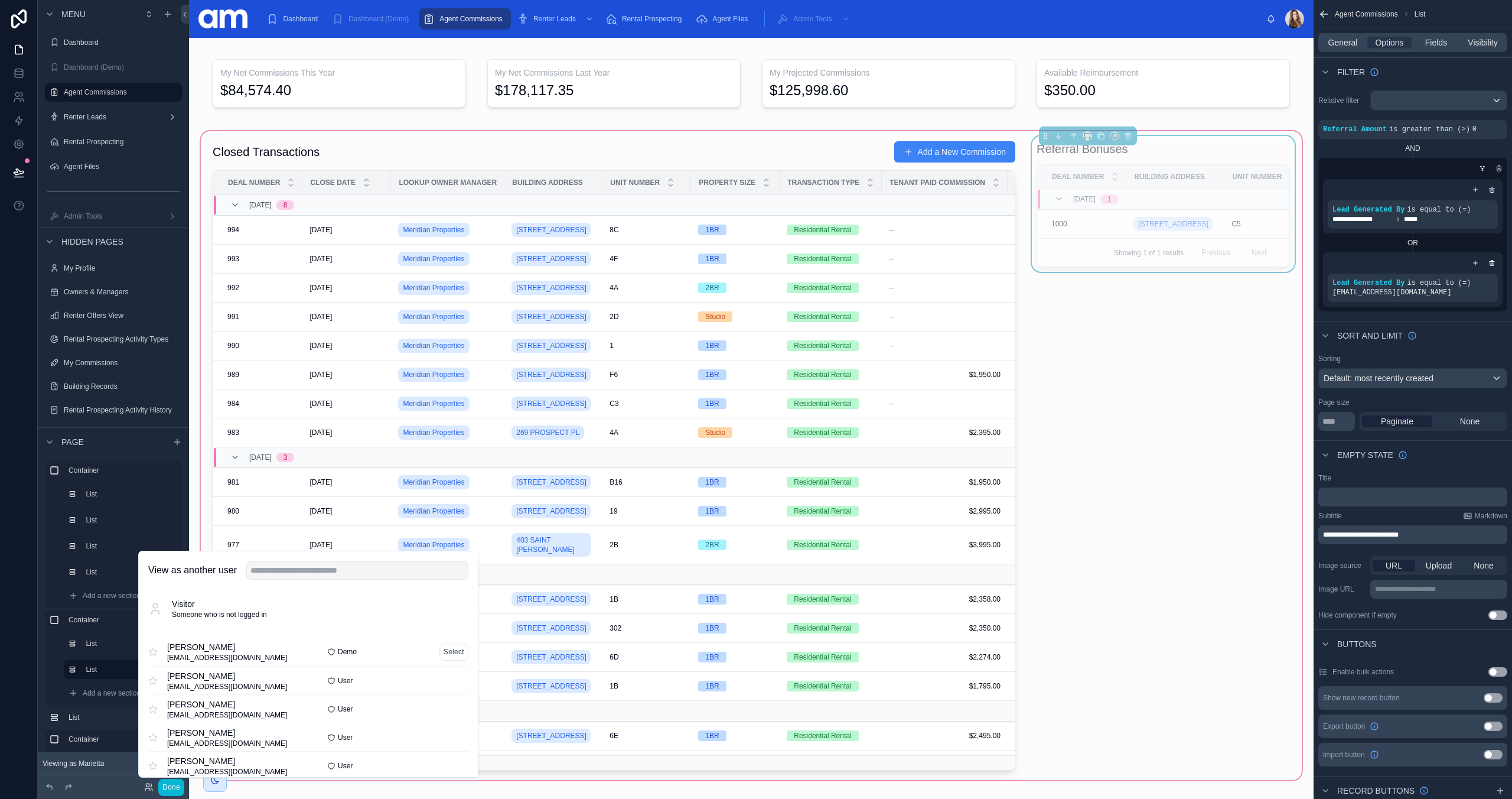
scroll to position [43, 0]
click at [449, 636] on button "Select" at bounding box center [454, 637] width 29 height 17
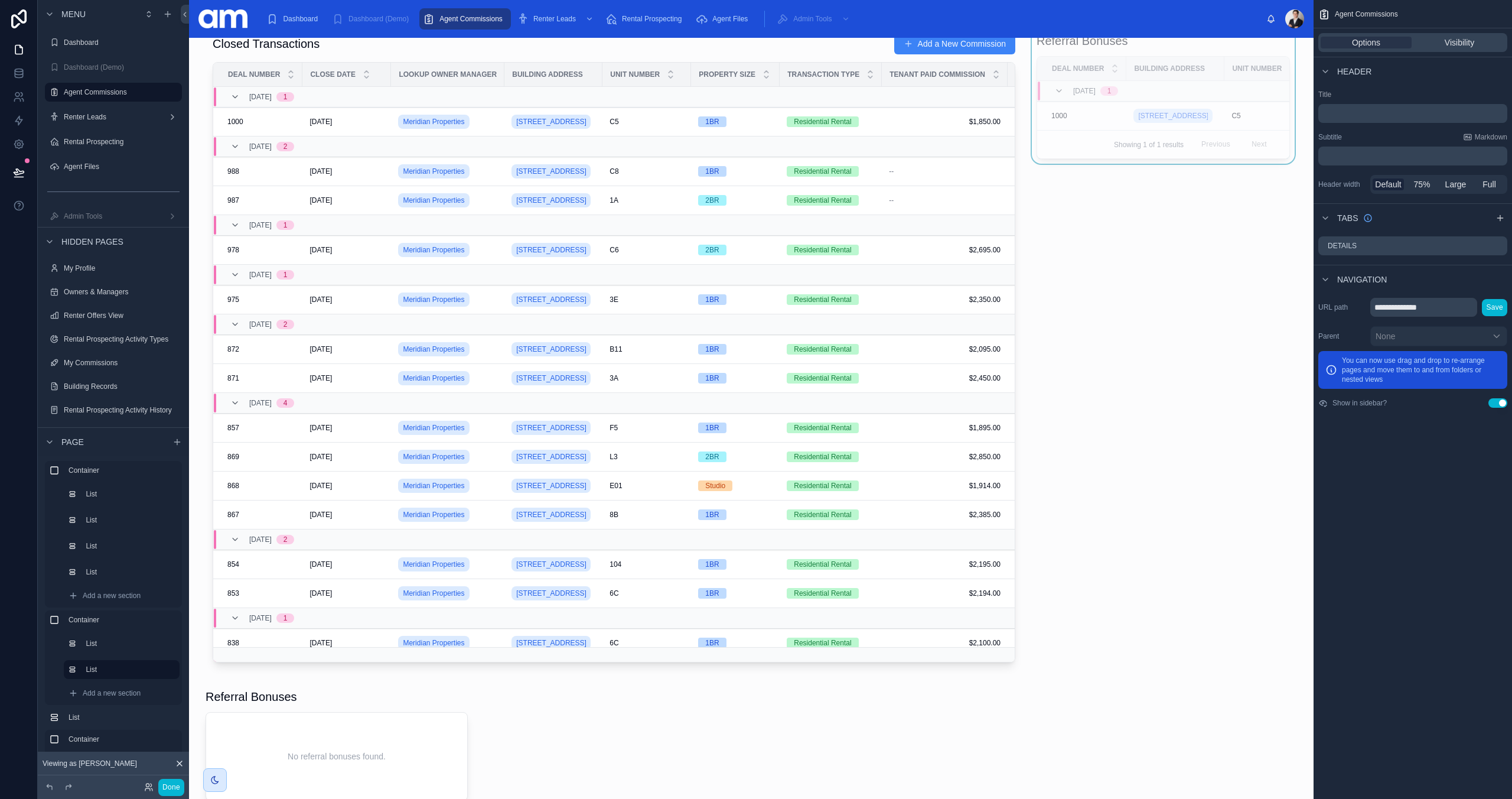
scroll to position [310, 0]
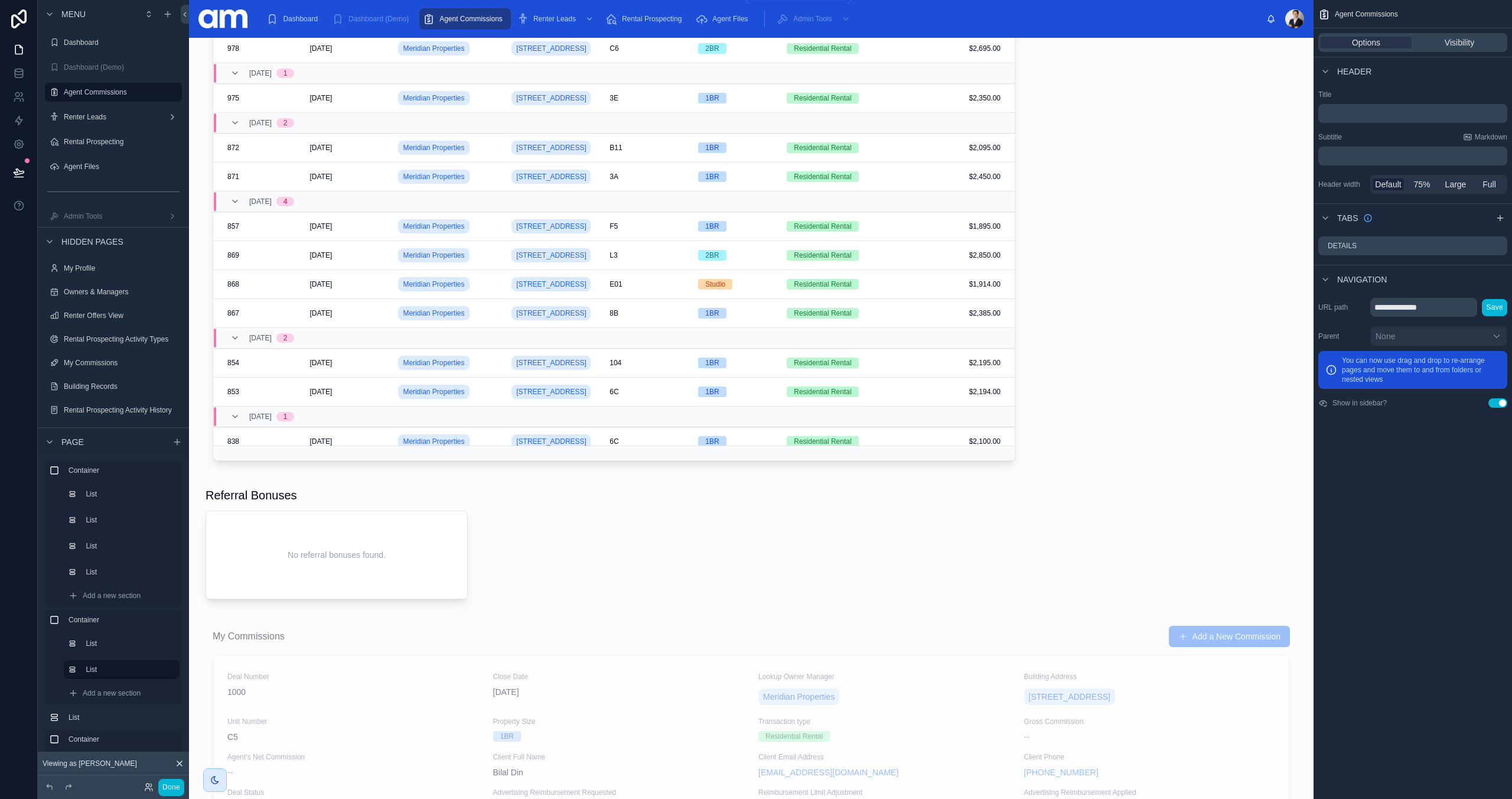
drag, startPoint x: 477, startPoint y: 20, endPoint x: 518, endPoint y: 35, distance: 43.7
click at [477, 20] on span "Agent Commissions" at bounding box center [471, 19] width 64 height 9
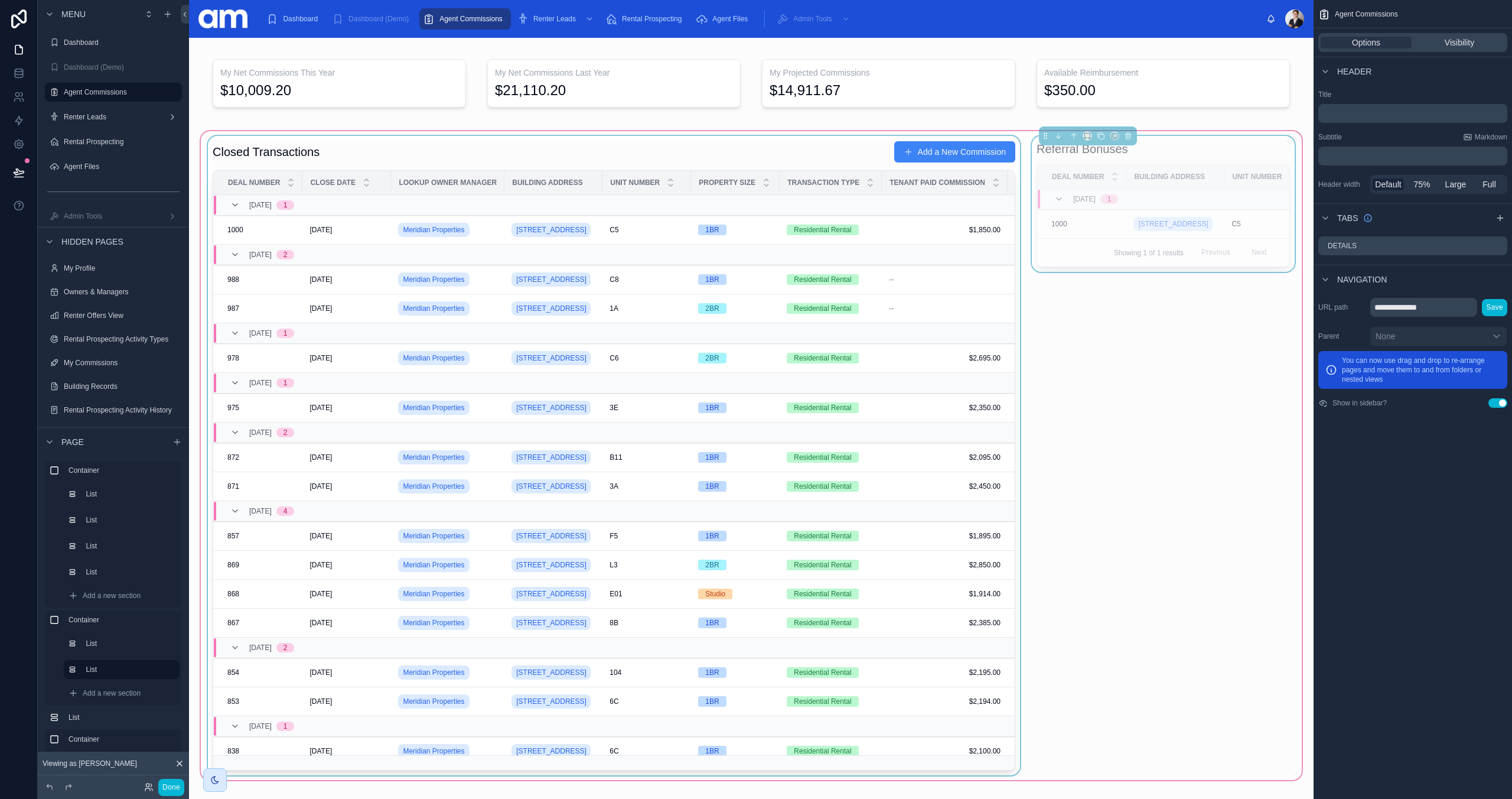
click at [933, 146] on div at bounding box center [614, 456] width 817 height 639
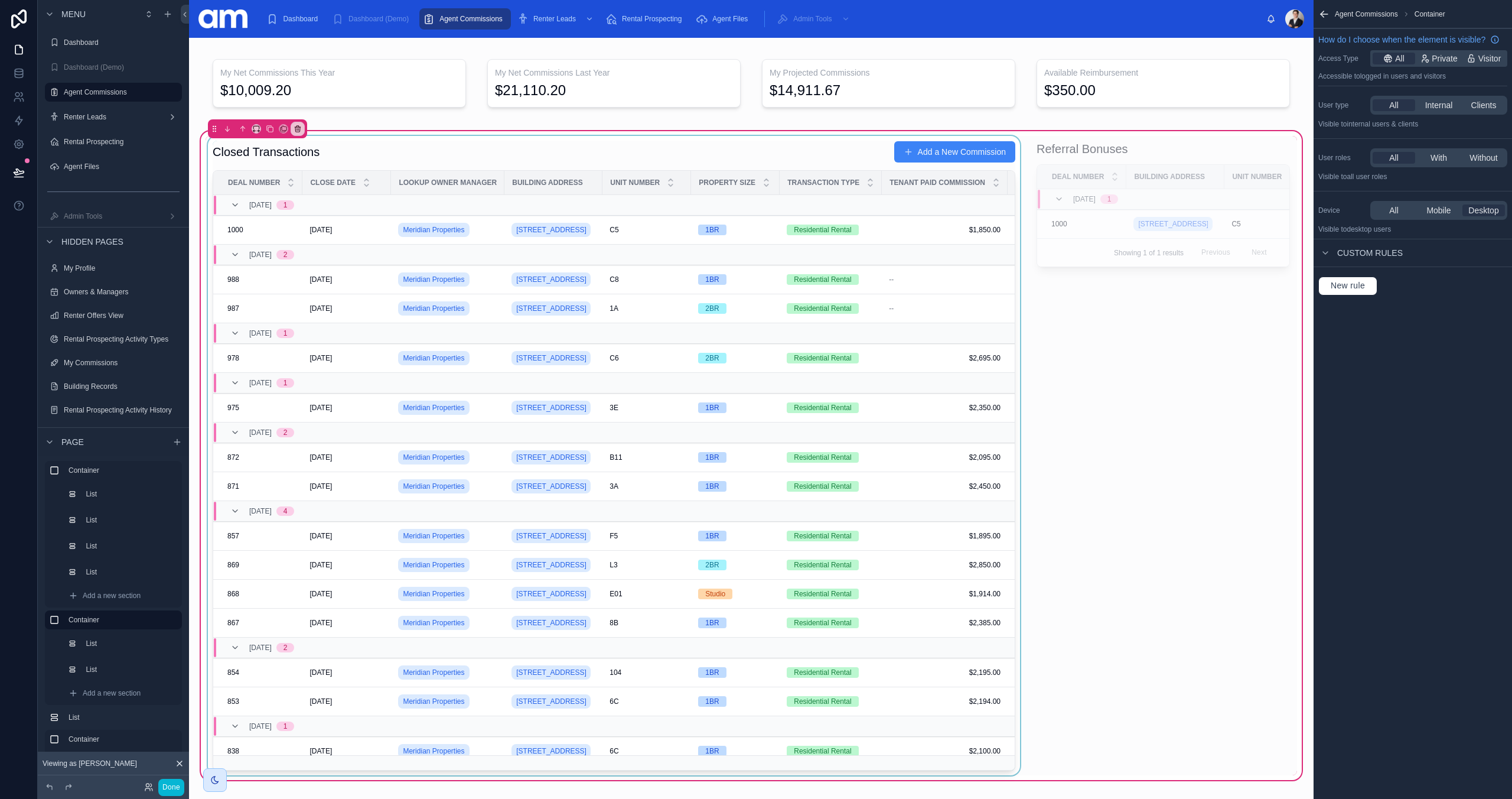
click at [921, 153] on div at bounding box center [614, 456] width 817 height 639
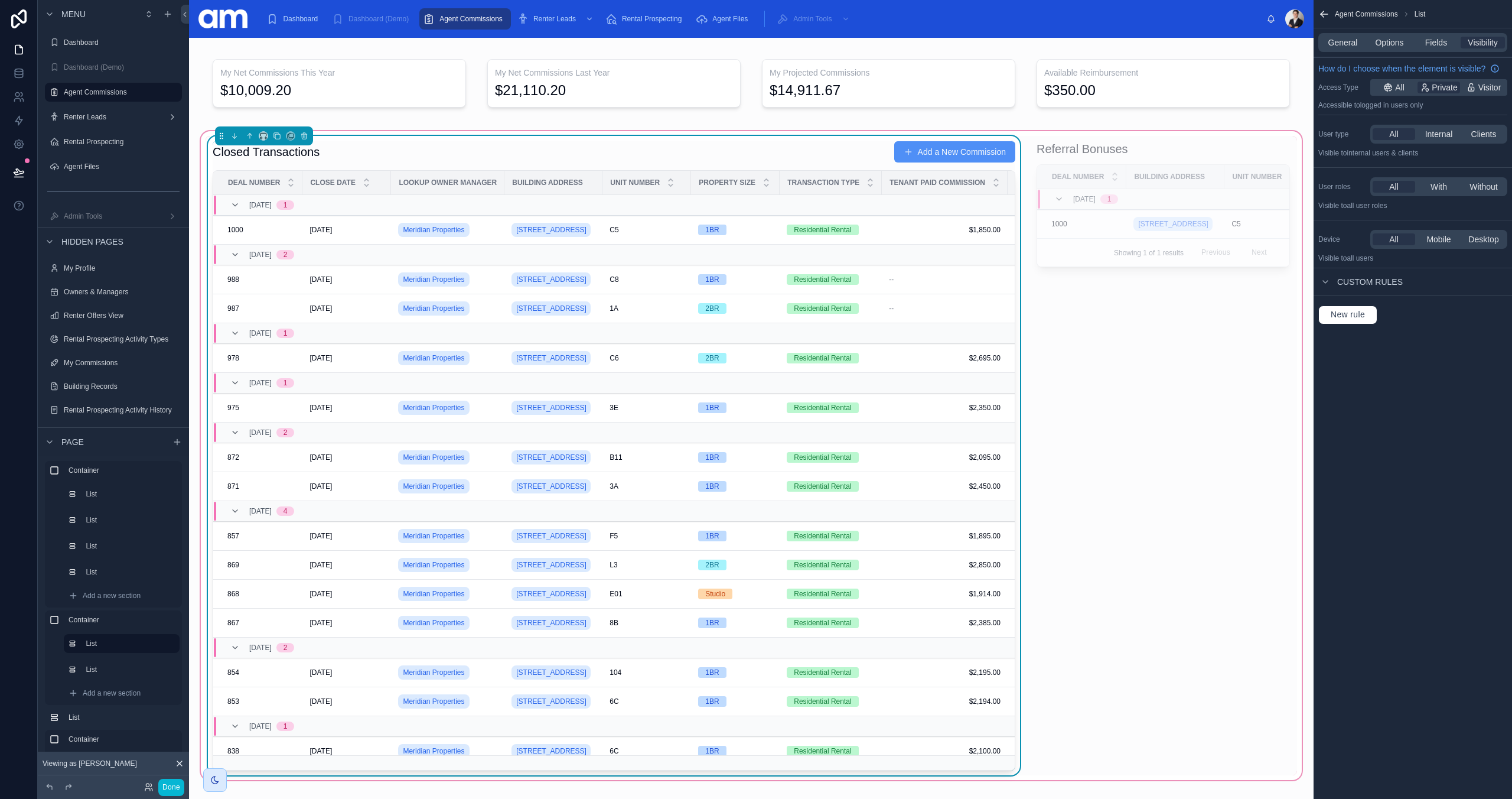
click at [917, 151] on button "Add a New Commission" at bounding box center [954, 151] width 121 height 21
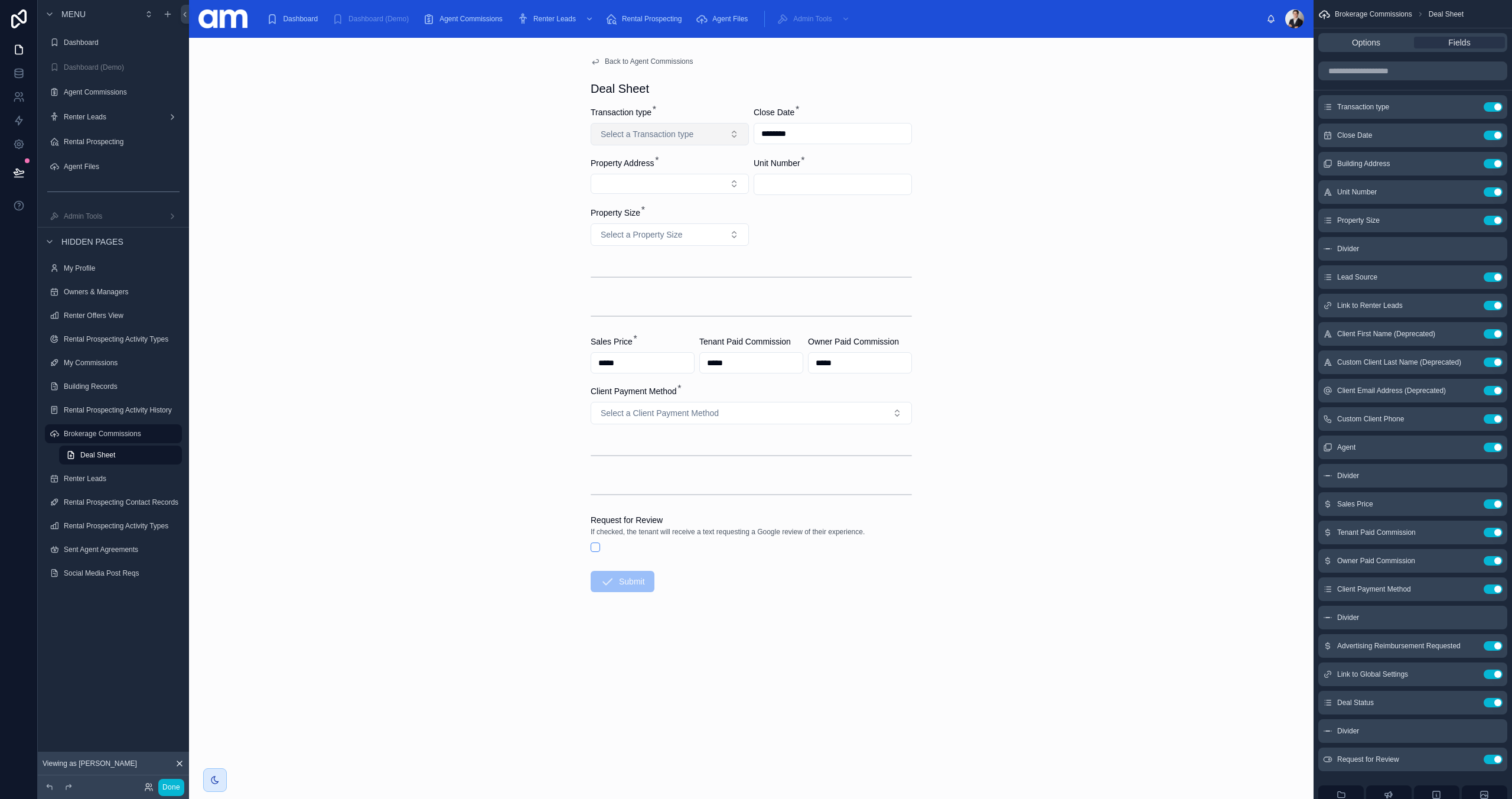
click at [671, 143] on button "Select a Transaction type" at bounding box center [670, 133] width 158 height 23
click at [652, 219] on div "Residential Rental" at bounding box center [634, 217] width 57 height 11
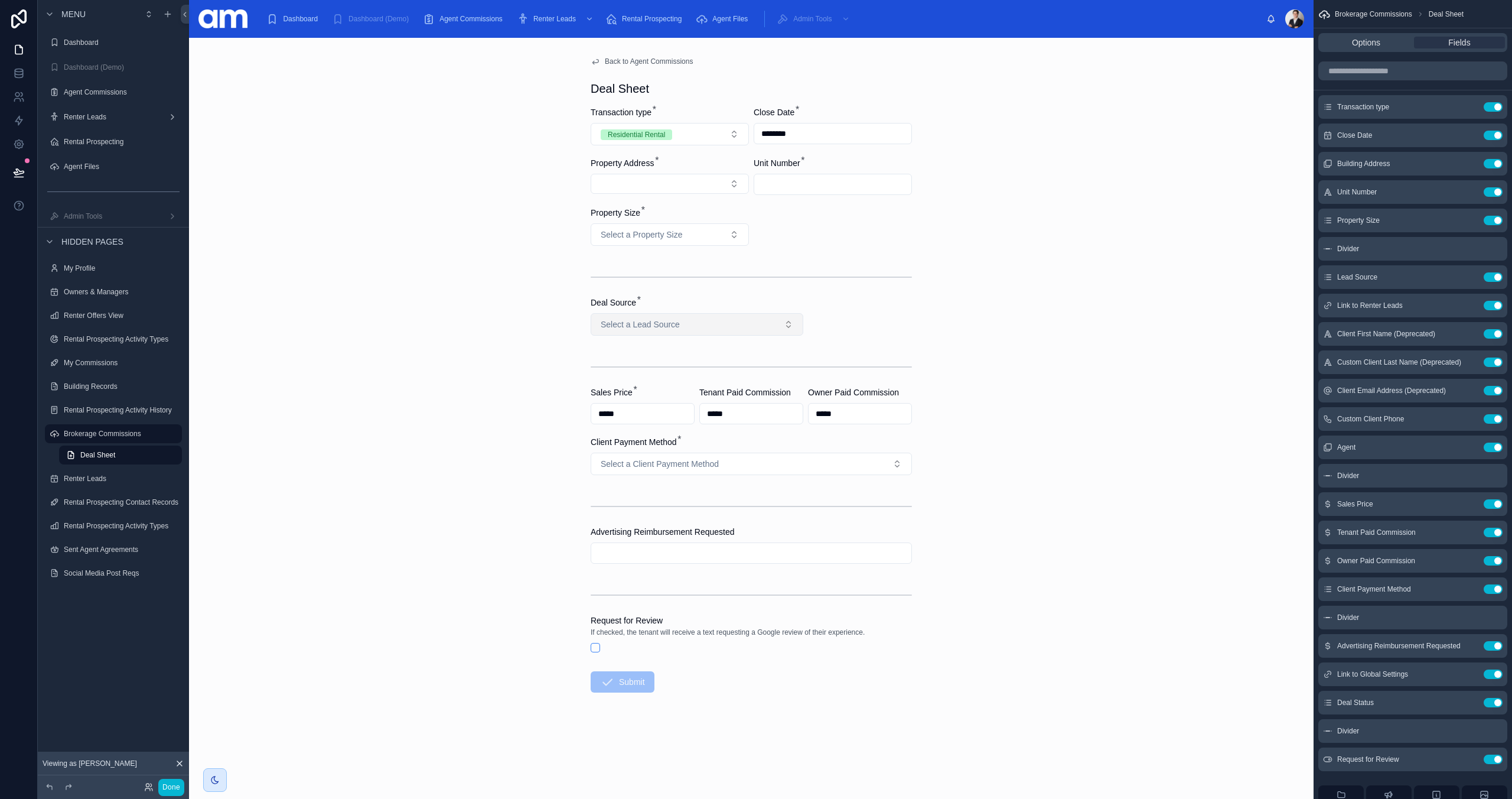
click at [682, 325] on button "Select a Lead Source" at bounding box center [697, 324] width 212 height 23
click at [679, 285] on div at bounding box center [752, 277] width 321 height 30
click at [670, 321] on span "Select a Lead Source" at bounding box center [640, 324] width 79 height 12
drag, startPoint x: 648, startPoint y: 371, endPoint x: 641, endPoint y: 390, distance: 20.2
click at [641, 390] on div "Advertised Unit Renter Leads Voucher Client" at bounding box center [697, 389] width 207 height 54
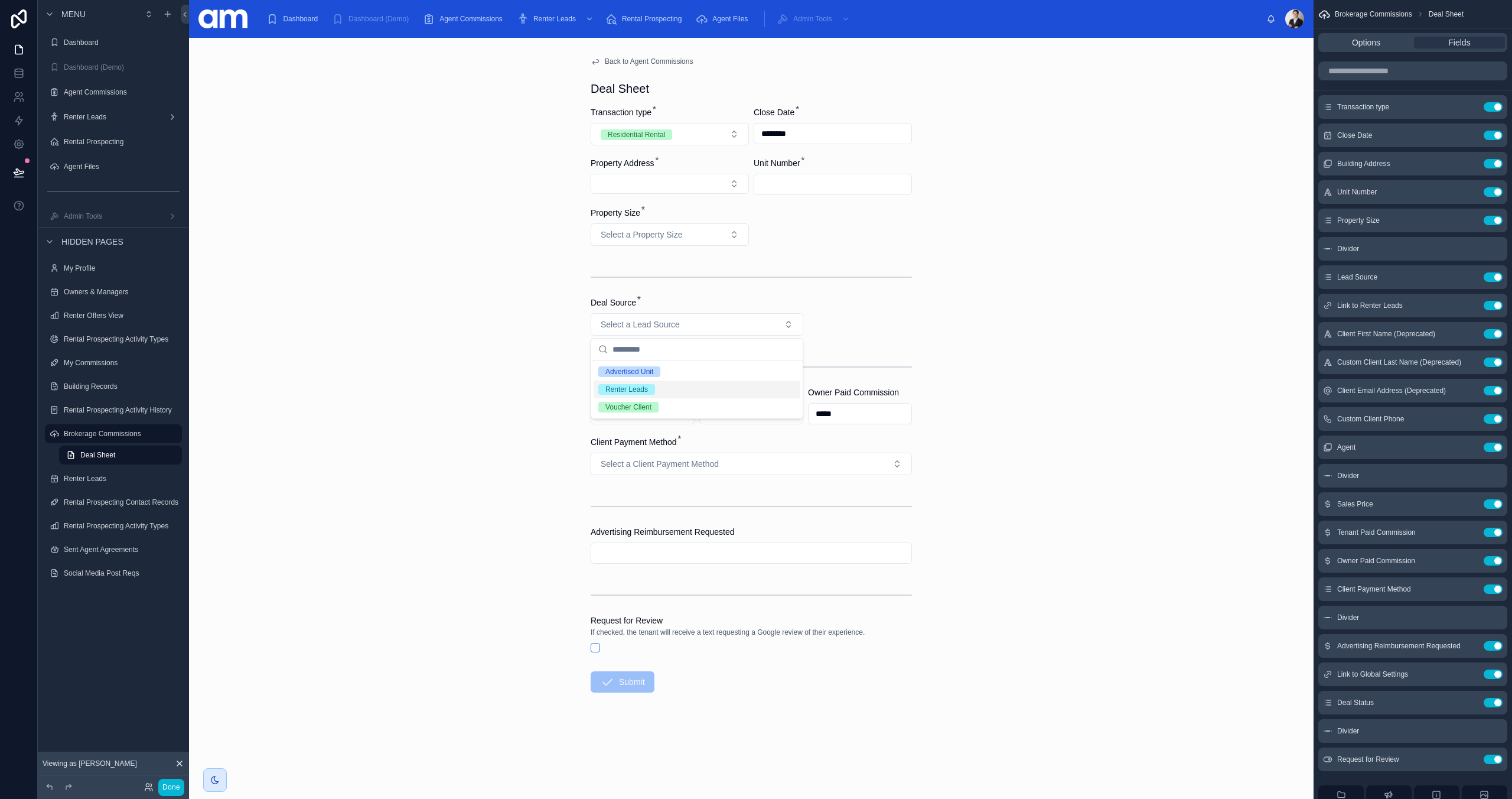
click at [641, 390] on div "Renter Leads" at bounding box center [627, 390] width 43 height 11
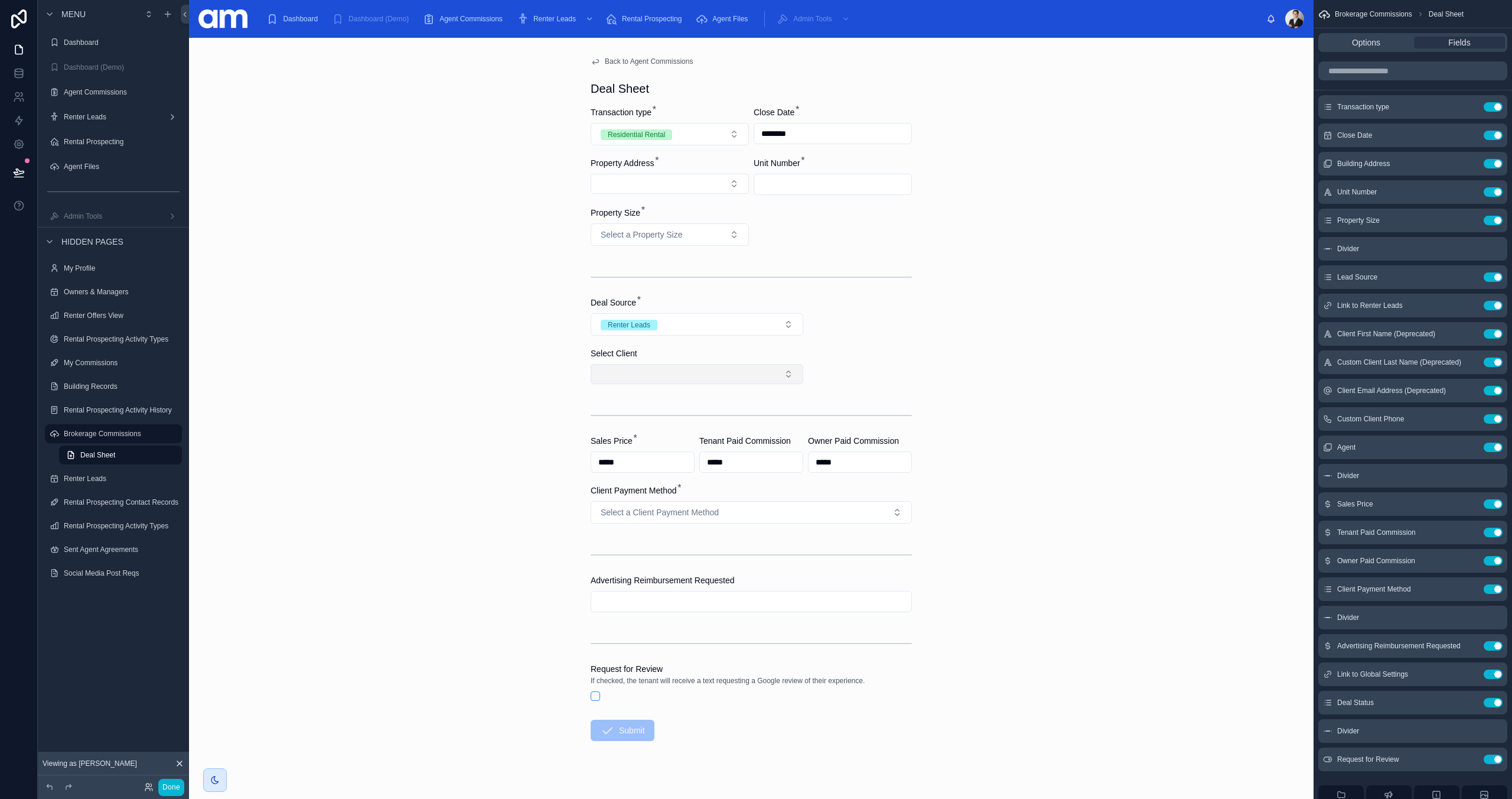
click at [645, 372] on button "Select Button" at bounding box center [697, 374] width 212 height 20
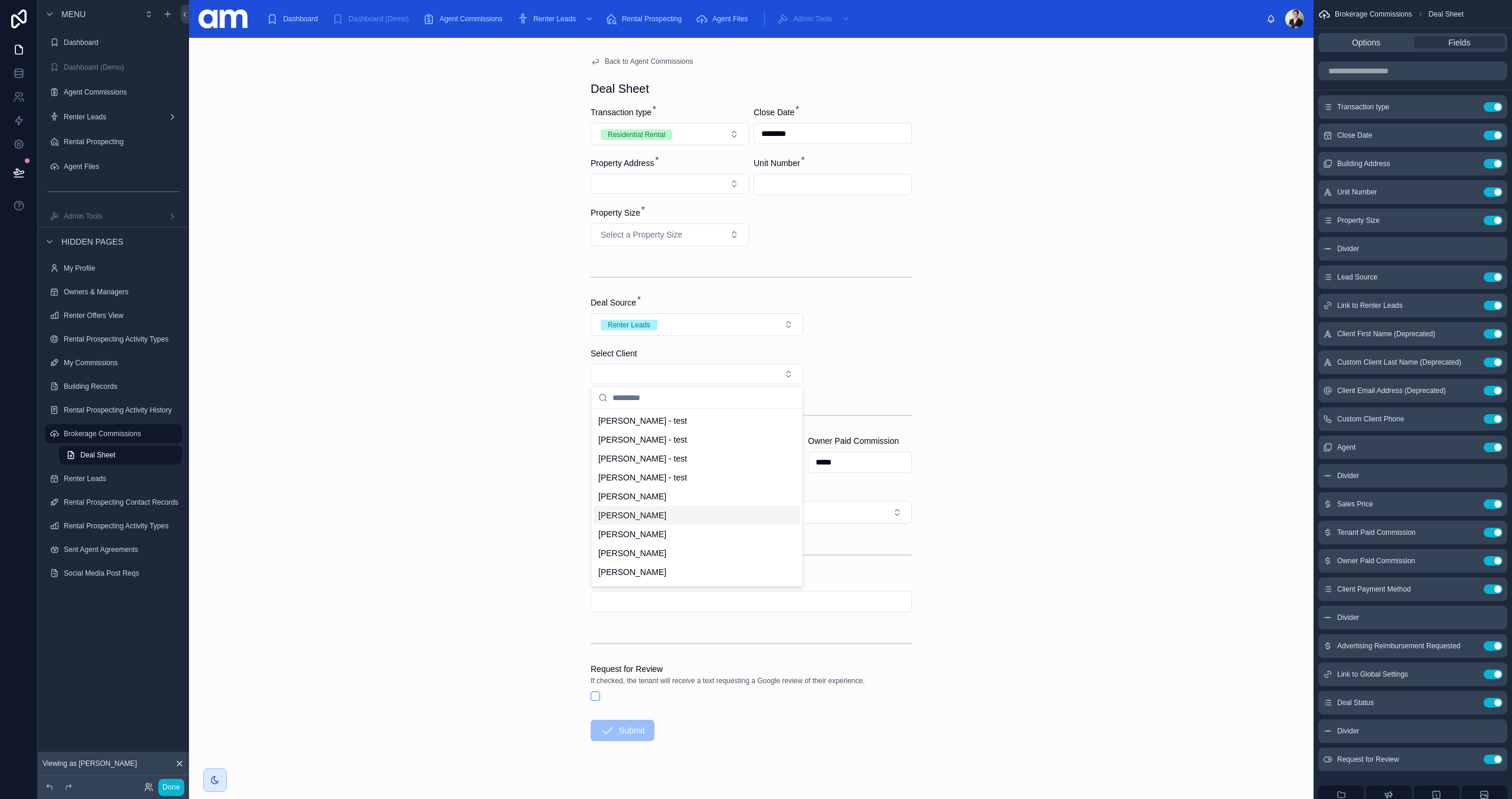
click at [652, 520] on div "[PERSON_NAME]" at bounding box center [697, 515] width 207 height 19
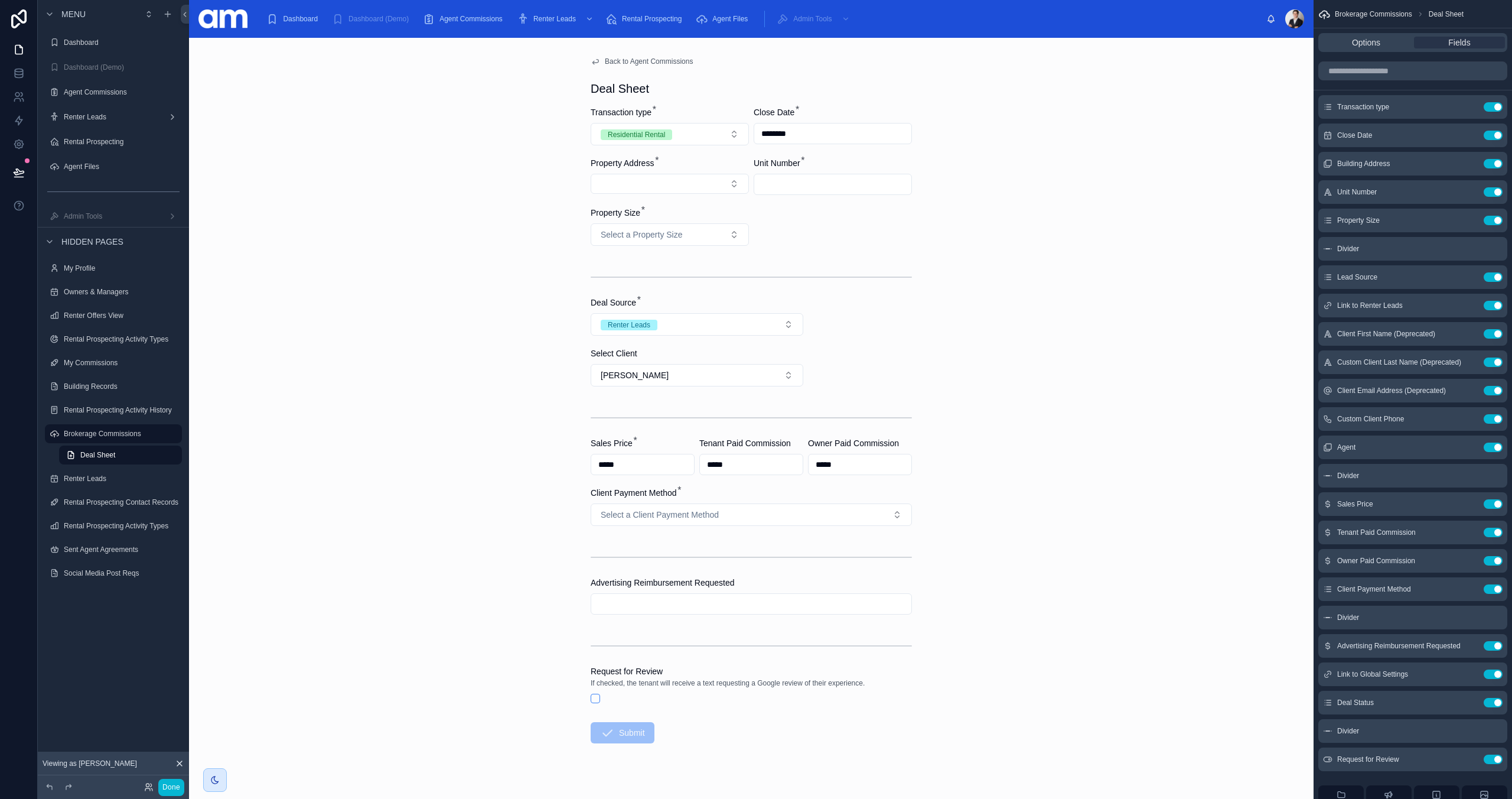
click at [850, 390] on form "Transaction type * Residential Rental Close Date * ******** Property Address * …" at bounding box center [752, 462] width 321 height 713
click at [1432, 334] on span "Client First Name (Deprecated)" at bounding box center [1387, 333] width 98 height 9
click at [1468, 332] on icon "scrollable content" at bounding box center [1469, 333] width 9 height 9
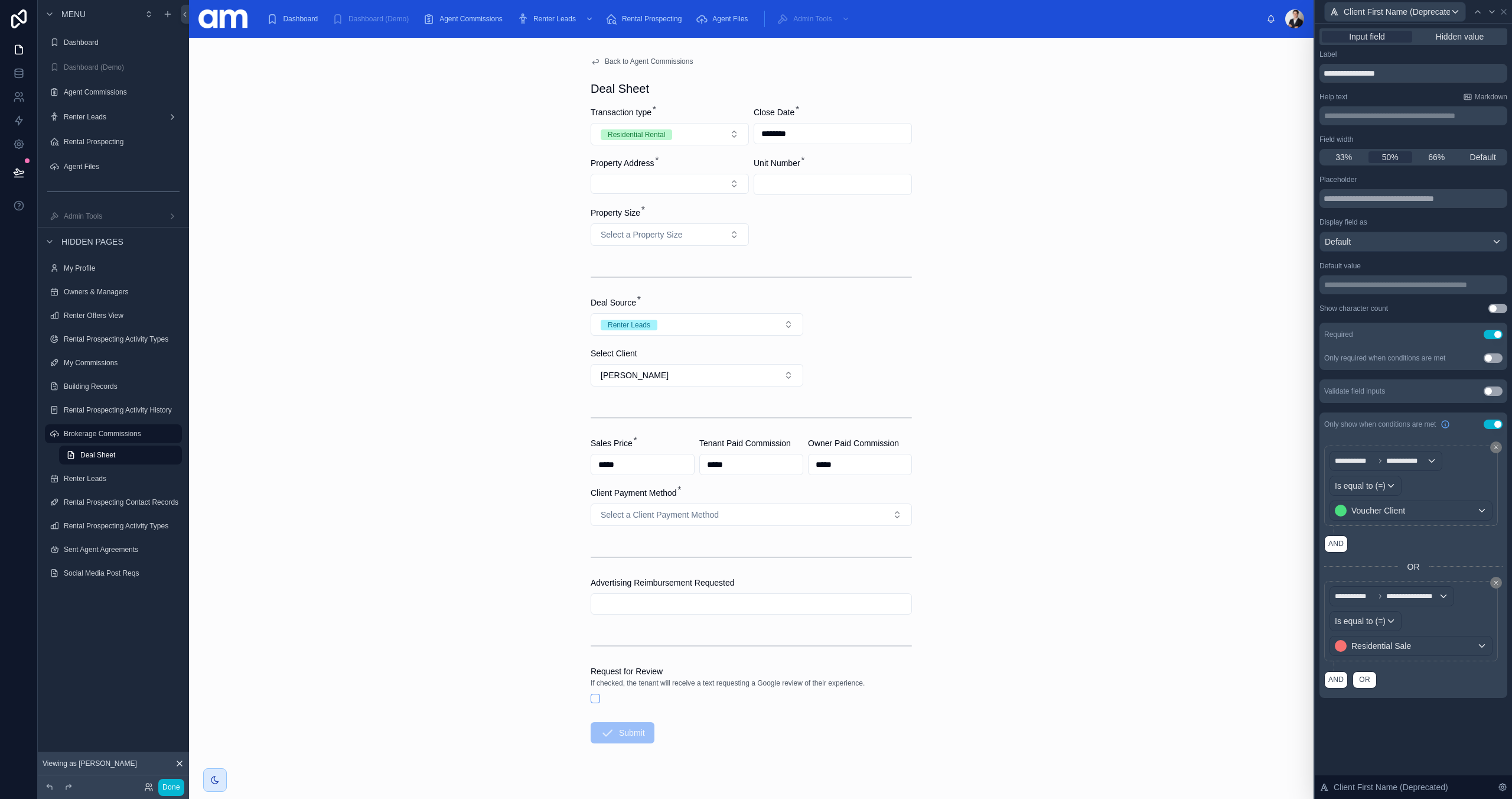
click at [1394, 282] on p "**********" at bounding box center [1415, 284] width 181 height 12
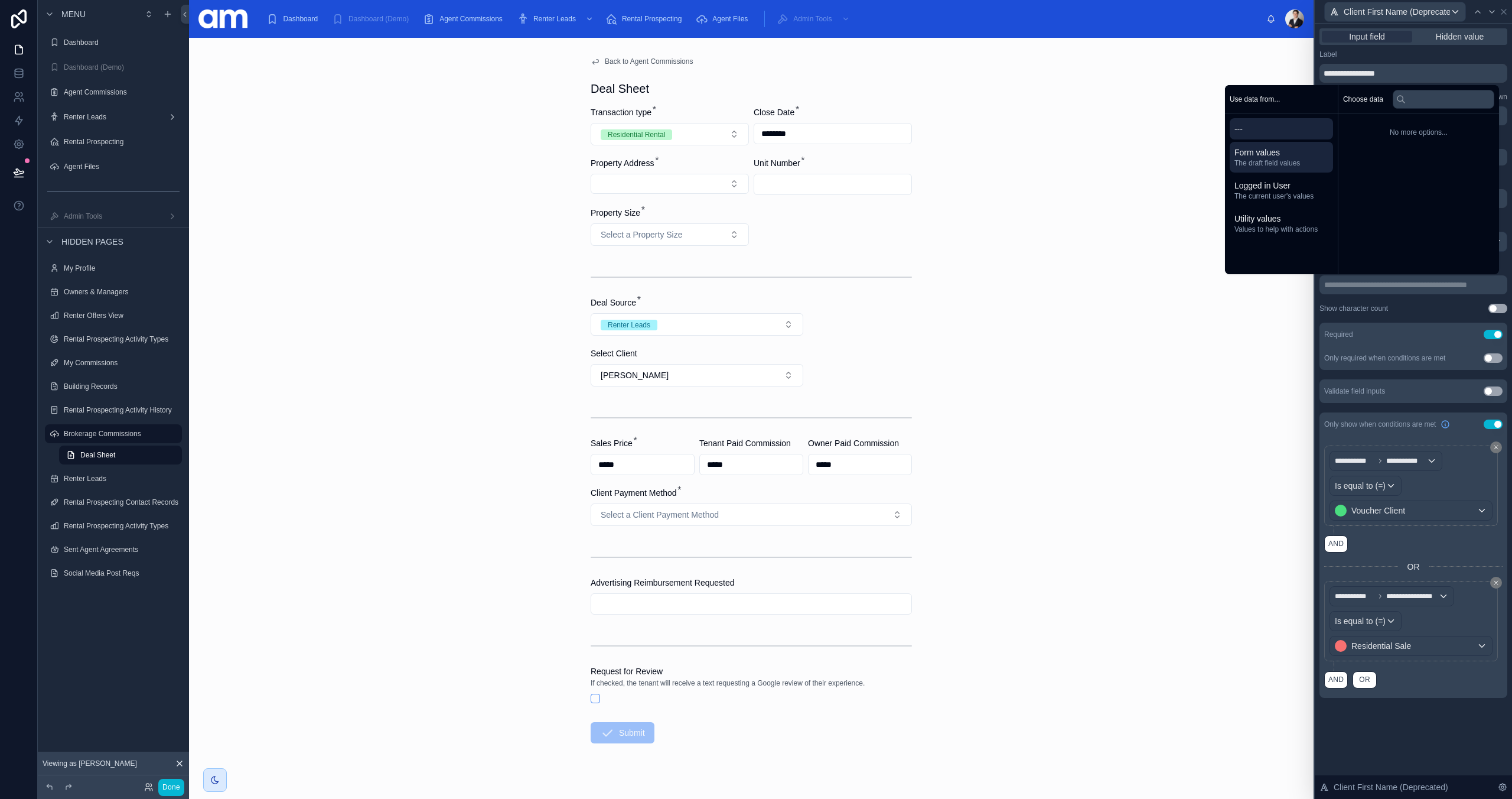
click at [1264, 156] on span "Form values" at bounding box center [1281, 152] width 94 height 12
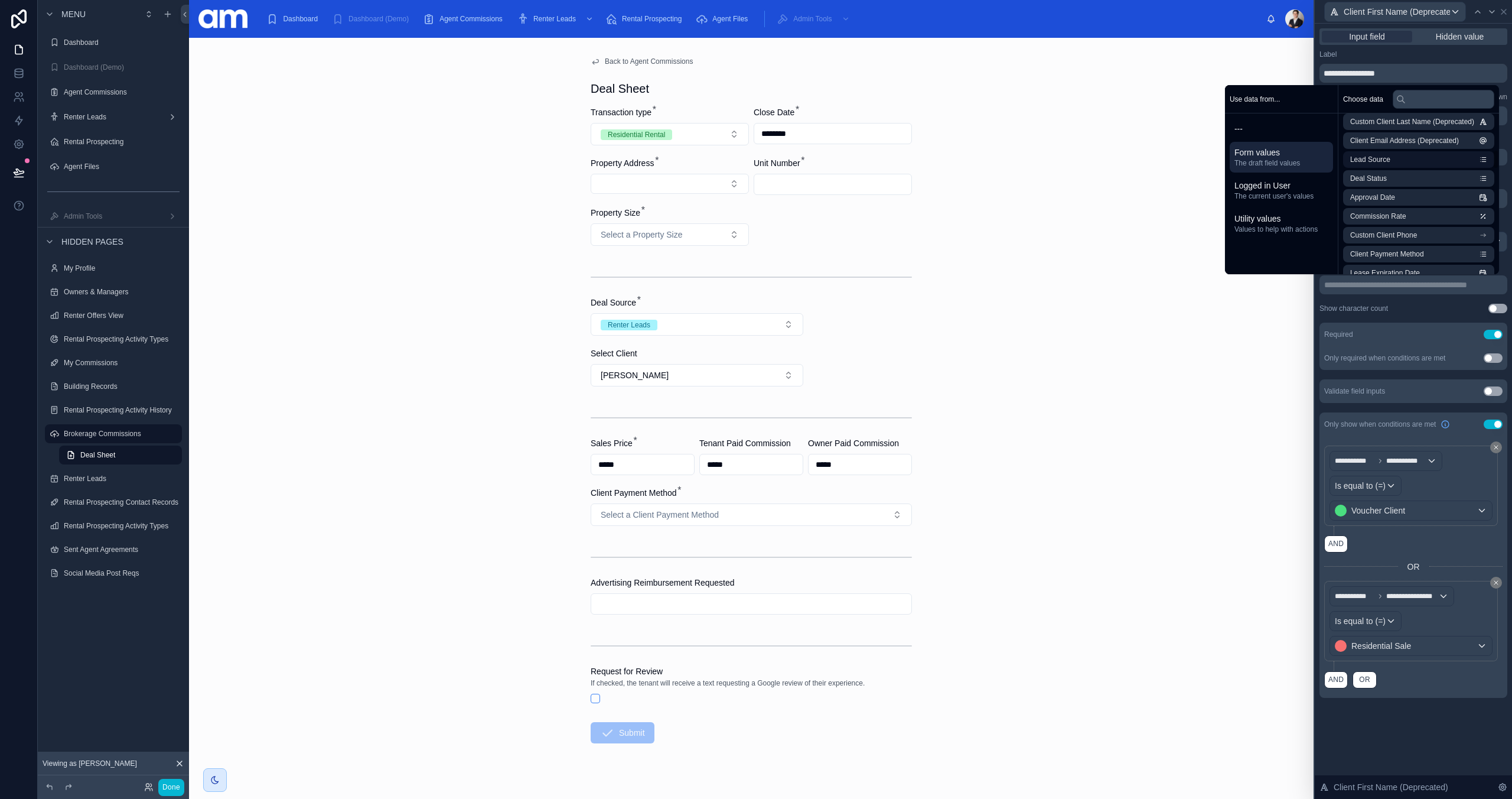
scroll to position [292, 0]
click at [1421, 99] on input "text" at bounding box center [1444, 99] width 102 height 19
type input "******"
click at [1443, 200] on li "Renter Leads First Name" at bounding box center [1418, 202] width 152 height 16
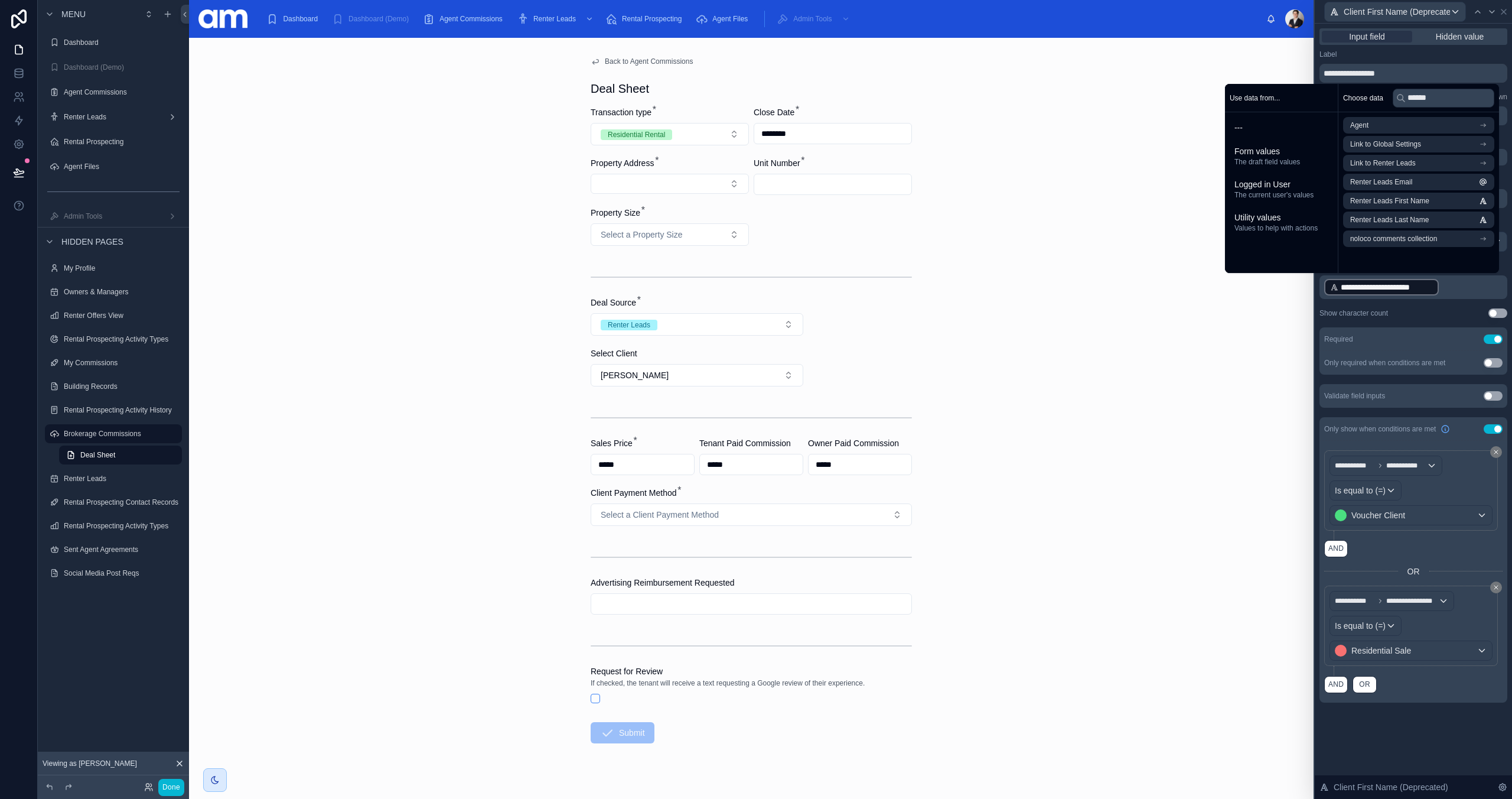
click at [1428, 315] on div "Show character count Use setting" at bounding box center [1413, 313] width 188 height 9
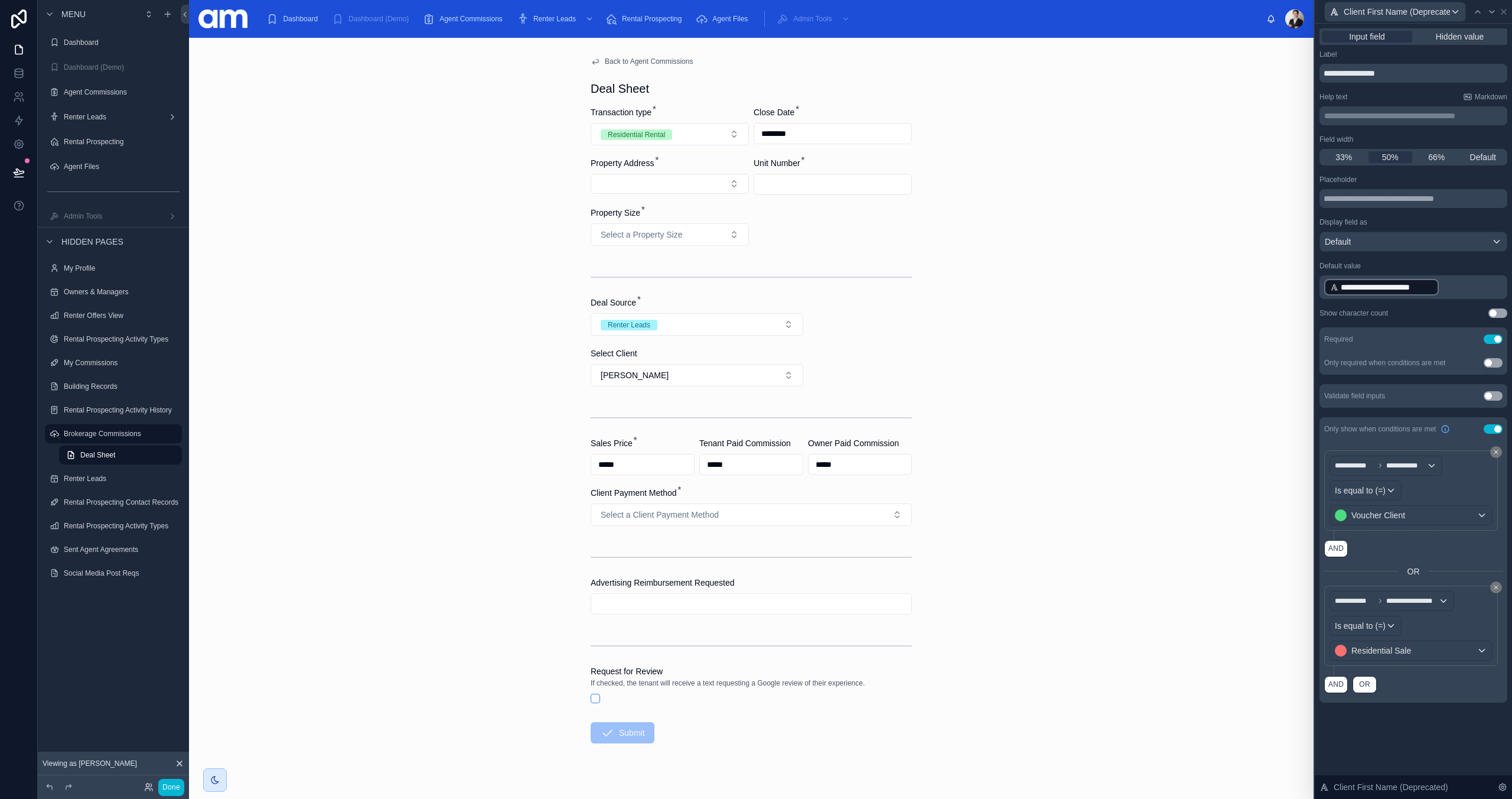
click at [1494, 430] on button "Use setting" at bounding box center [1493, 429] width 19 height 9
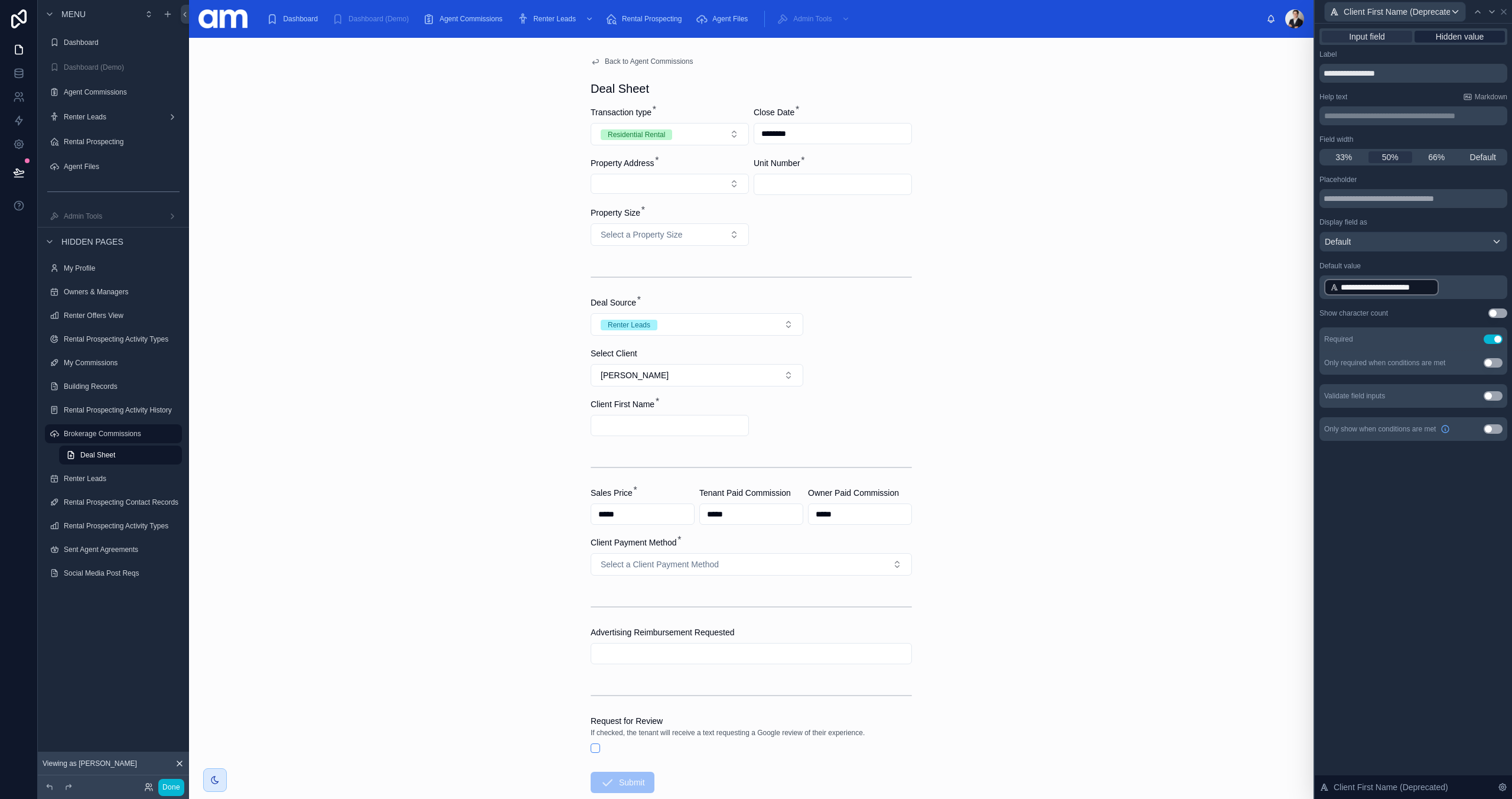
click at [1458, 35] on span "Hidden value" at bounding box center [1460, 36] width 48 height 12
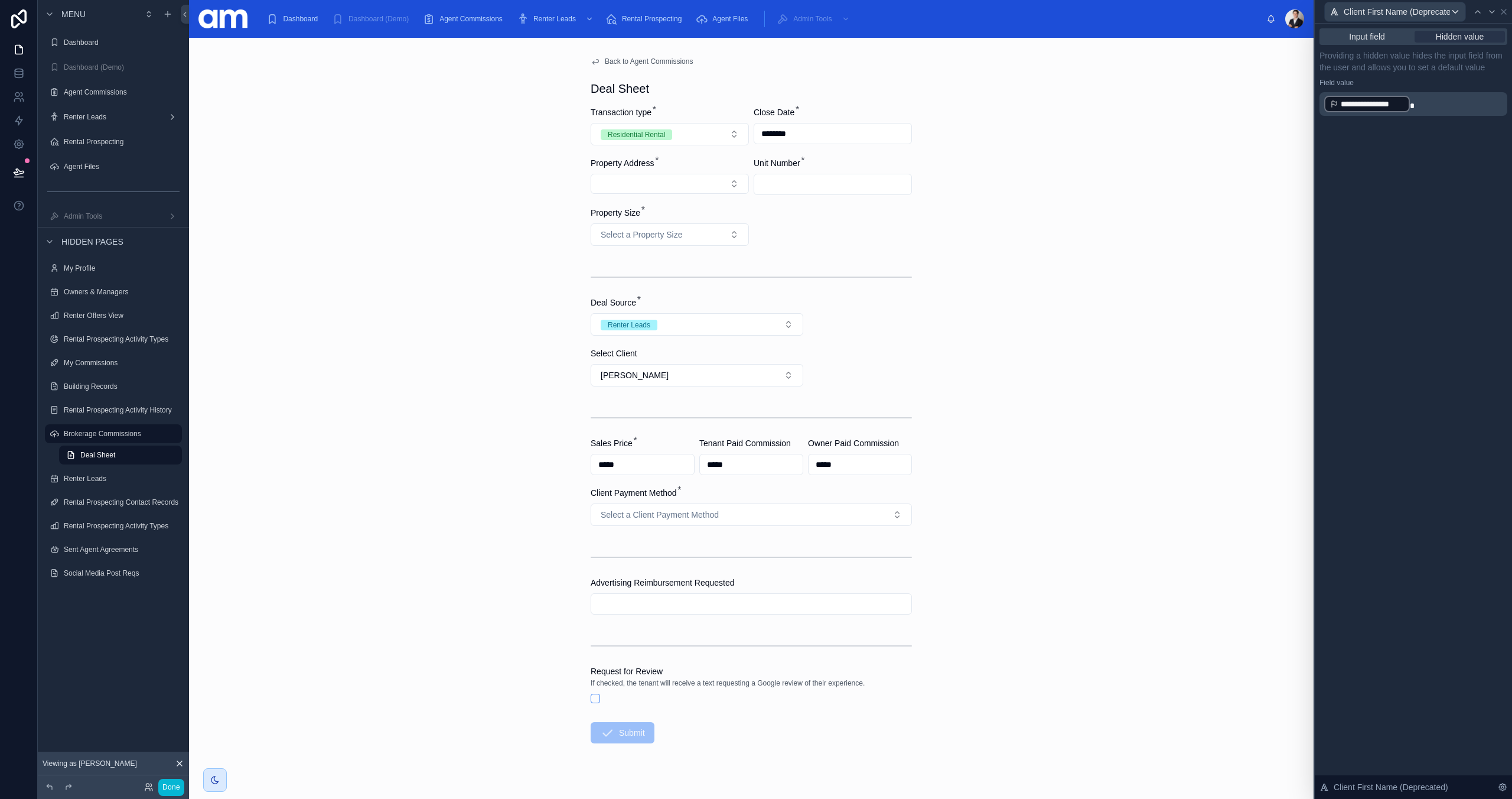
click at [1435, 106] on p "**********" at bounding box center [1415, 104] width 181 height 19
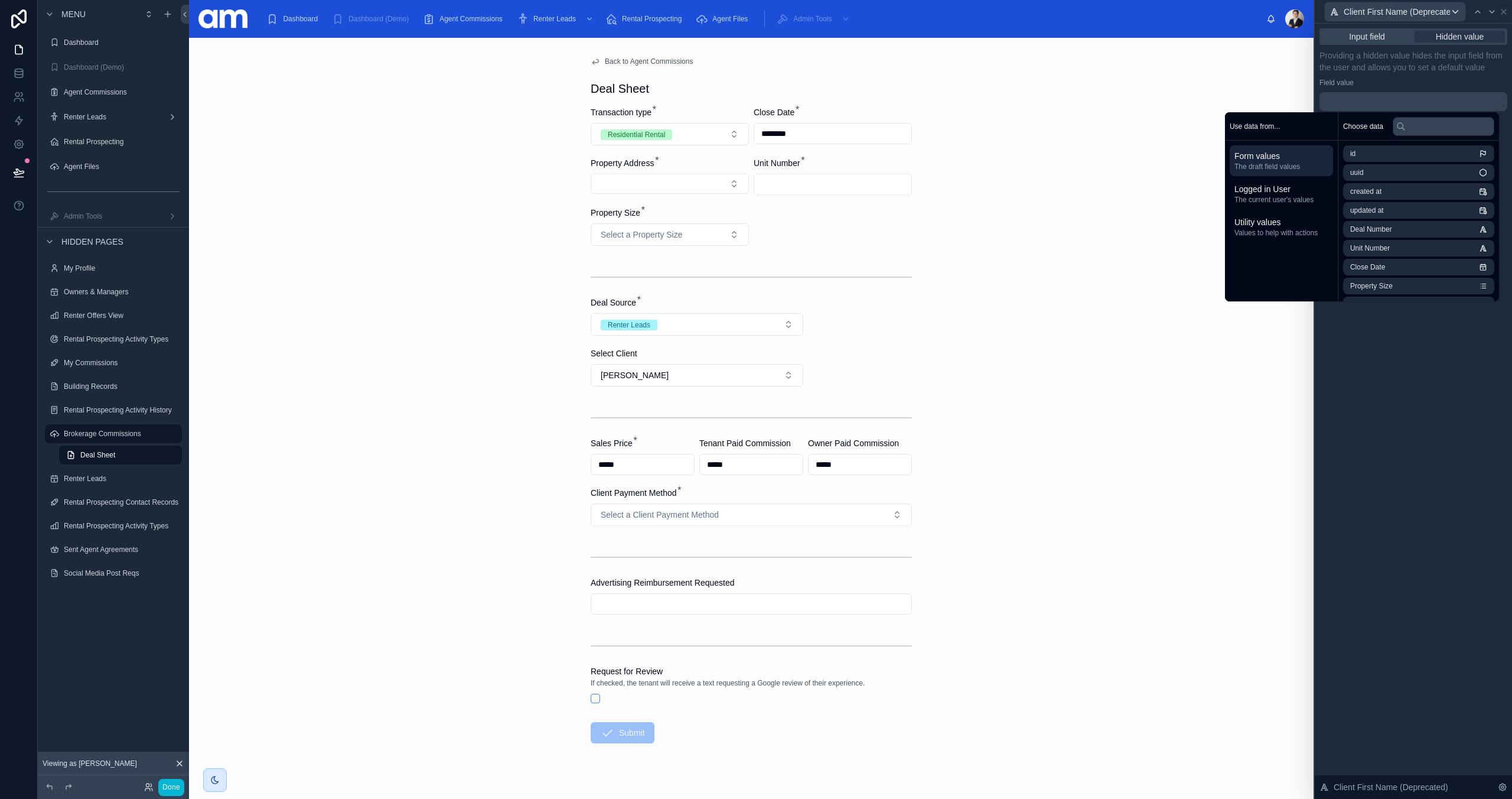
click at [1274, 161] on span "Form values" at bounding box center [1281, 155] width 94 height 12
click at [1418, 124] on input "text" at bounding box center [1444, 126] width 102 height 19
type input "******"
click at [1411, 232] on span "Renter Leads First Name" at bounding box center [1389, 229] width 79 height 9
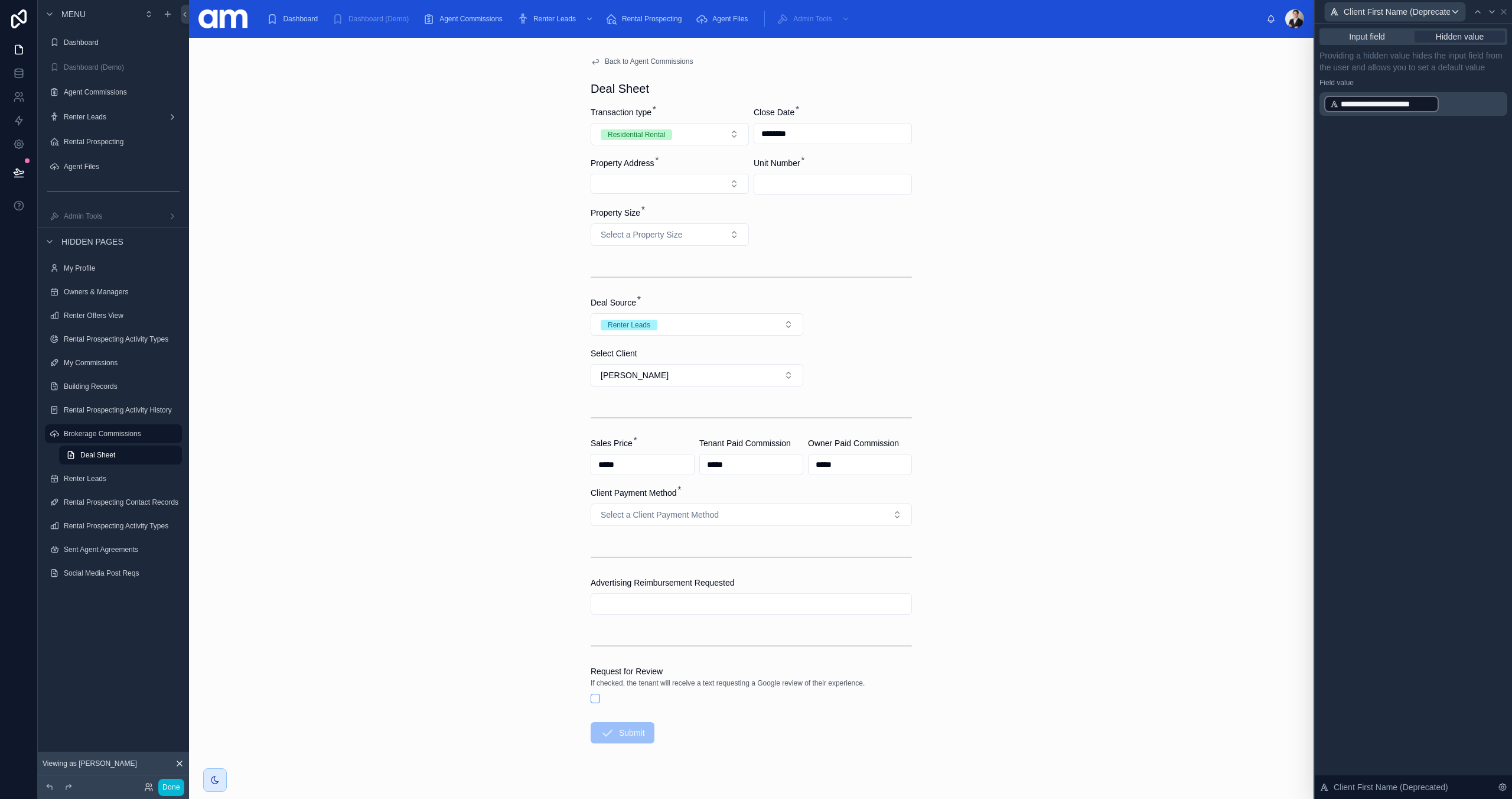
click at [1426, 77] on div "**********" at bounding box center [1413, 83] width 188 height 66
click at [749, 327] on button "Renter Leads" at bounding box center [697, 324] width 212 height 23
click at [689, 375] on div "Advertised Unit" at bounding box center [697, 371] width 207 height 18
click at [907, 340] on form "Transaction type * Residential Rental Close Date * ******** Property Address * …" at bounding box center [752, 462] width 321 height 713
click at [682, 327] on button "Advertised Unit" at bounding box center [697, 324] width 212 height 23
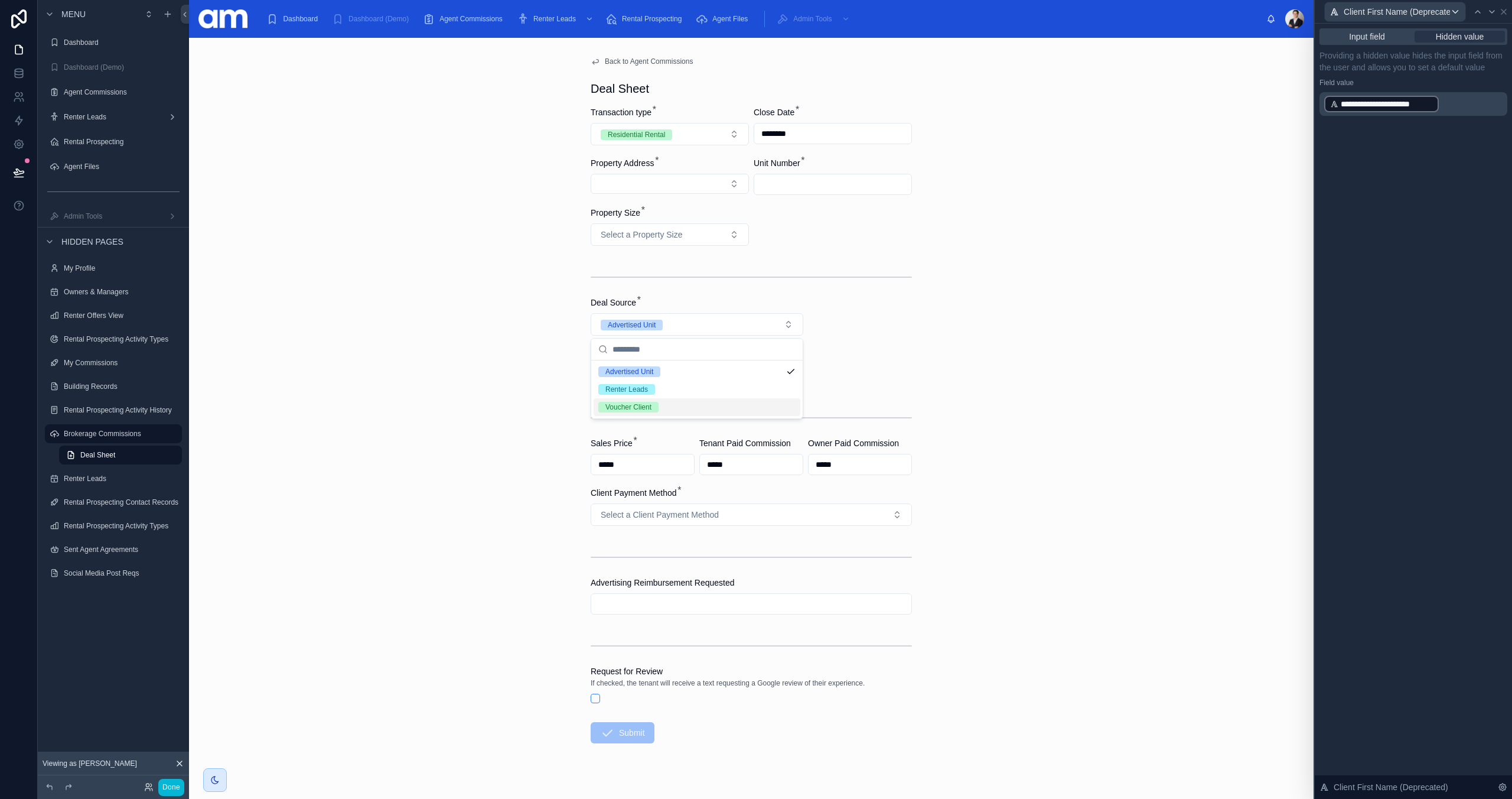
click at [658, 403] on div "Voucher Client" at bounding box center [697, 407] width 207 height 18
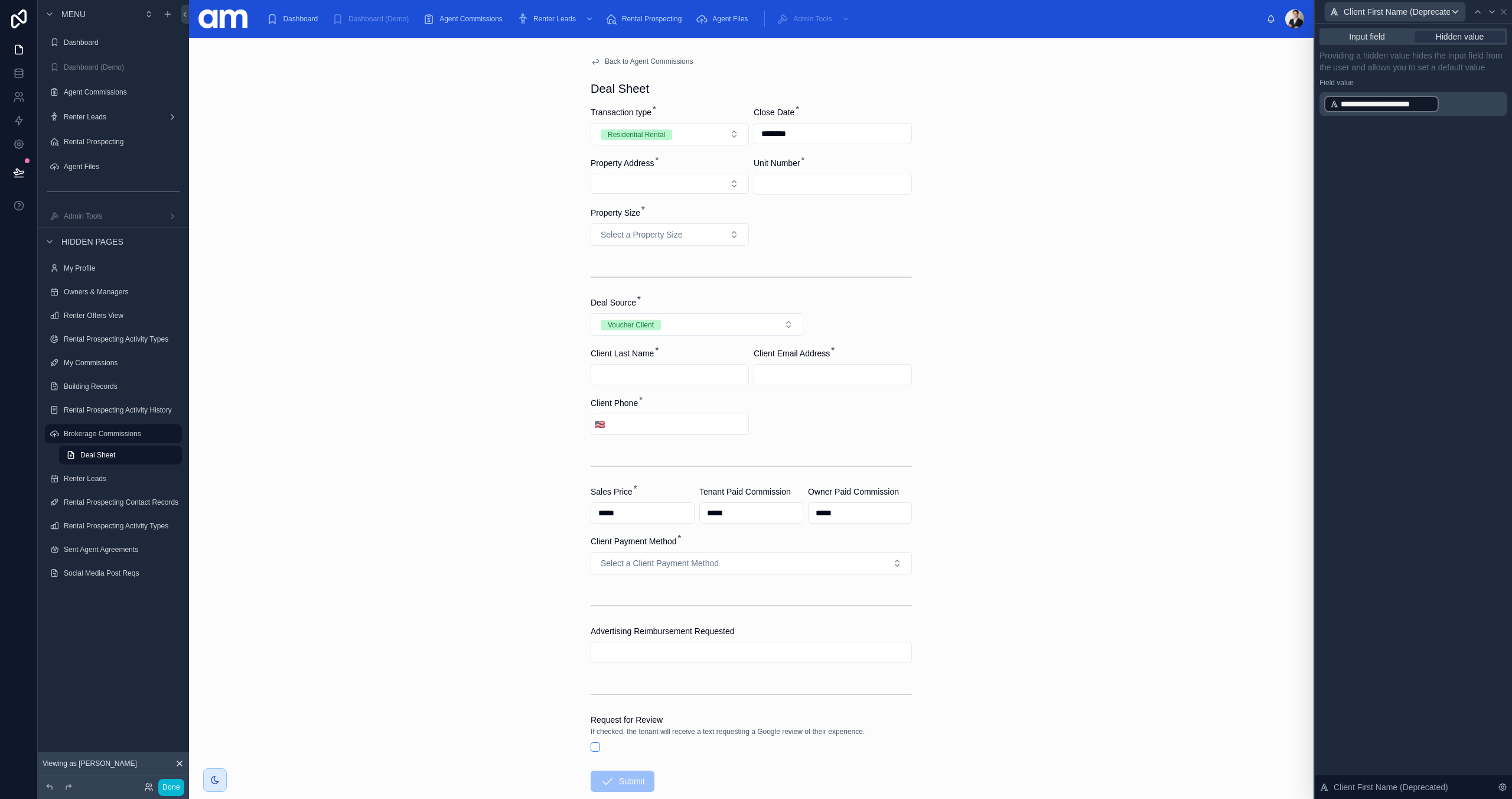
click at [675, 376] on input "text" at bounding box center [669, 374] width 157 height 16
click at [720, 348] on div "Client Last Name *" at bounding box center [670, 353] width 158 height 12
click at [689, 380] on input "text" at bounding box center [669, 374] width 157 height 16
click at [706, 356] on div "Client Last Name *" at bounding box center [670, 353] width 158 height 12
click at [907, 424] on form "Transaction type * Residential Rental Close Date * ******** Property Address * …" at bounding box center [752, 487] width 321 height 761
